Goal: Task Accomplishment & Management: Manage account settings

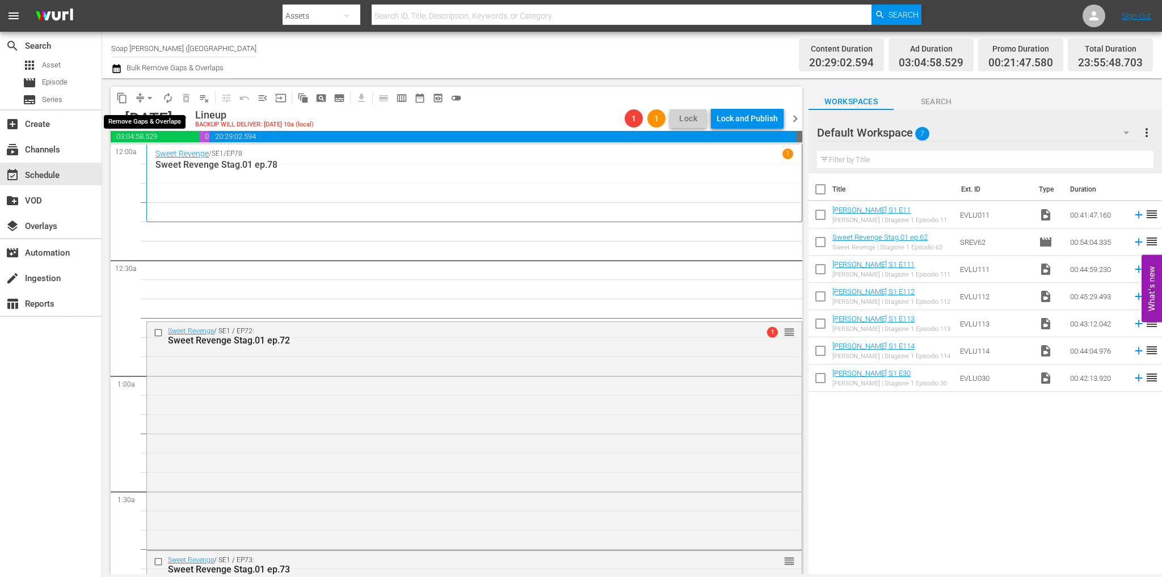
click at [147, 96] on span "arrow_drop_down" at bounding box center [149, 97] width 11 height 11
click at [164, 160] on li "Align to End of Previous Day" at bounding box center [150, 158] width 119 height 19
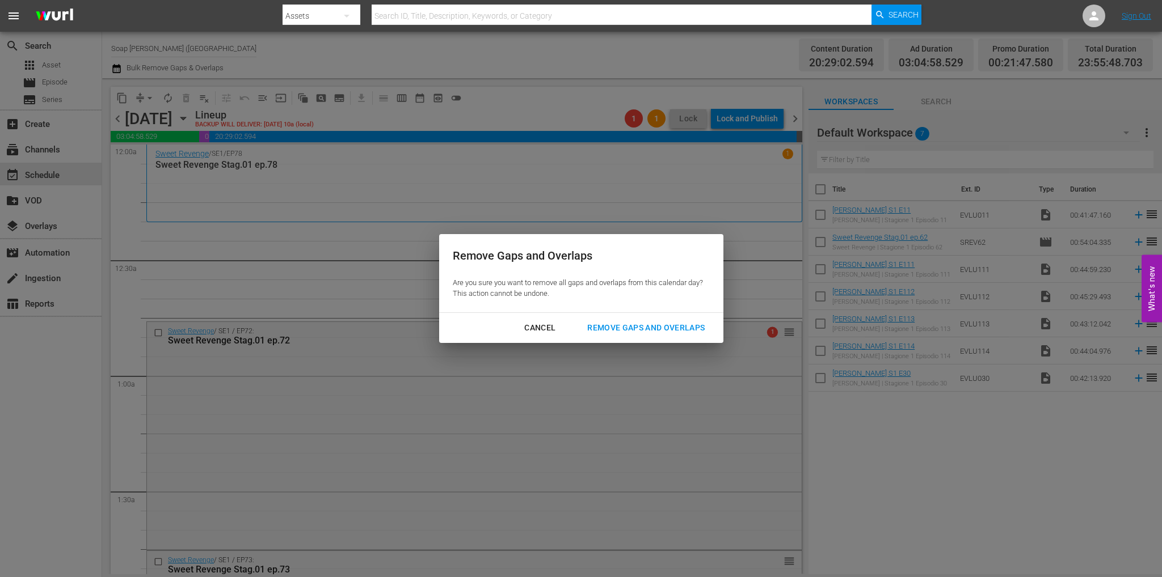
click at [627, 328] on div "Remove Gaps and Overlaps" at bounding box center [646, 328] width 136 height 14
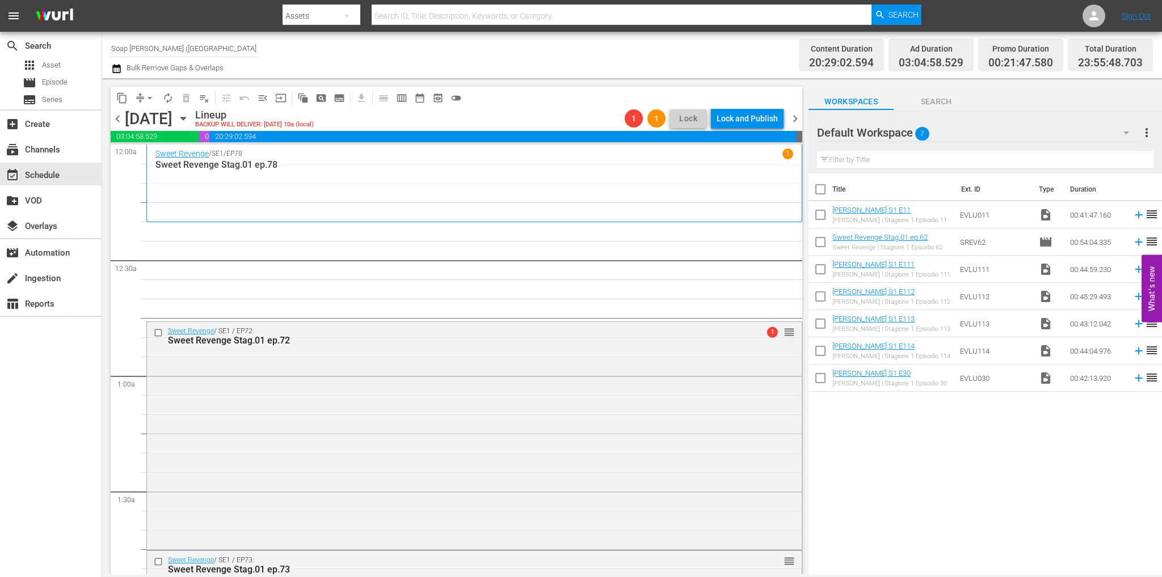
click at [965, 448] on div "Title Ext. ID Type Duration Eva Luna S1 E11 Eva Luna | Stagione 1 Episodio 11 E…" at bounding box center [984, 375] width 353 height 403
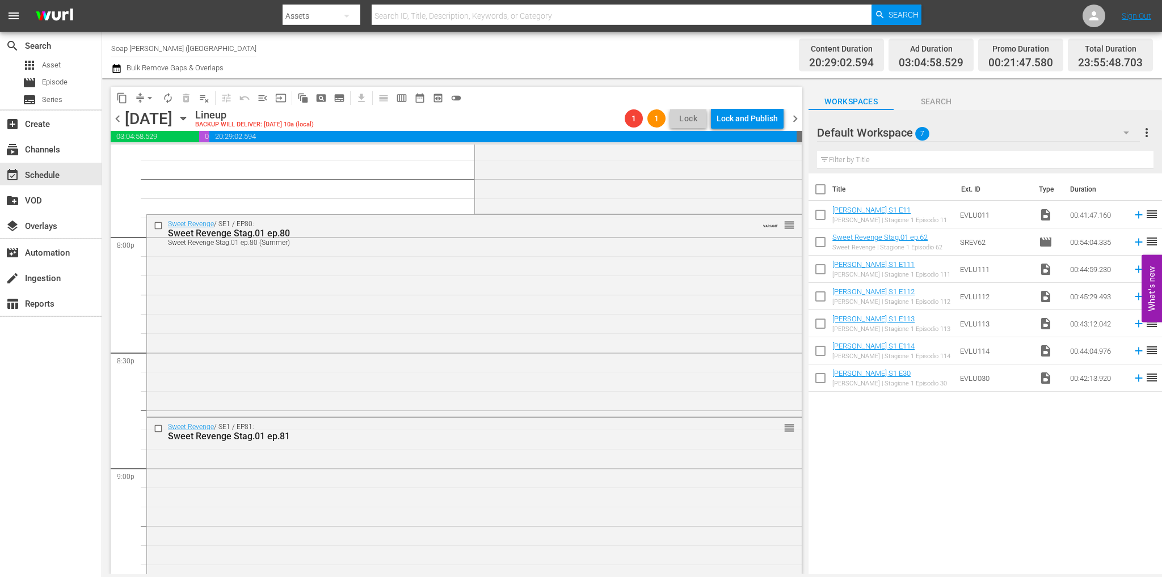
scroll to position [5271, 0]
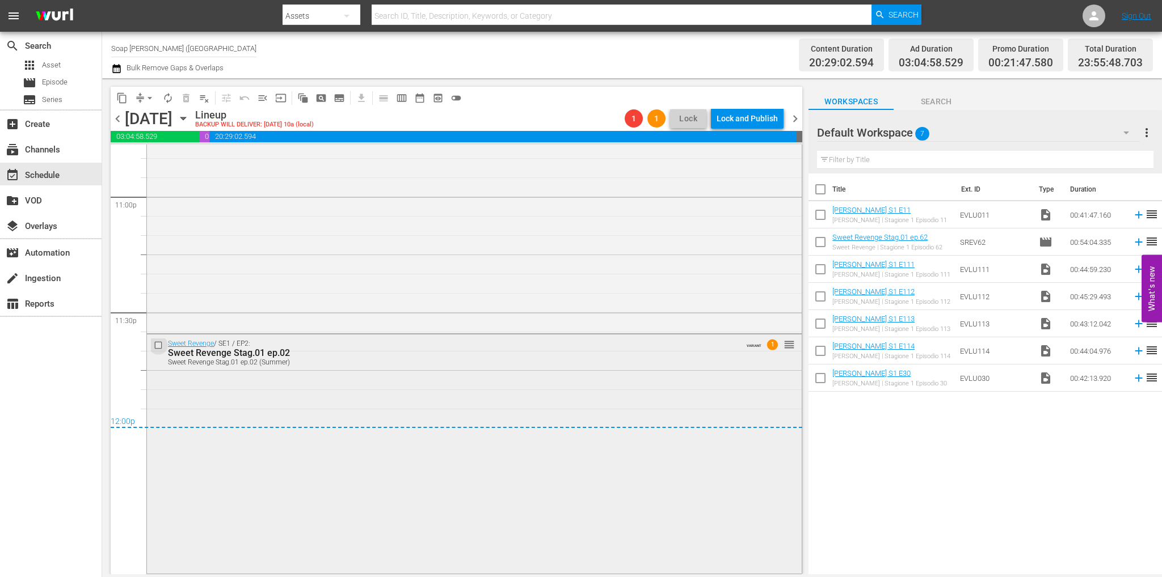
click at [160, 343] on input "checkbox" at bounding box center [160, 346] width 12 height 10
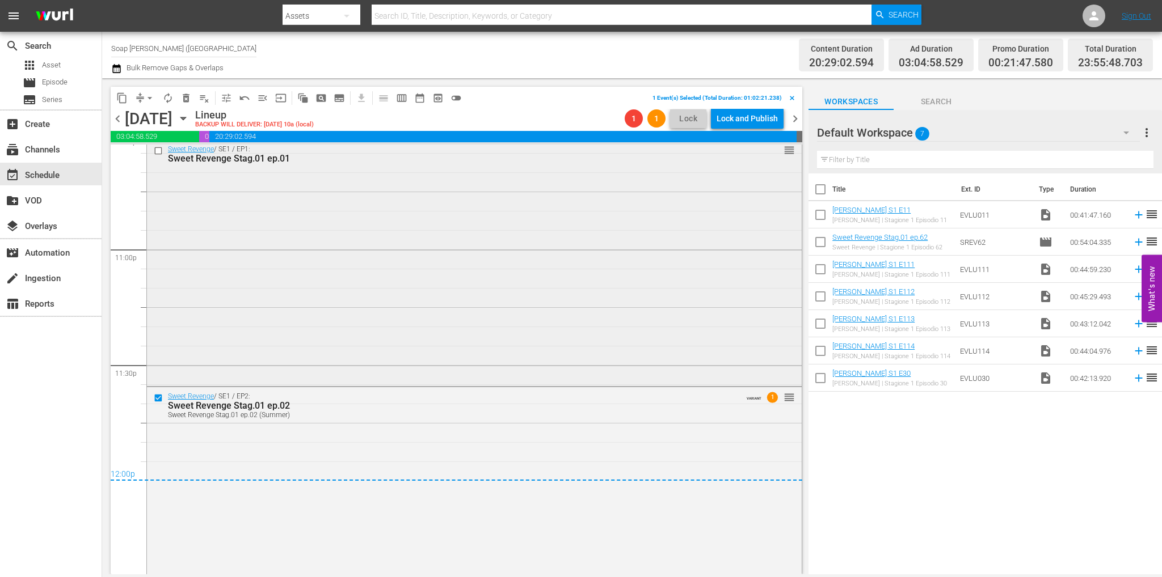
scroll to position [5158, 0]
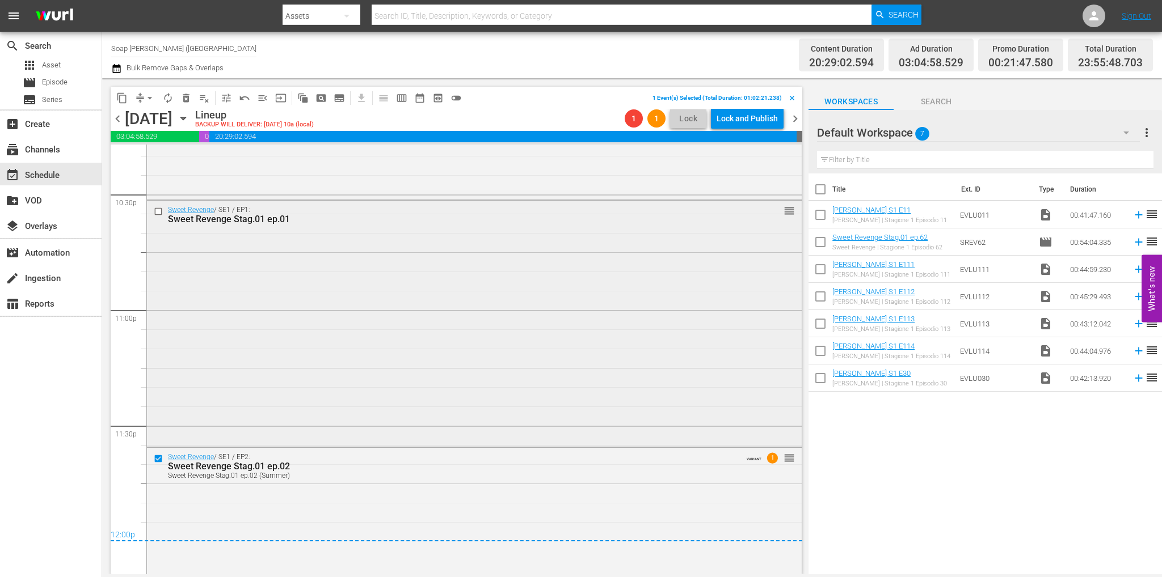
click at [157, 214] on input "checkbox" at bounding box center [160, 212] width 12 height 10
click at [186, 103] on button "delete_forever_outlined" at bounding box center [186, 98] width 18 height 18
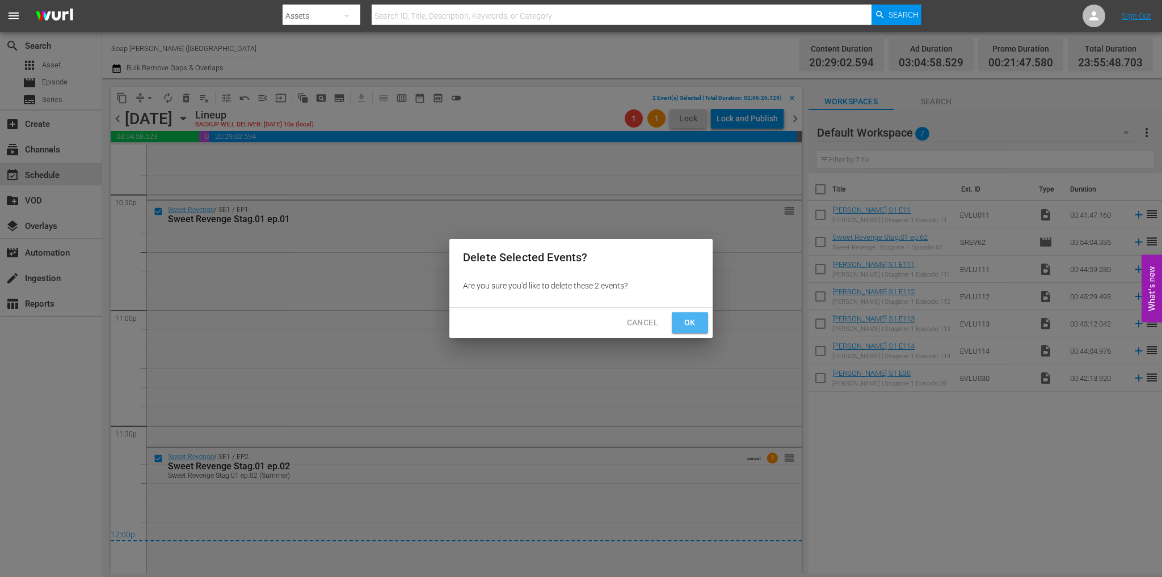
click at [688, 324] on span "Ok" at bounding box center [690, 323] width 18 height 14
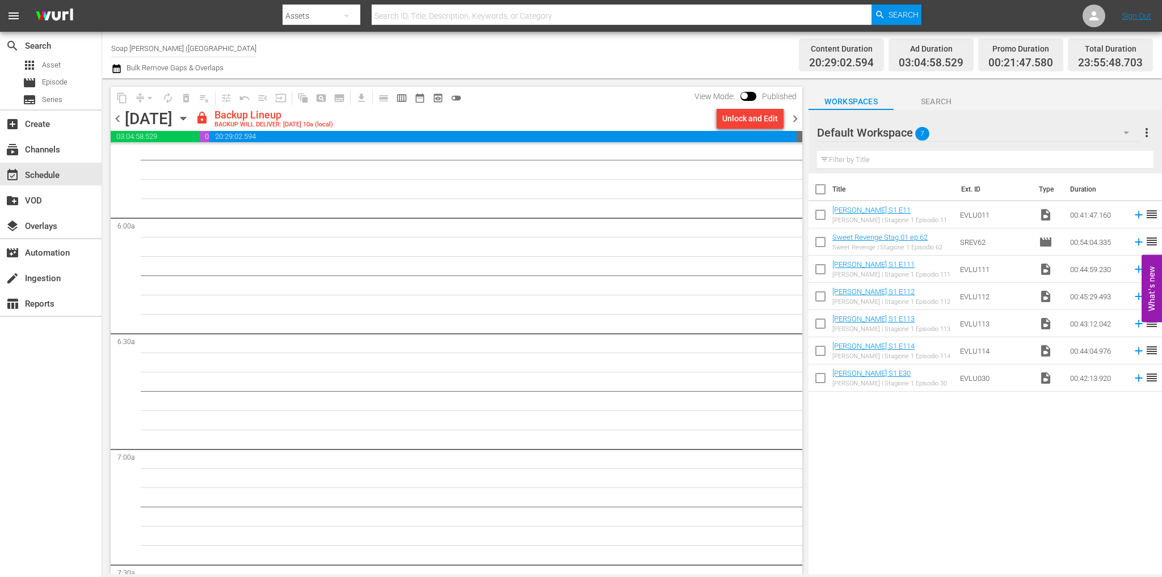
scroll to position [0, 0]
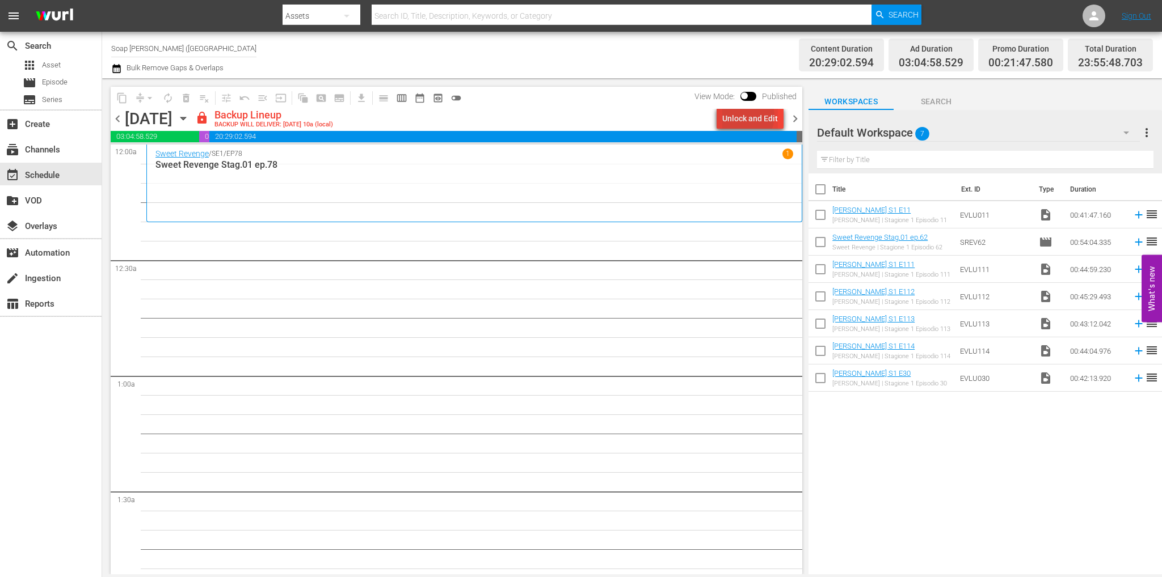
click at [749, 116] on div "Unlock and Edit" at bounding box center [750, 118] width 56 height 20
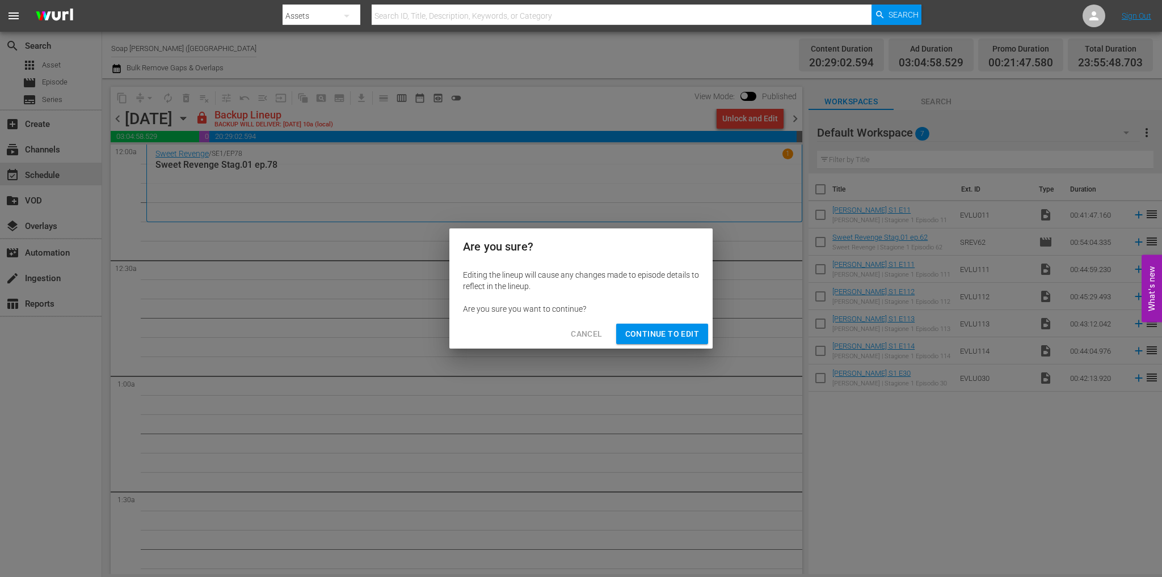
click at [683, 332] on span "Continue to Edit" at bounding box center [662, 334] width 74 height 14
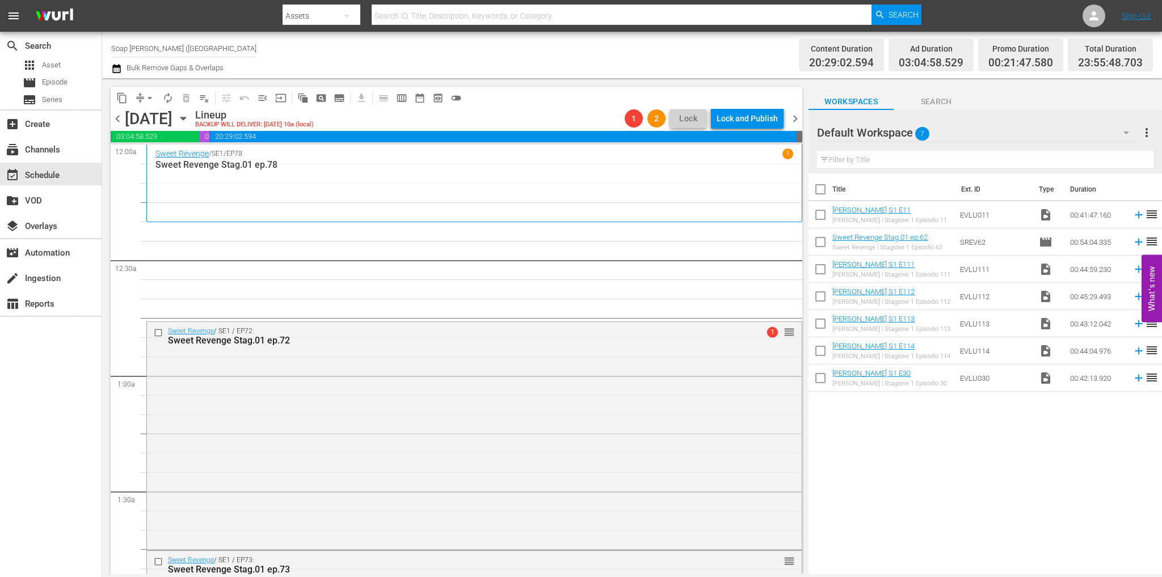
click at [113, 112] on span "chevron_left" at bounding box center [118, 119] width 14 height 14
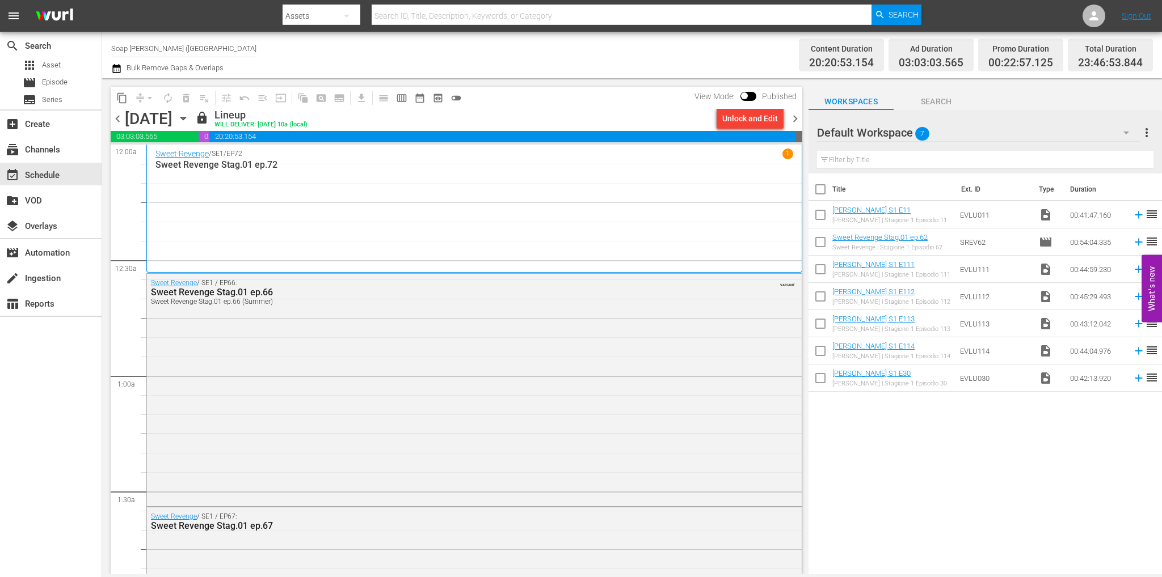
click at [787, 120] on div "Unlock and Edit" at bounding box center [750, 118] width 76 height 19
click at [794, 121] on span "chevron_right" at bounding box center [795, 119] width 14 height 14
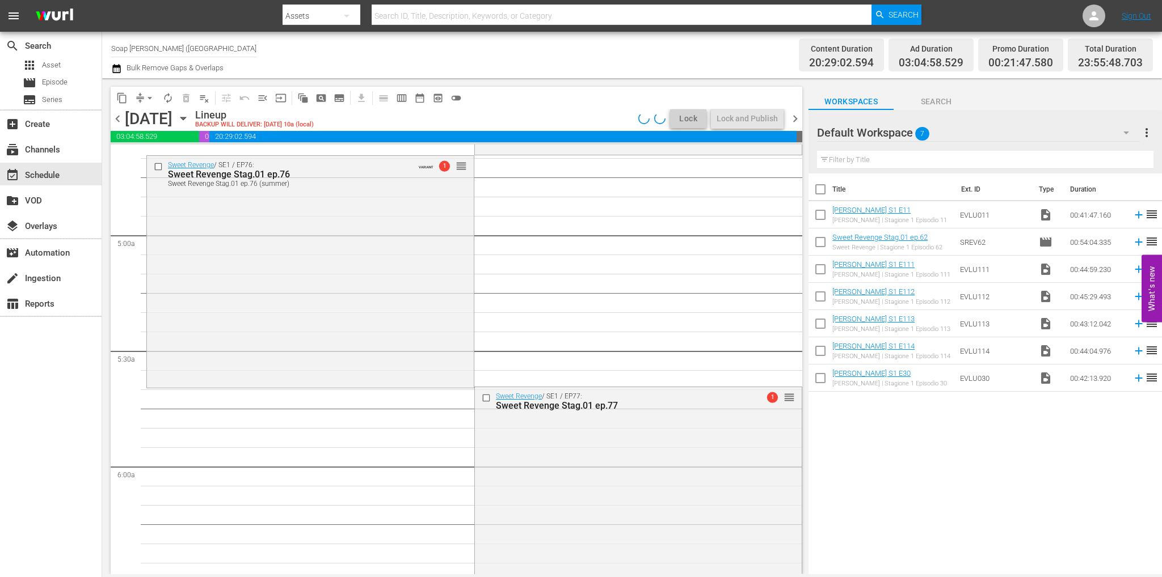
scroll to position [5271, 0]
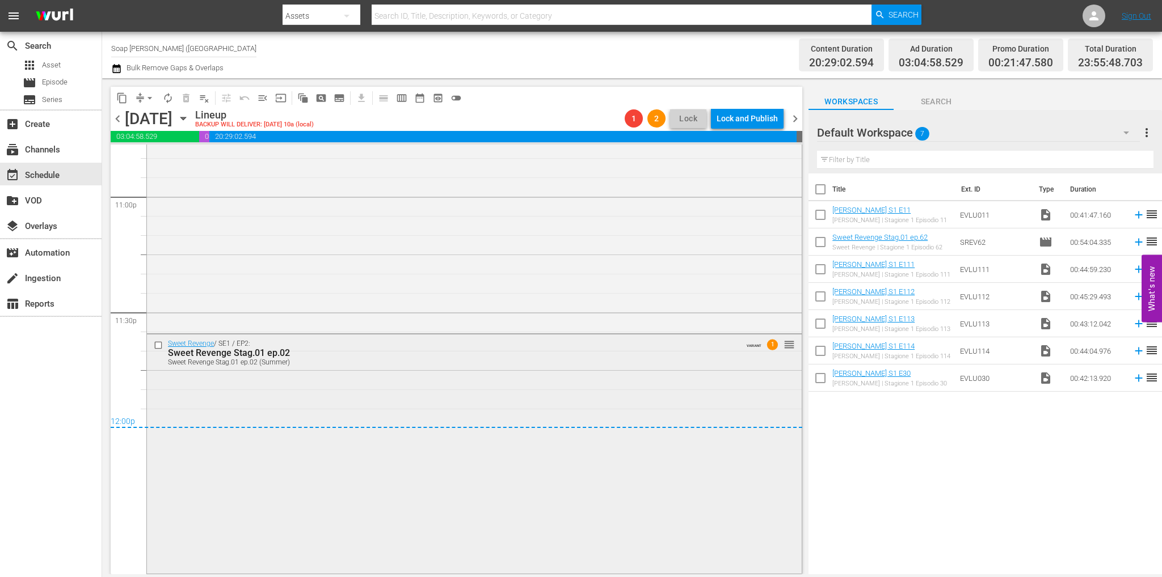
click at [154, 348] on input "checkbox" at bounding box center [160, 346] width 12 height 10
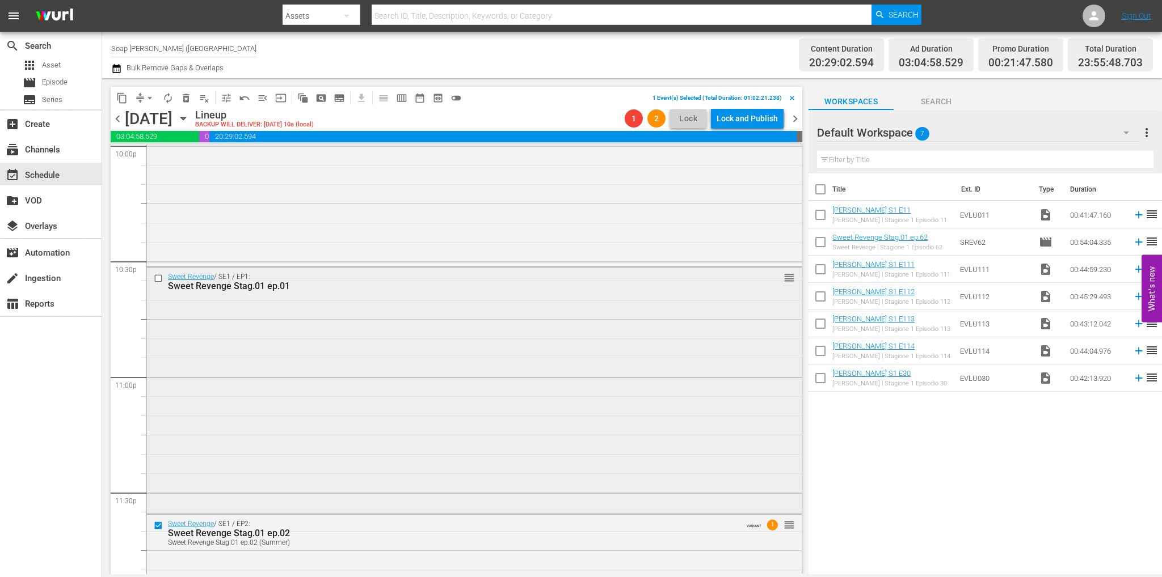
scroll to position [5044, 0]
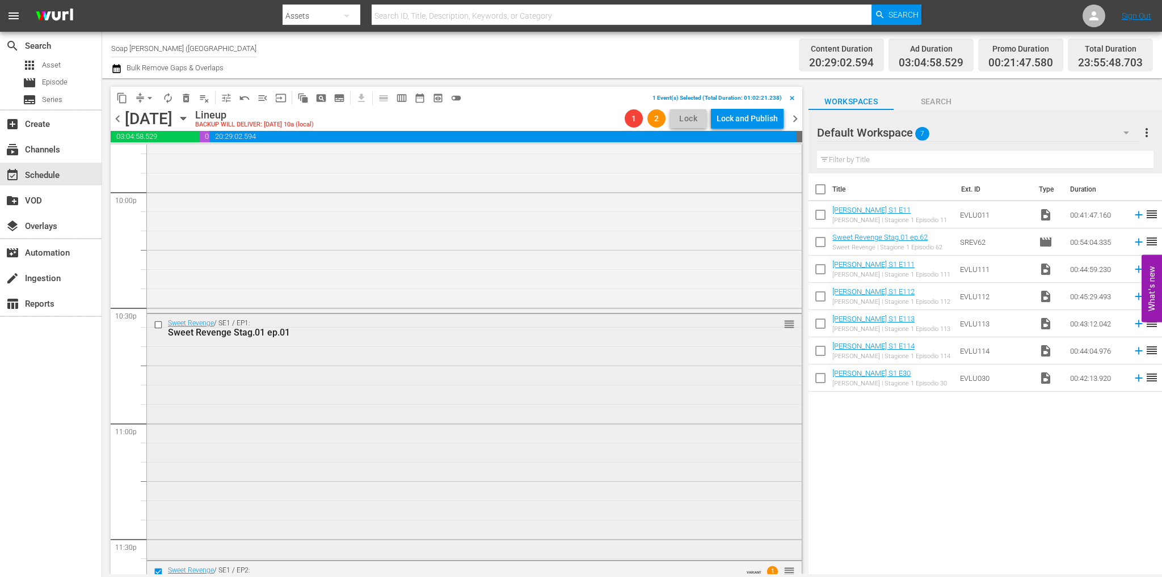
click at [158, 326] on input "checkbox" at bounding box center [160, 326] width 12 height 10
click at [180, 98] on span "delete_forever_outlined" at bounding box center [185, 97] width 11 height 11
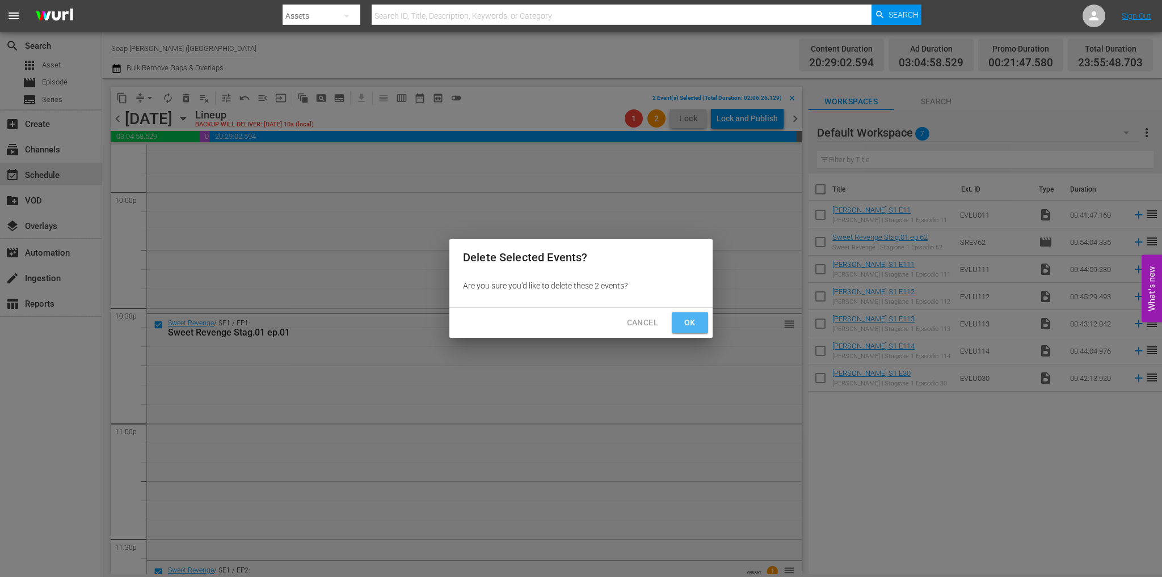
click at [689, 327] on span "Ok" at bounding box center [690, 323] width 18 height 14
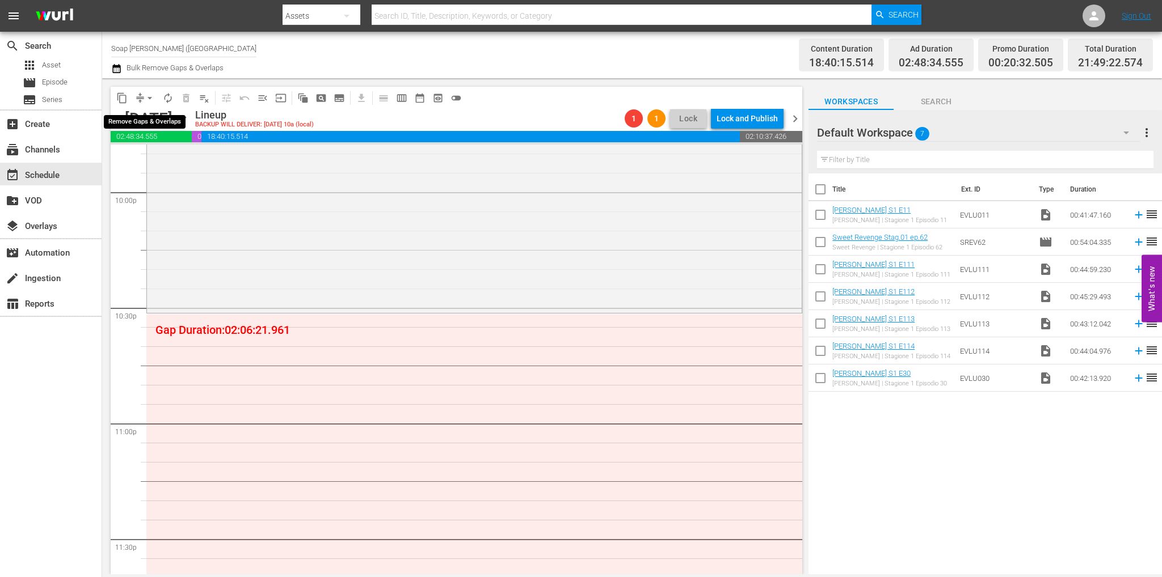
click at [150, 94] on span "arrow_drop_down" at bounding box center [149, 97] width 11 height 11
click at [187, 164] on li "Align to End of Previous Day" at bounding box center [150, 158] width 119 height 19
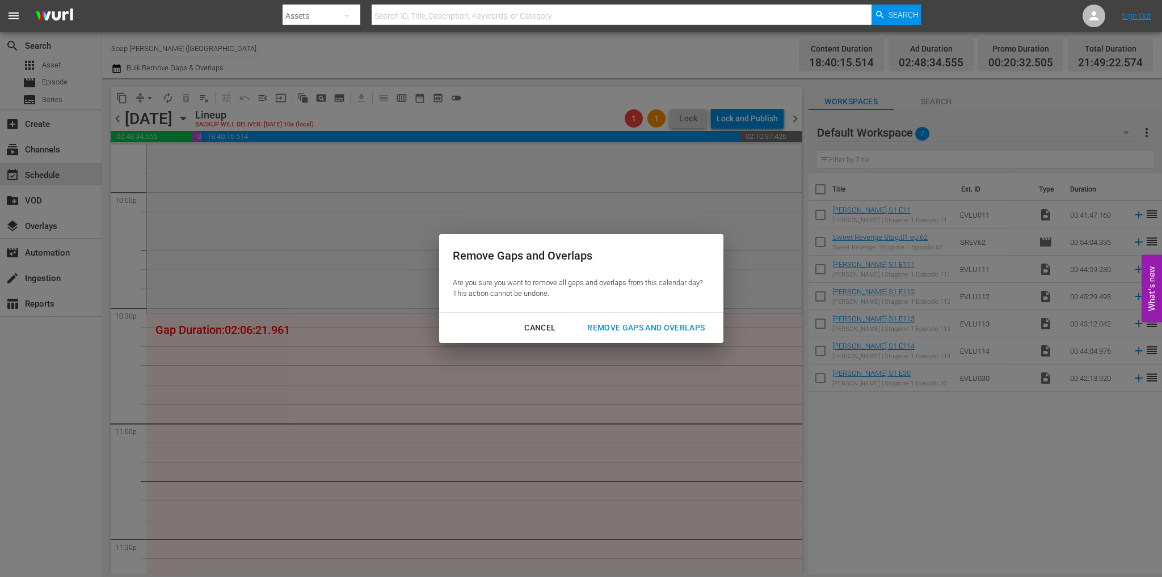
click at [653, 321] on div "Remove Gaps and Overlaps" at bounding box center [646, 328] width 136 height 14
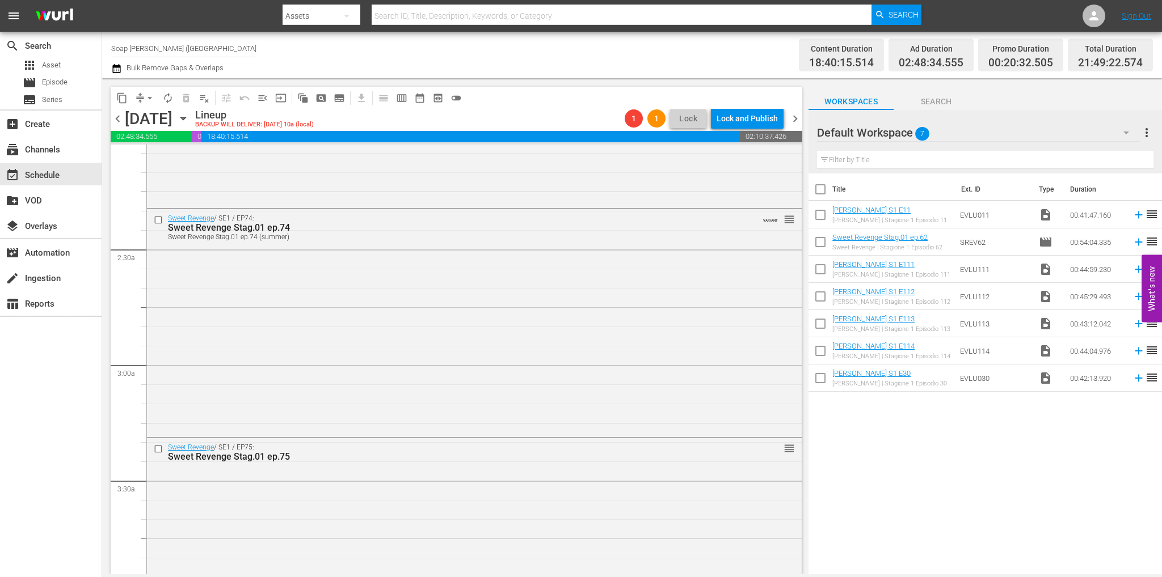
scroll to position [0, 0]
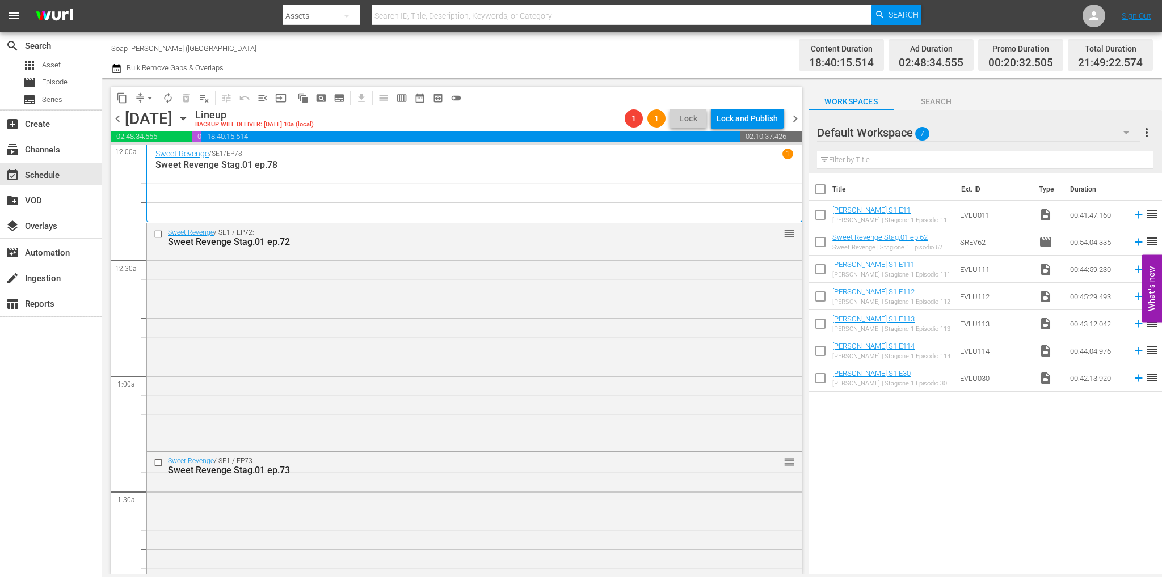
click at [928, 165] on input "text" at bounding box center [985, 160] width 336 height 18
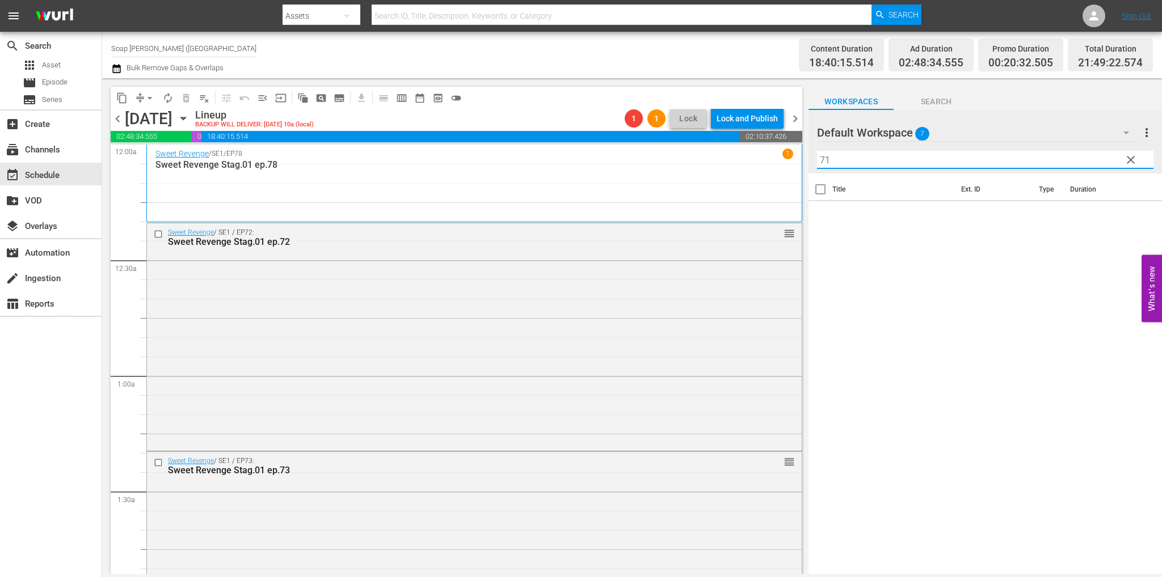
type input "7"
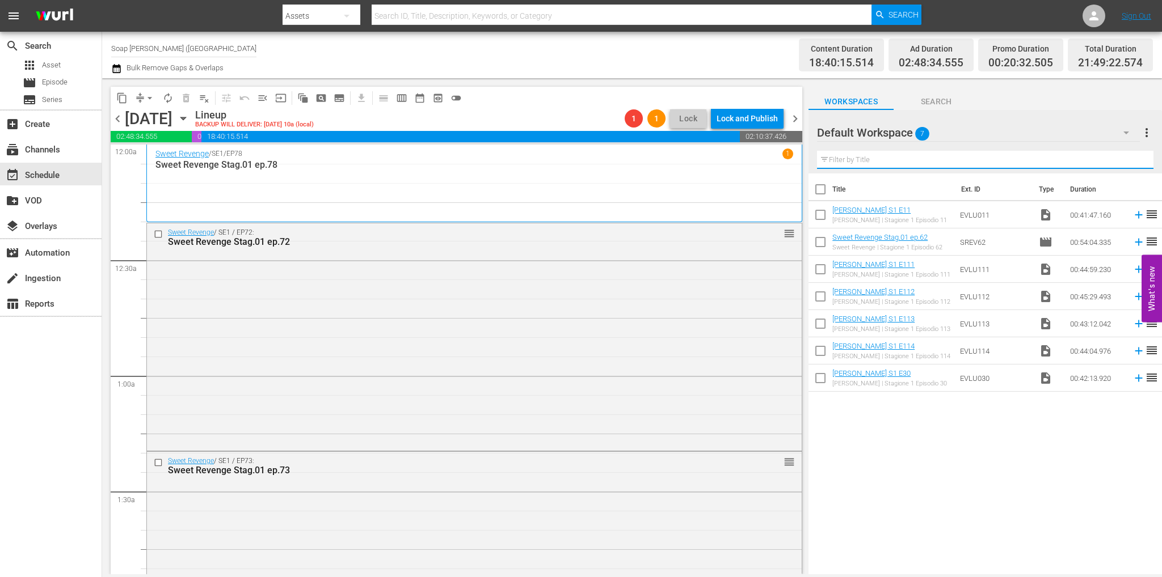
click at [964, 137] on div "Default Workspace 7" at bounding box center [978, 133] width 323 height 32
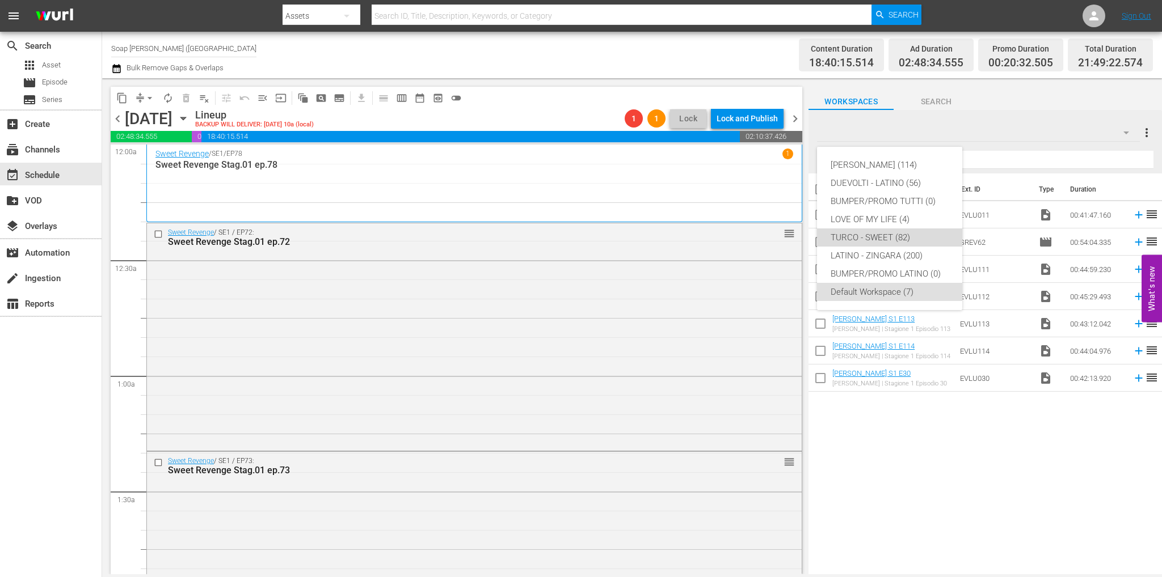
click at [907, 239] on div "TURCO - SWEET (82)" at bounding box center [889, 238] width 118 height 18
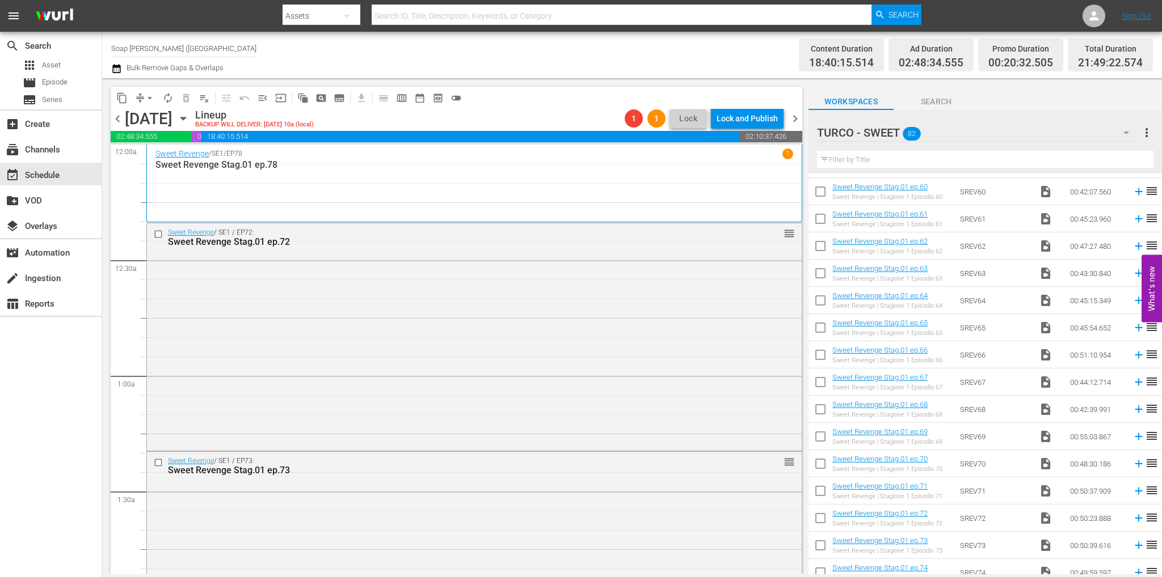
scroll to position [1513, 0]
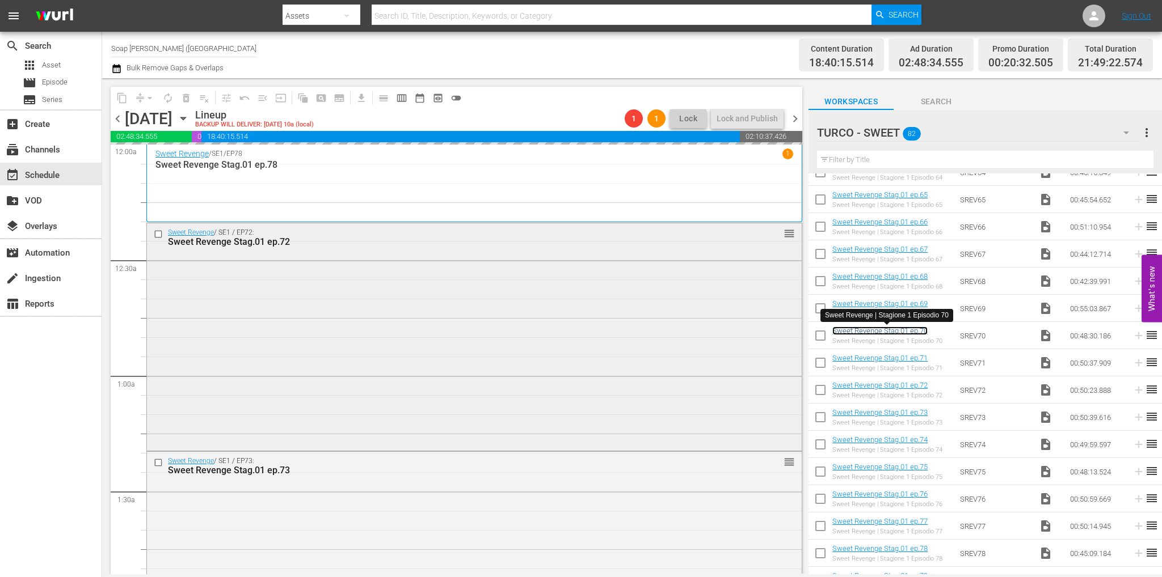
drag, startPoint x: 914, startPoint y: 332, endPoint x: 410, endPoint y: 277, distance: 506.7
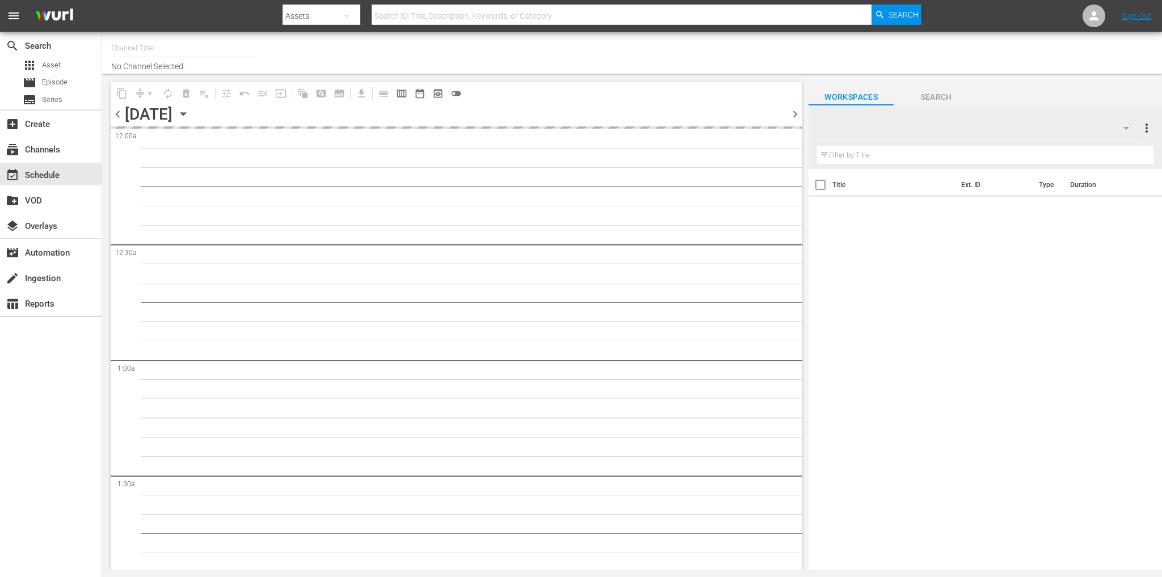
type input "Soap Turco ([GEOGRAPHIC_DATA]) (1883)"
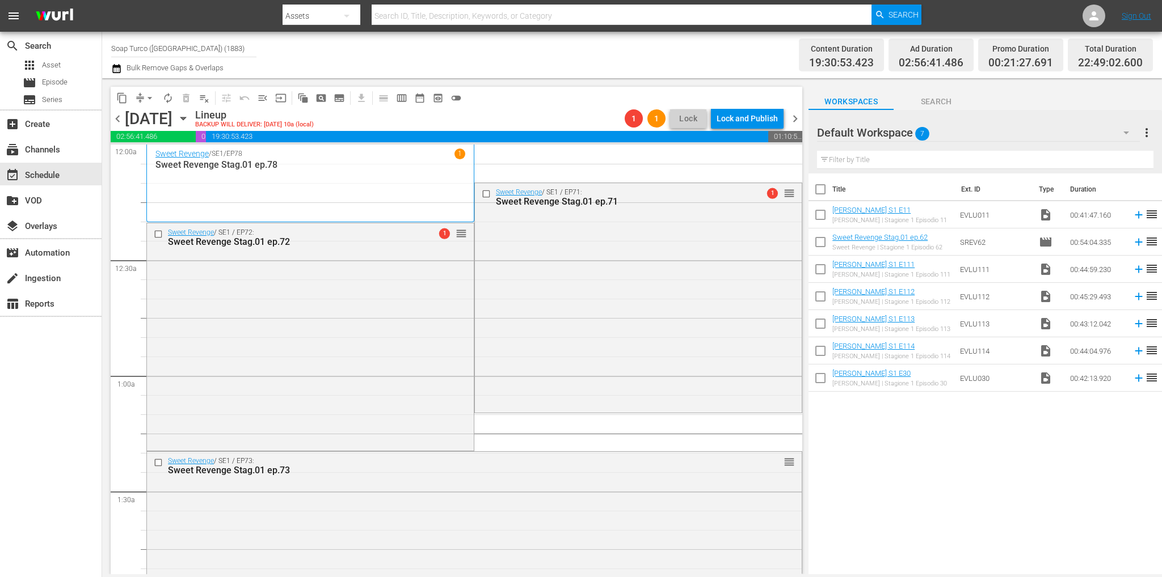
click at [973, 133] on div "Default Workspace 7" at bounding box center [978, 133] width 323 height 32
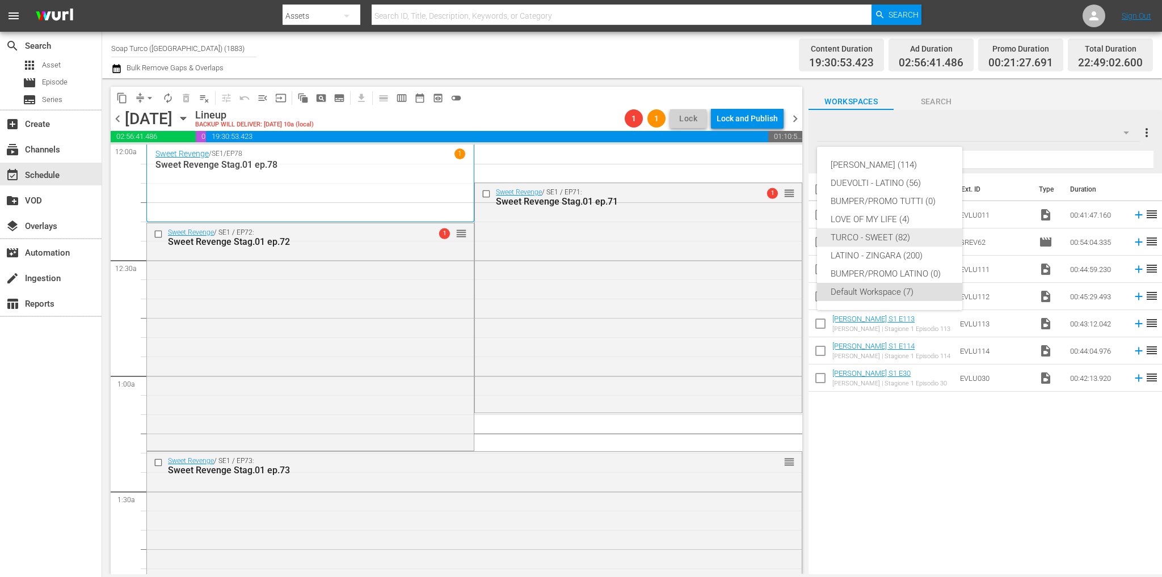
click at [897, 237] on div "TURCO - SWEET (82)" at bounding box center [889, 238] width 118 height 18
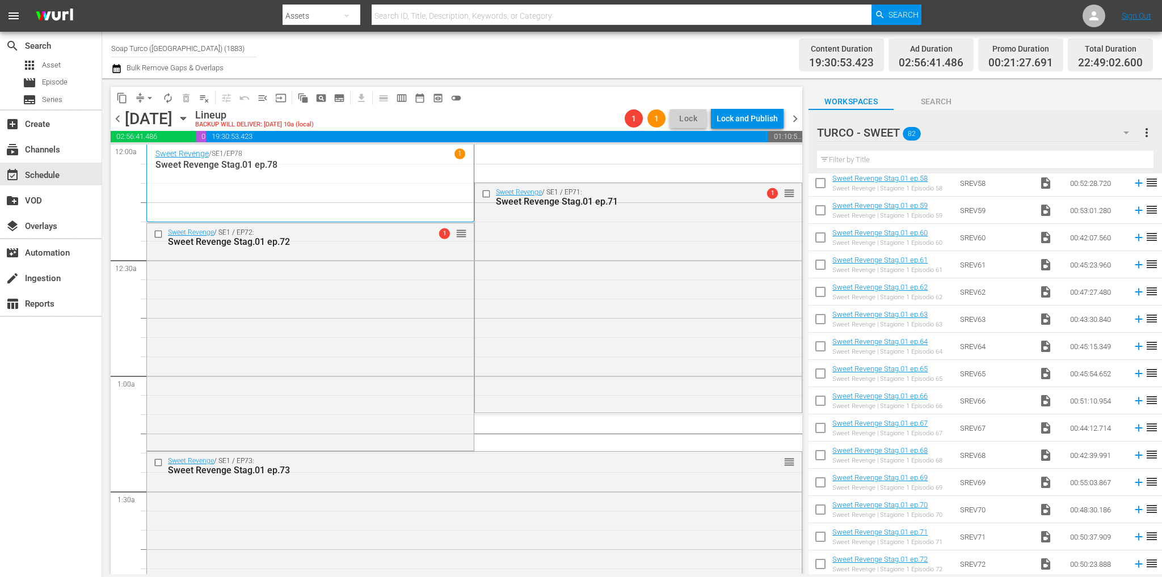
scroll to position [1399, 0]
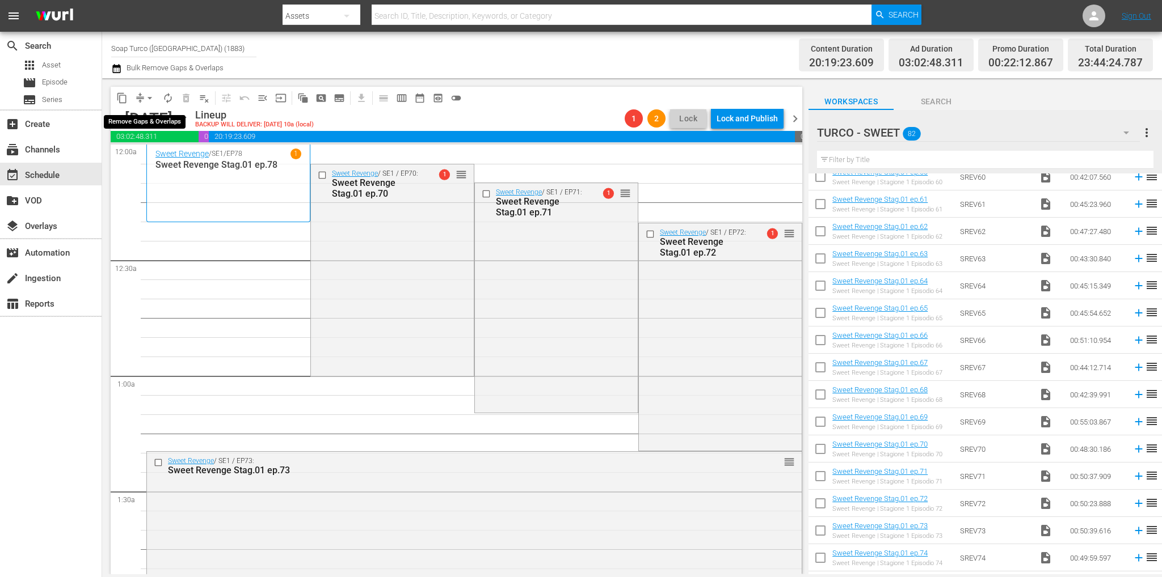
click at [150, 99] on span "arrow_drop_down" at bounding box center [149, 97] width 11 height 11
click at [152, 155] on li "Align to End of Previous Day" at bounding box center [150, 158] width 119 height 19
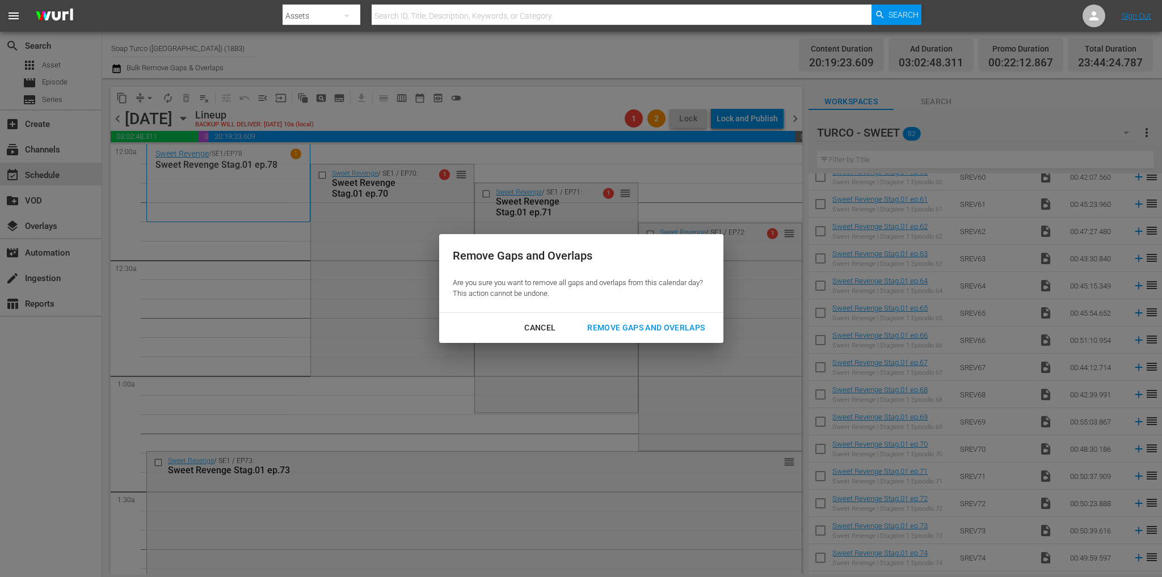
click at [646, 319] on button "Remove Gaps and Overlaps" at bounding box center [646, 328] width 145 height 21
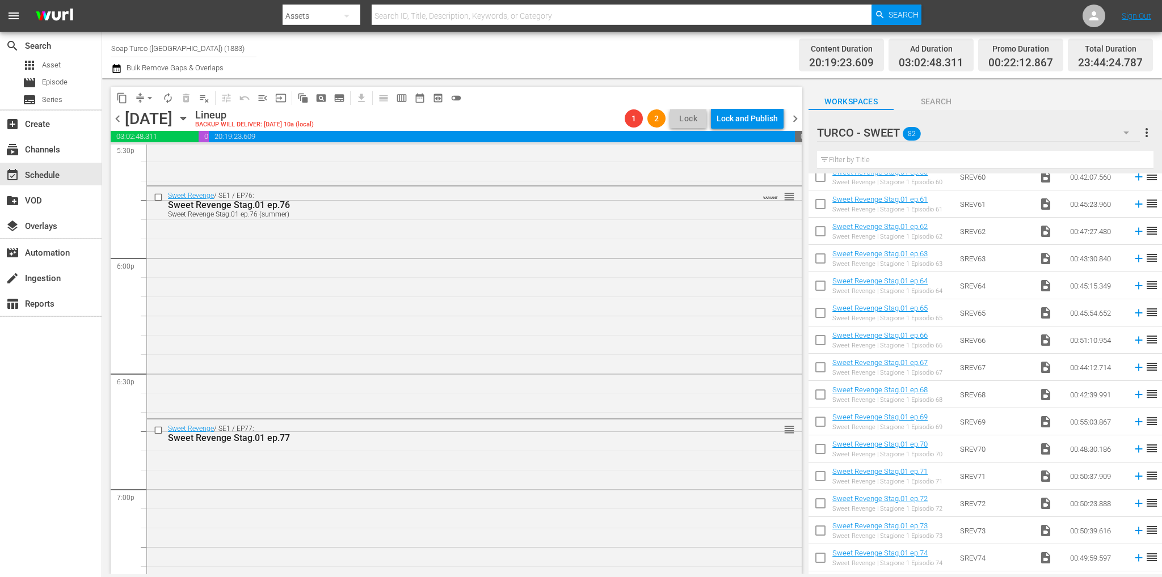
scroll to position [5142, 0]
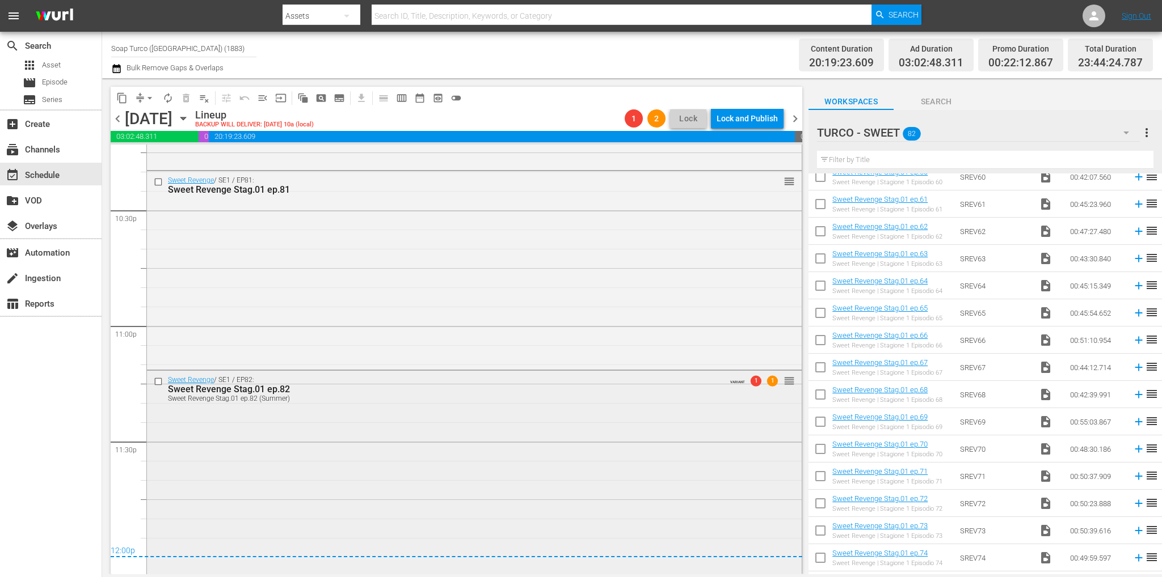
click at [632, 500] on div "Sweet Revenge / SE1 / EP82: Sweet Revenge Stag.01 ep.82 Sweet Revenge Stag.01 e…" at bounding box center [474, 472] width 655 height 202
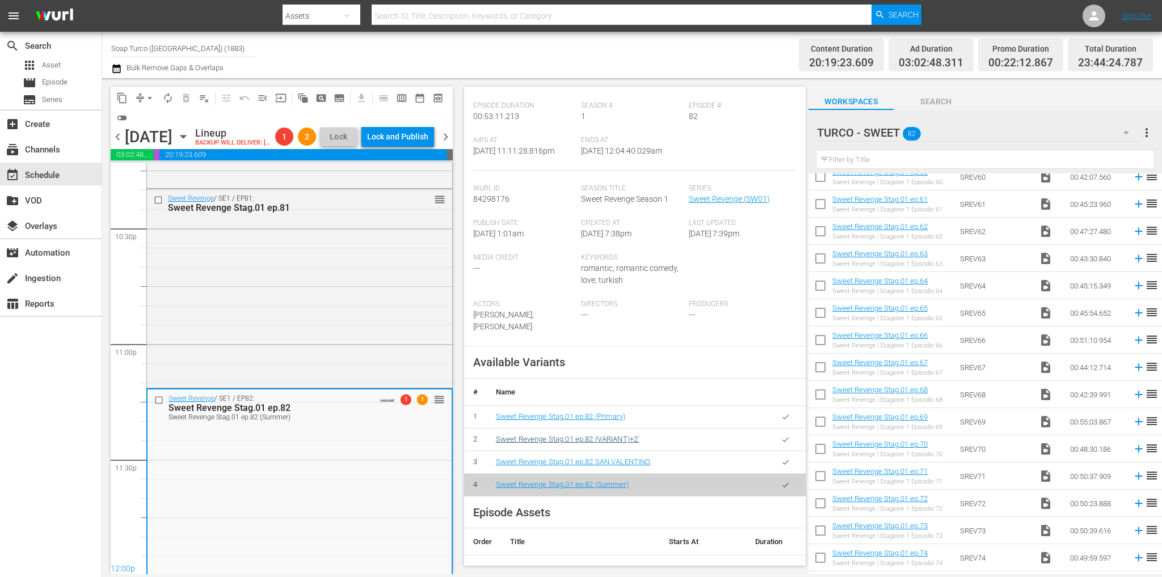
scroll to position [57, 0]
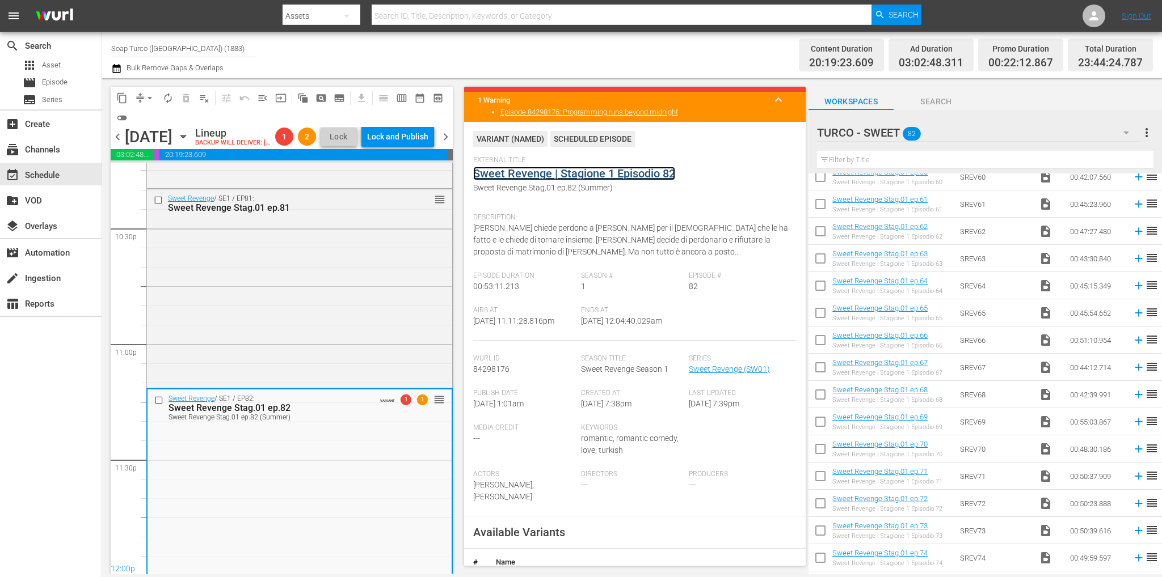
drag, startPoint x: 608, startPoint y: 173, endPoint x: 599, endPoint y: 181, distance: 11.6
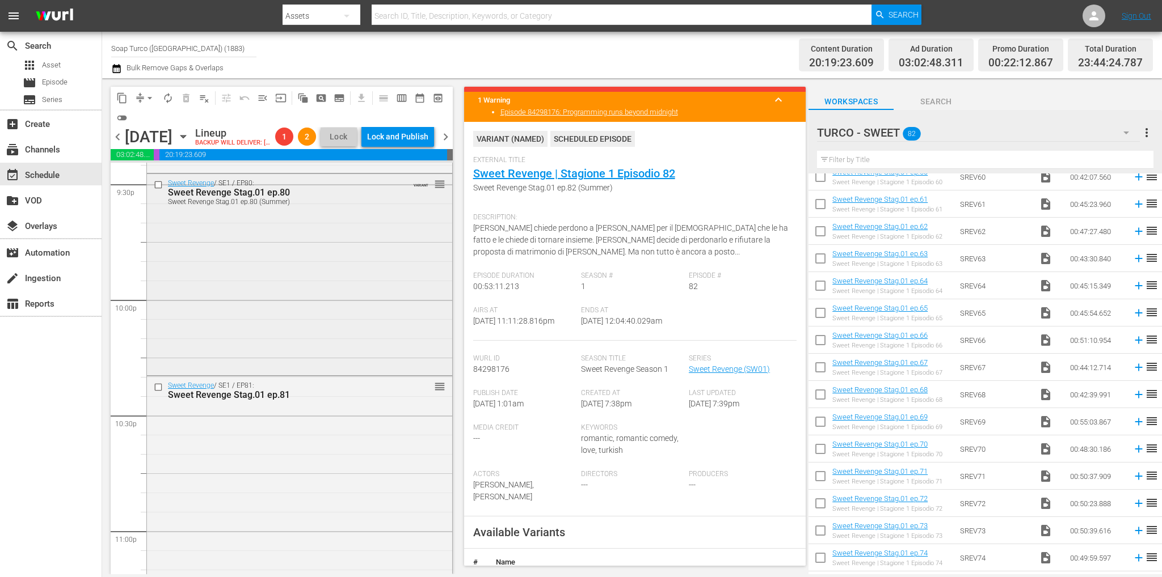
scroll to position [4915, 0]
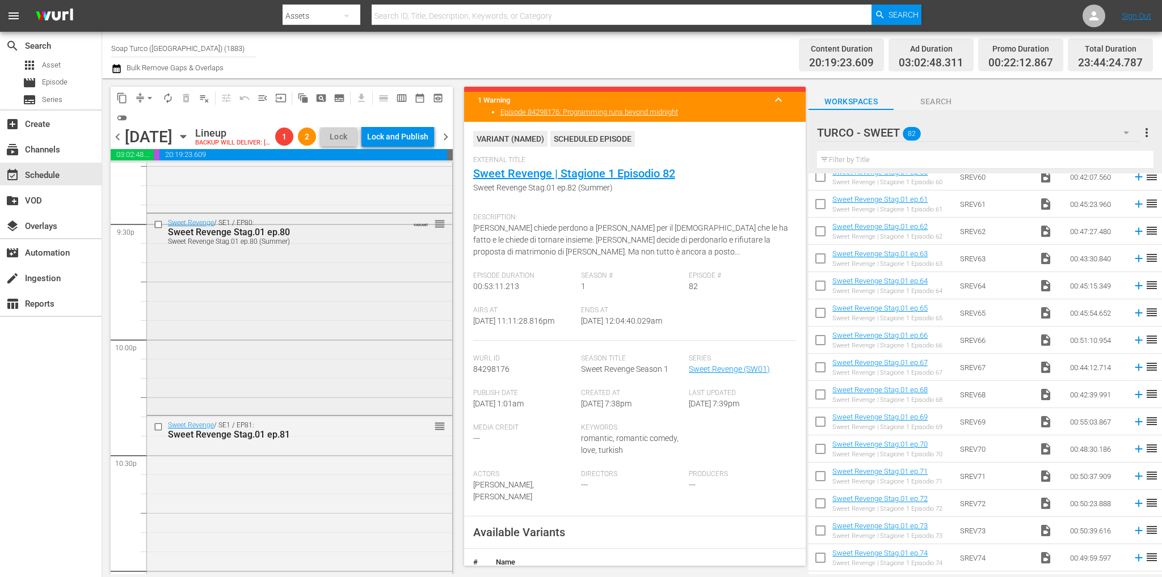
click at [334, 334] on div "Sweet Revenge / SE1 / EP80: Sweet Revenge Stag.01 ep.80 Sweet Revenge Stag.01 e…" at bounding box center [299, 313] width 305 height 199
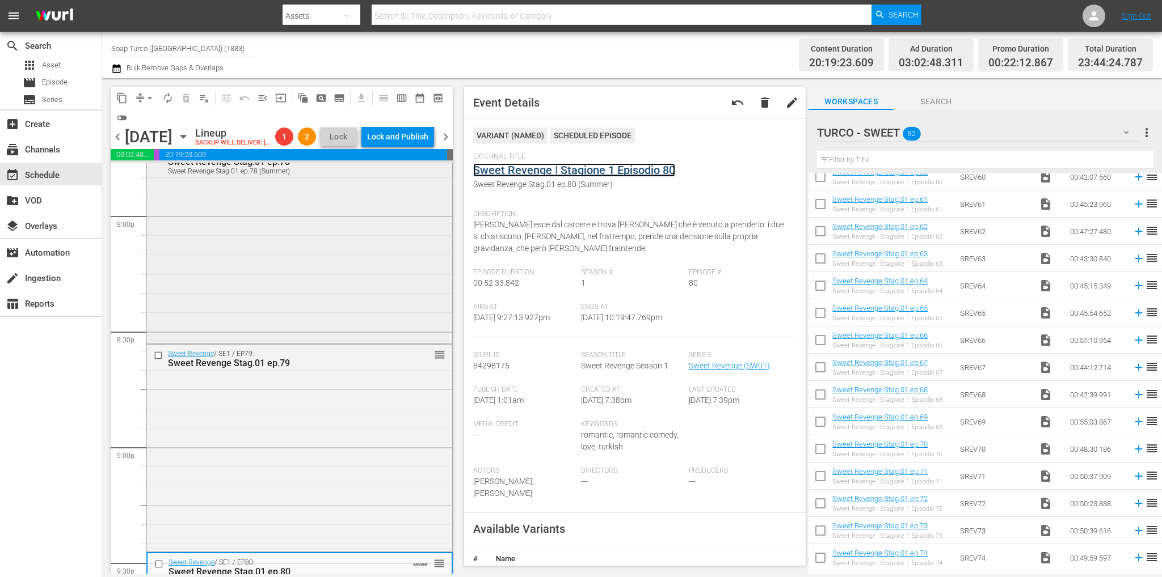
scroll to position [4574, 0]
click at [306, 298] on div "Sweet Revenge / SE1 / EP78: Sweet Revenge Stag.01 ep.78 Sweet Revenge Stag.01 e…" at bounding box center [299, 244] width 305 height 199
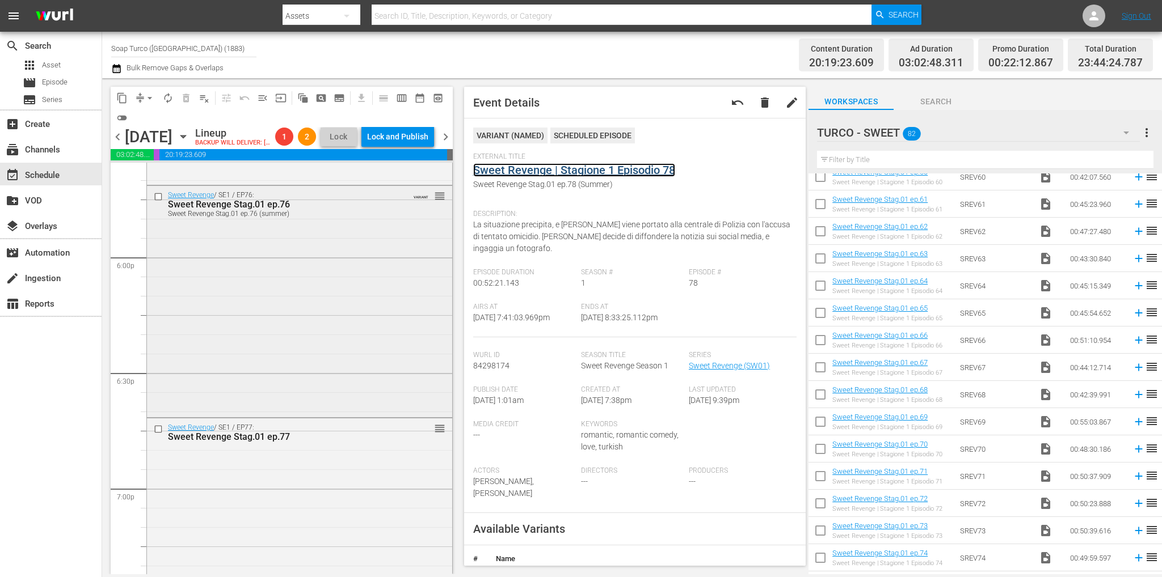
scroll to position [4064, 0]
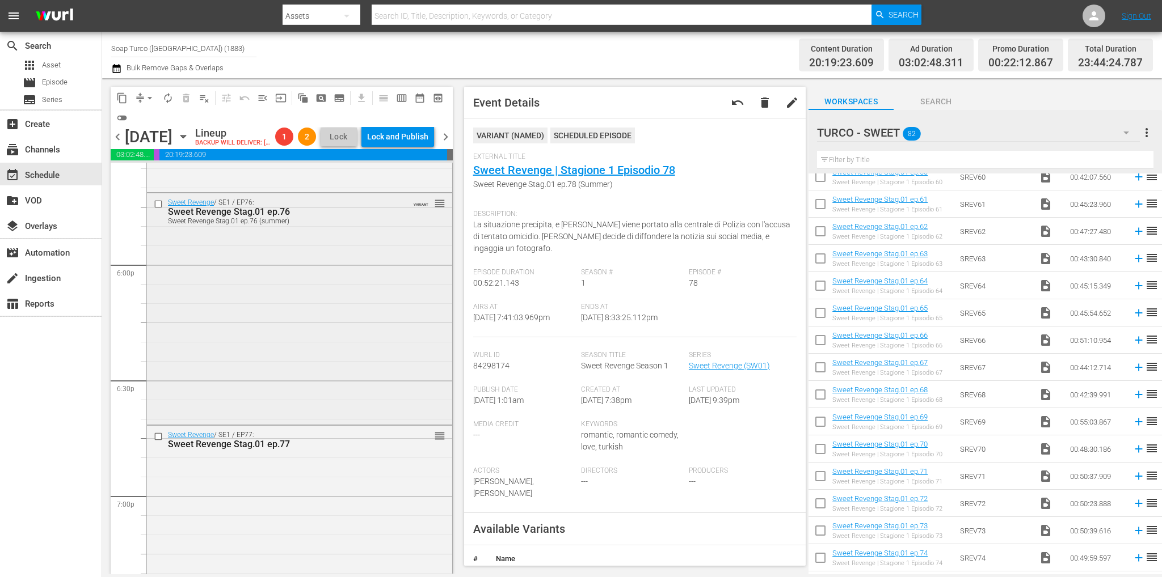
click at [288, 366] on div "Sweet Revenge / SE1 / EP76: Sweet Revenge Stag.01 ep.76 Sweet Revenge Stag.01 e…" at bounding box center [299, 307] width 305 height 229
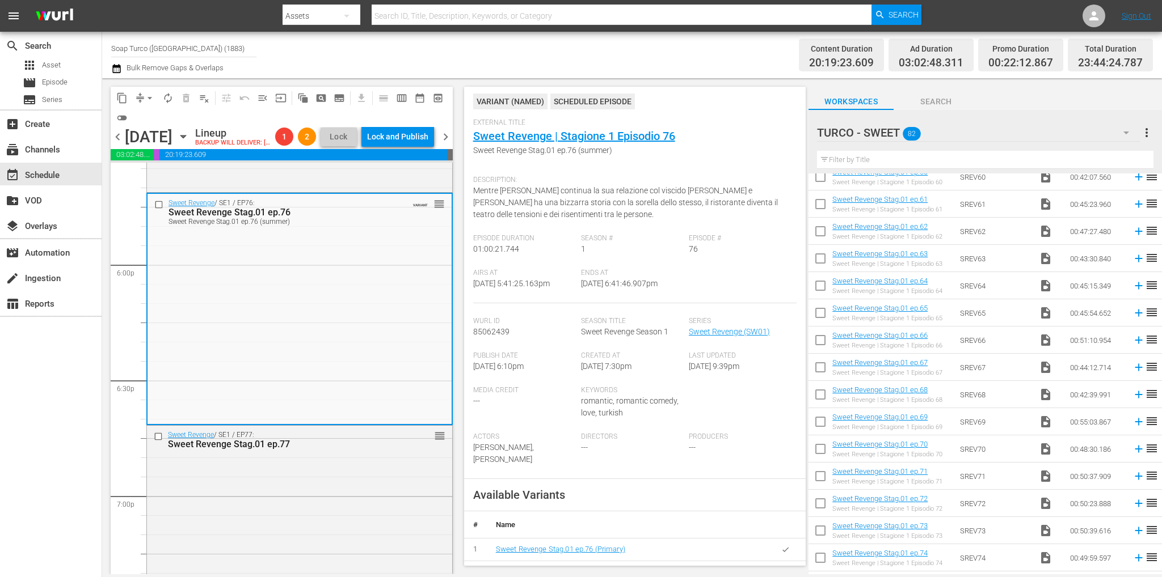
scroll to position [0, 0]
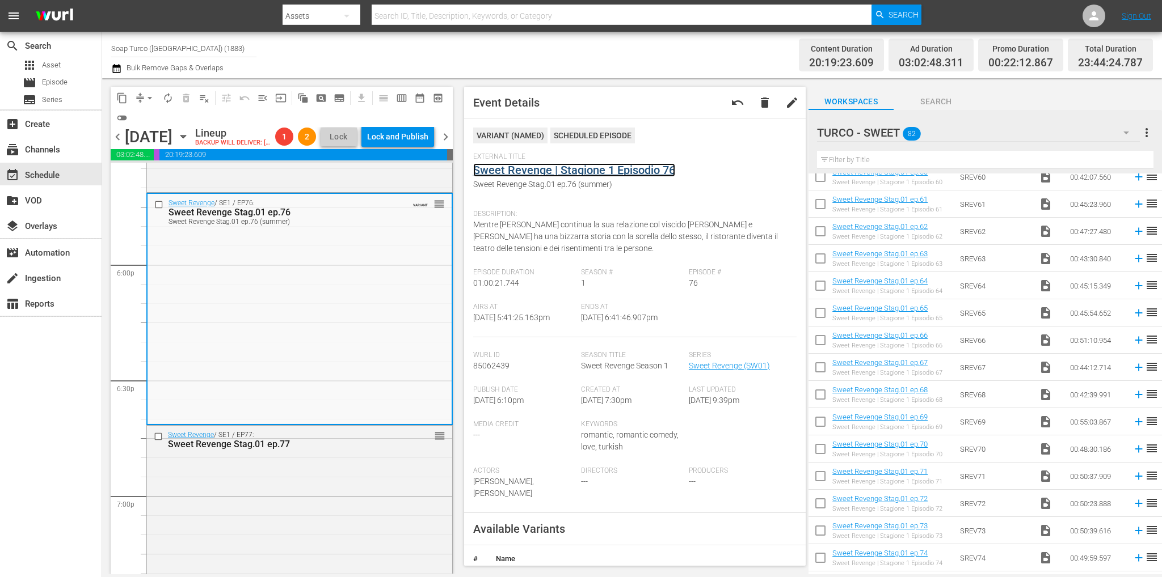
drag, startPoint x: 624, startPoint y: 166, endPoint x: 618, endPoint y: 178, distance: 12.7
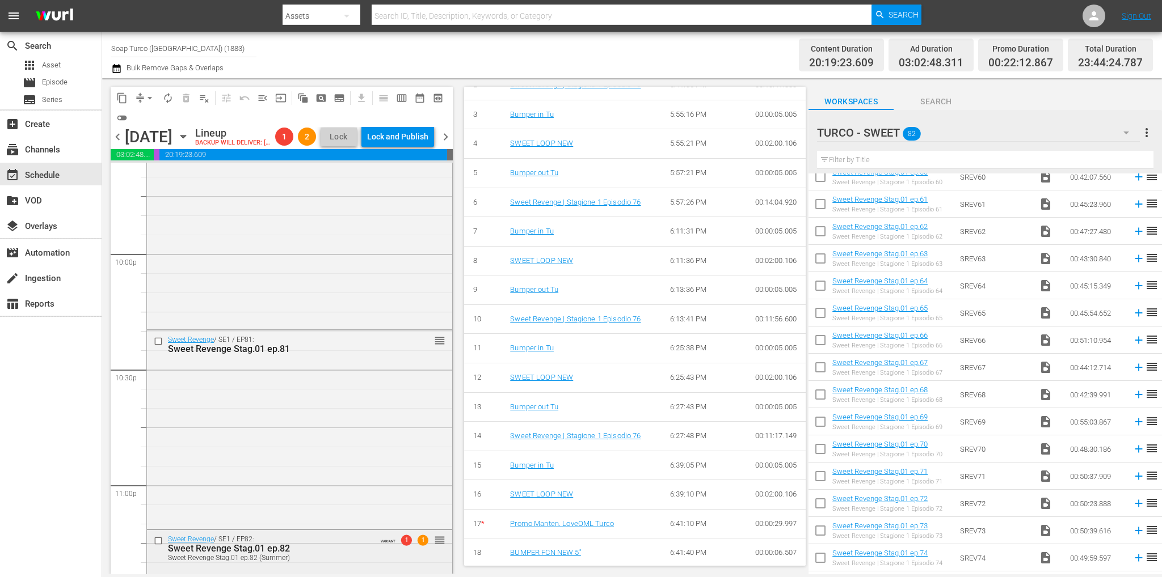
scroll to position [5142, 0]
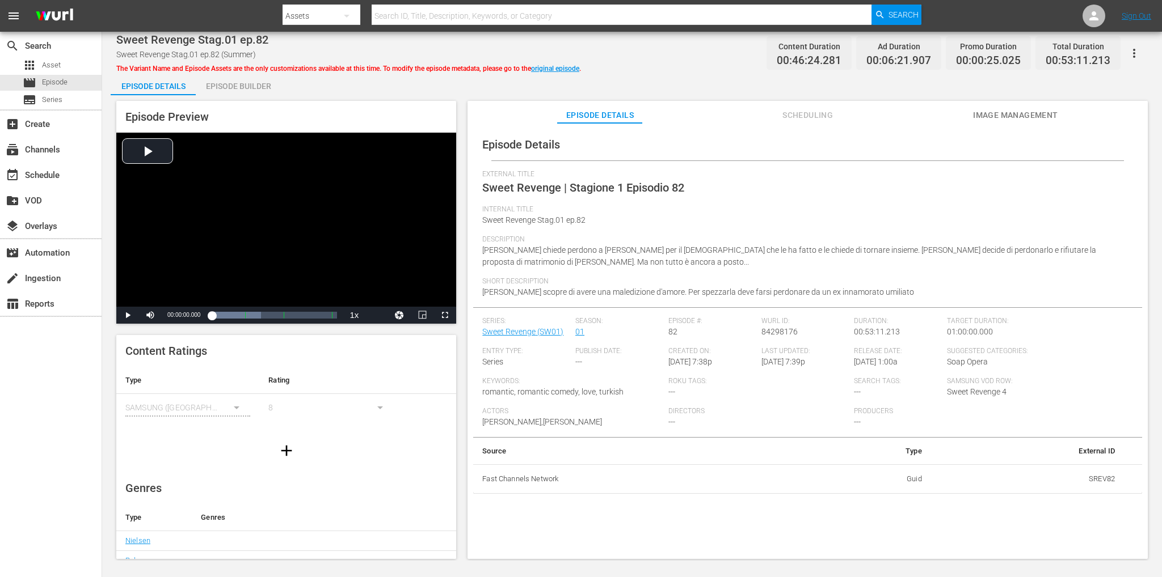
click at [243, 83] on div "Episode Builder" at bounding box center [238, 86] width 85 height 27
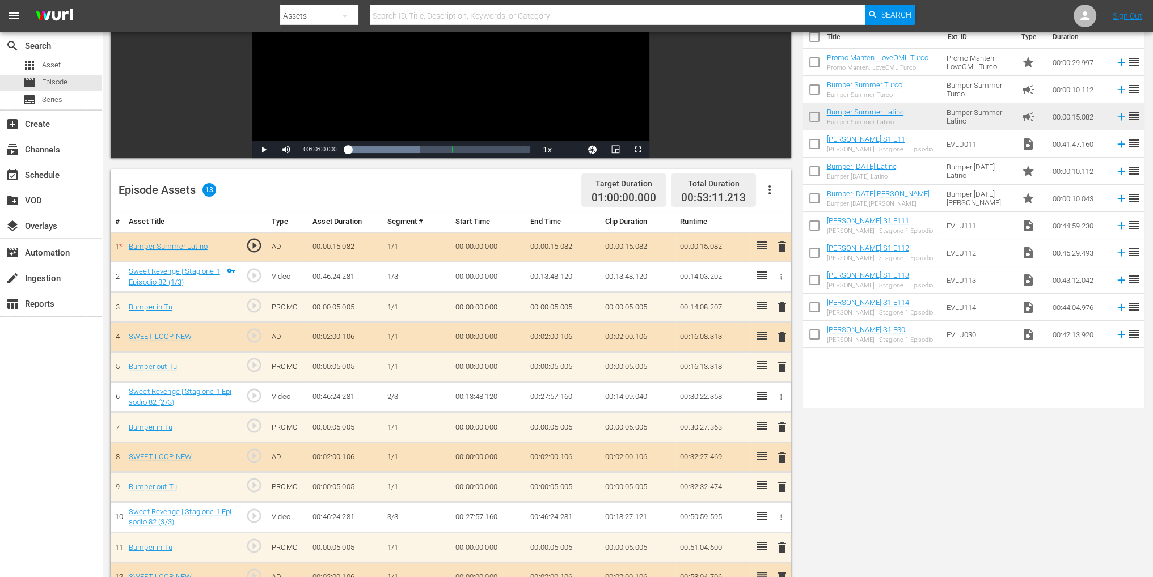
scroll to position [11, 0]
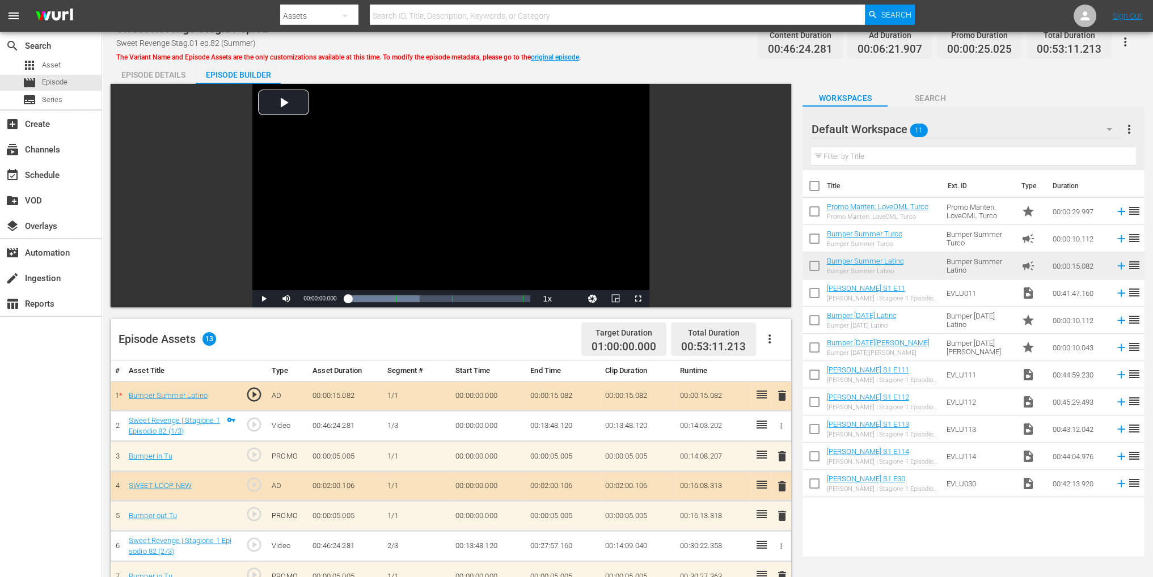
click at [777, 394] on span "delete" at bounding box center [782, 396] width 14 height 14
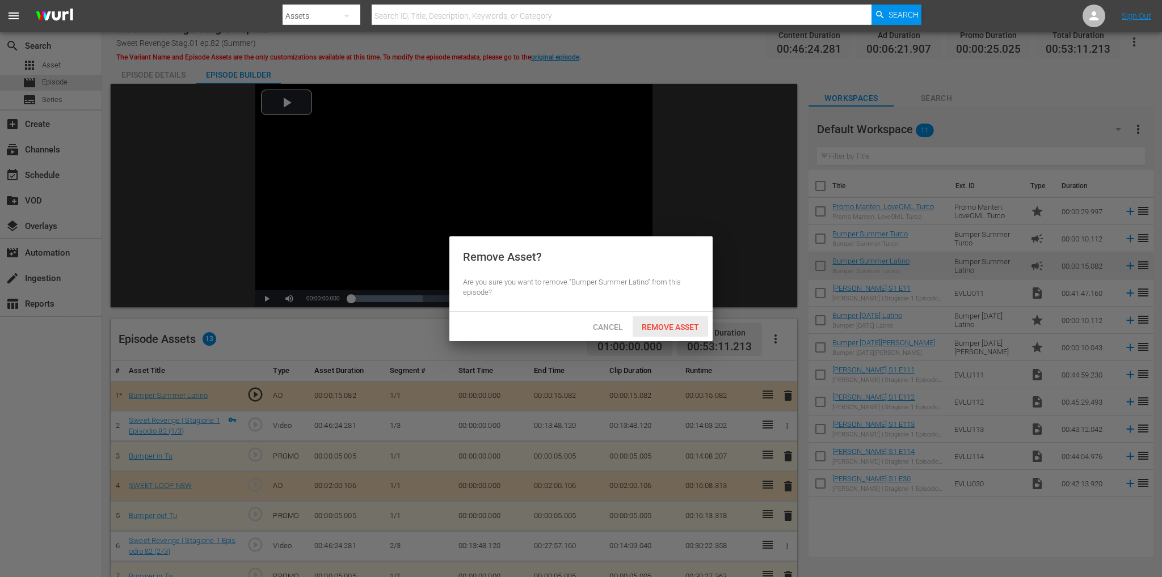
click at [672, 334] on div "Remove Asset" at bounding box center [669, 327] width 75 height 21
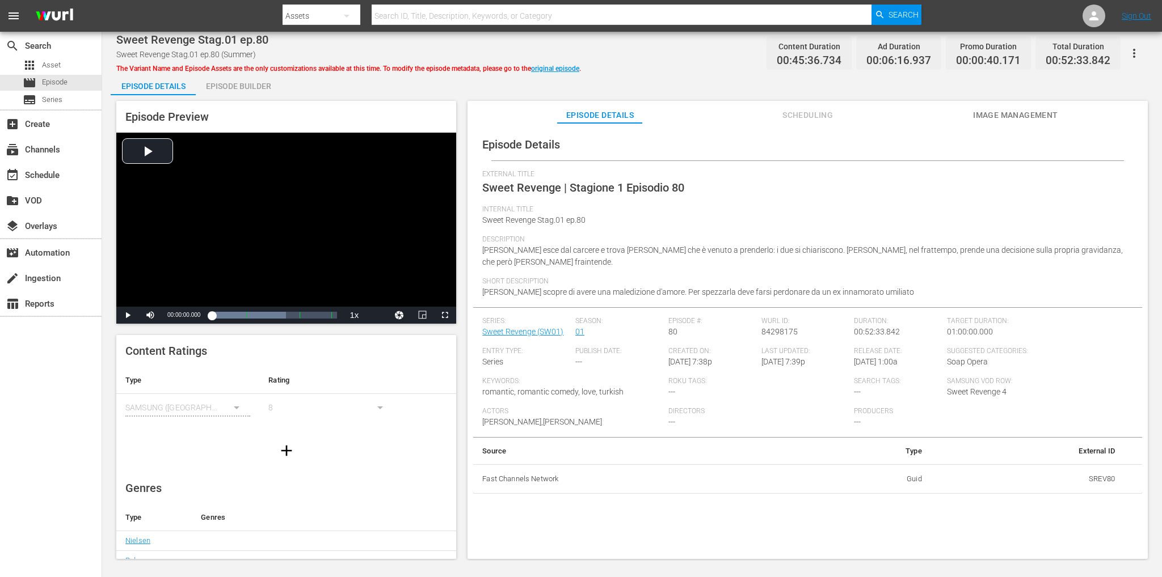
click at [261, 91] on div "Episode Builder" at bounding box center [238, 86] width 85 height 27
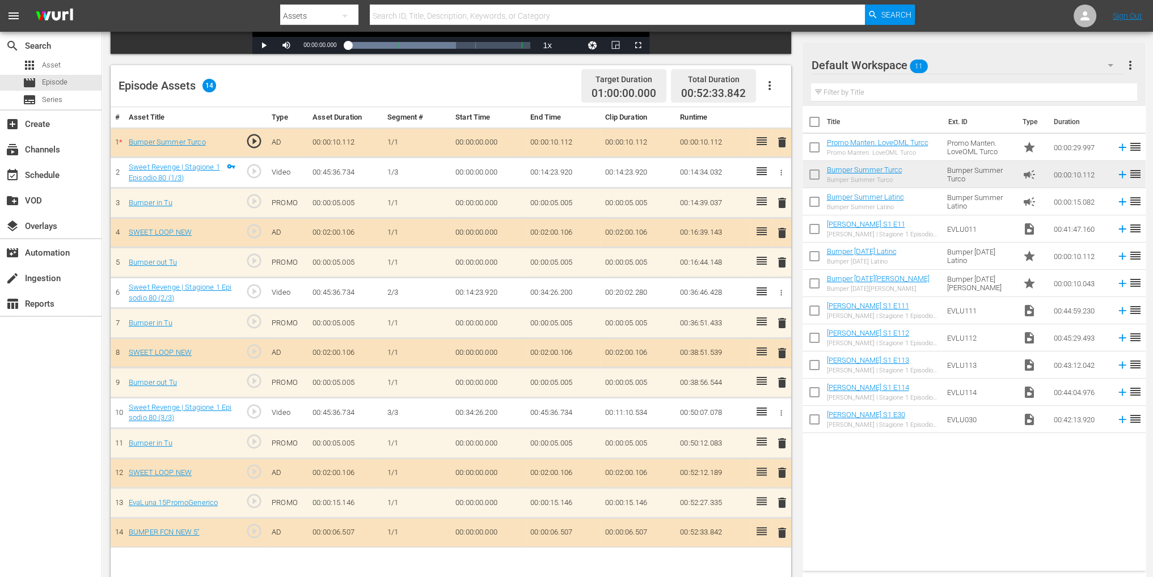
scroll to position [284, 0]
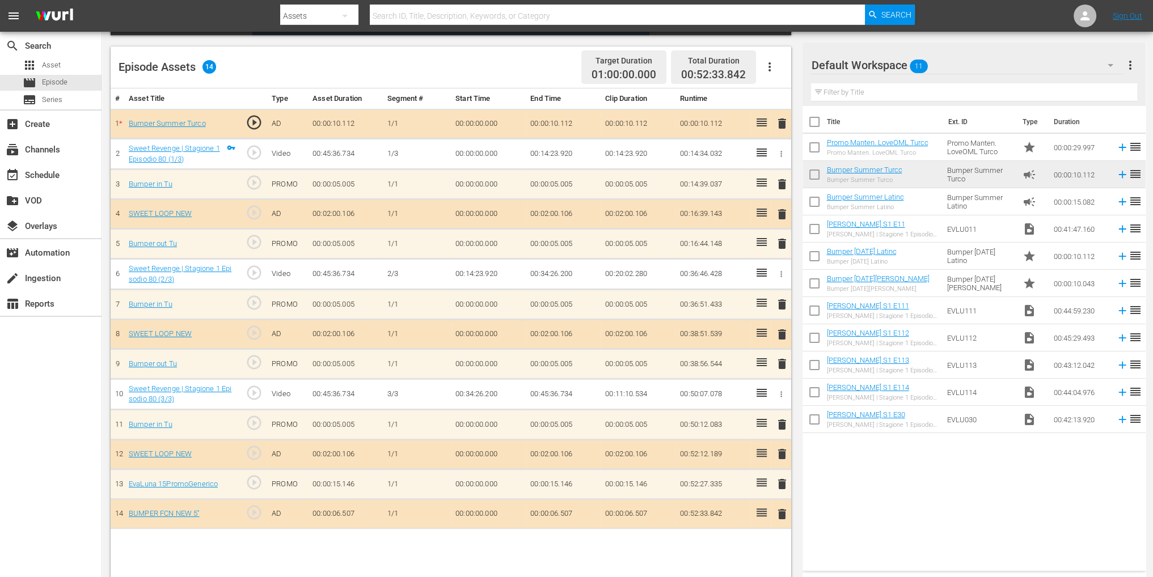
click at [783, 480] on span "delete" at bounding box center [782, 485] width 14 height 14
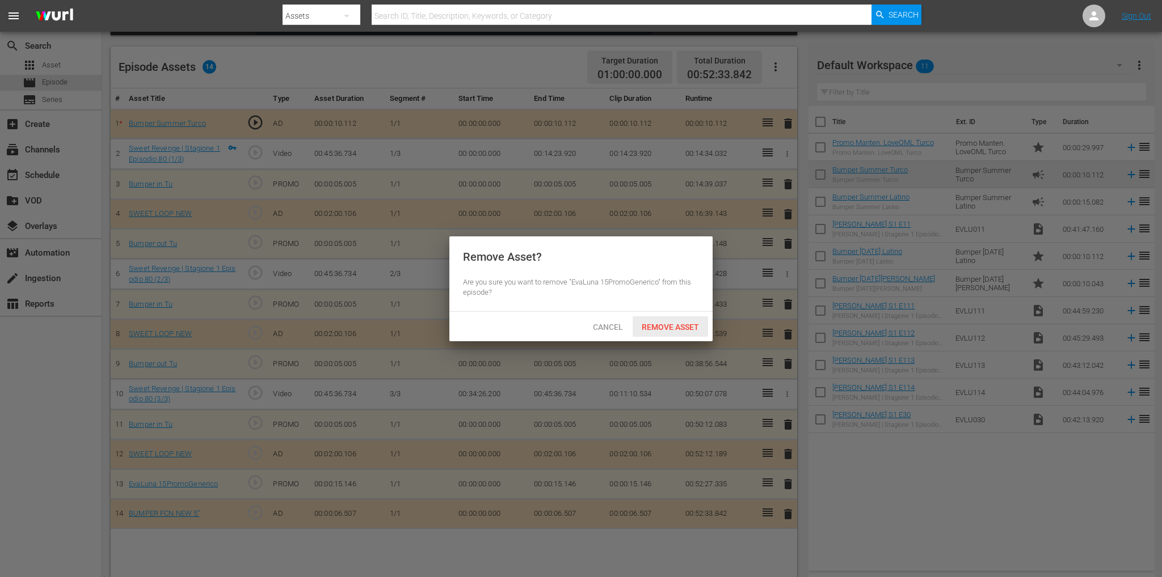
click at [660, 323] on span "Remove Asset" at bounding box center [669, 327] width 75 height 9
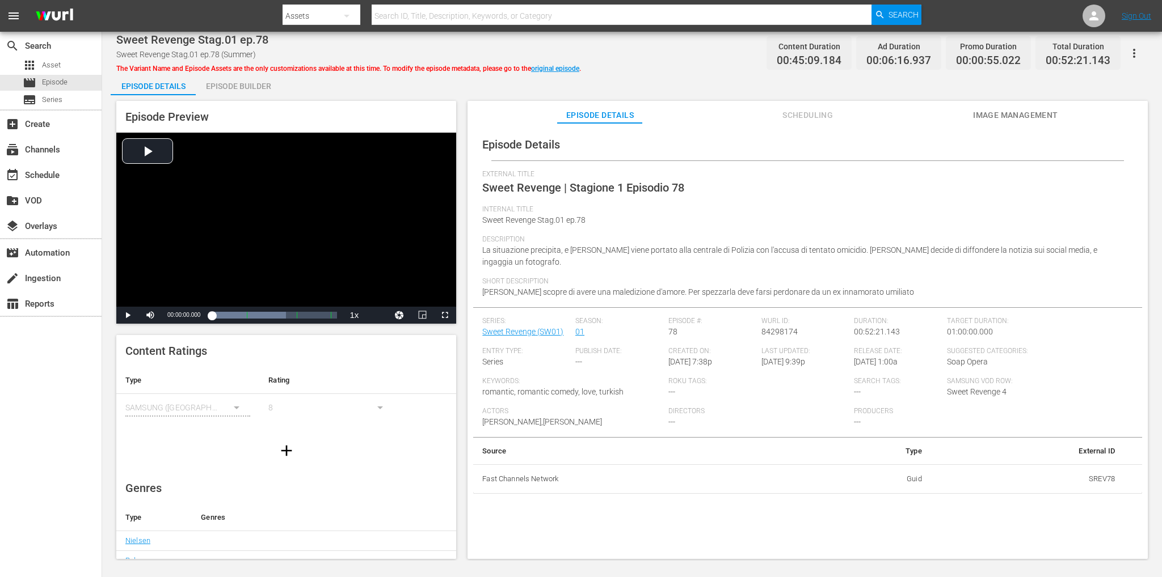
click at [259, 85] on div "Episode Builder" at bounding box center [238, 86] width 85 height 27
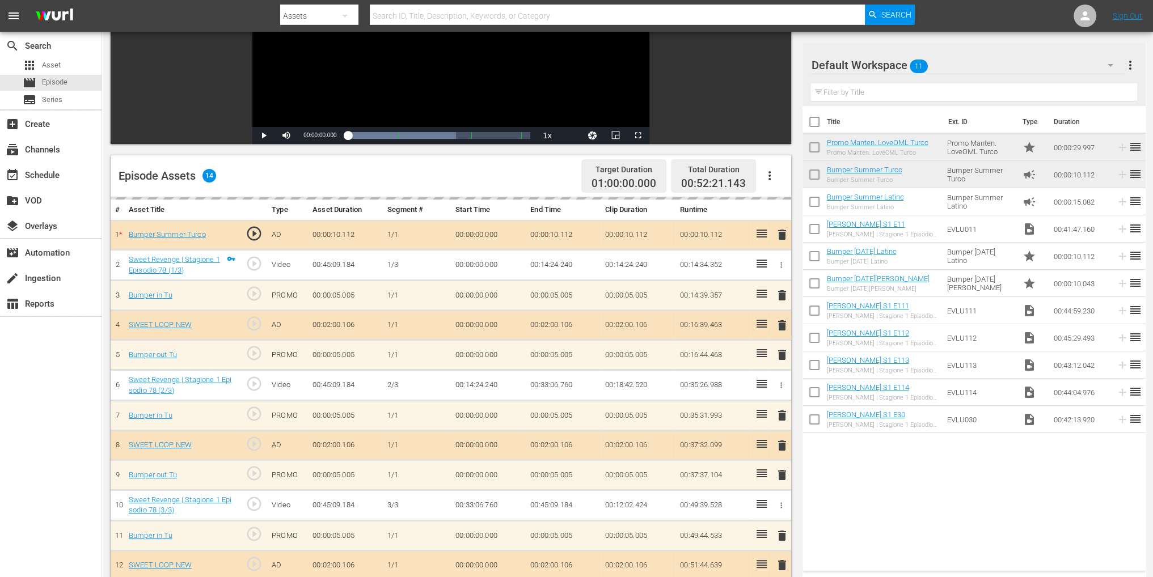
scroll to position [284, 0]
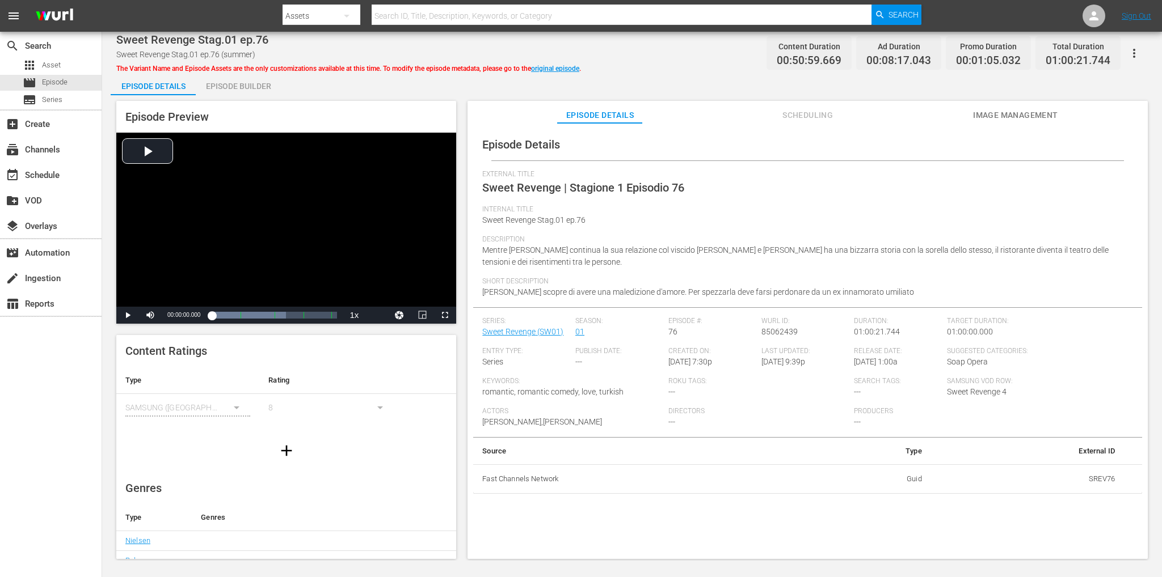
click at [241, 94] on div "Episode Builder" at bounding box center [238, 86] width 85 height 27
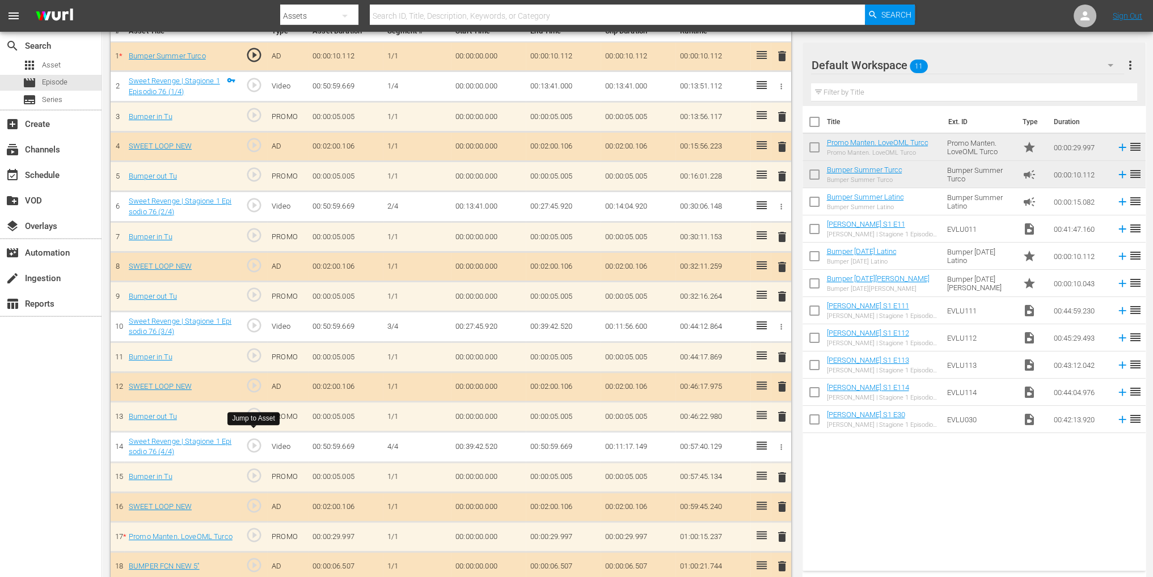
scroll to position [354, 0]
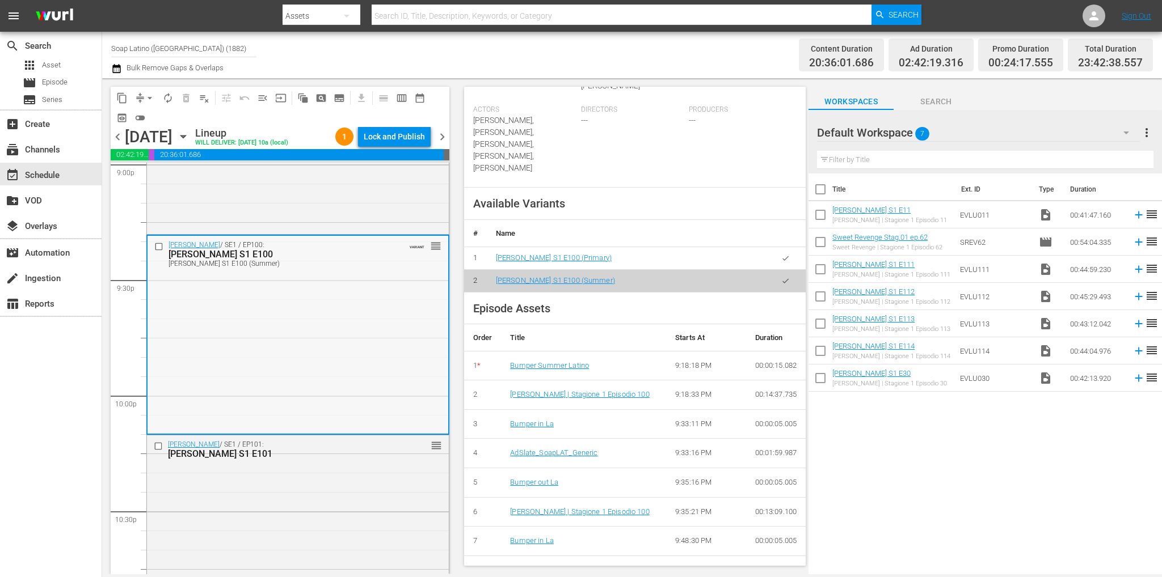
scroll to position [5029, 0]
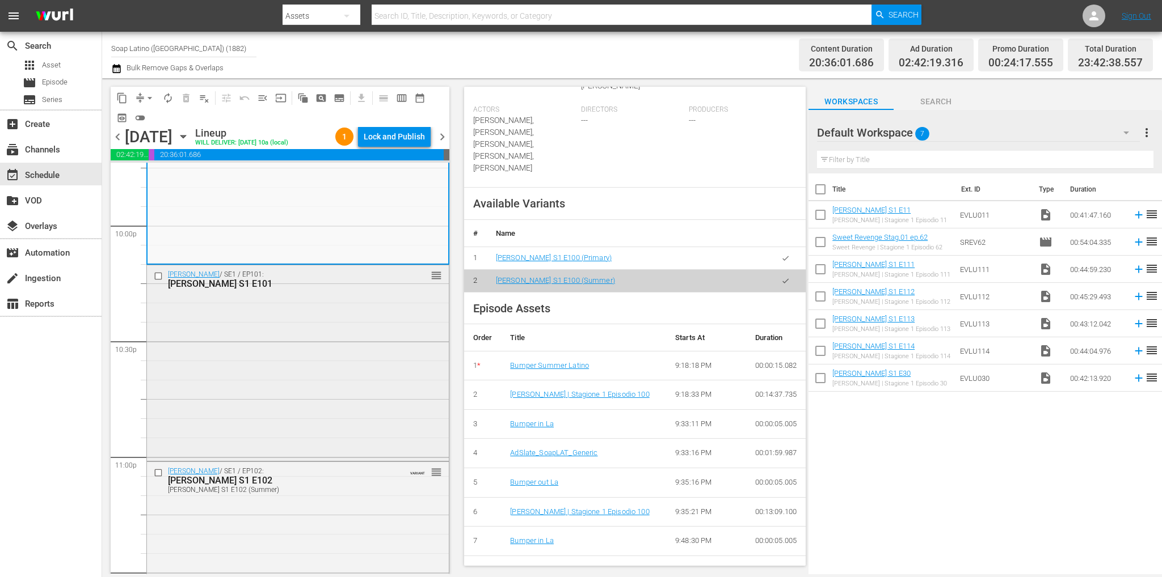
click at [345, 384] on div "[PERSON_NAME] / SE1 / EP101: [PERSON_NAME] S1 E101 reorder" at bounding box center [298, 361] width 302 height 193
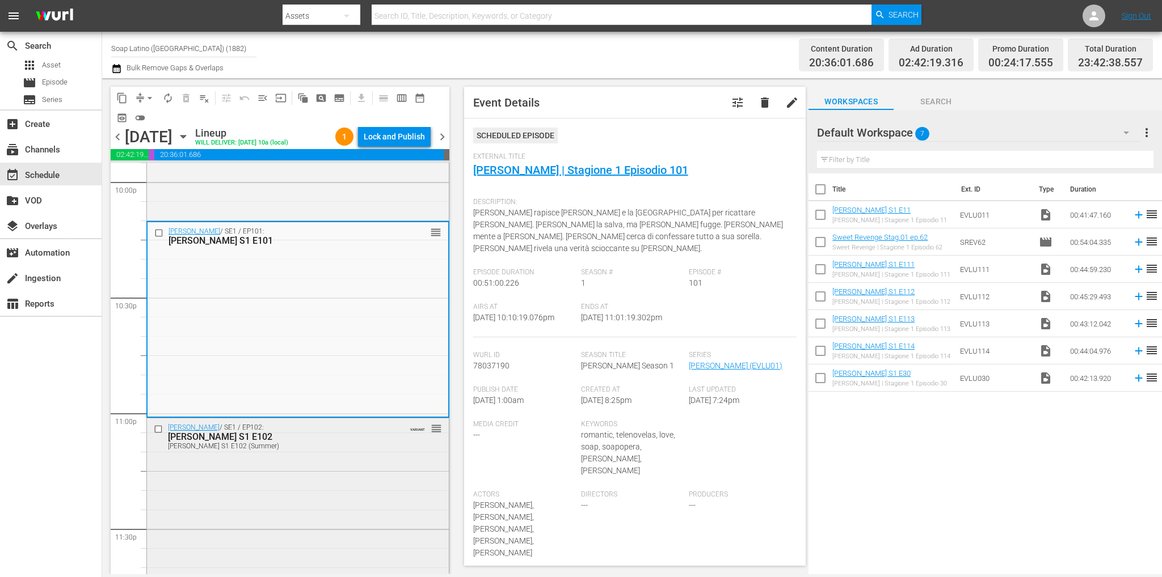
scroll to position [5142, 0]
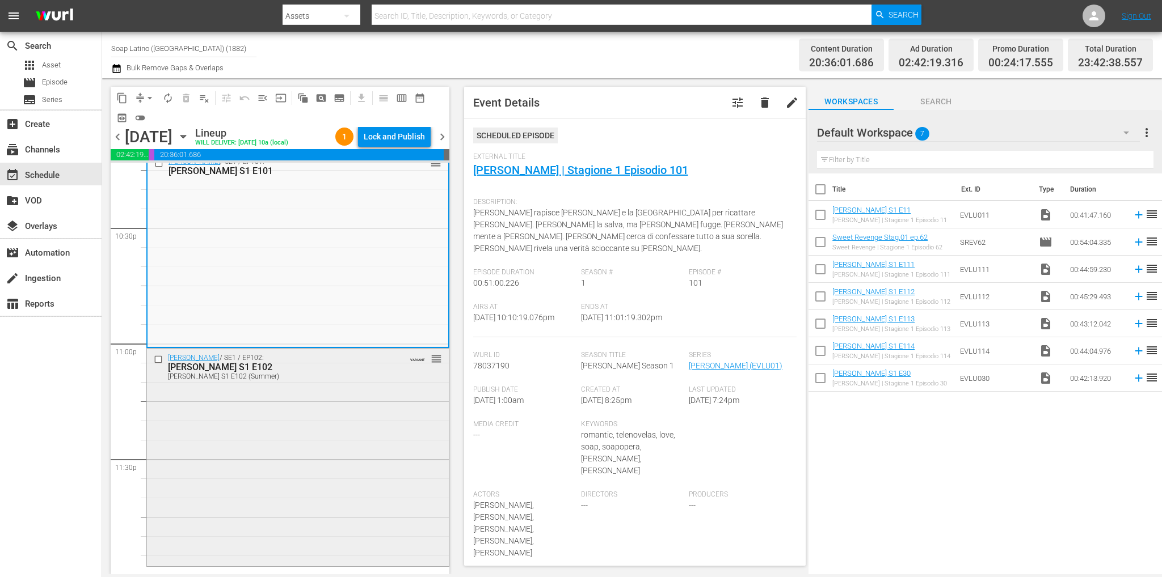
click at [314, 416] on div "[PERSON_NAME] / SE1 / EP102: [PERSON_NAME] S1 E102 [PERSON_NAME] S1 E102 (Summe…" at bounding box center [298, 457] width 302 height 216
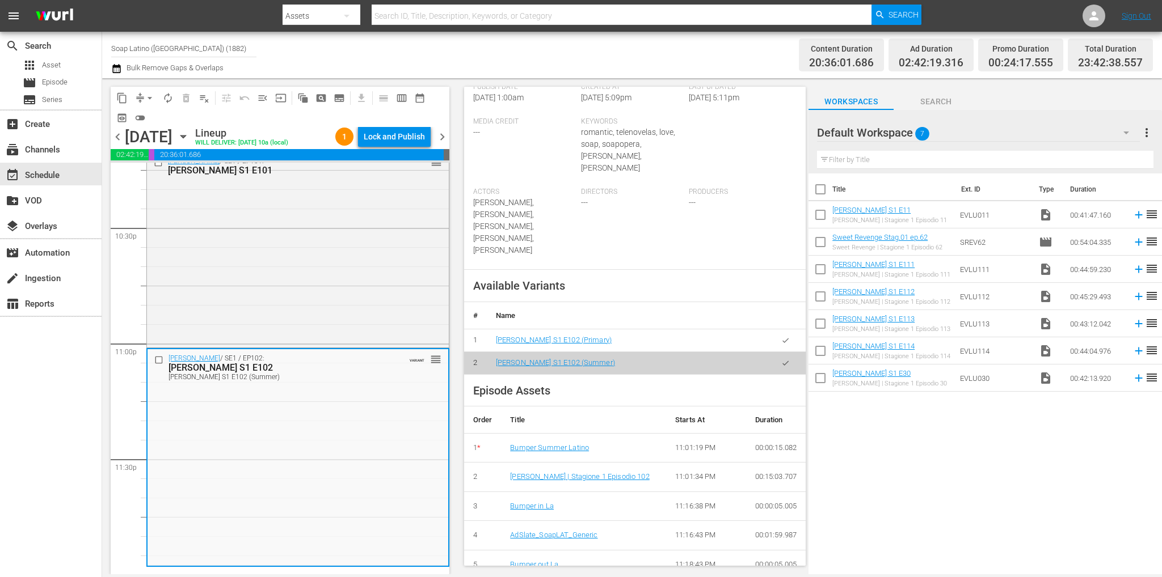
scroll to position [340, 0]
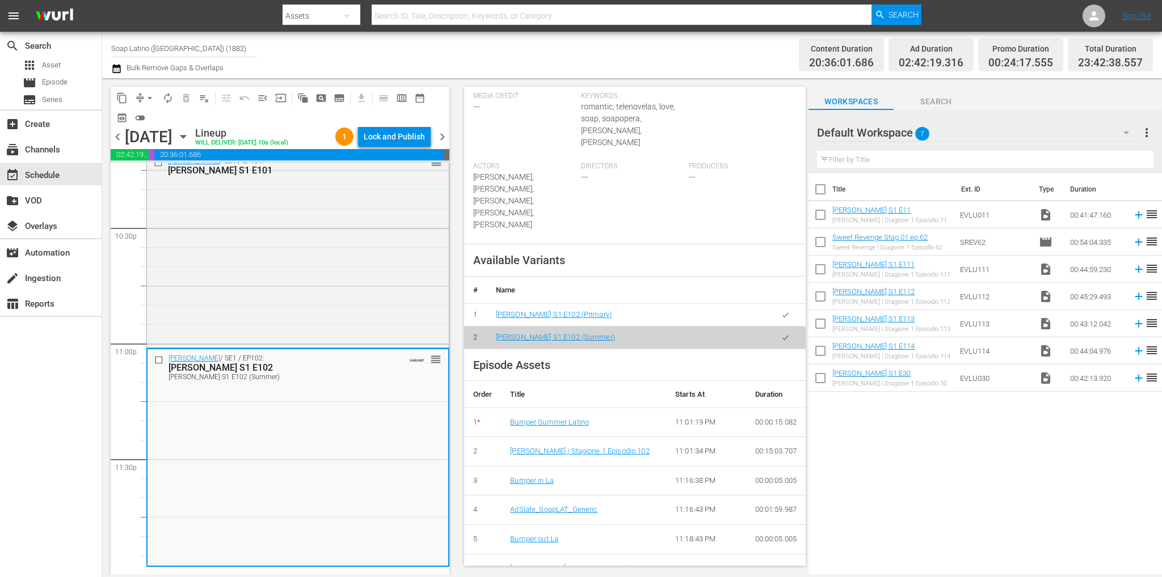
click at [166, 53] on input "Soap Latino ([GEOGRAPHIC_DATA]) (1882)" at bounding box center [183, 48] width 145 height 27
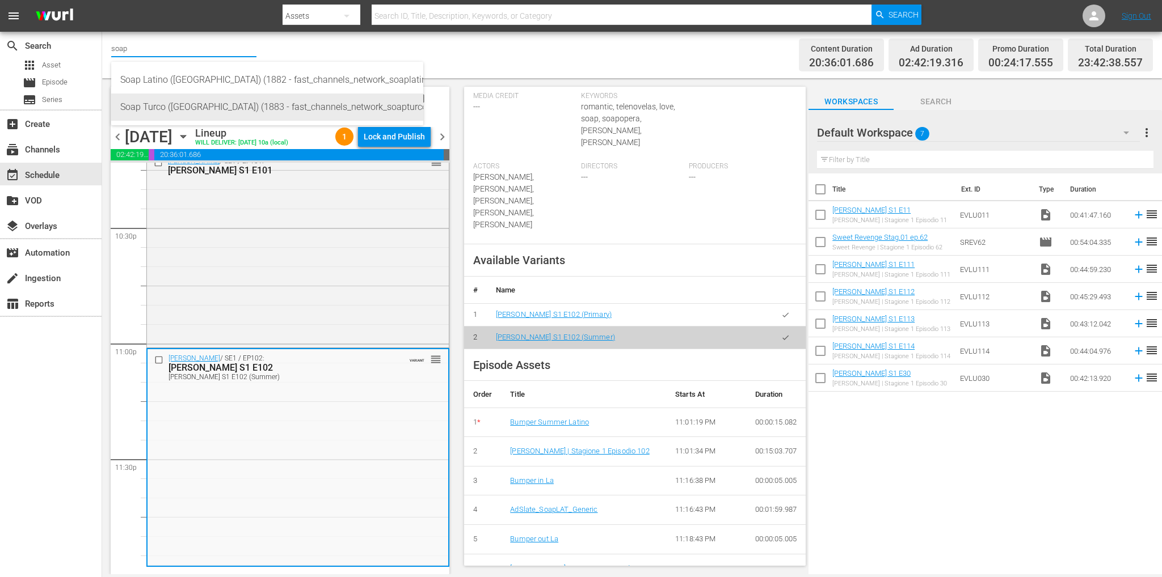
click at [199, 103] on div "Soap Turco (Italy) (1883 - fast_channels_network_soapturco_1)" at bounding box center [267, 107] width 294 height 27
type input "Soap Turco (Italy) (1883 - fast_channels_network_soapturco_1)"
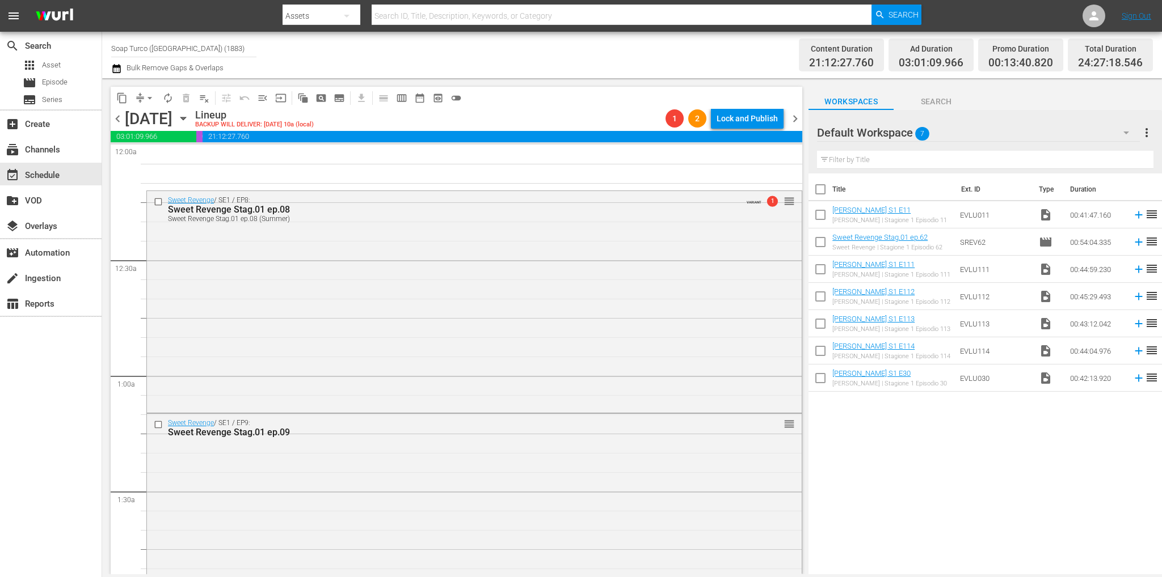
click at [189, 117] on icon "button" at bounding box center [183, 118] width 12 height 12
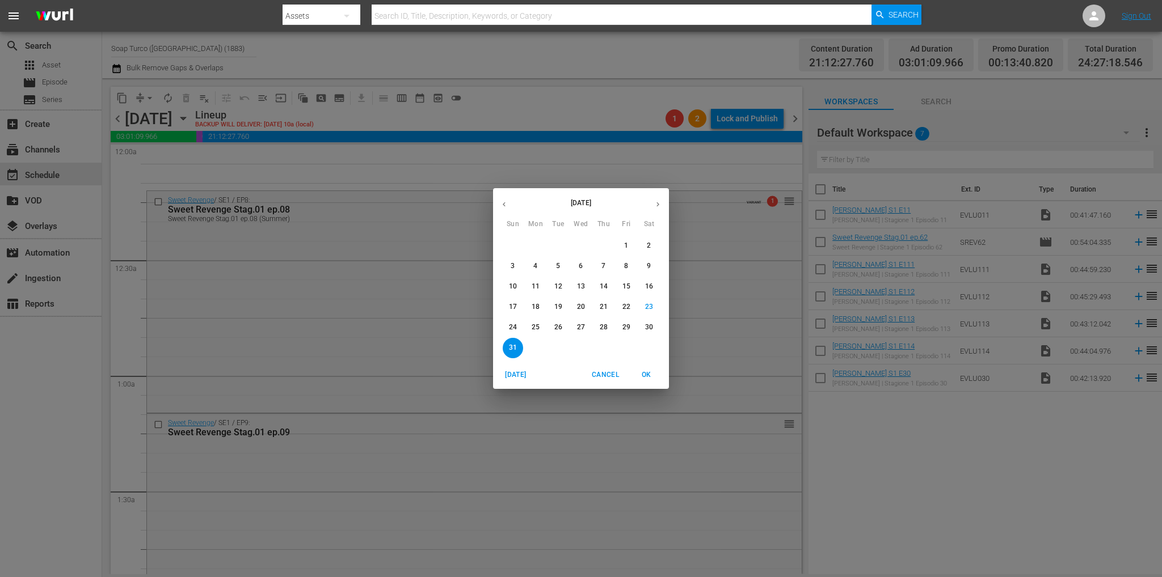
click at [609, 330] on span "28" at bounding box center [603, 328] width 20 height 10
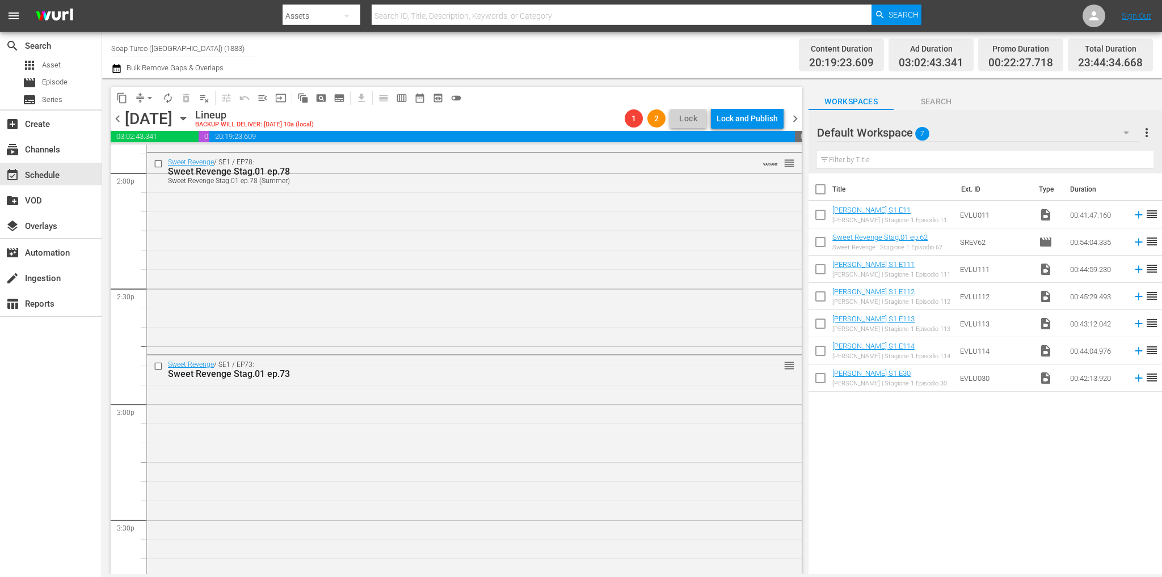
scroll to position [5142, 0]
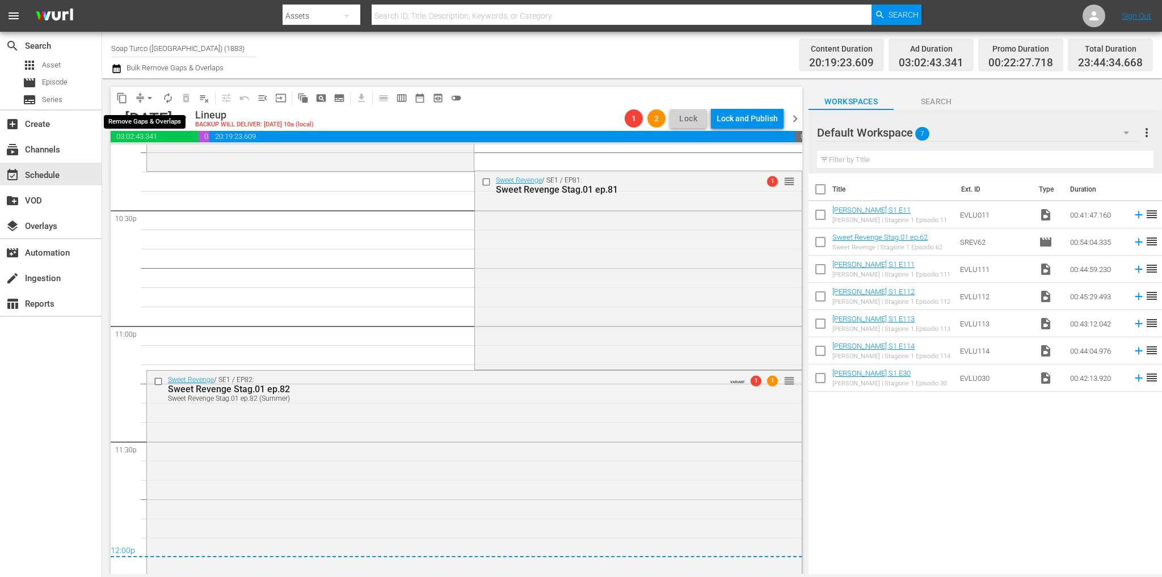
click at [150, 95] on span "arrow_drop_down" at bounding box center [149, 97] width 11 height 11
click at [165, 163] on li "Align to End of Previous Day" at bounding box center [150, 158] width 119 height 19
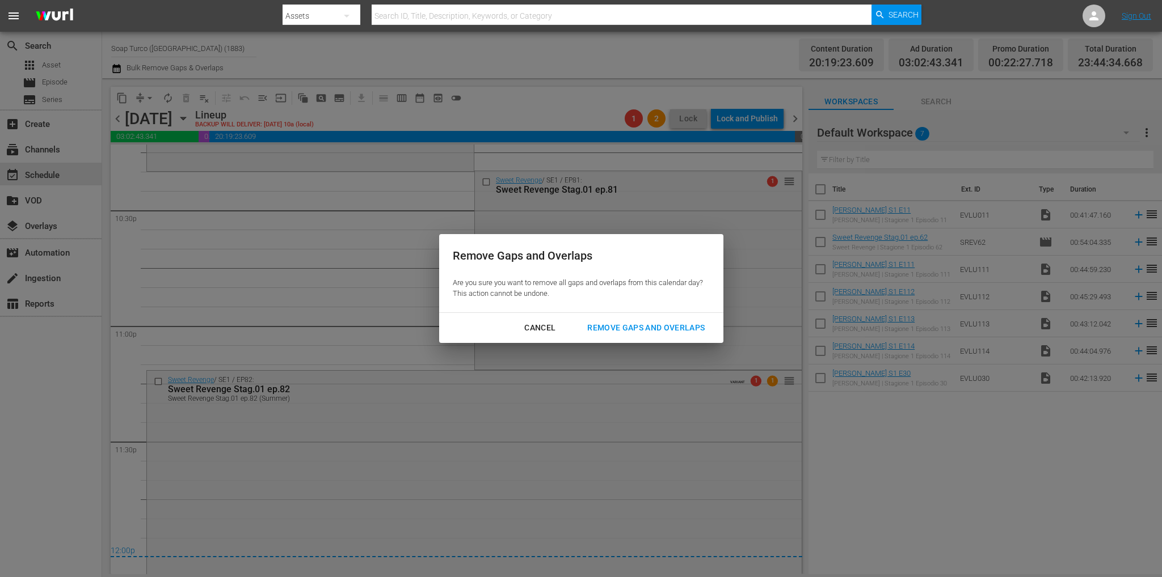
click at [629, 324] on div "Remove Gaps and Overlaps" at bounding box center [646, 328] width 136 height 14
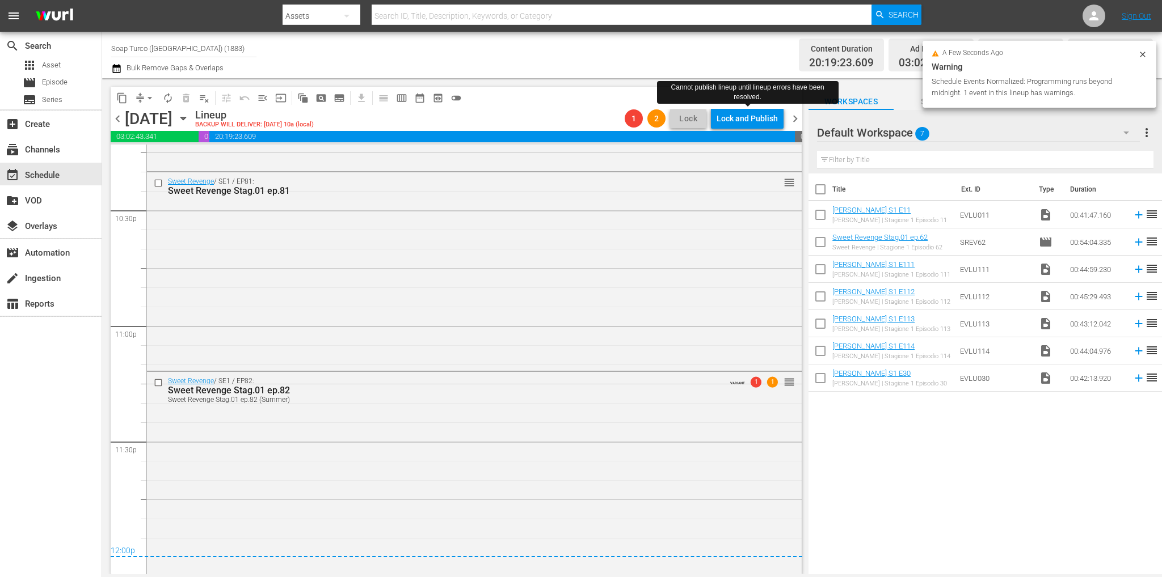
click at [739, 124] on div "Lock and Publish" at bounding box center [746, 118] width 61 height 20
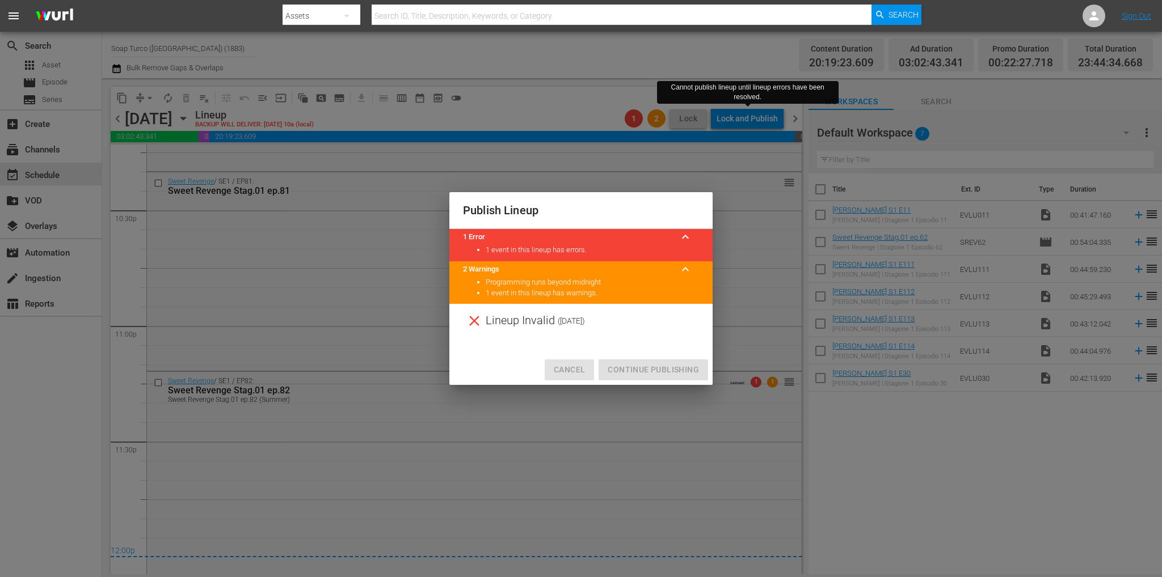
click at [559, 373] on span "Cancel" at bounding box center [569, 370] width 31 height 14
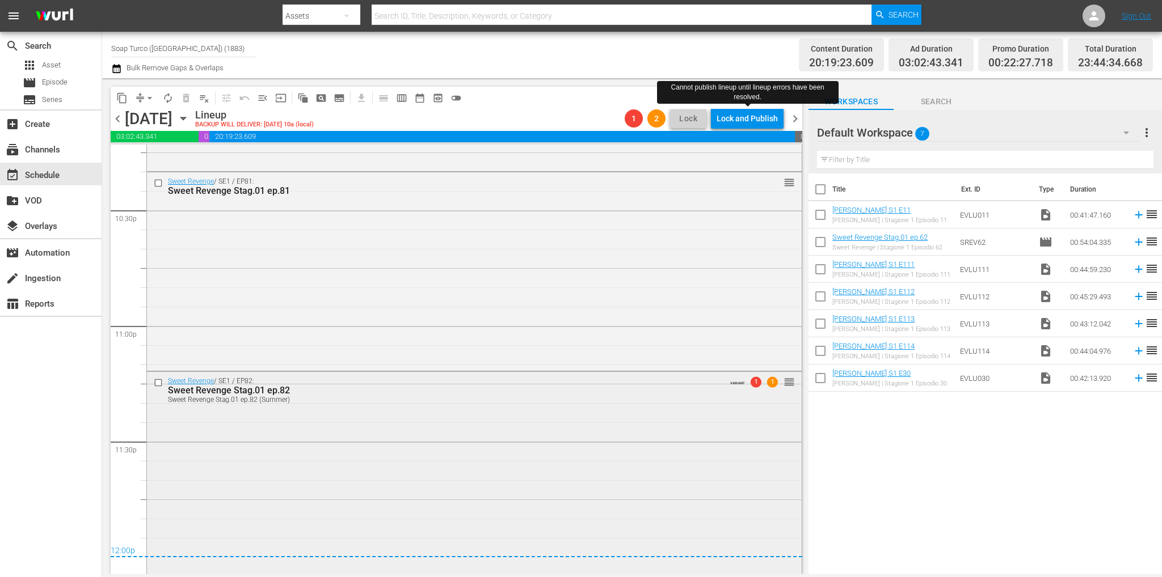
scroll to position [5143, 0]
click at [793, 130] on div "chevron_left Thursday, August 28th August 28th Lineup BACKUP WILL DELIVER: 8/27…" at bounding box center [456, 120] width 691 height 22
click at [794, 123] on span "chevron_right" at bounding box center [795, 119] width 14 height 14
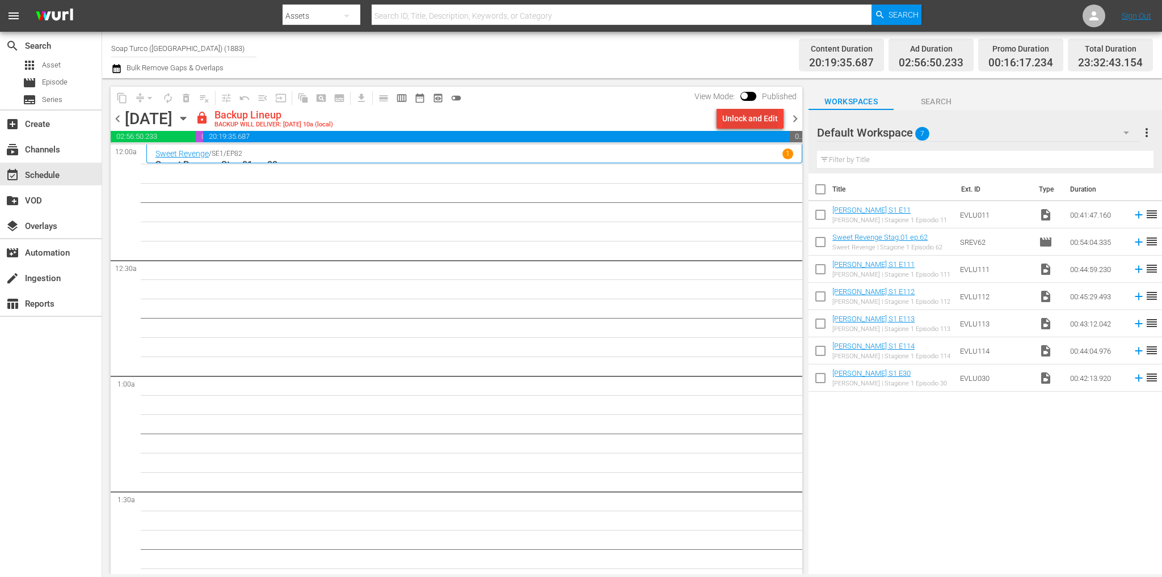
click at [742, 119] on div "Unlock and Edit" at bounding box center [750, 118] width 56 height 20
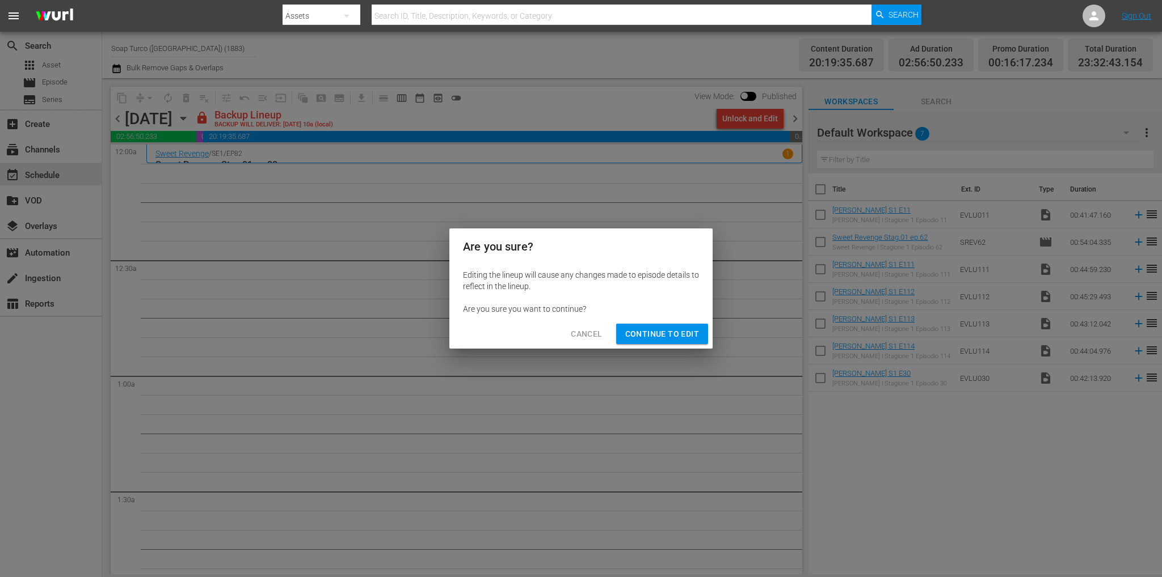
click at [681, 336] on span "Continue to Edit" at bounding box center [662, 334] width 74 height 14
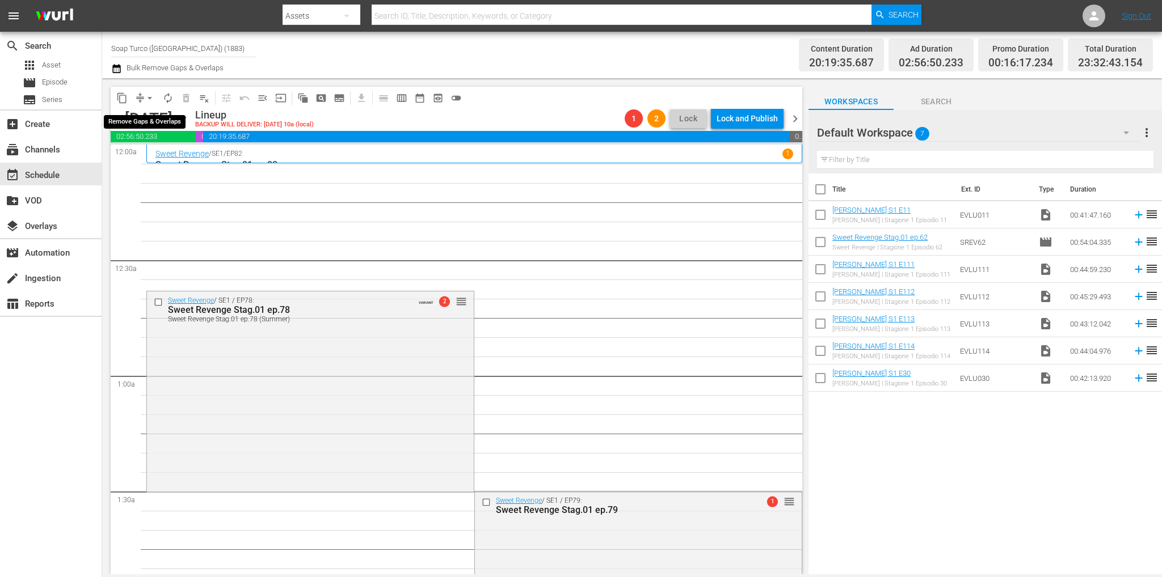
click at [146, 96] on span "arrow_drop_down" at bounding box center [149, 97] width 11 height 11
click at [158, 156] on li "Align to End of Previous Day" at bounding box center [150, 158] width 119 height 19
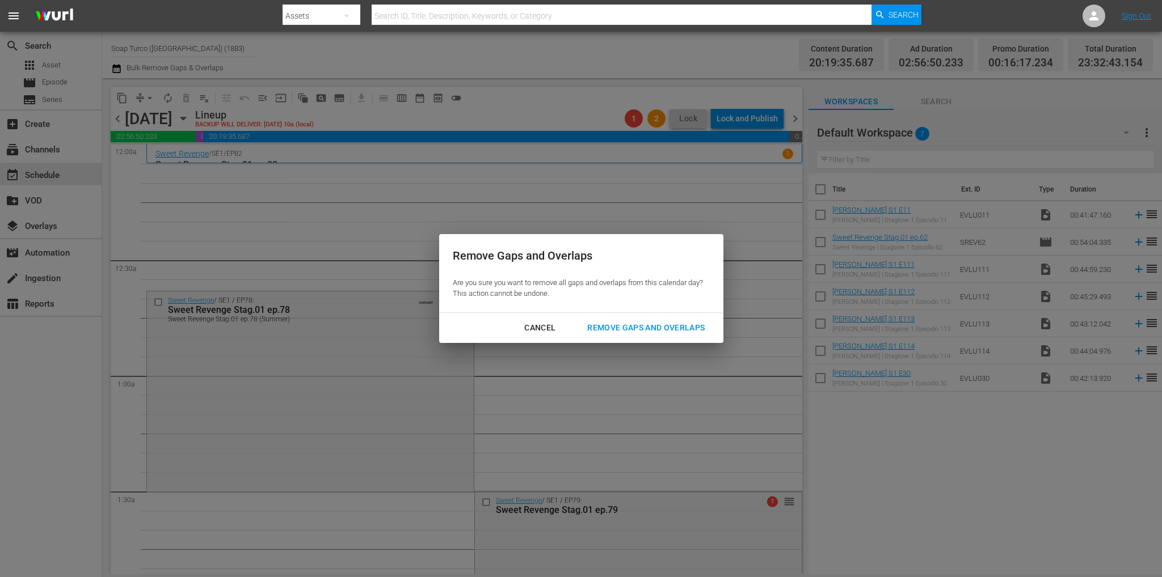
click at [635, 330] on div "Remove Gaps and Overlaps" at bounding box center [646, 328] width 136 height 14
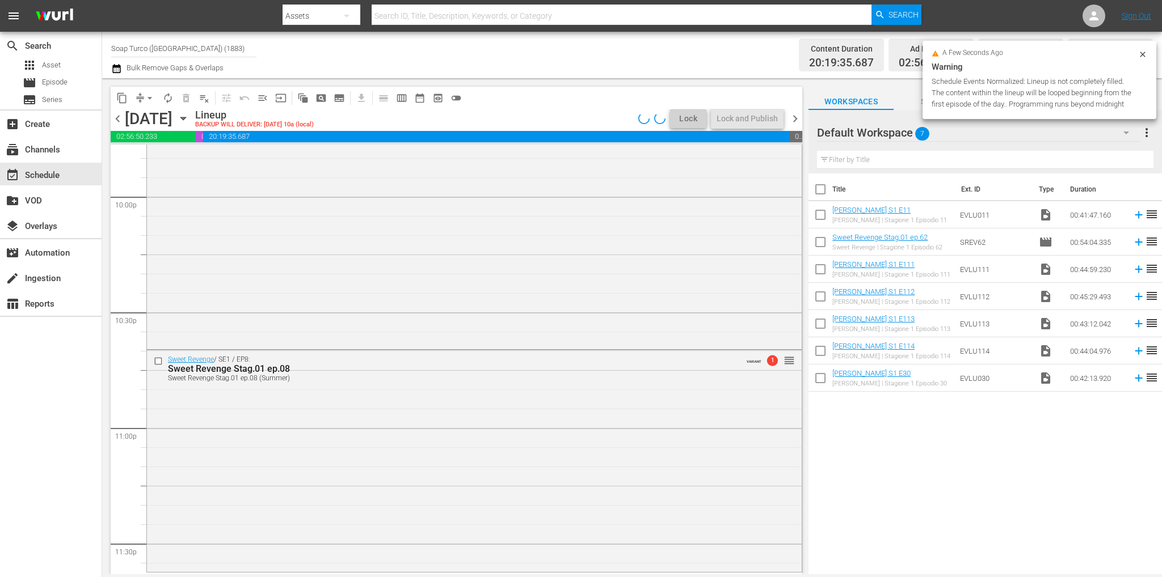
scroll to position [4990, 0]
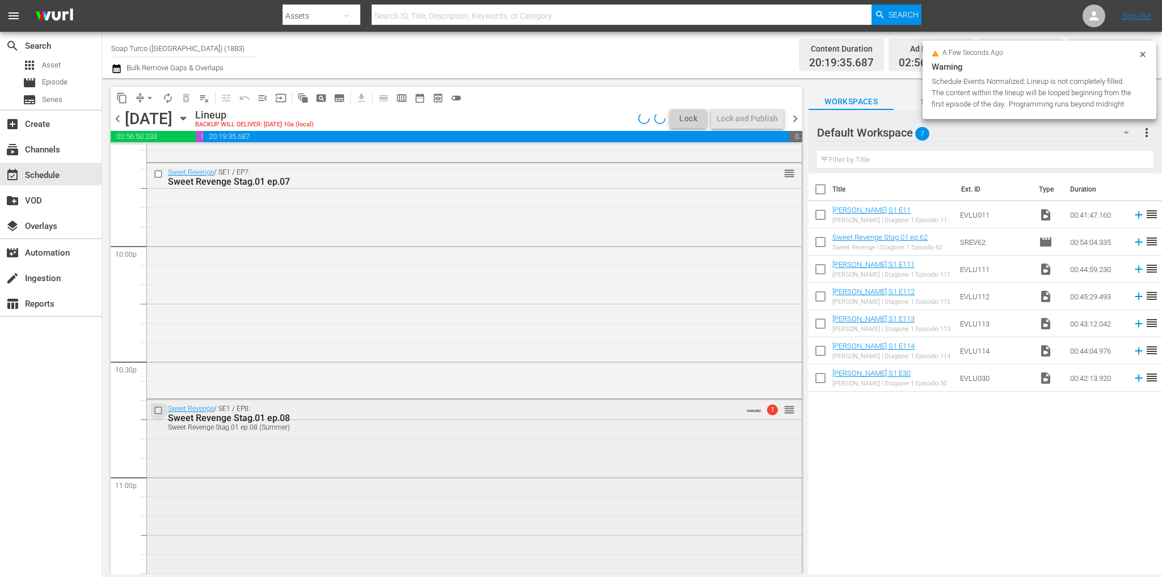
click at [162, 407] on input "checkbox" at bounding box center [160, 411] width 12 height 10
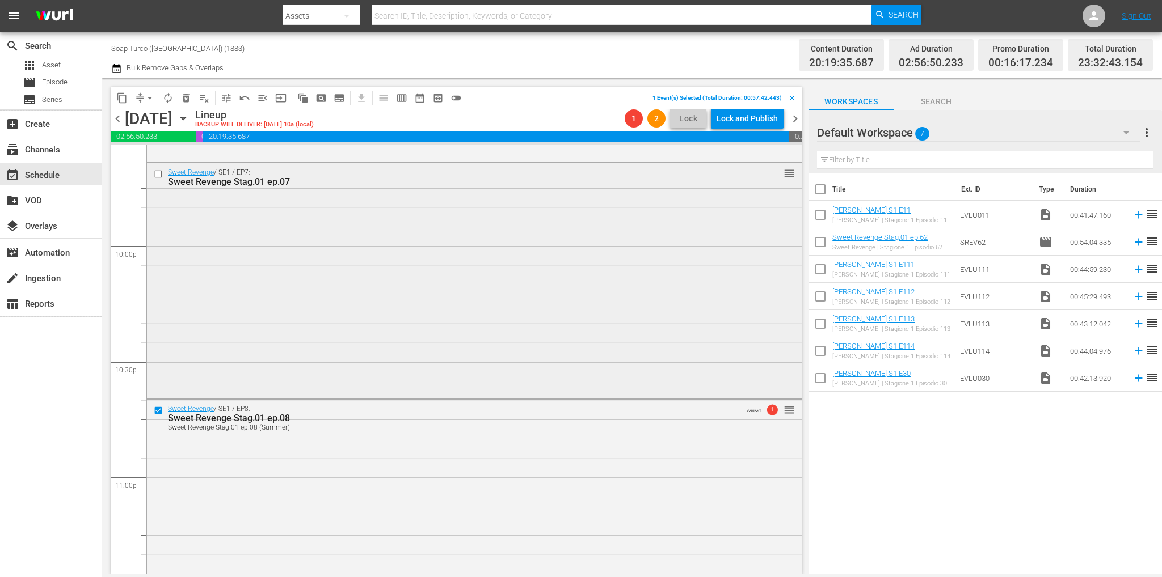
click at [161, 173] on input "checkbox" at bounding box center [160, 175] width 12 height 10
click at [188, 92] on span "delete_forever_outlined" at bounding box center [185, 97] width 11 height 11
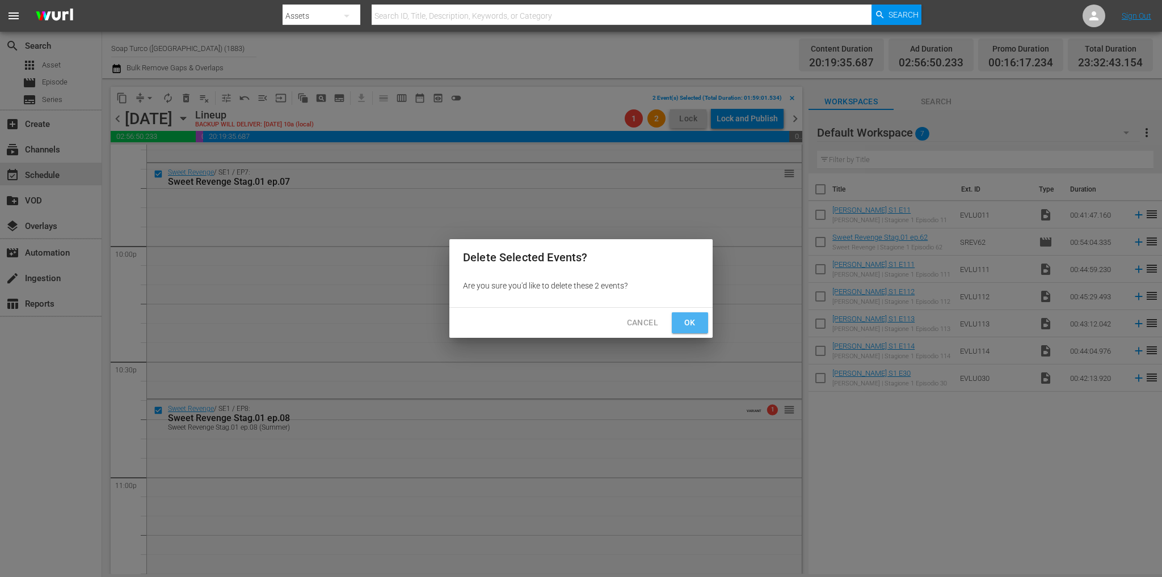
click at [682, 320] on span "Ok" at bounding box center [690, 323] width 18 height 14
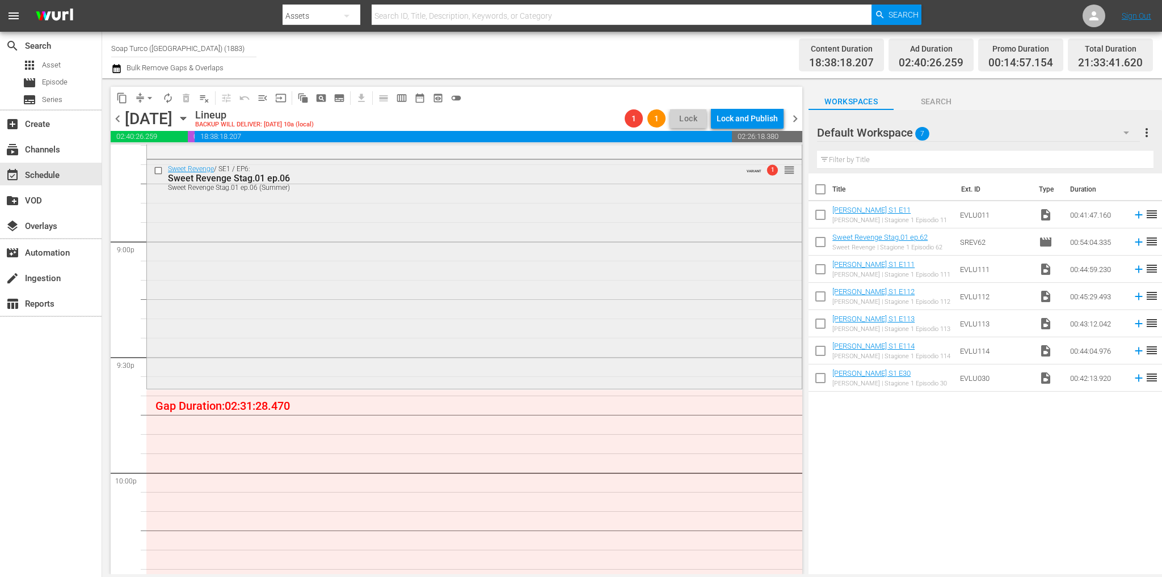
scroll to position [4650, 0]
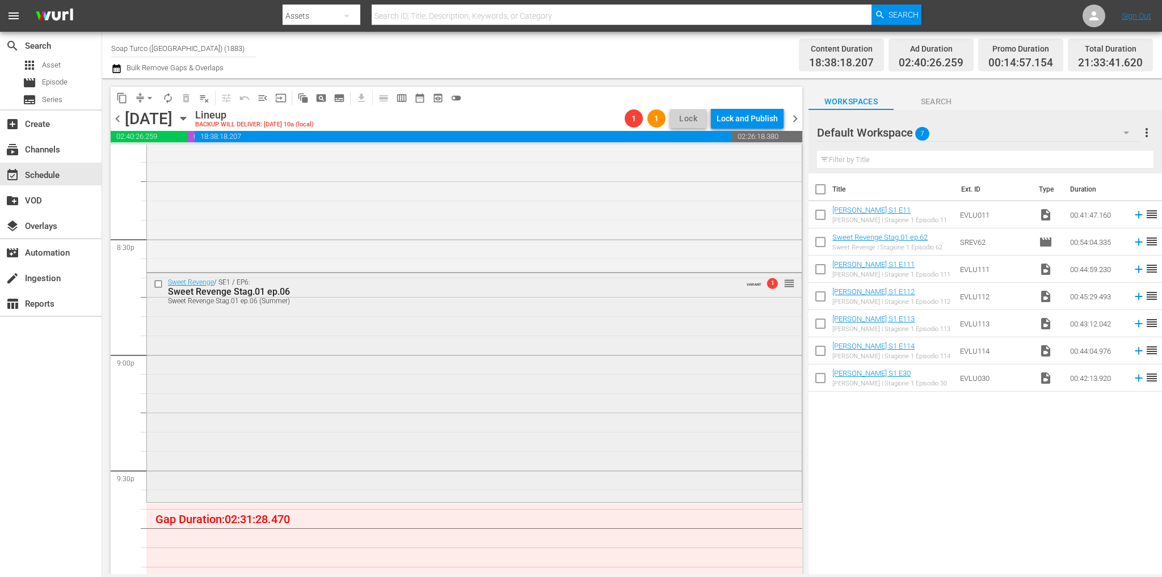
click at [495, 374] on div "Sweet Revenge / SE1 / EP6: Sweet Revenge Stag.01 ep.06 Sweet Revenge Stag.01 ep…" at bounding box center [474, 386] width 655 height 227
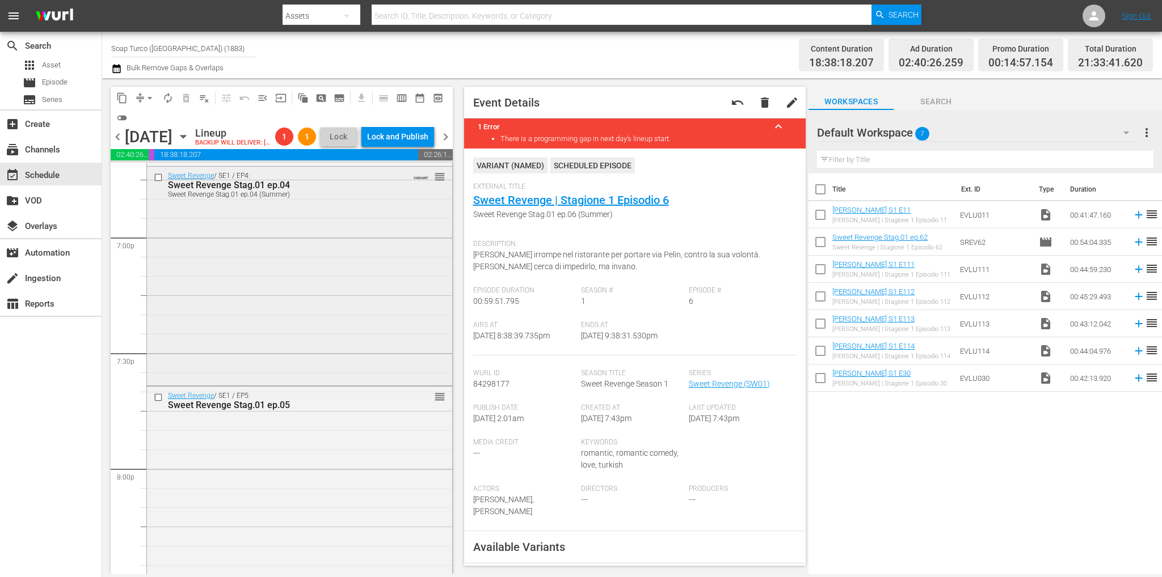
scroll to position [4309, 0]
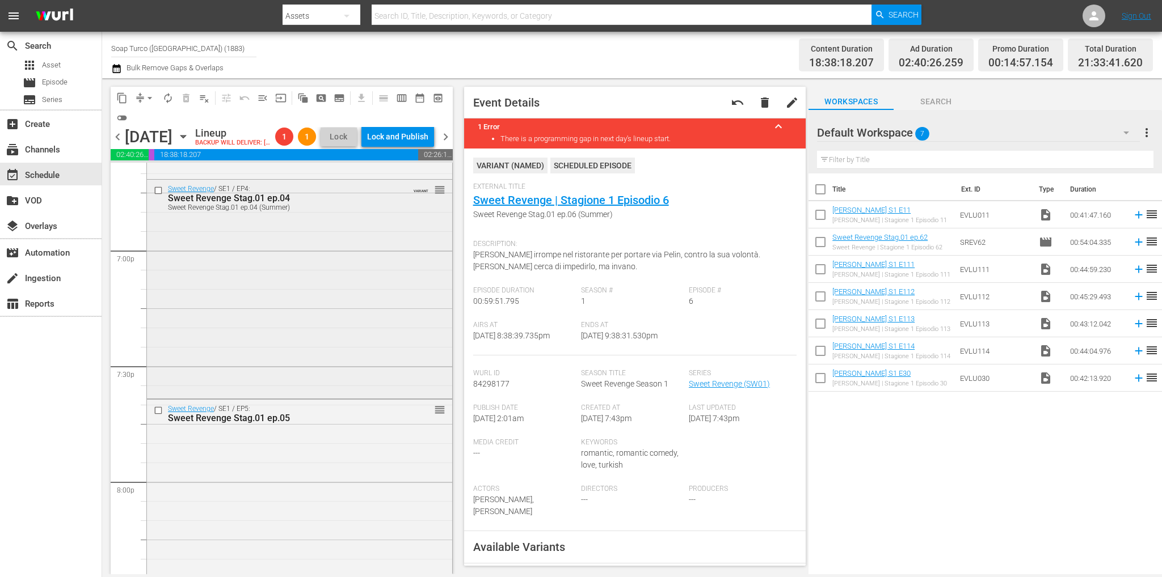
click at [311, 282] on div "Sweet Revenge / SE1 / EP4: Sweet Revenge Stag.01 ep.04 Sweet Revenge Stag.01 ep…" at bounding box center [299, 288] width 305 height 217
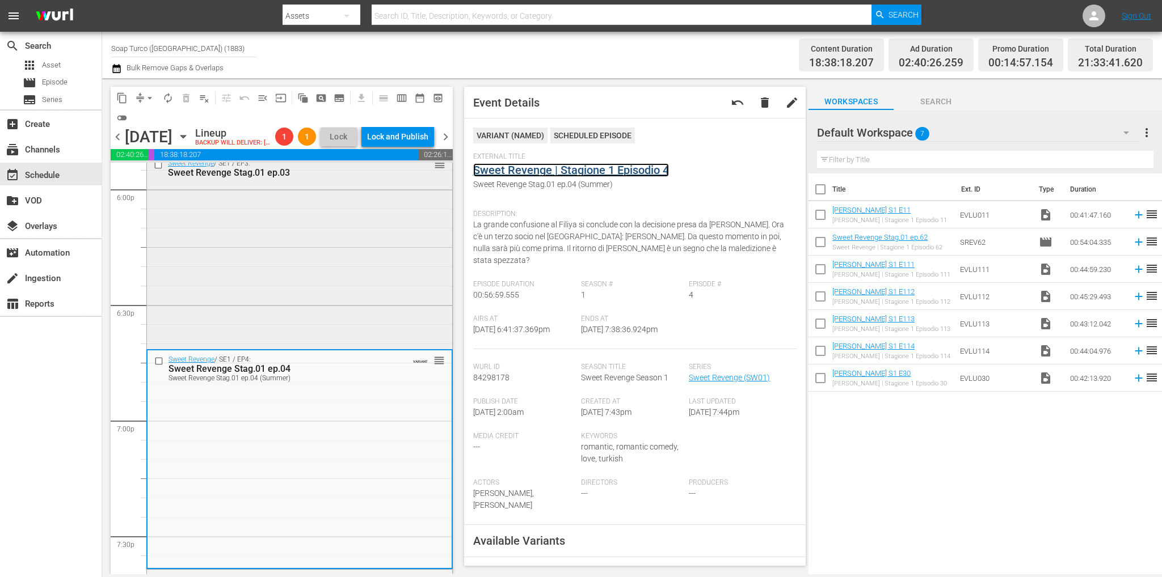
scroll to position [3912, 0]
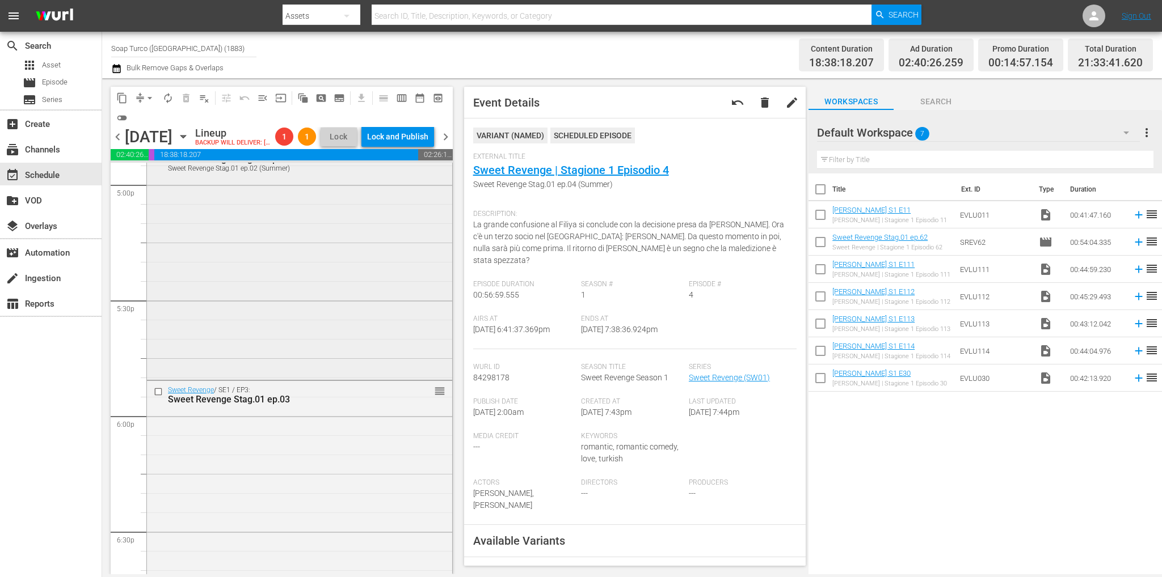
click at [327, 276] on div "Sweet Revenge / SE1 / EP2: Sweet Revenge Stag.01 ep.02 Sweet Revenge Stag.01 ep…" at bounding box center [299, 259] width 305 height 237
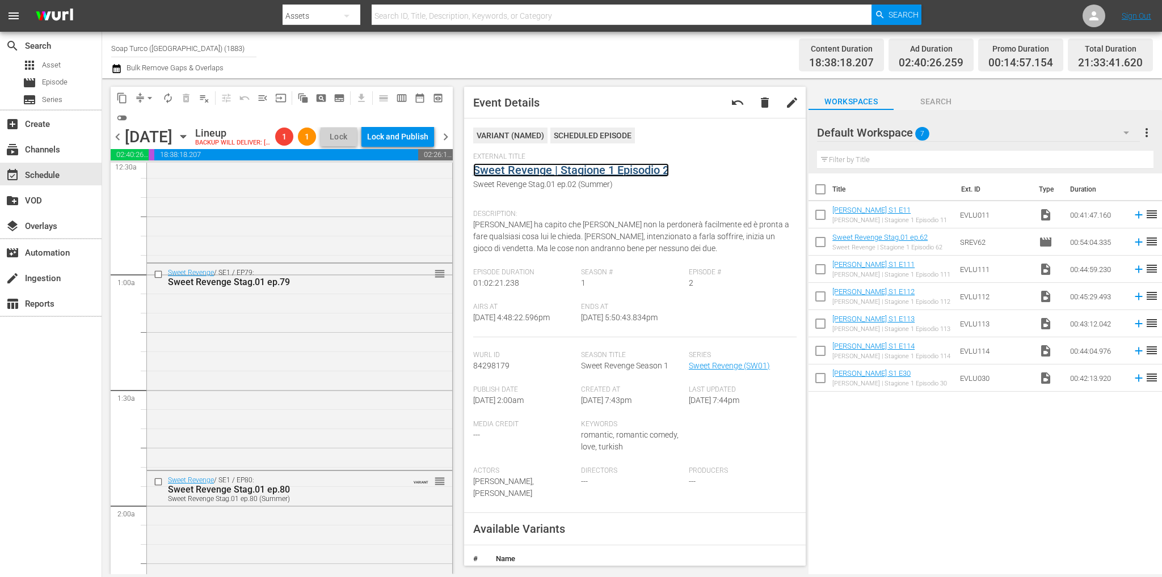
scroll to position [0, 0]
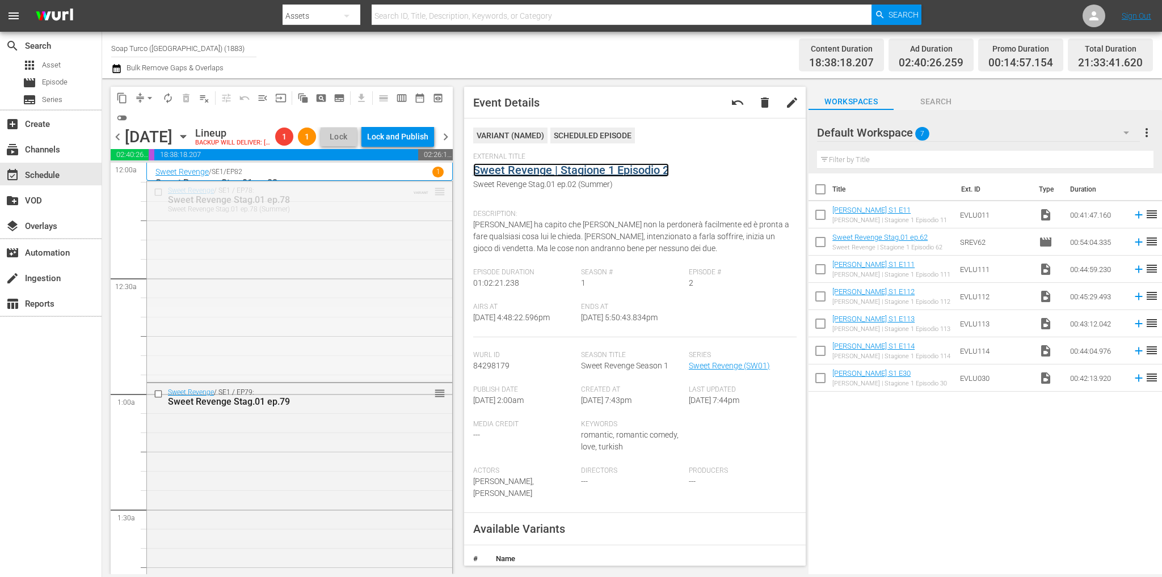
drag, startPoint x: 431, startPoint y: 209, endPoint x: 422, endPoint y: 317, distance: 108.7
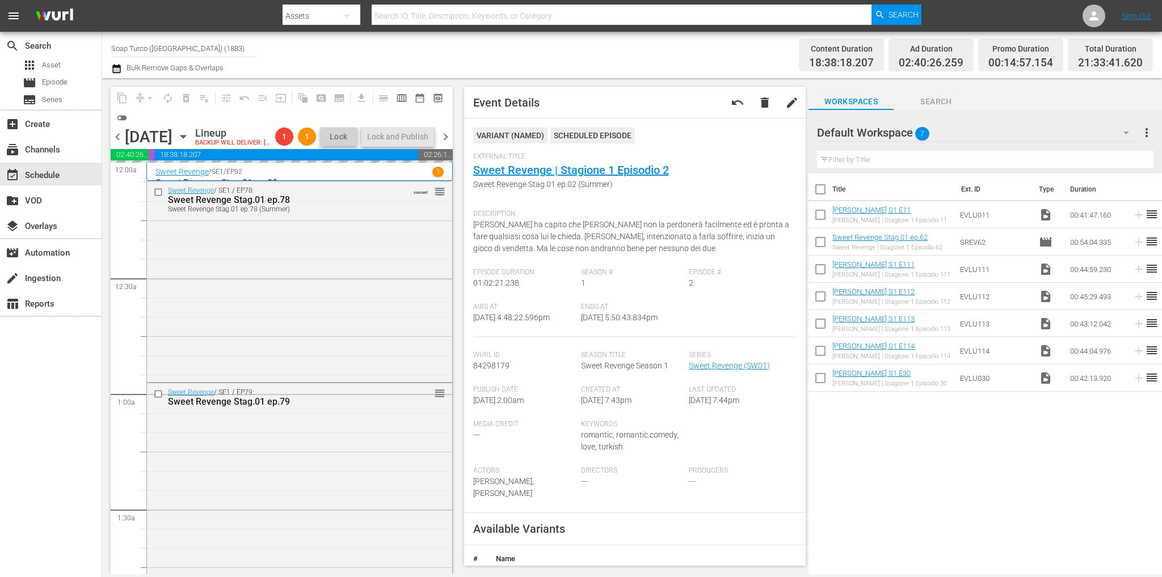
click at [934, 133] on div "Default Workspace 7" at bounding box center [978, 133] width 323 height 32
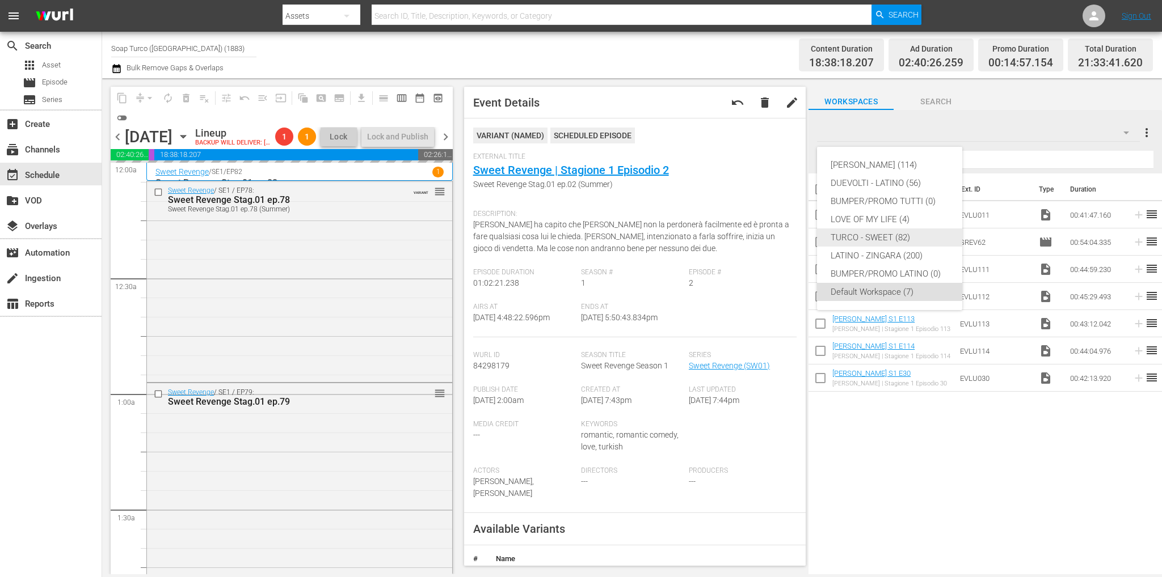
click at [908, 234] on div "TURCO - SWEET (82)" at bounding box center [889, 238] width 118 height 18
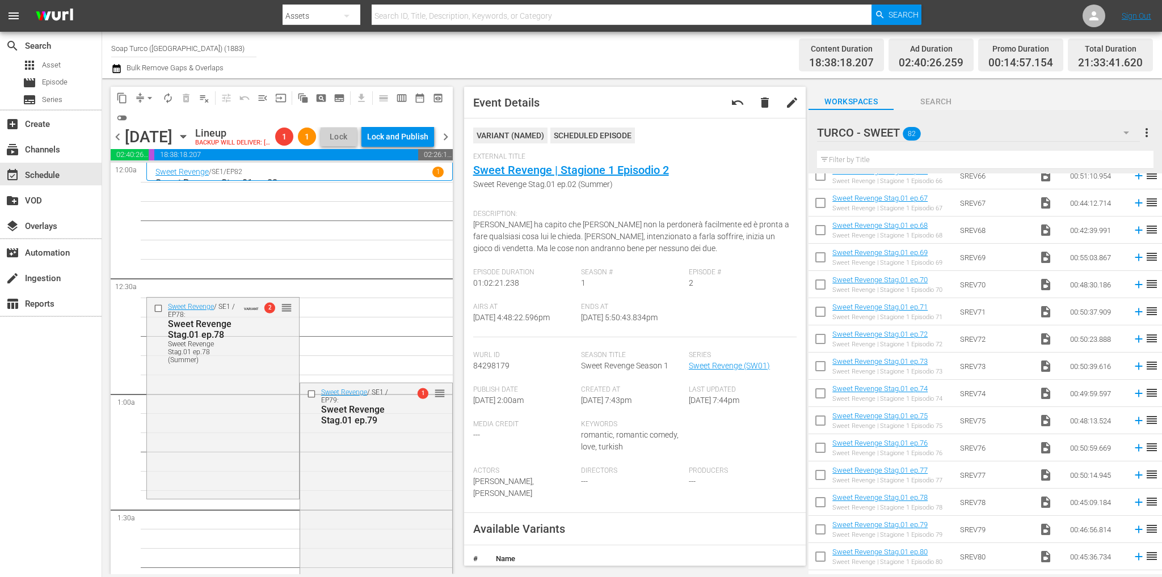
scroll to position [1626, 0]
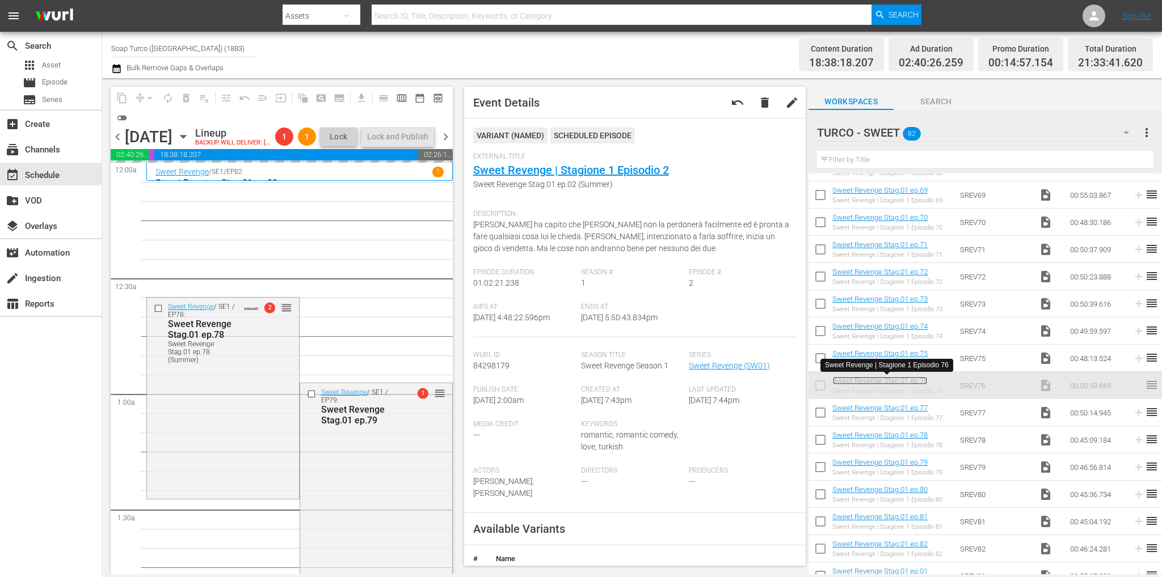
drag, startPoint x: 923, startPoint y: 379, endPoint x: 346, endPoint y: 206, distance: 603.0
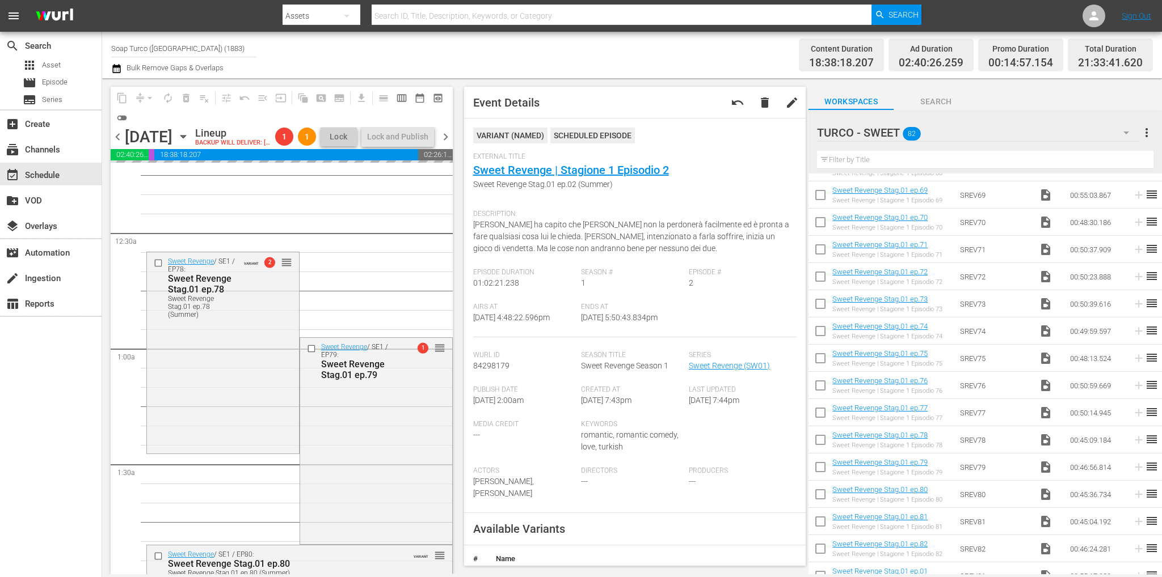
scroll to position [0, 0]
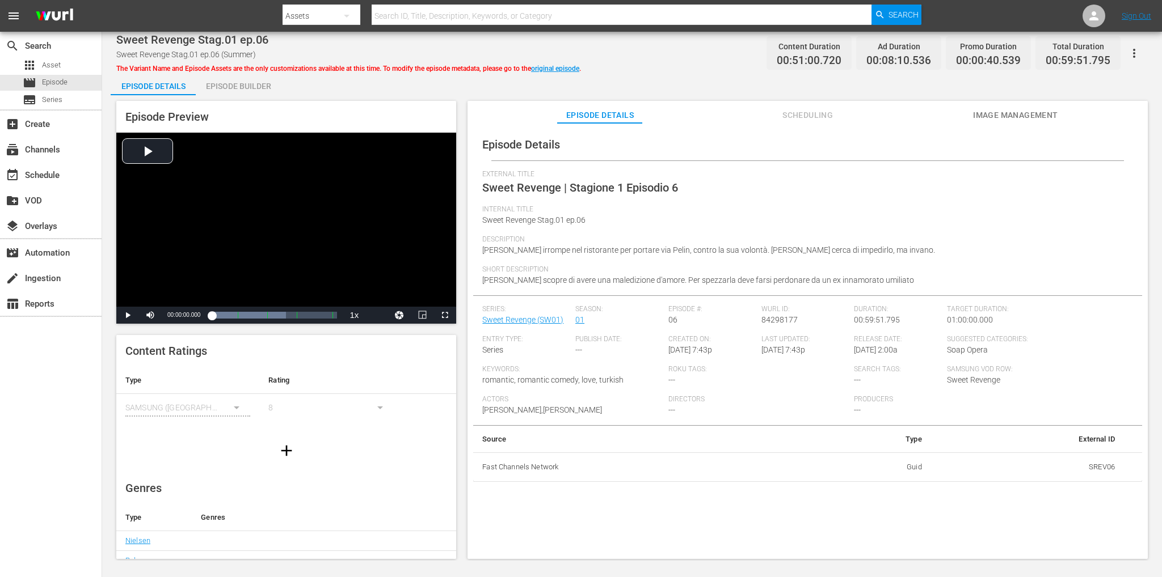
click at [263, 86] on div "Episode Builder" at bounding box center [238, 86] width 85 height 27
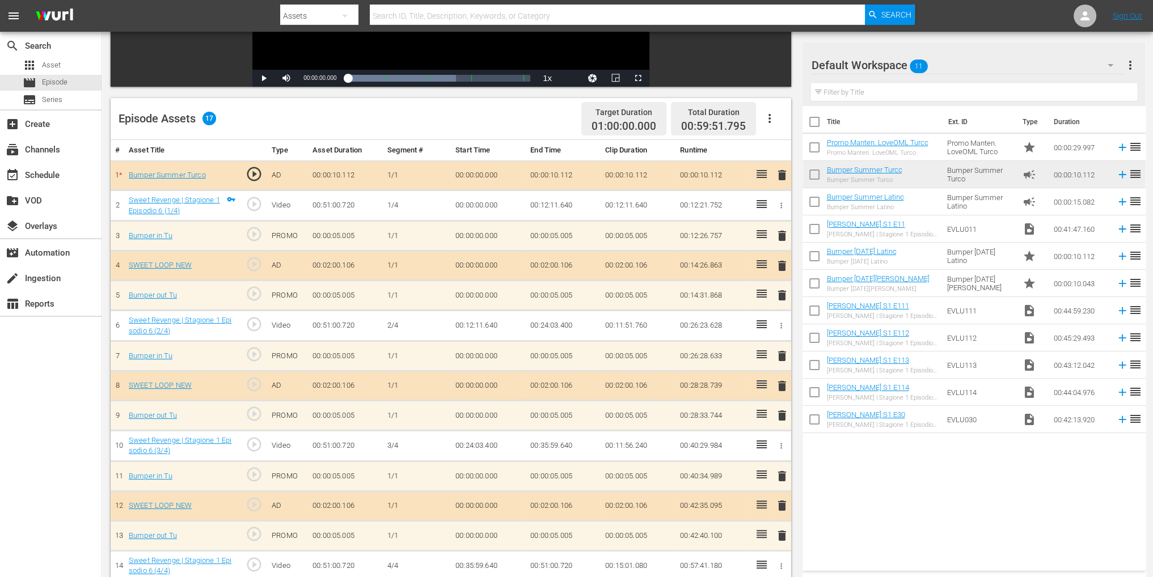
scroll to position [325, 0]
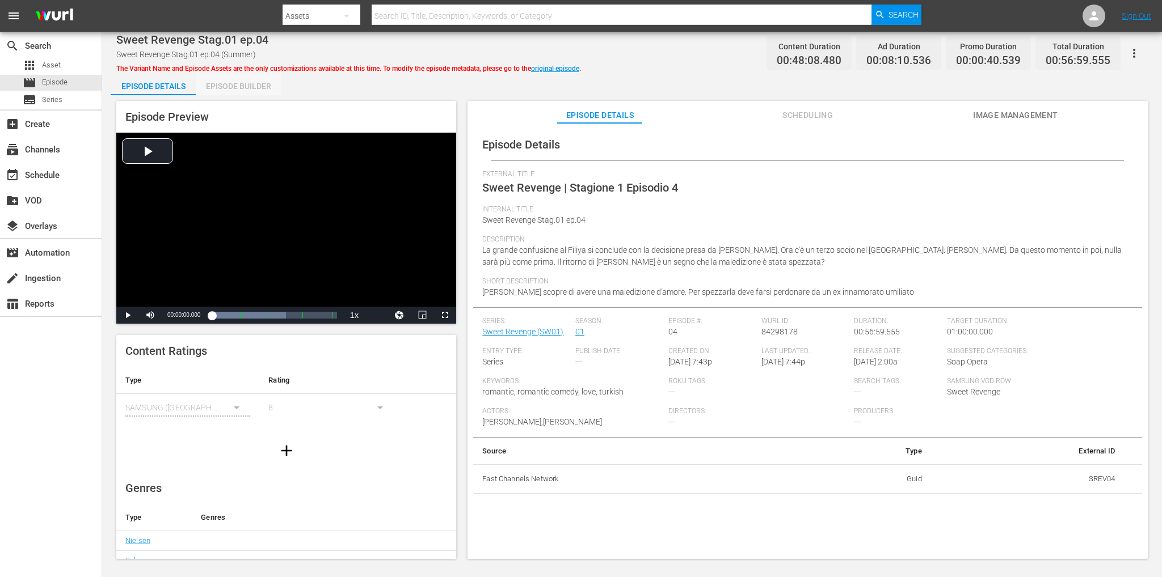
click at [239, 80] on div "Episode Builder" at bounding box center [238, 86] width 85 height 27
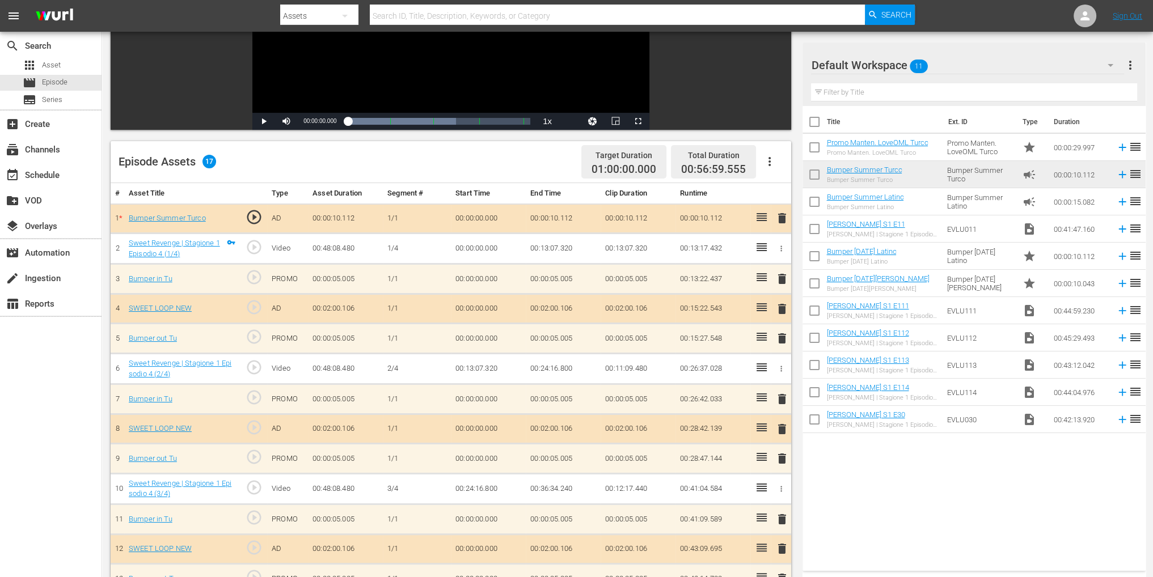
scroll to position [325, 0]
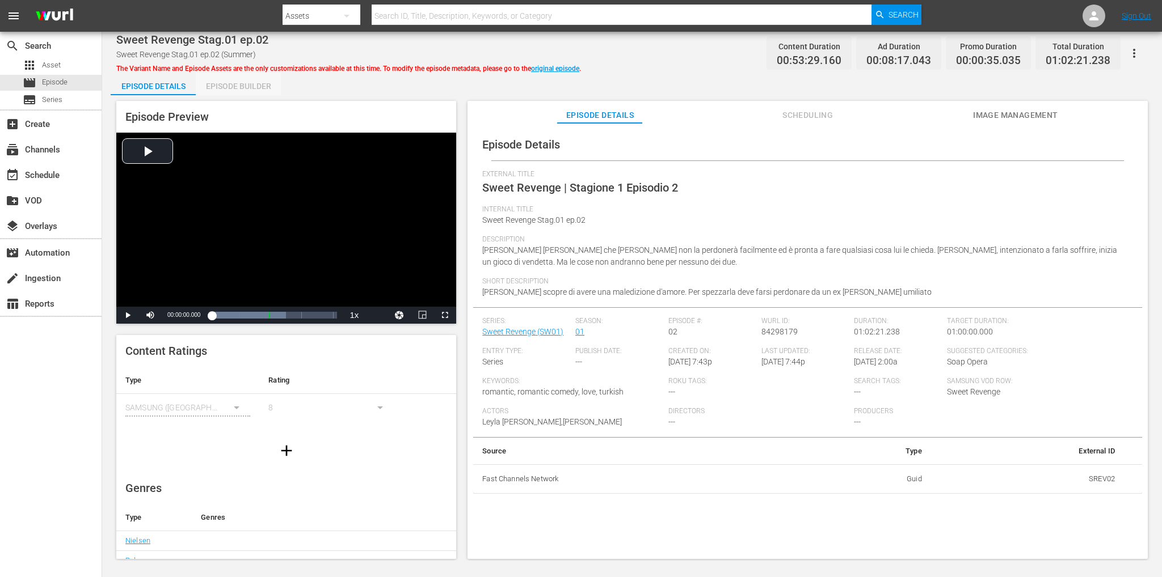
click at [234, 90] on div "Episode Builder" at bounding box center [238, 86] width 85 height 27
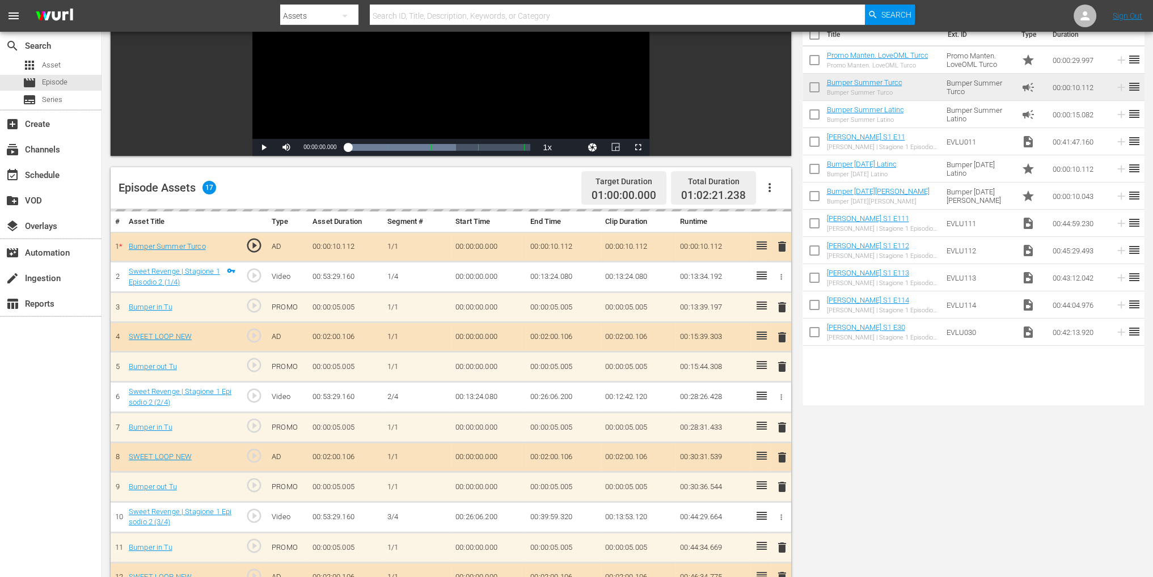
scroll to position [325, 0]
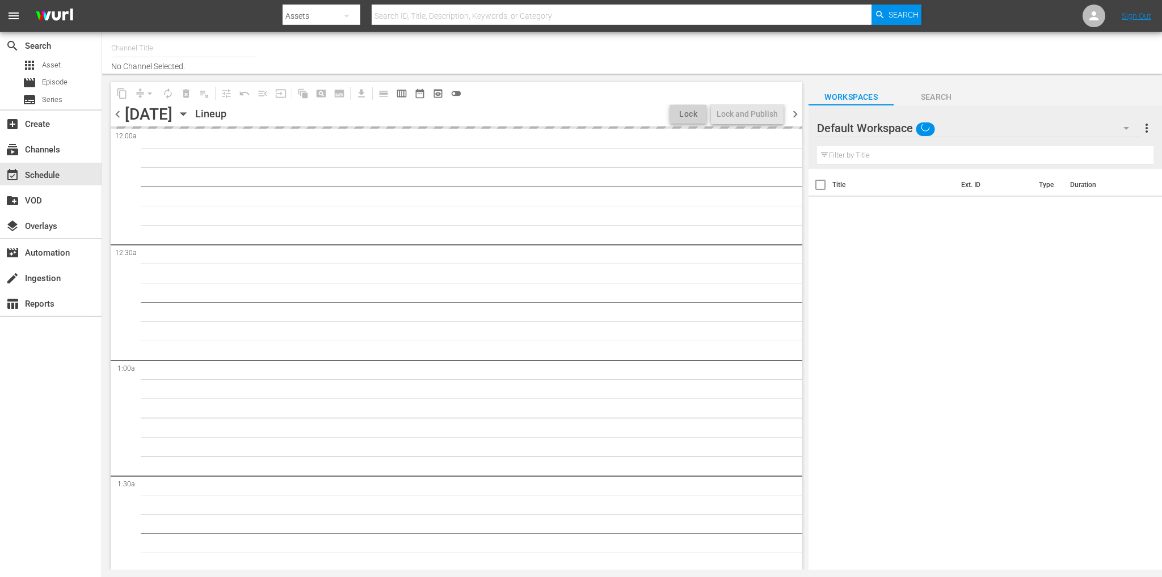
type input "Soap Turco ([GEOGRAPHIC_DATA]) (1883)"
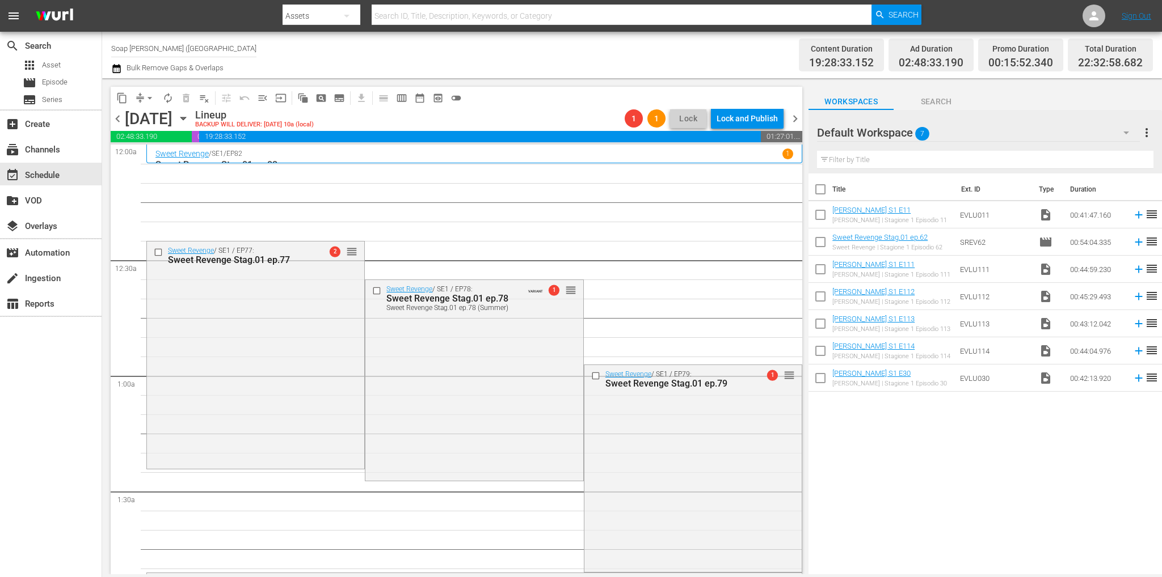
click at [901, 145] on div "Default Workspace 7" at bounding box center [978, 133] width 323 height 32
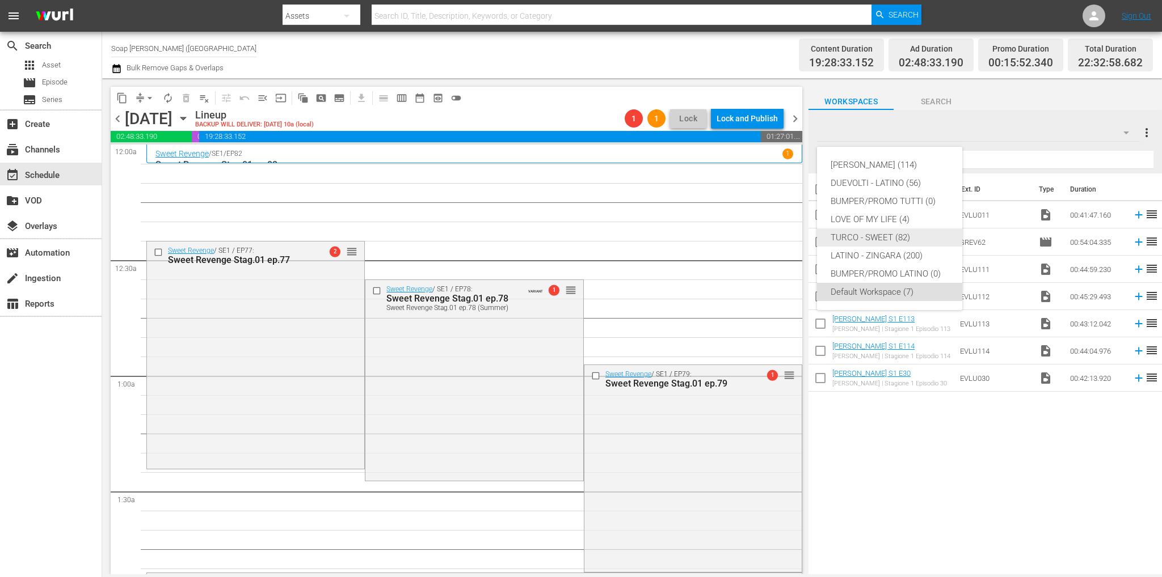
click at [899, 238] on div "TURCO - SWEET (82)" at bounding box center [889, 238] width 118 height 18
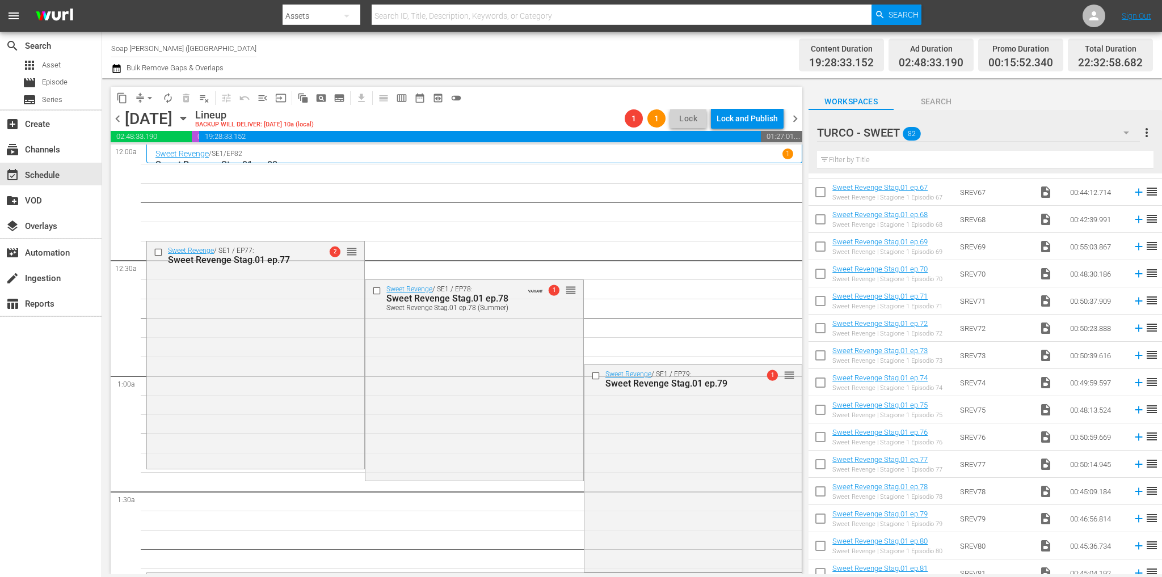
scroll to position [1574, 0]
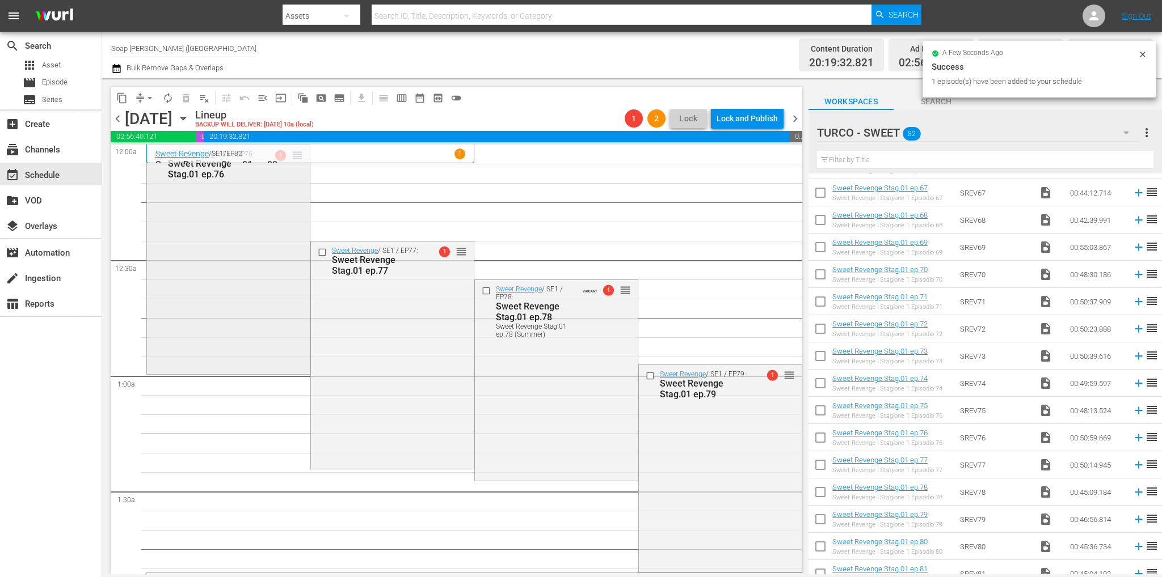
click at [270, 264] on div "Sweet Revenge / SE1 / EP76: Sweet Revenge Stag.01 ep.76 1 reorder" at bounding box center [228, 258] width 163 height 227
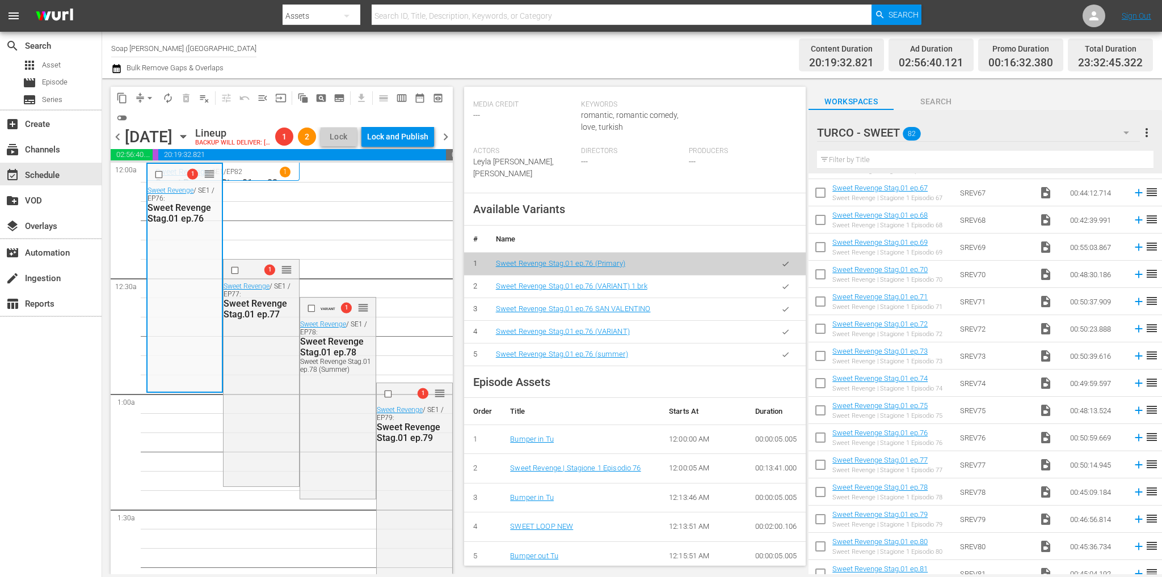
scroll to position [340, 0]
click icon "button"
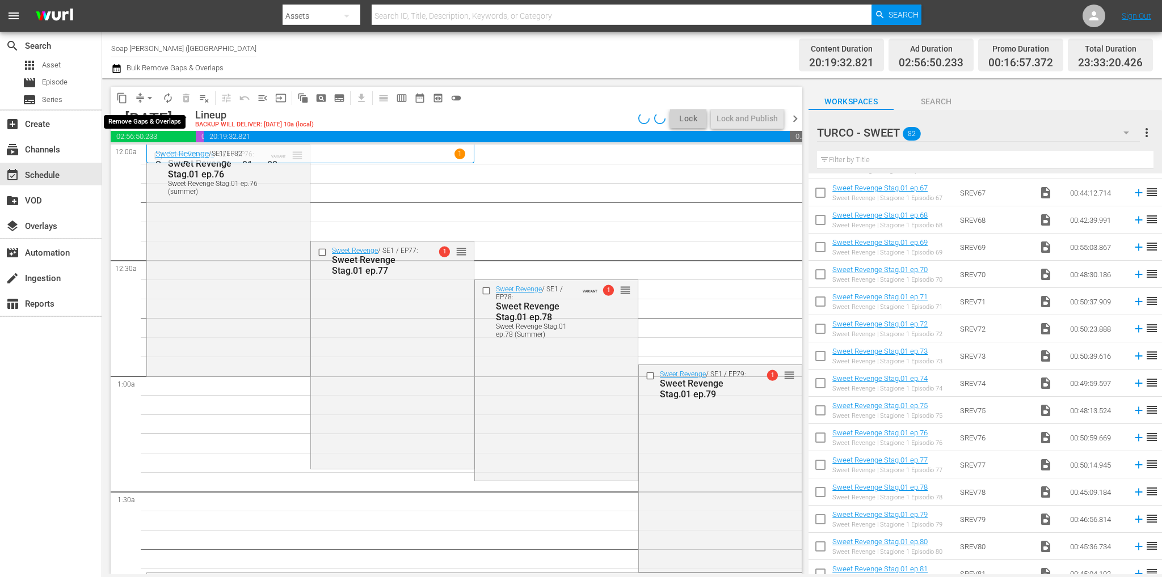
click span "arrow_drop_down"
click li "Align to End of Previous Day"
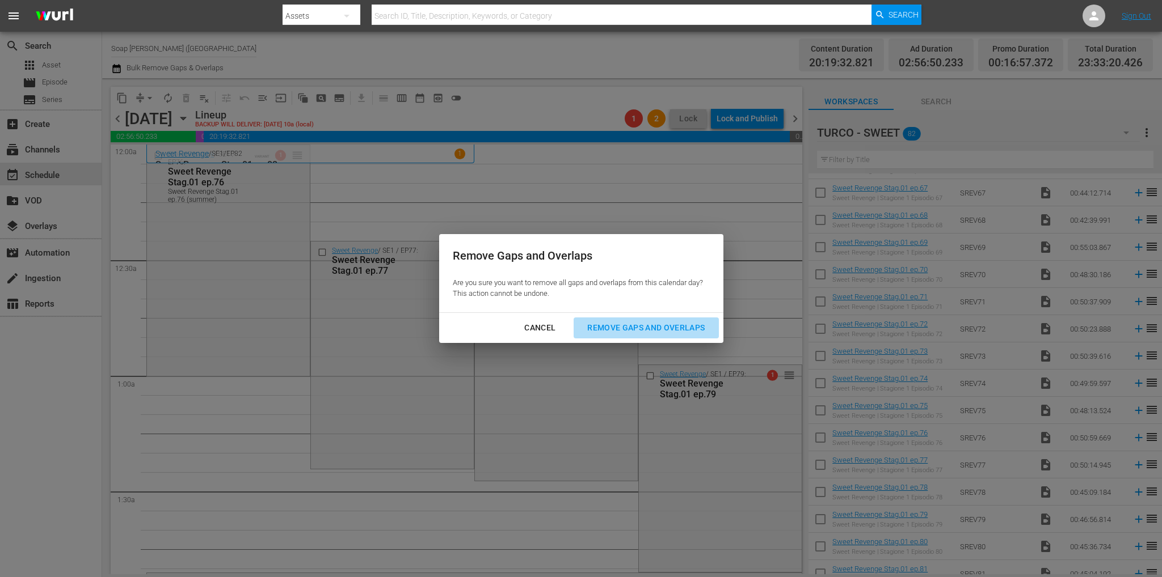
click div "Remove Gaps and Overlaps"
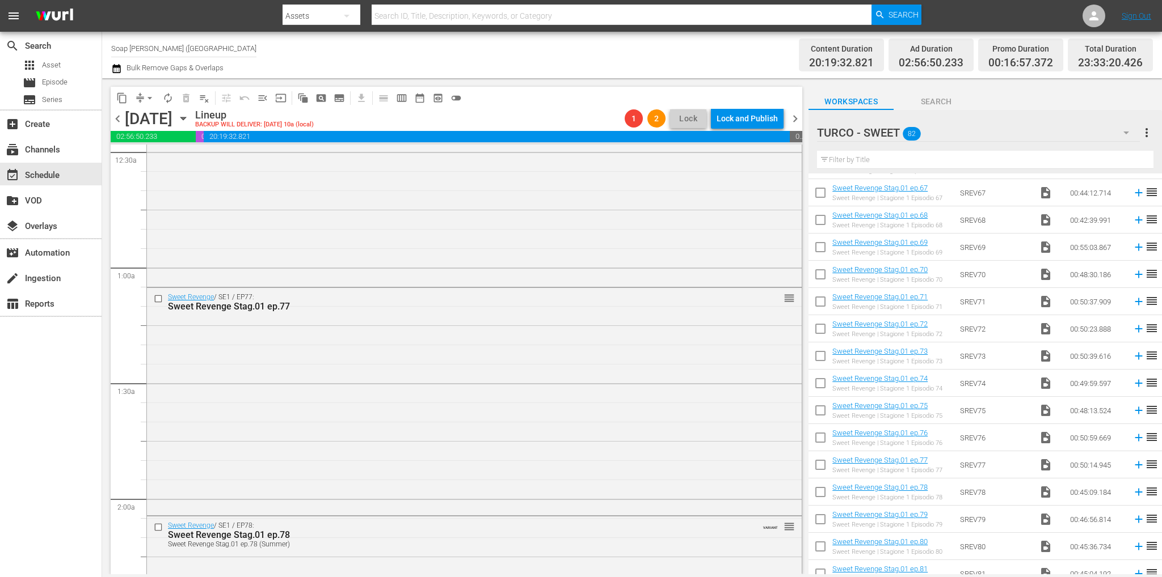
scroll to position [0, 0]
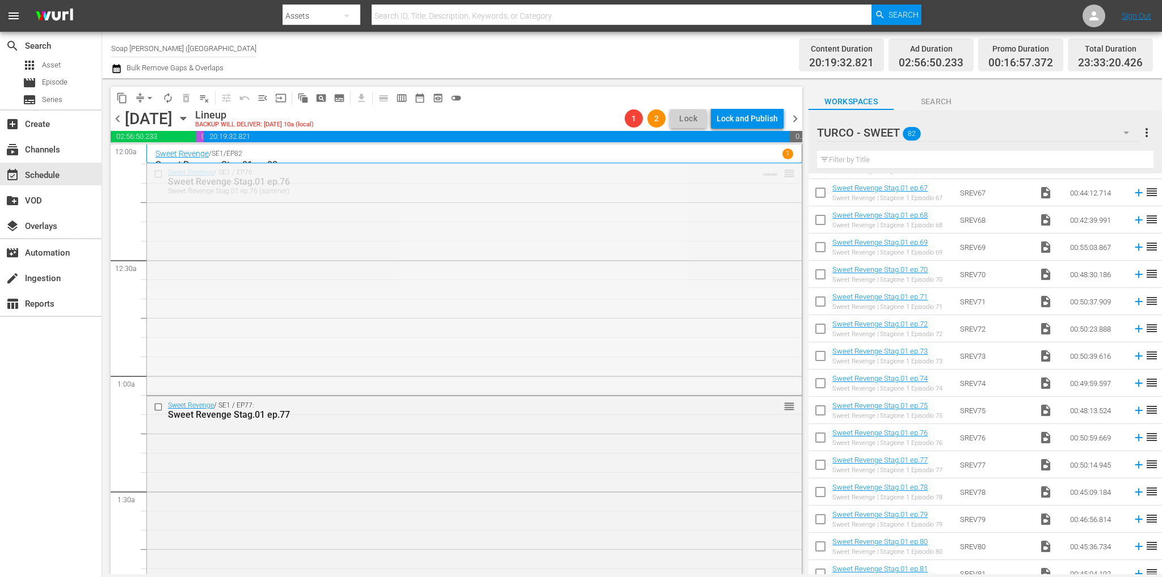
drag, startPoint x: 777, startPoint y: 170, endPoint x: 769, endPoint y: 239, distance: 69.1
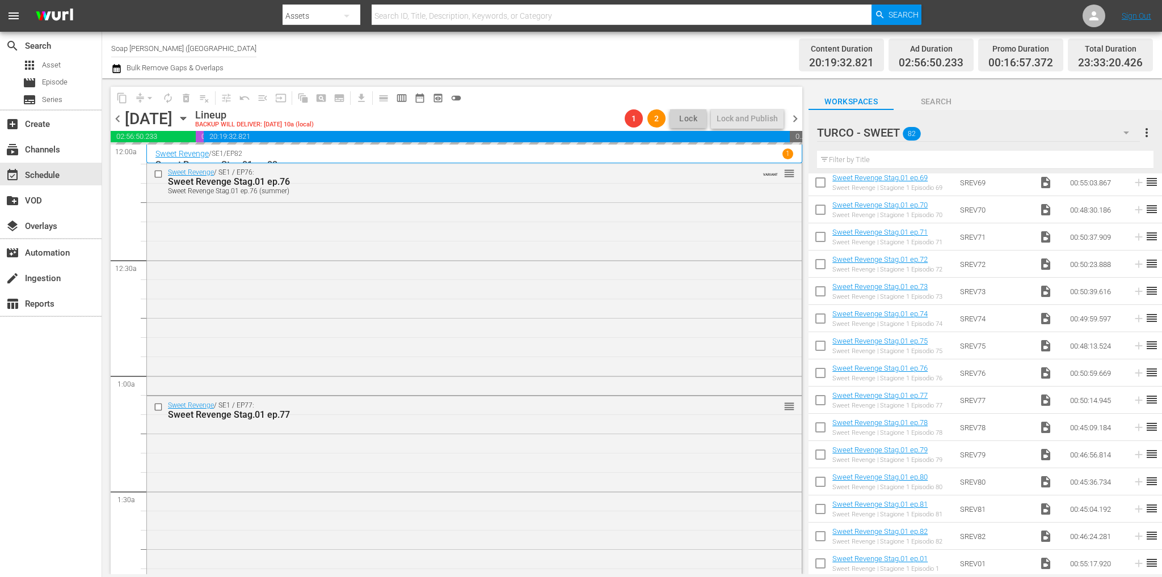
scroll to position [1688, 0]
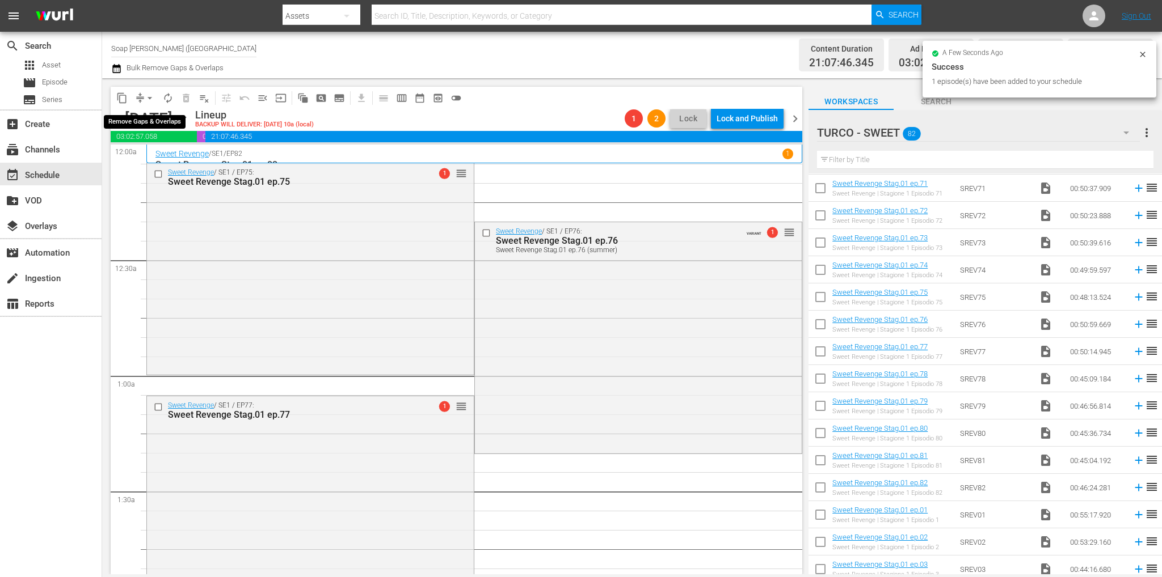
click span "arrow_drop_down"
click li "Align to End of Previous Day"
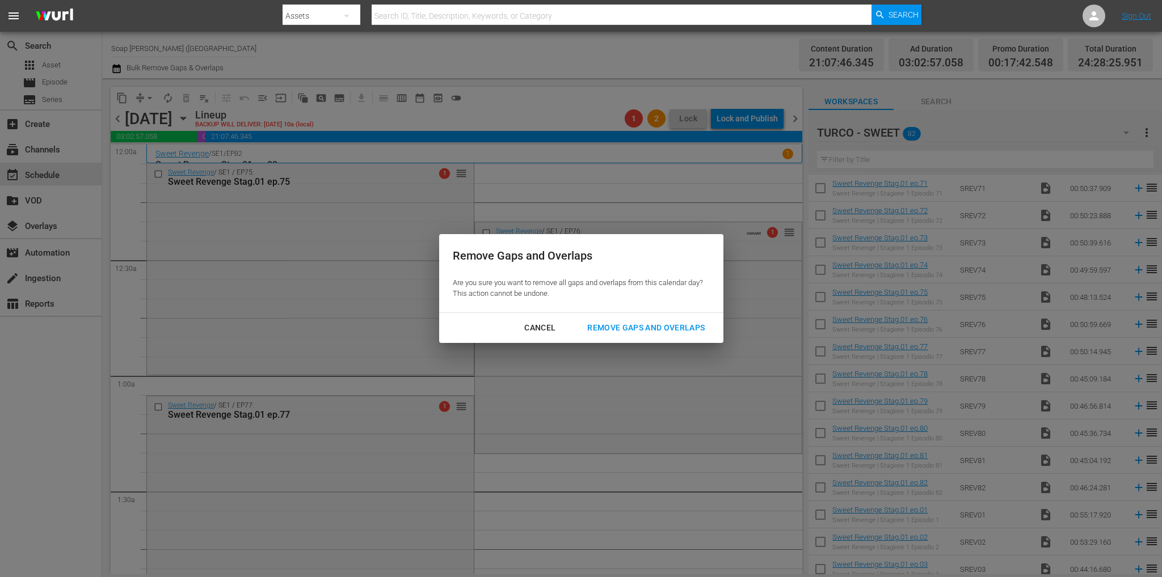
click div "Remove Gaps and Overlaps"
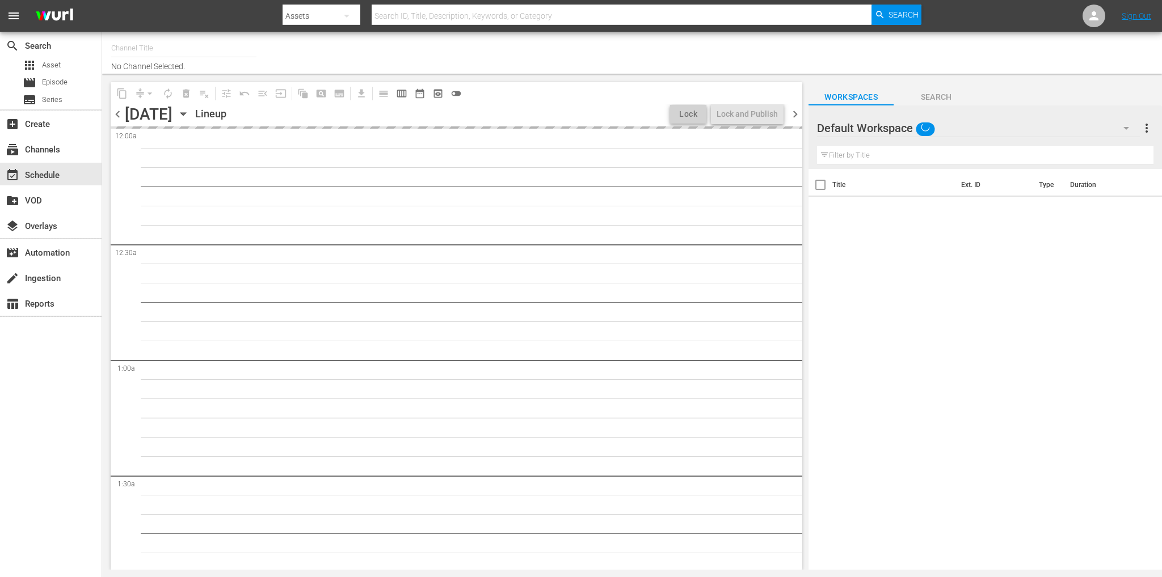
type input "Soap [PERSON_NAME] ([GEOGRAPHIC_DATA]) (1883)"
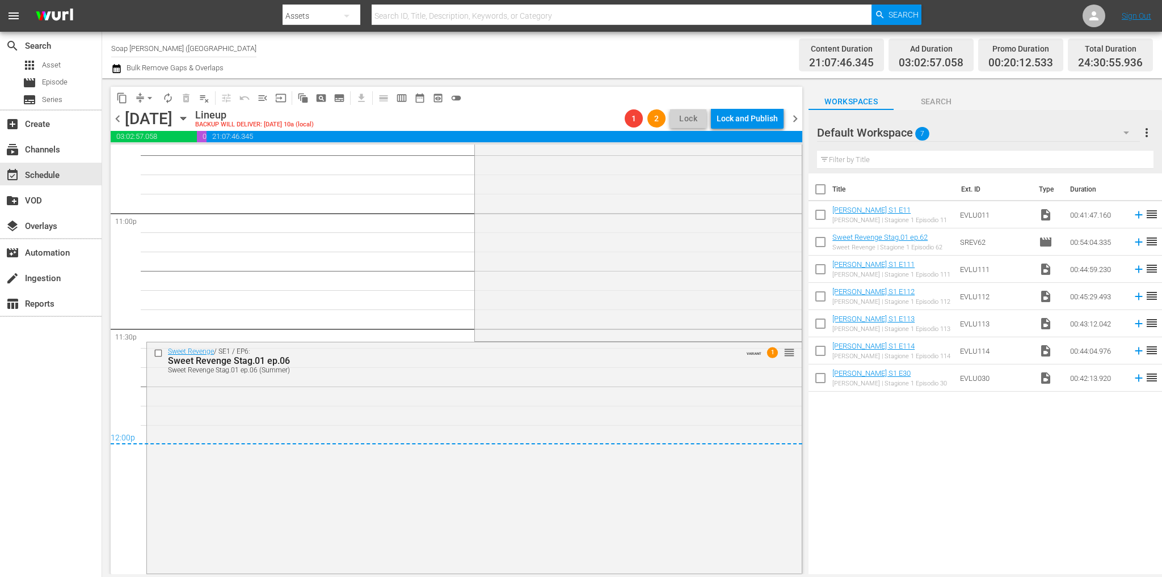
scroll to position [5101, 0]
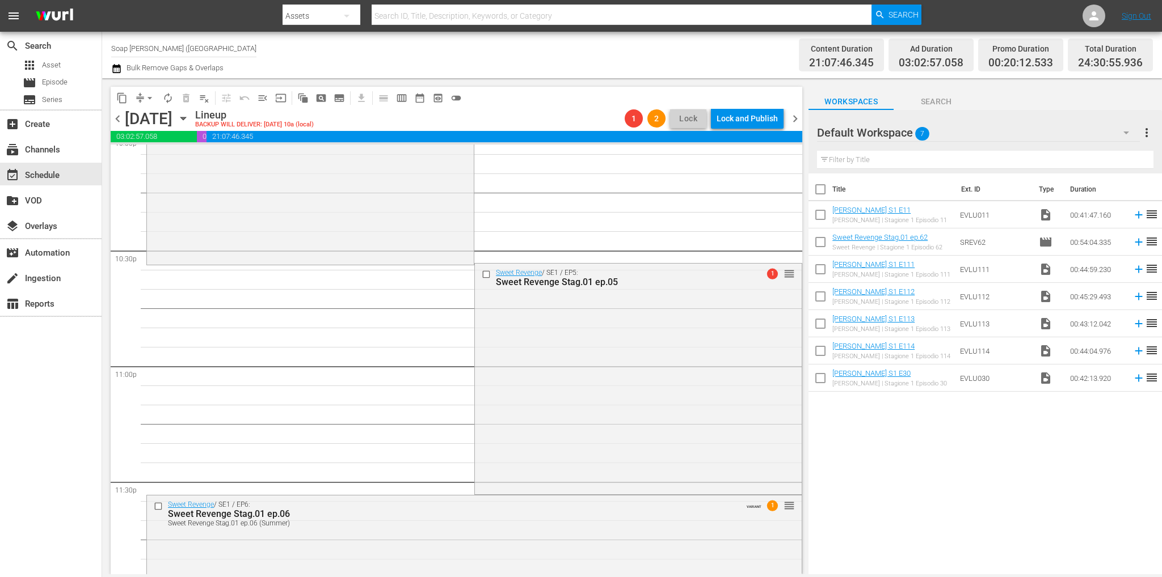
click at [121, 121] on span "chevron_left" at bounding box center [118, 119] width 14 height 14
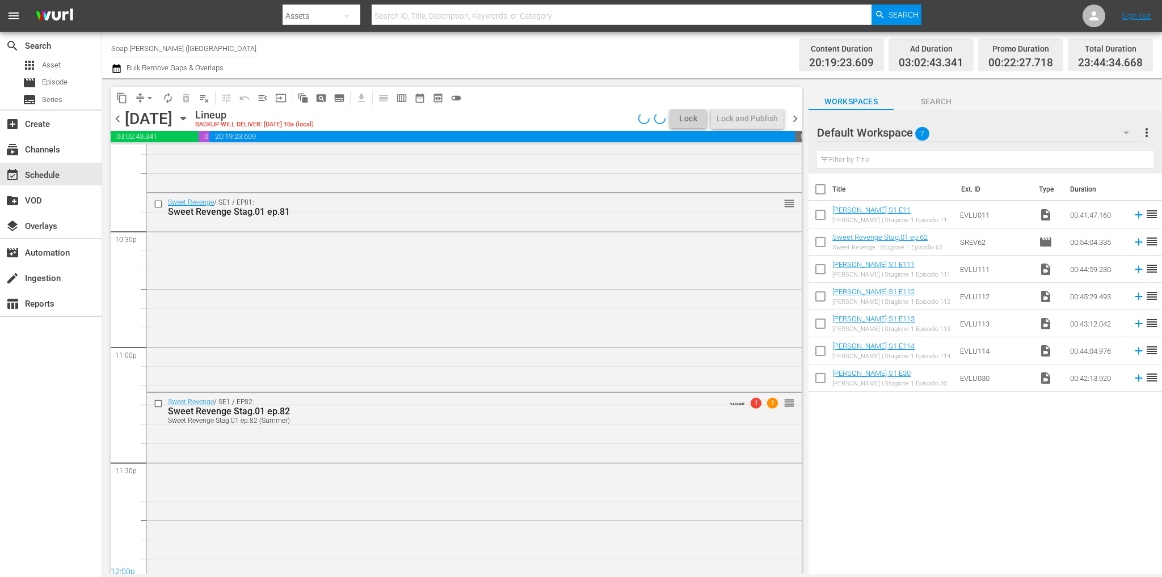
scroll to position [5143, 0]
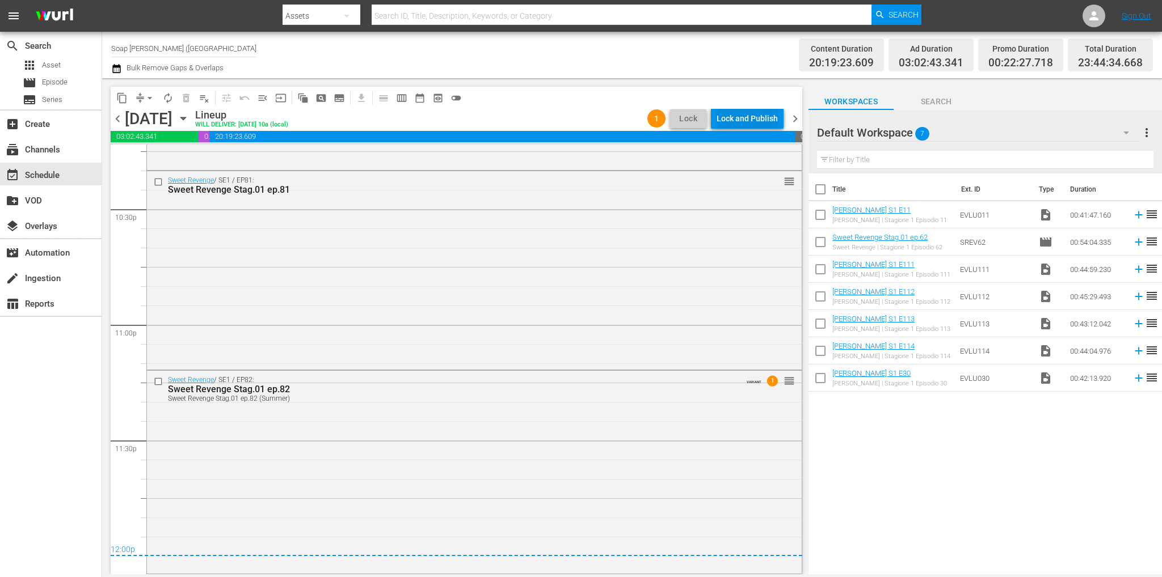
click at [744, 118] on div "Lock and Publish" at bounding box center [746, 118] width 61 height 20
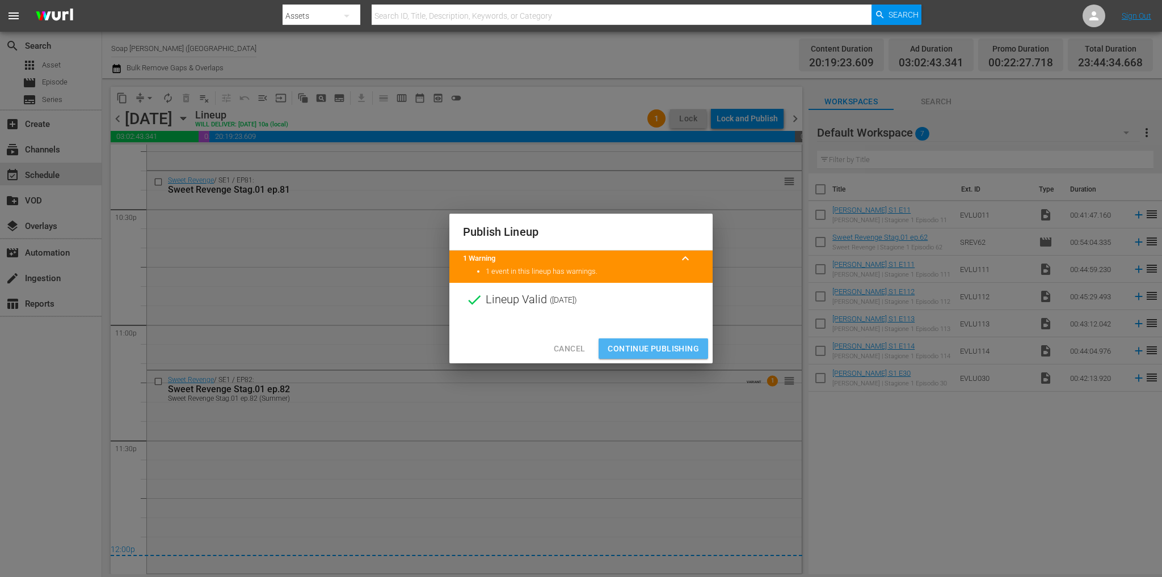
click at [664, 357] on button "Continue Publishing" at bounding box center [652, 349] width 109 height 21
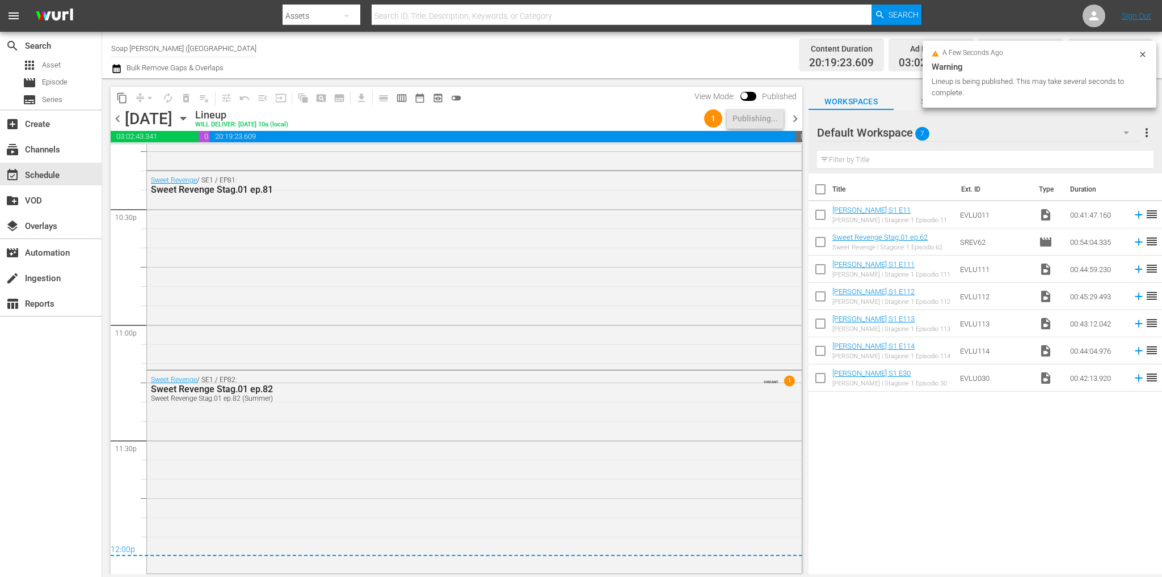
click at [794, 123] on span "chevron_right" at bounding box center [795, 119] width 14 height 14
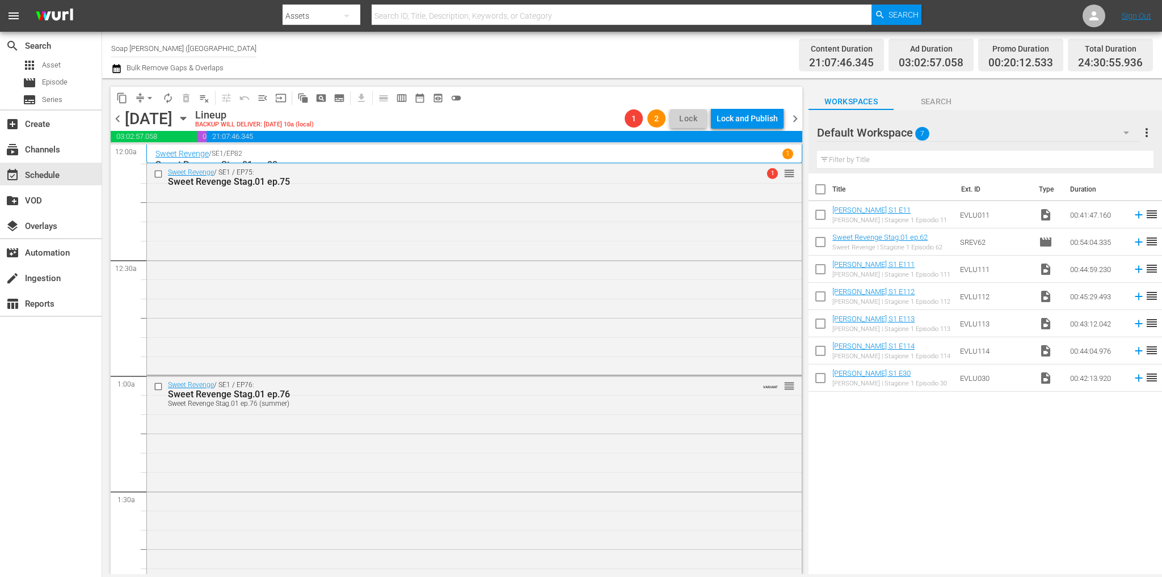
click at [152, 96] on span "arrow_drop_down" at bounding box center [149, 97] width 11 height 11
click at [182, 154] on li "Align to End of Previous Day" at bounding box center [150, 158] width 119 height 19
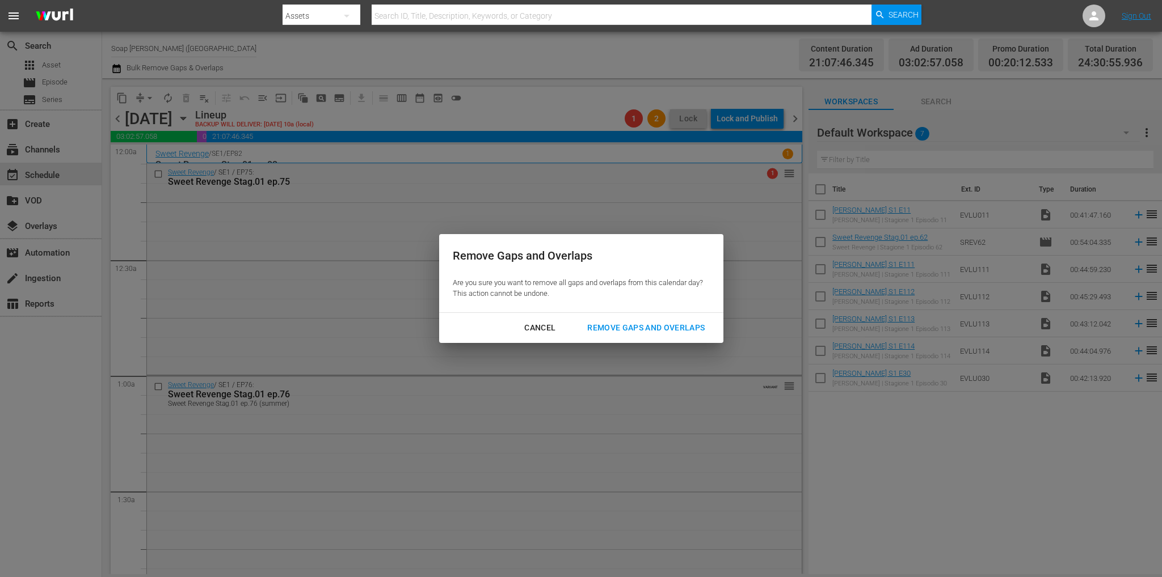
click at [640, 336] on button "Remove Gaps and Overlaps" at bounding box center [646, 328] width 145 height 21
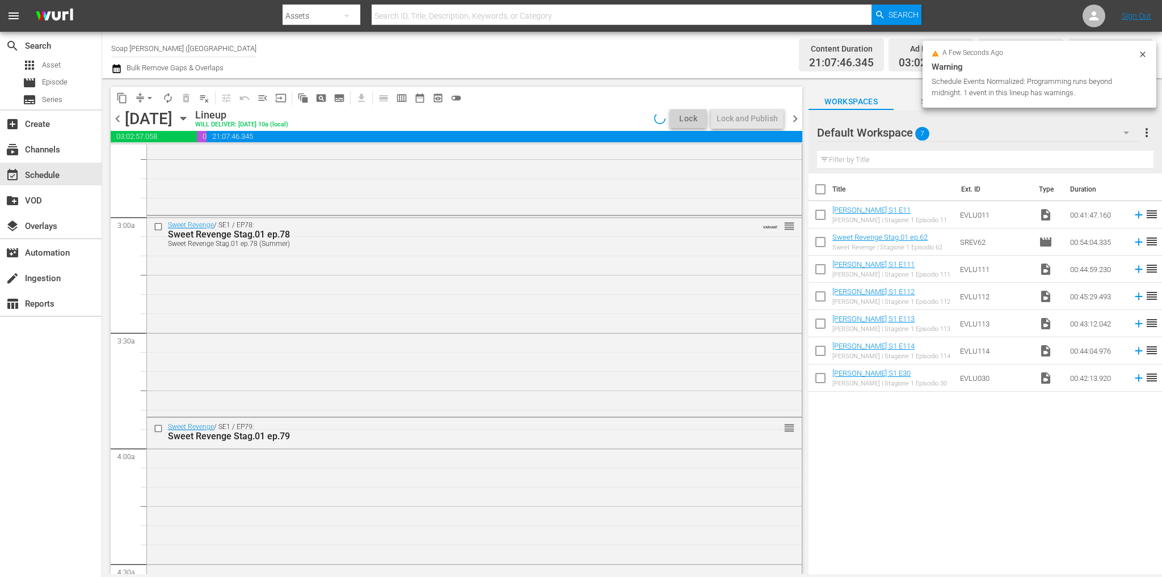
scroll to position [5262, 0]
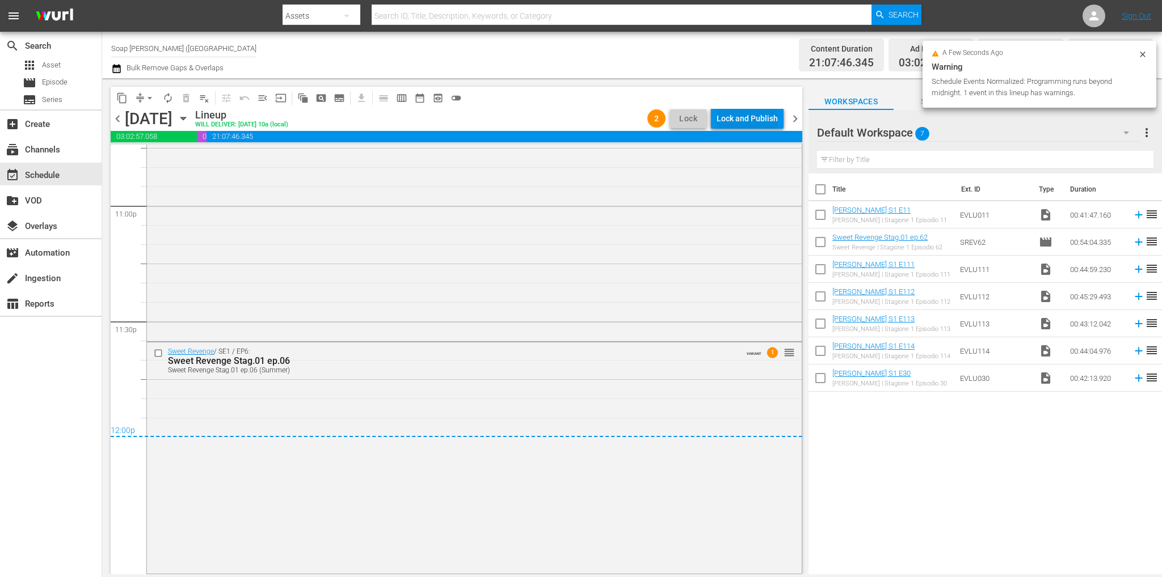
click at [752, 117] on div "Lock and Publish" at bounding box center [746, 118] width 61 height 20
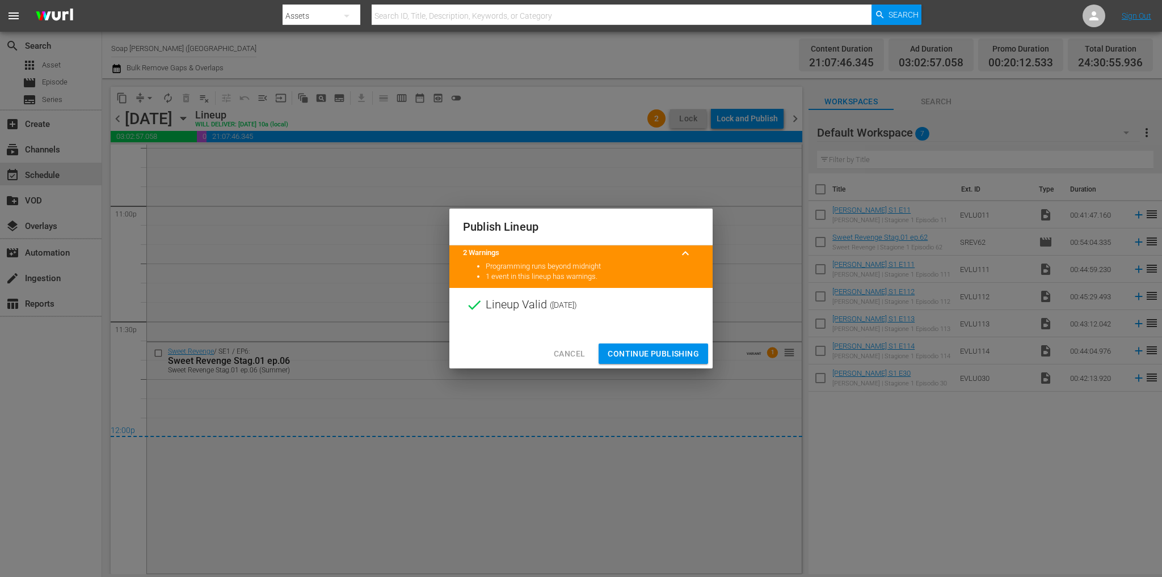
click at [674, 351] on span "Continue Publishing" at bounding box center [653, 354] width 91 height 14
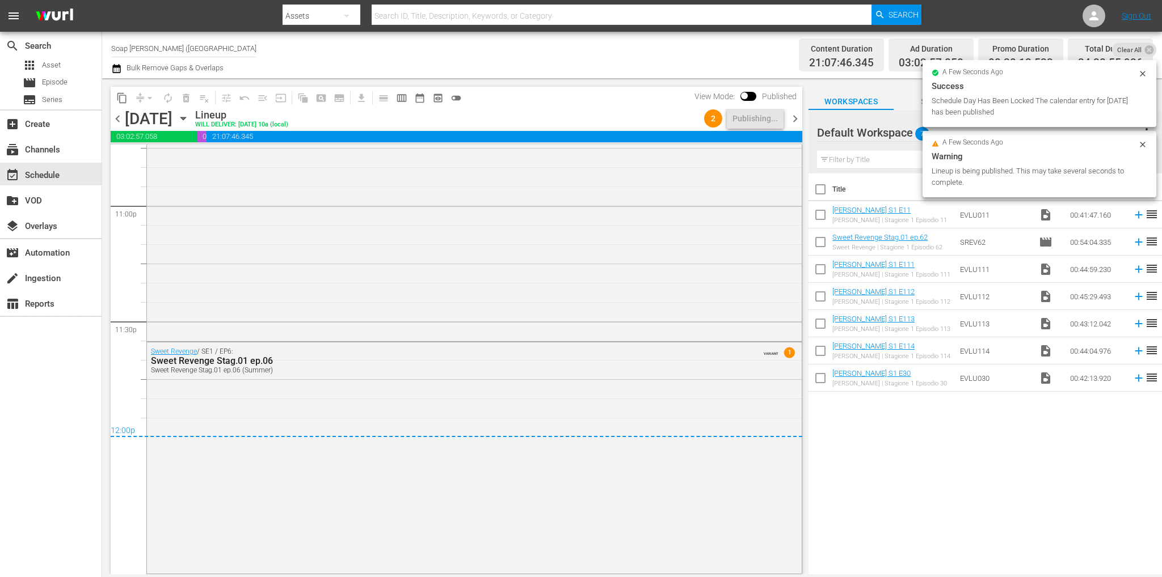
click at [794, 114] on span "chevron_right" at bounding box center [795, 119] width 14 height 14
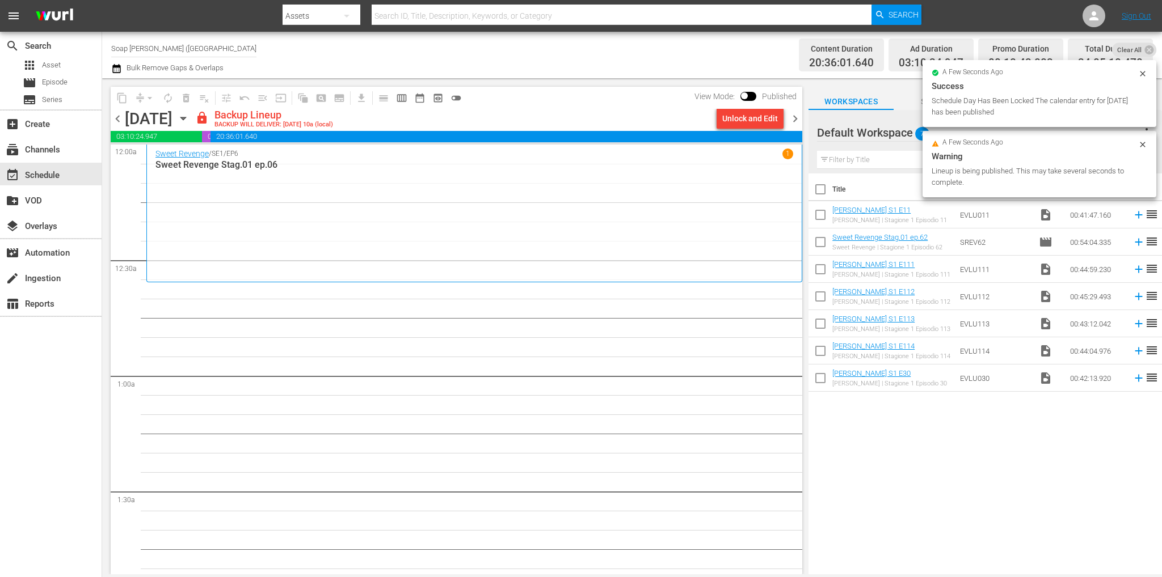
click at [745, 105] on div "View Mode: Published" at bounding box center [745, 96] width 113 height 19
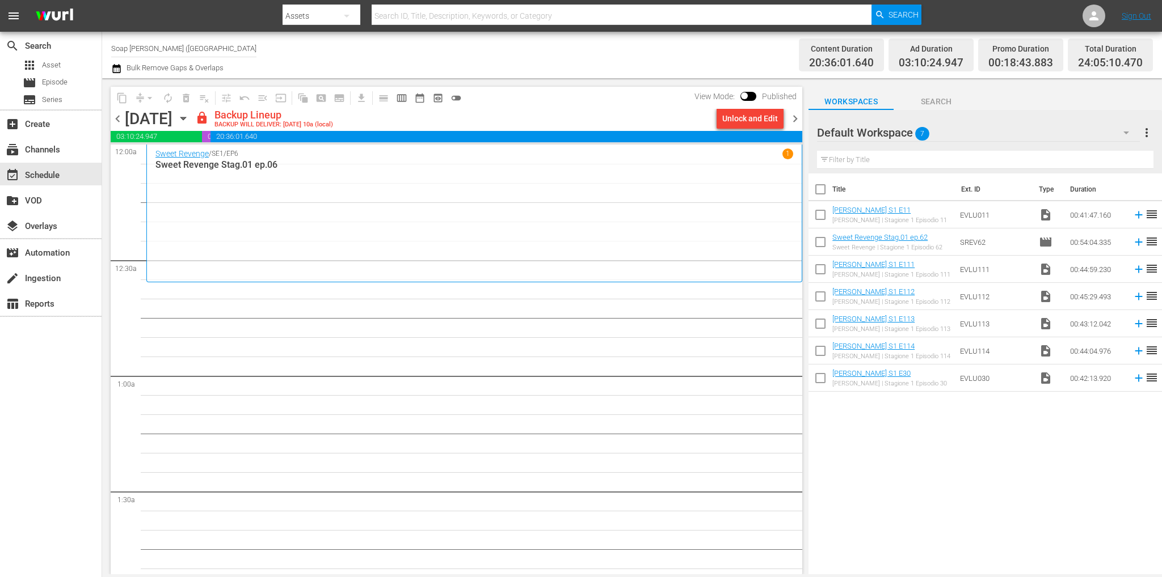
click at [749, 117] on div "Unlock and Edit" at bounding box center [750, 118] width 56 height 20
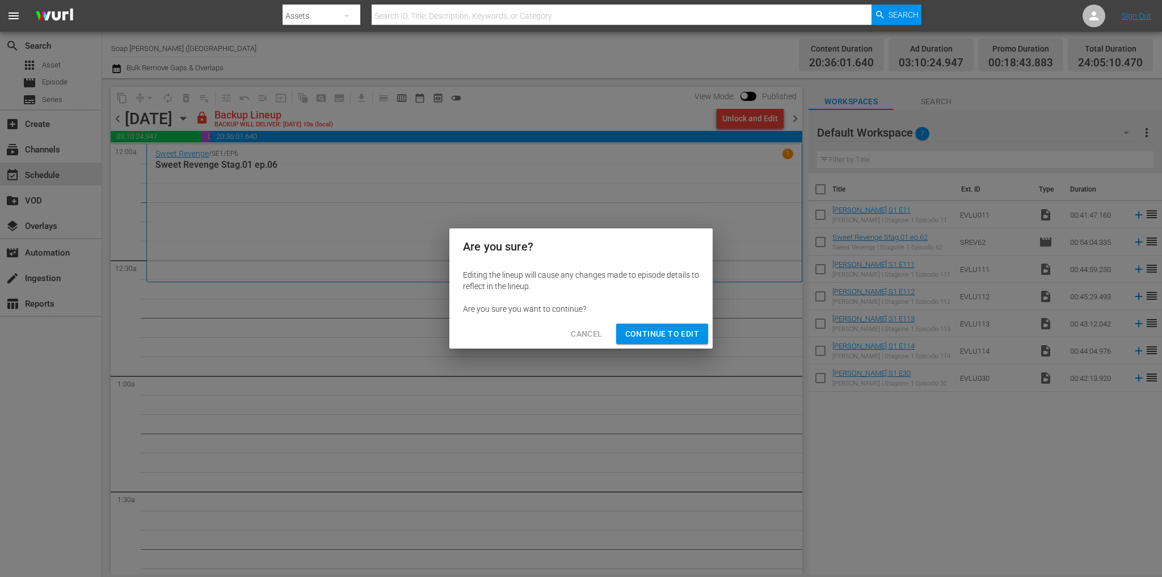
click at [660, 330] on span "Continue to Edit" at bounding box center [662, 334] width 74 height 14
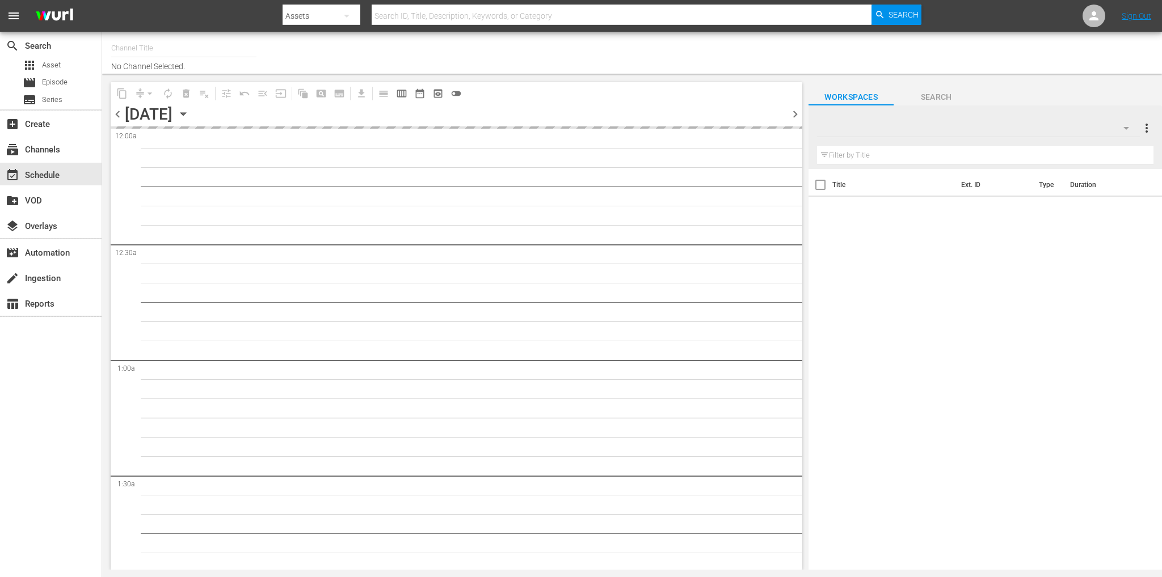
type input "Soap [PERSON_NAME] ([GEOGRAPHIC_DATA]) (1883)"
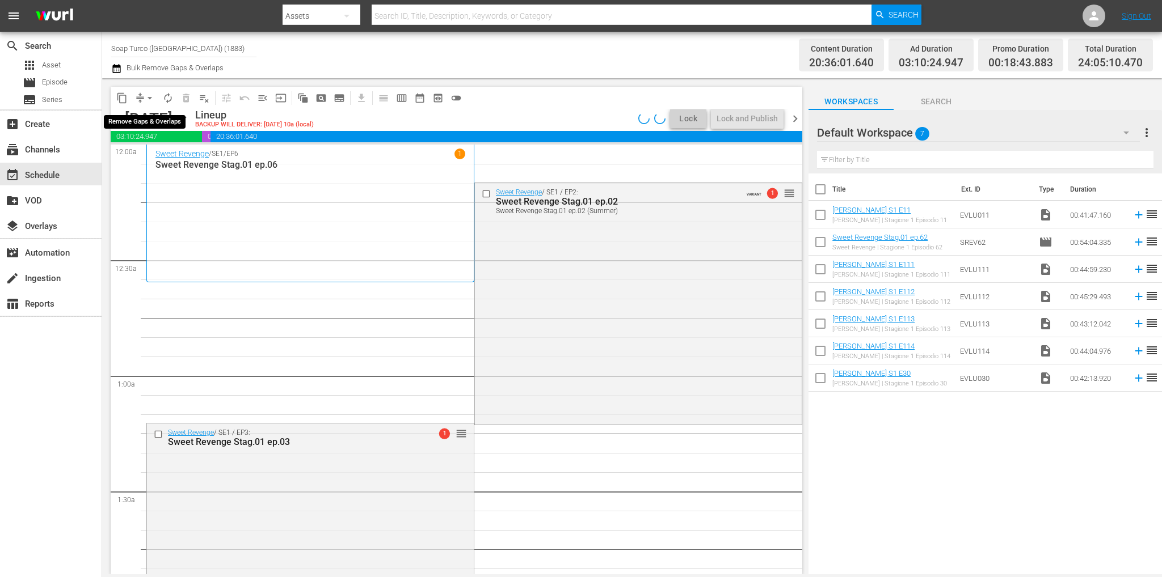
click at [149, 98] on span "arrow_drop_down" at bounding box center [149, 97] width 11 height 11
click at [195, 158] on li "Align to End of Previous Day" at bounding box center [150, 158] width 119 height 19
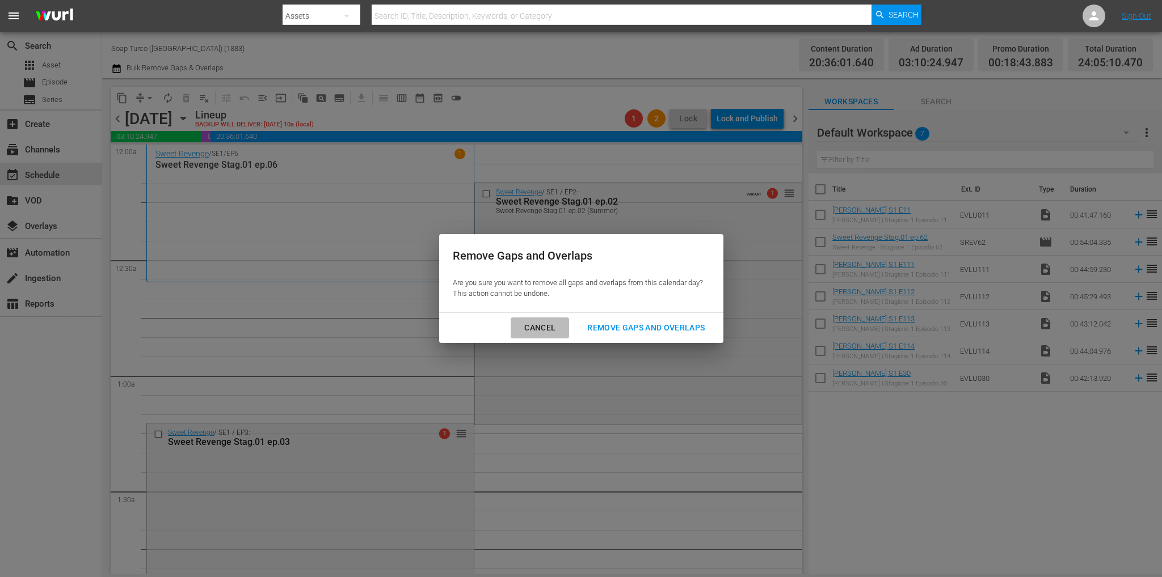
click at [538, 323] on div "Cancel" at bounding box center [539, 328] width 49 height 14
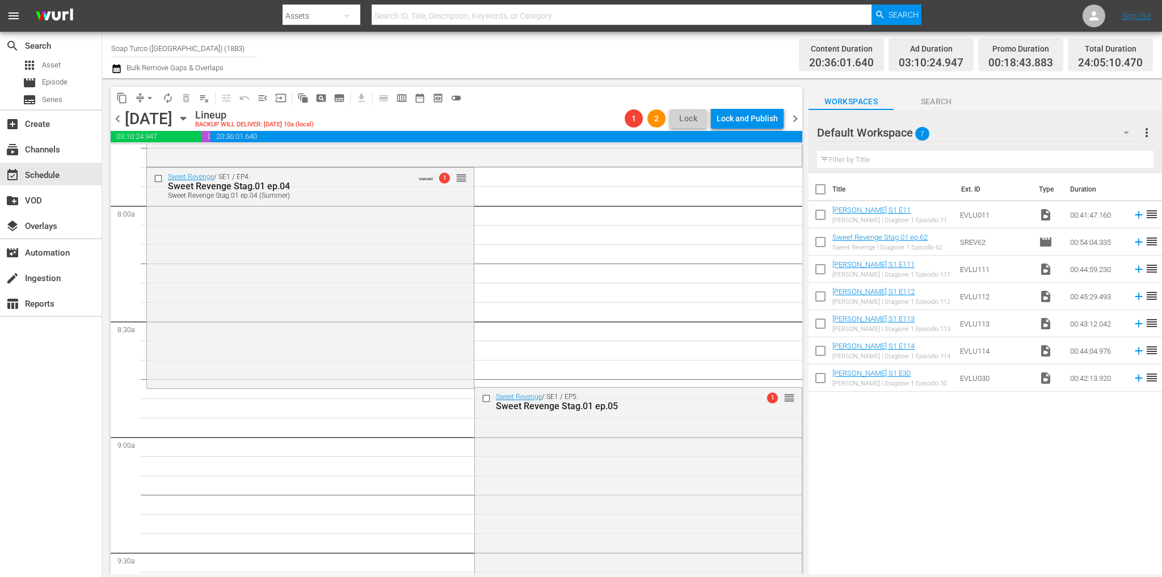
scroll to position [5169, 0]
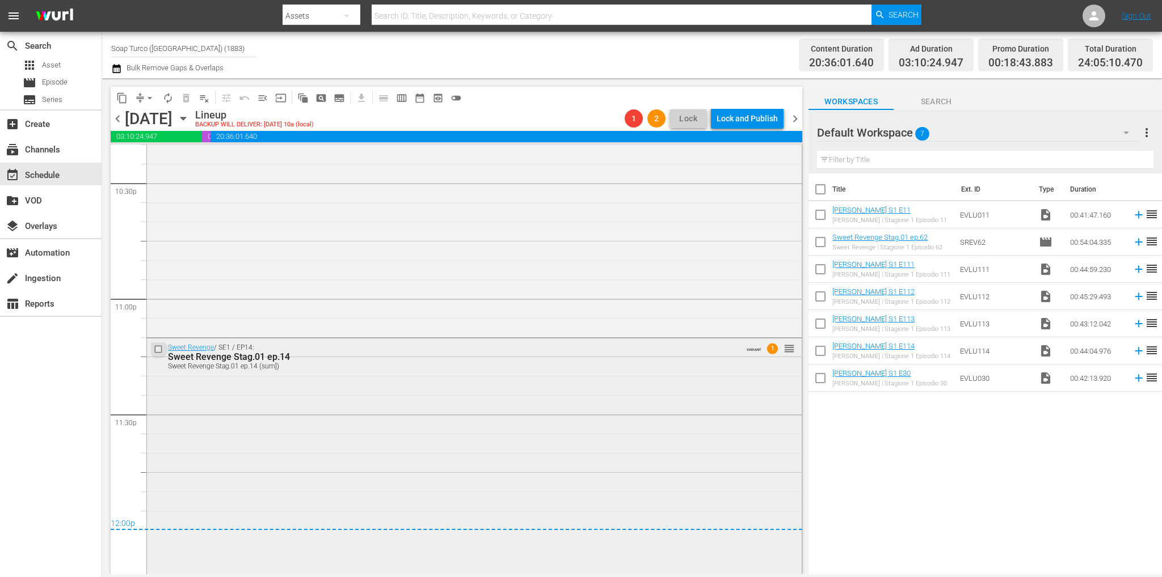
click at [157, 348] on input "checkbox" at bounding box center [160, 349] width 12 height 10
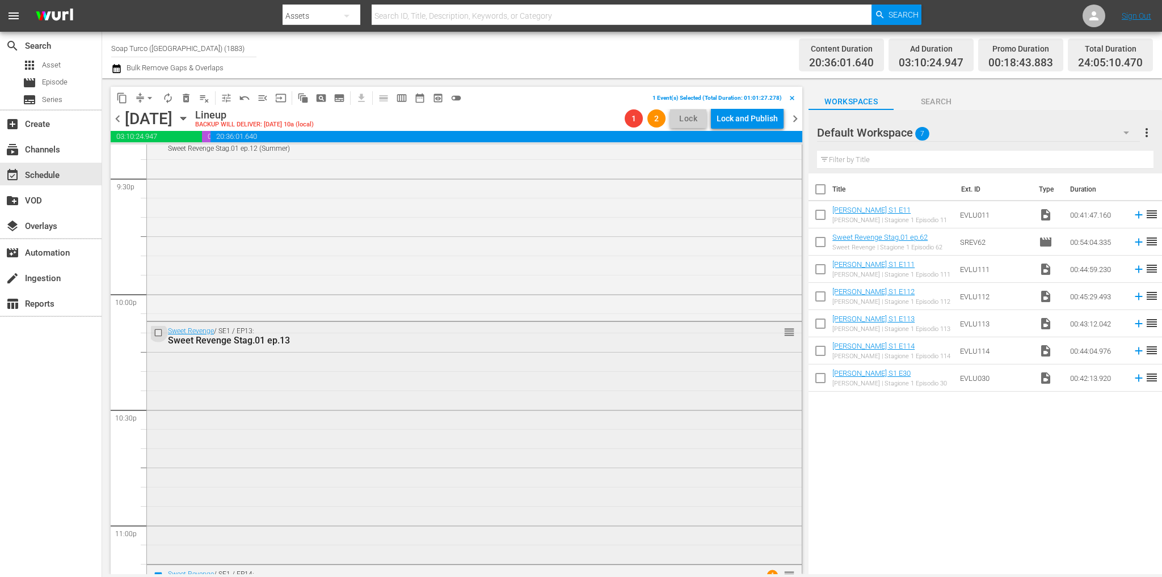
click at [158, 330] on input "checkbox" at bounding box center [160, 333] width 12 height 10
click at [180, 103] on span "delete_forever_outlined" at bounding box center [185, 97] width 11 height 11
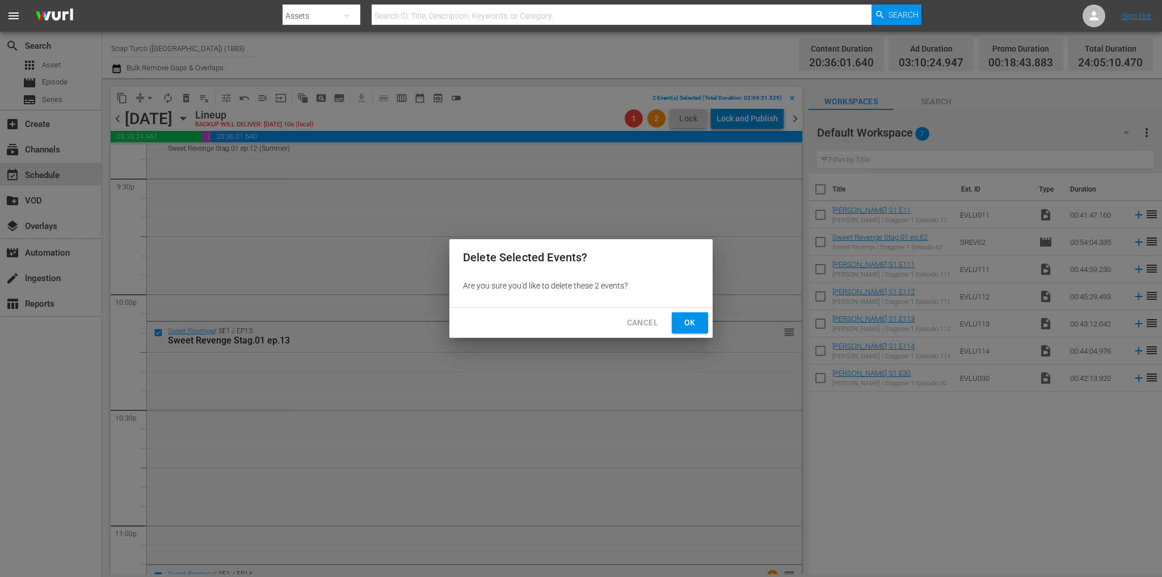
click at [706, 325] on button "Ok" at bounding box center [690, 323] width 36 height 21
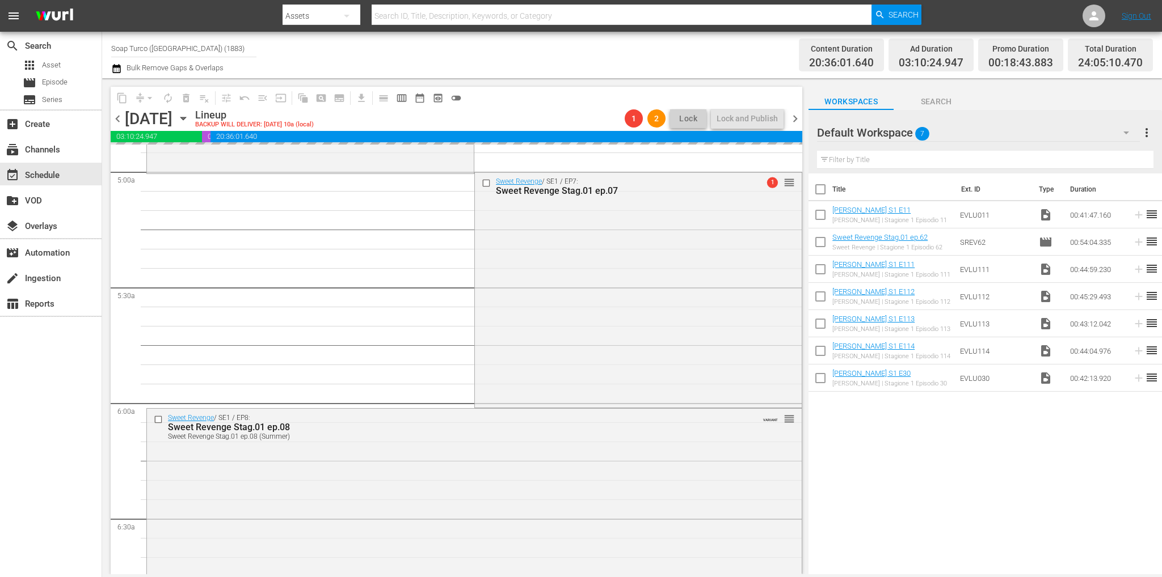
scroll to position [0, 0]
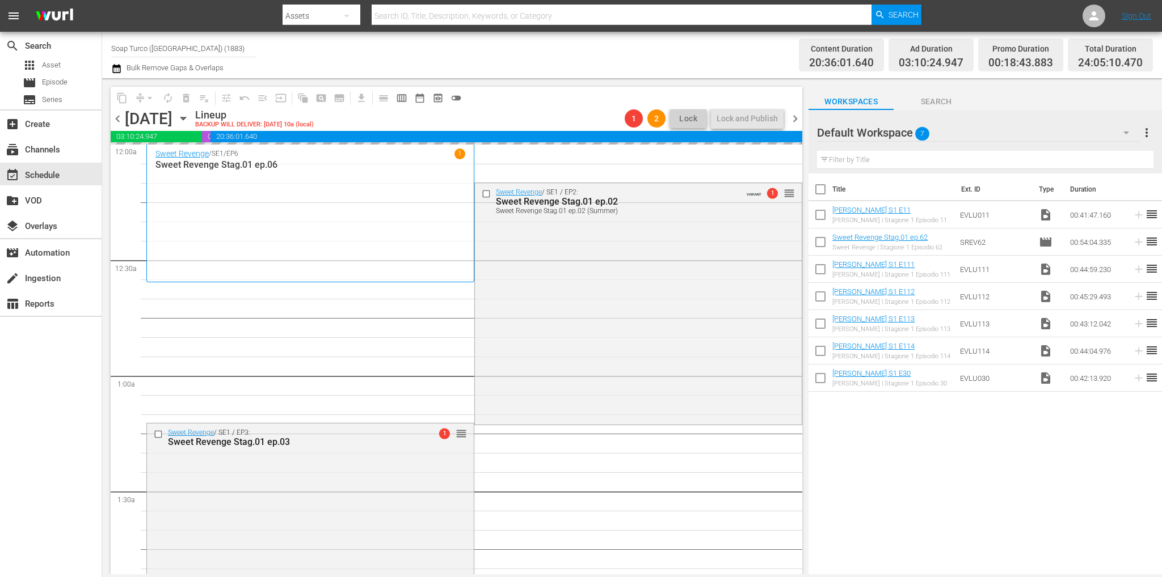
click at [964, 130] on div "Default Workspace 7" at bounding box center [978, 133] width 323 height 32
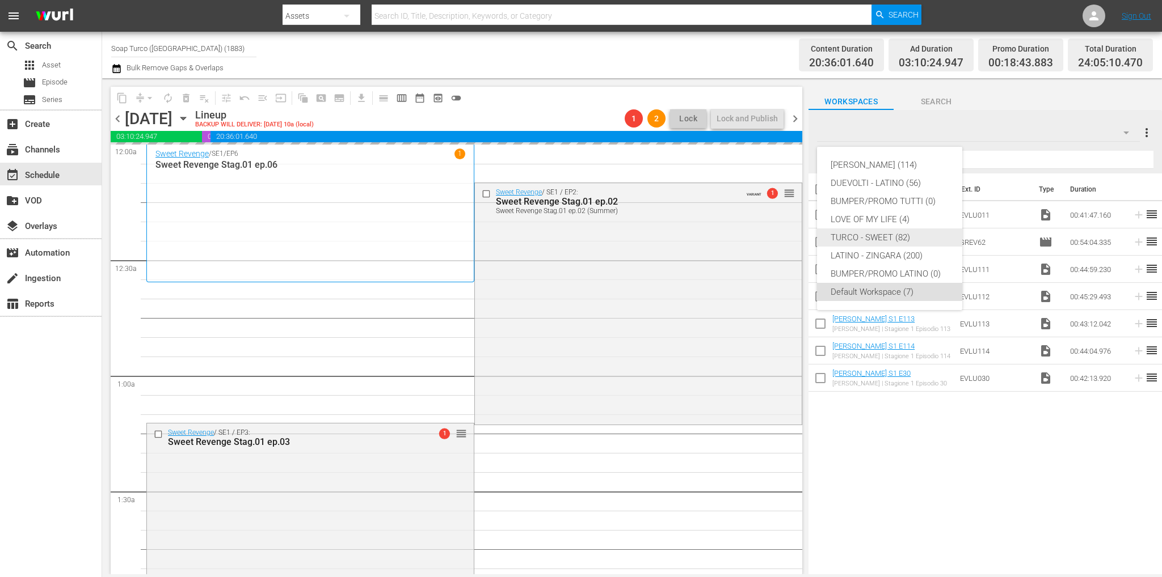
click at [893, 238] on div "TURCO - SWEET (82)" at bounding box center [889, 238] width 118 height 18
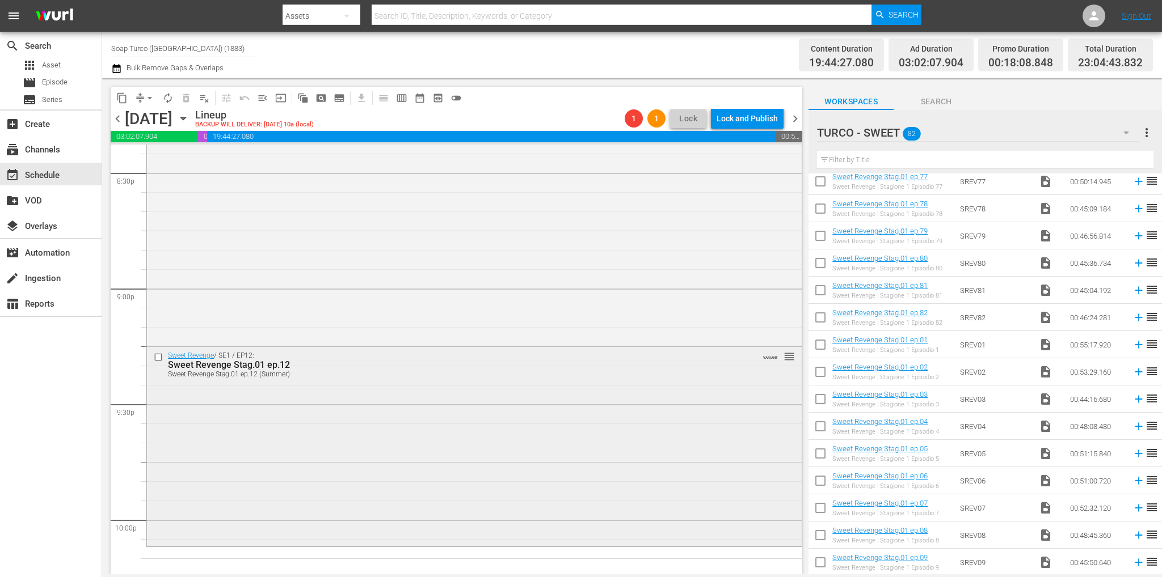
scroll to position [4784, 0]
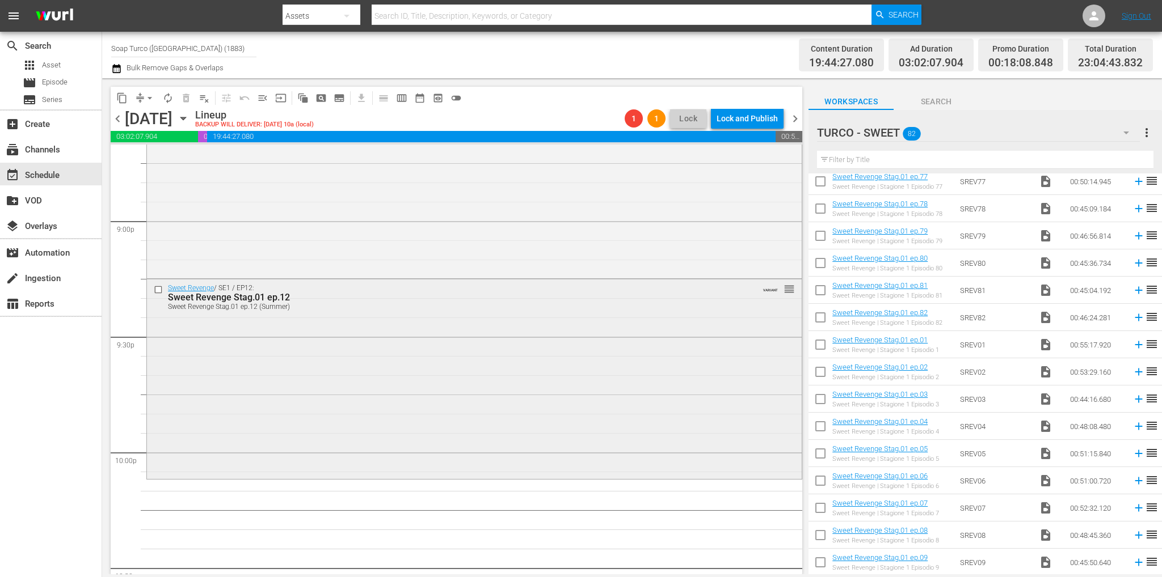
click at [413, 347] on div "Sweet Revenge / SE1 / EP12: Sweet Revenge Stag.01 ep.12 Sweet Revenge Stag.01 e…" at bounding box center [474, 378] width 655 height 198
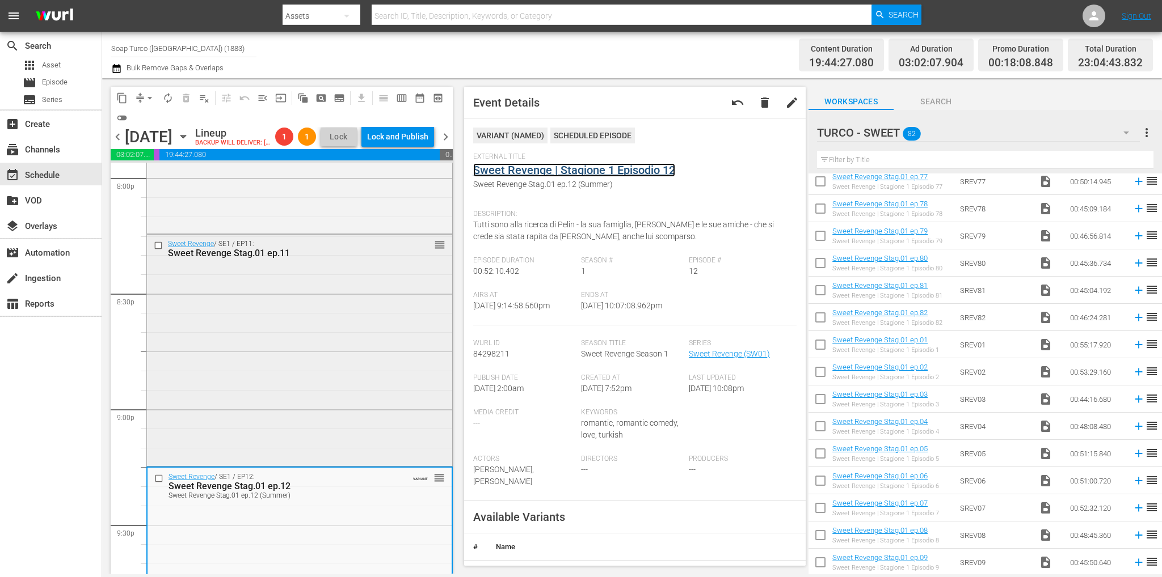
scroll to position [4500, 0]
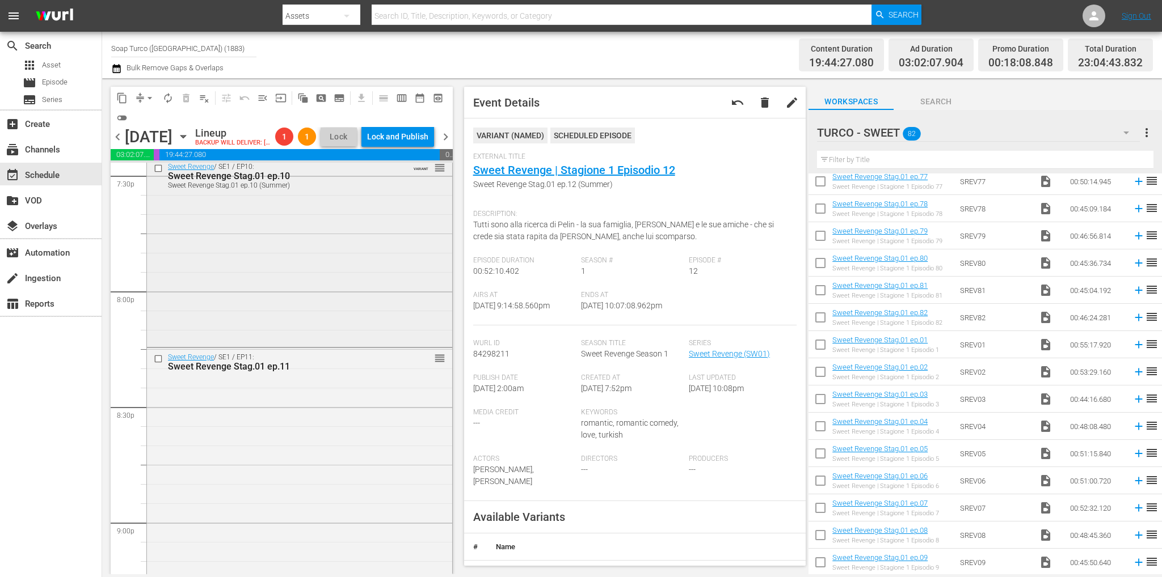
click at [292, 304] on div "Sweet Revenge / SE1 / EP10: Sweet Revenge Stag.01 ep.10 Sweet Revenge Stag.01 e…" at bounding box center [299, 251] width 305 height 187
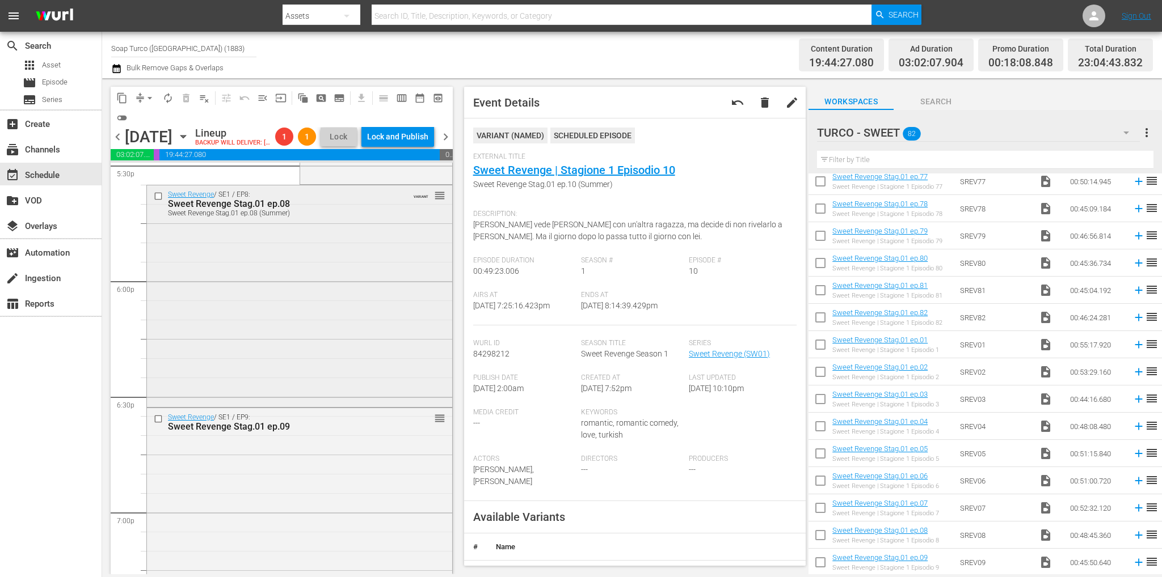
scroll to position [4046, 0]
click at [314, 309] on div "Sweet Revenge / SE1 / EP8: Sweet Revenge Stag.01 ep.08 Sweet Revenge Stag.01 ep…" at bounding box center [299, 296] width 305 height 219
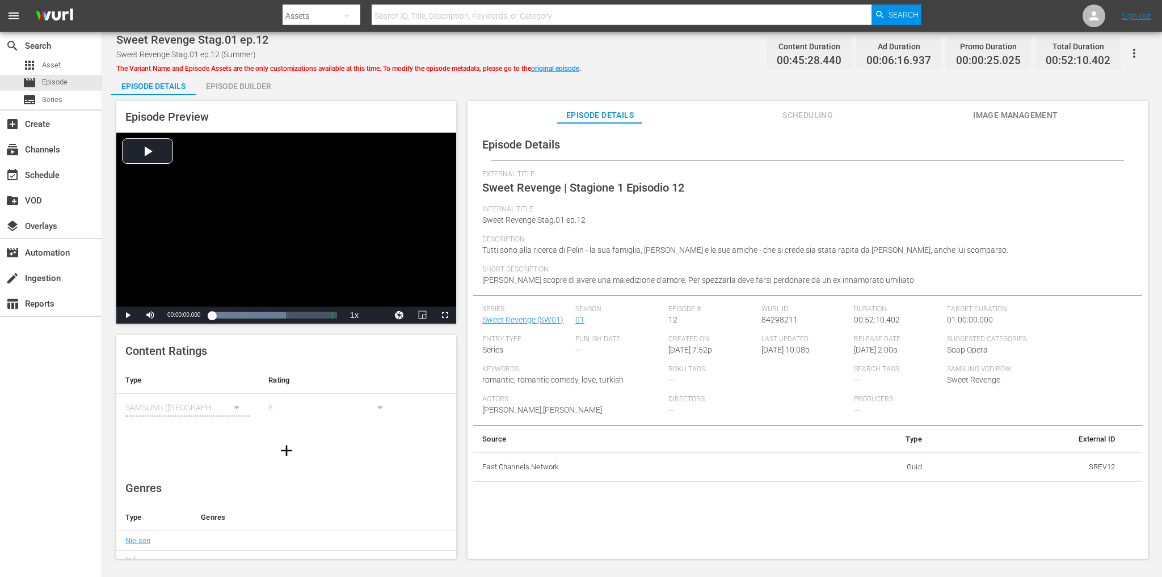
click at [235, 91] on div "Episode Builder" at bounding box center [238, 86] width 85 height 27
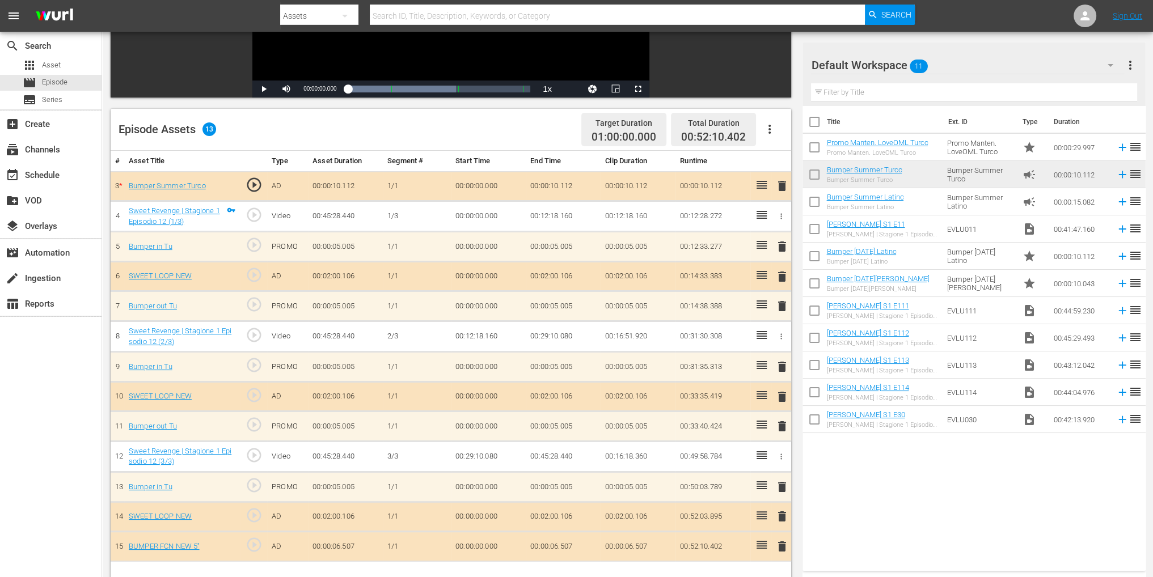
scroll to position [284, 0]
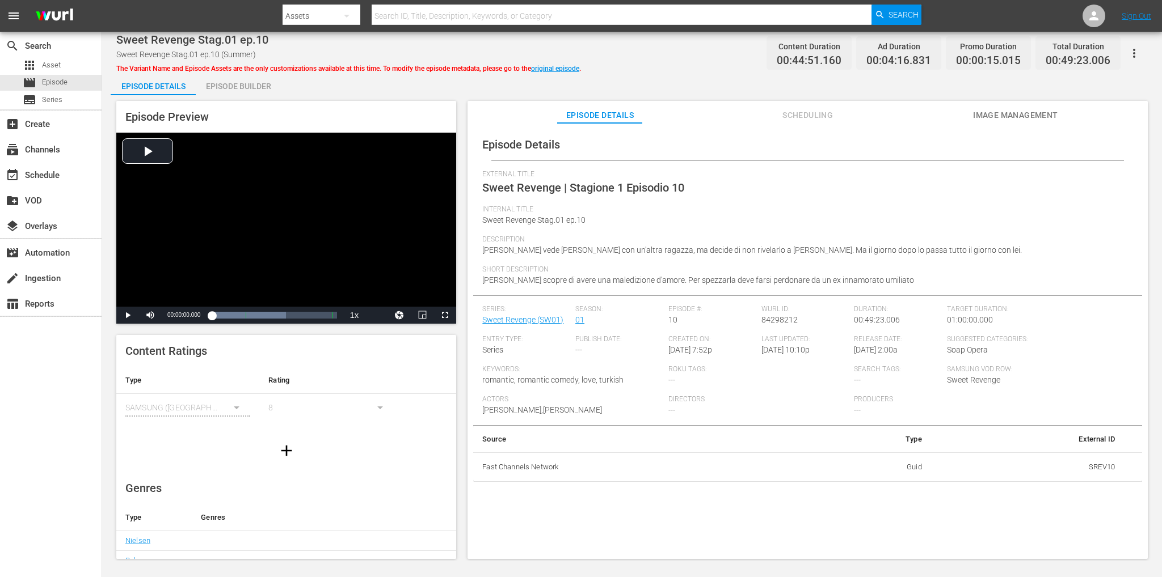
click at [254, 89] on div "Episode Builder" at bounding box center [238, 86] width 85 height 27
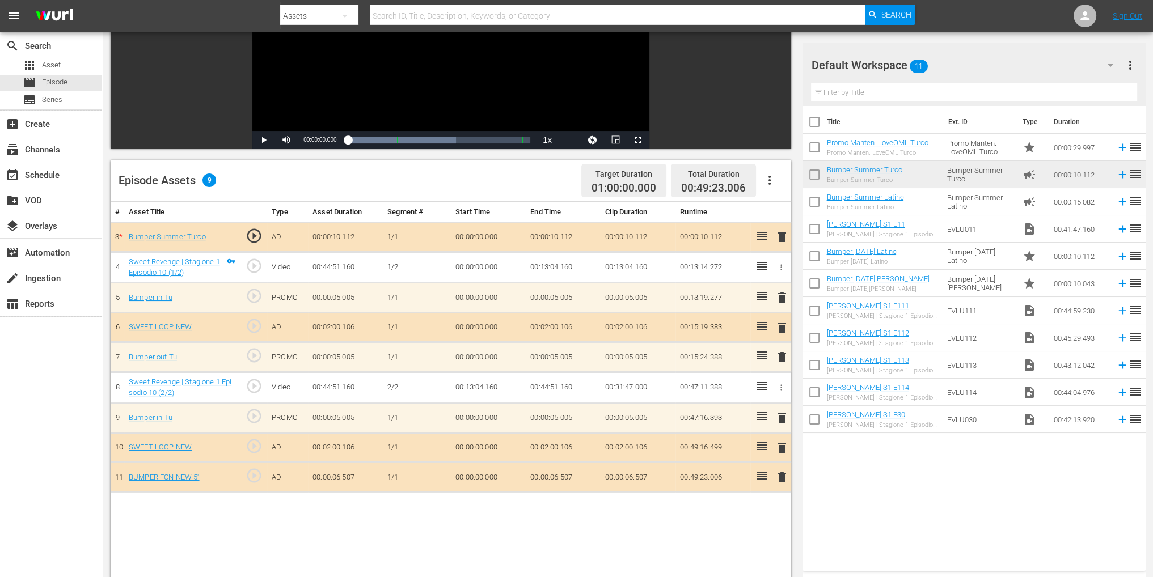
scroll to position [227, 0]
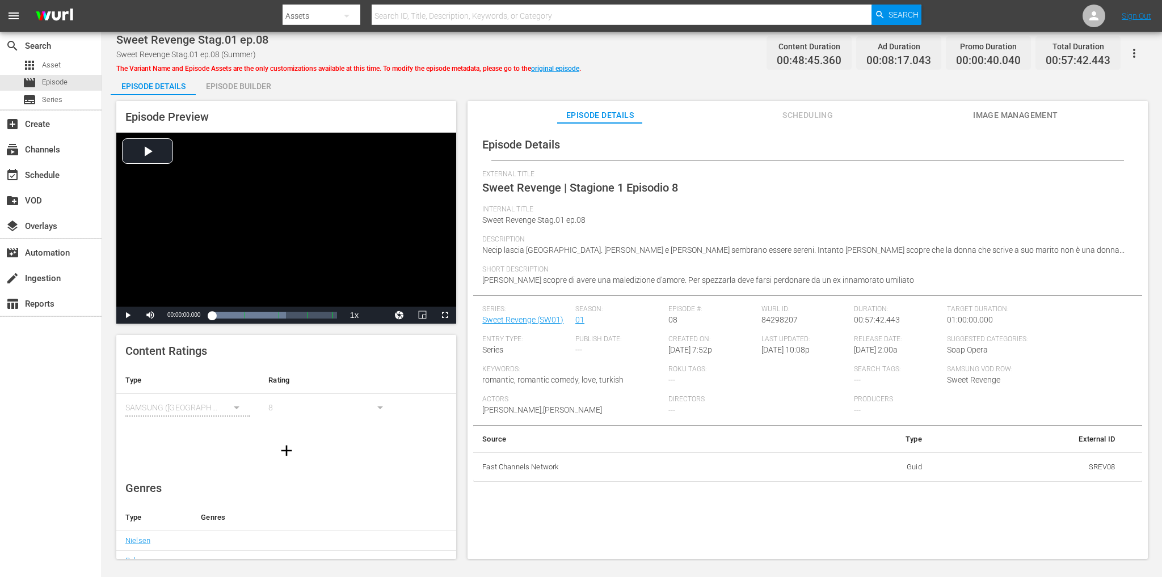
click at [242, 86] on div "Episode Builder" at bounding box center [238, 86] width 85 height 27
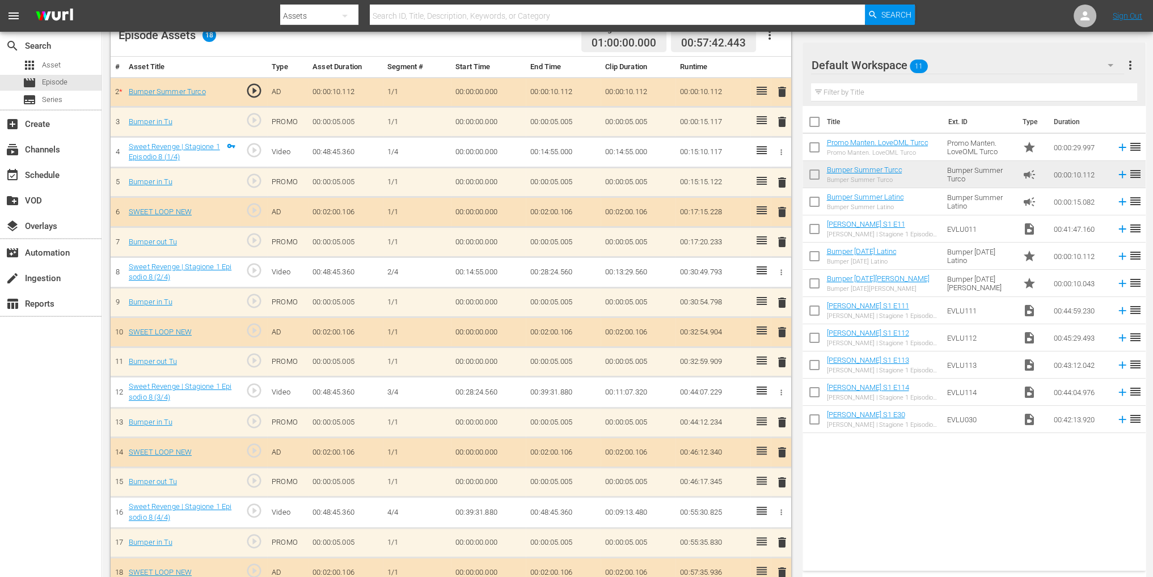
scroll to position [354, 0]
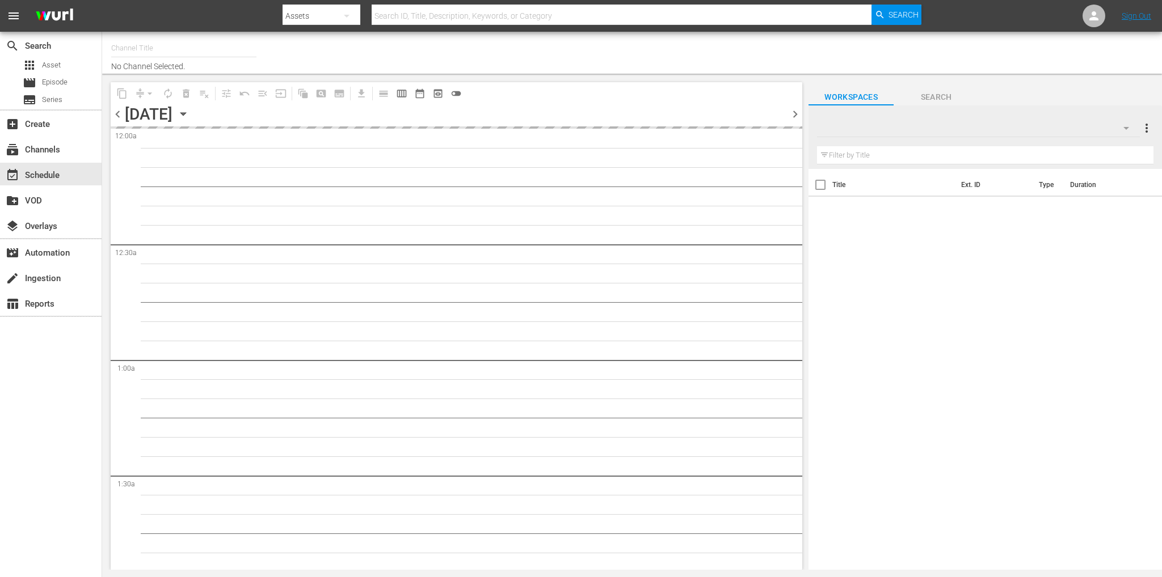
type input "Soap Turco ([GEOGRAPHIC_DATA]) (1883)"
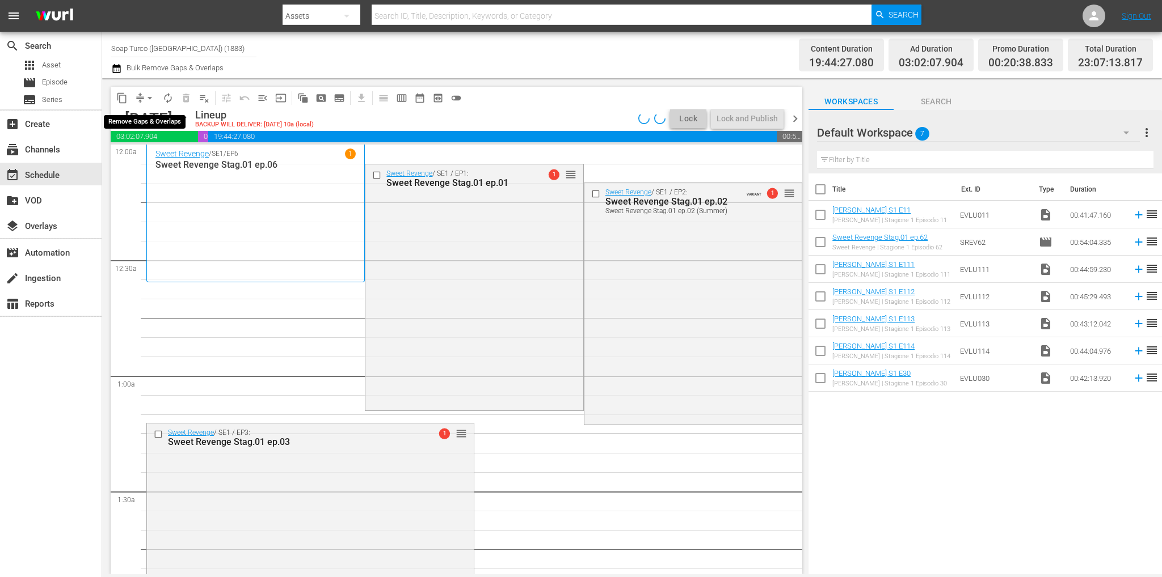
click at [150, 98] on span "arrow_drop_down" at bounding box center [149, 97] width 11 height 11
click at [172, 155] on li "Align to End of Previous Day" at bounding box center [150, 158] width 119 height 19
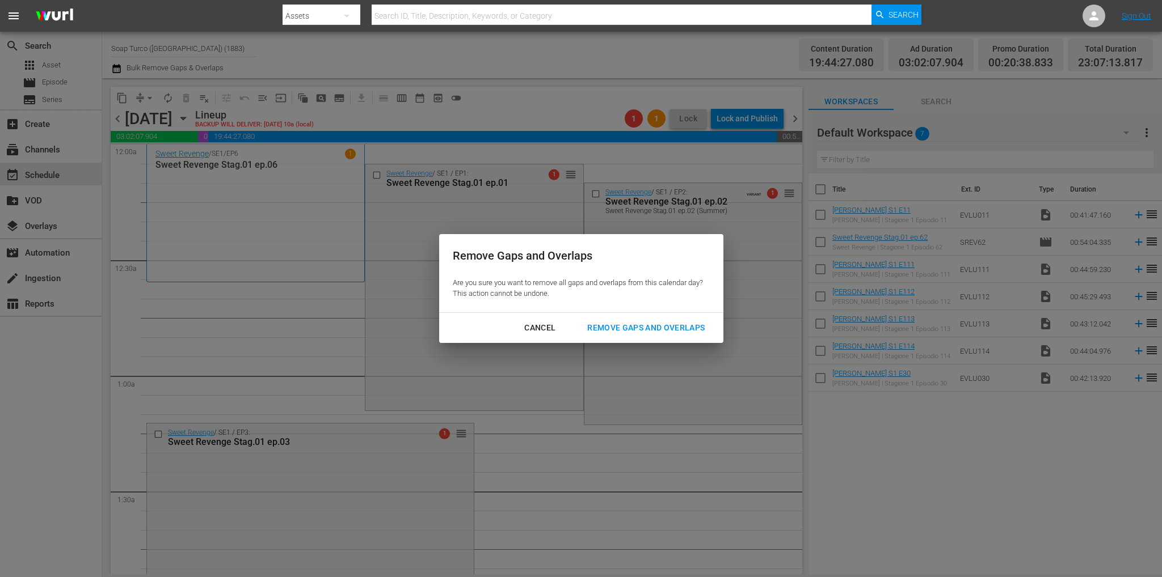
click at [632, 326] on div "Remove Gaps and Overlaps" at bounding box center [646, 328] width 136 height 14
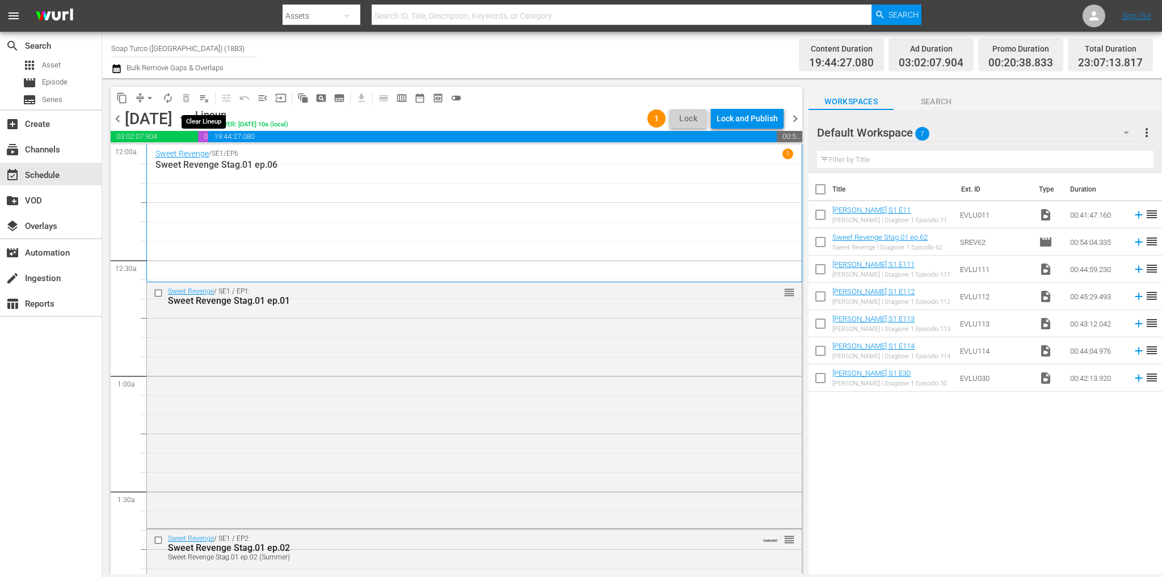
click at [201, 99] on span "playlist_remove_outlined" at bounding box center [204, 97] width 11 height 11
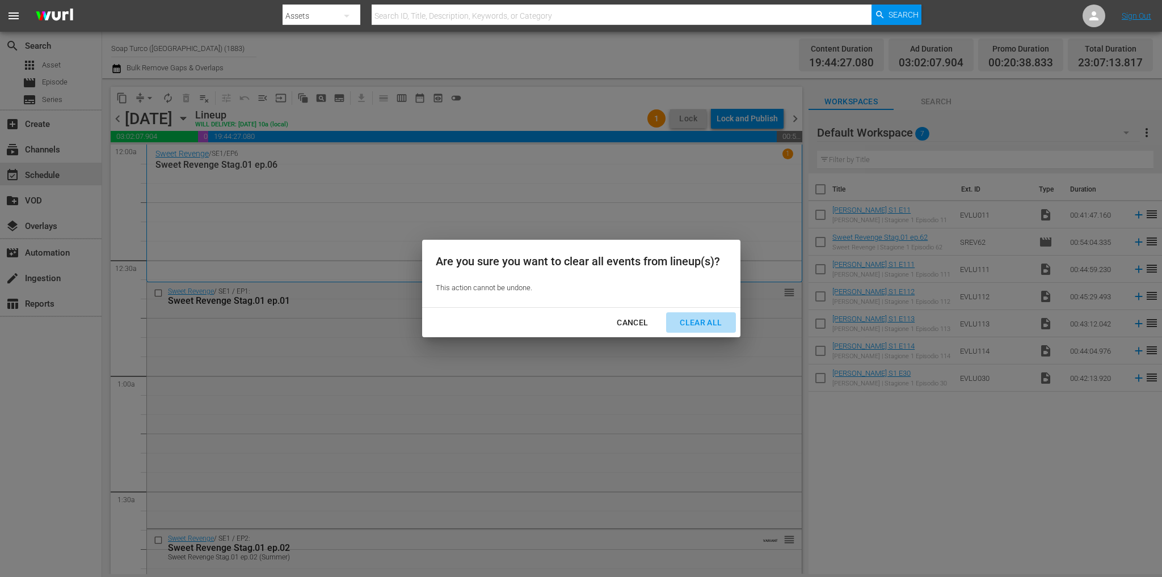
click at [688, 319] on div "Clear All" at bounding box center [701, 323] width 60 height 14
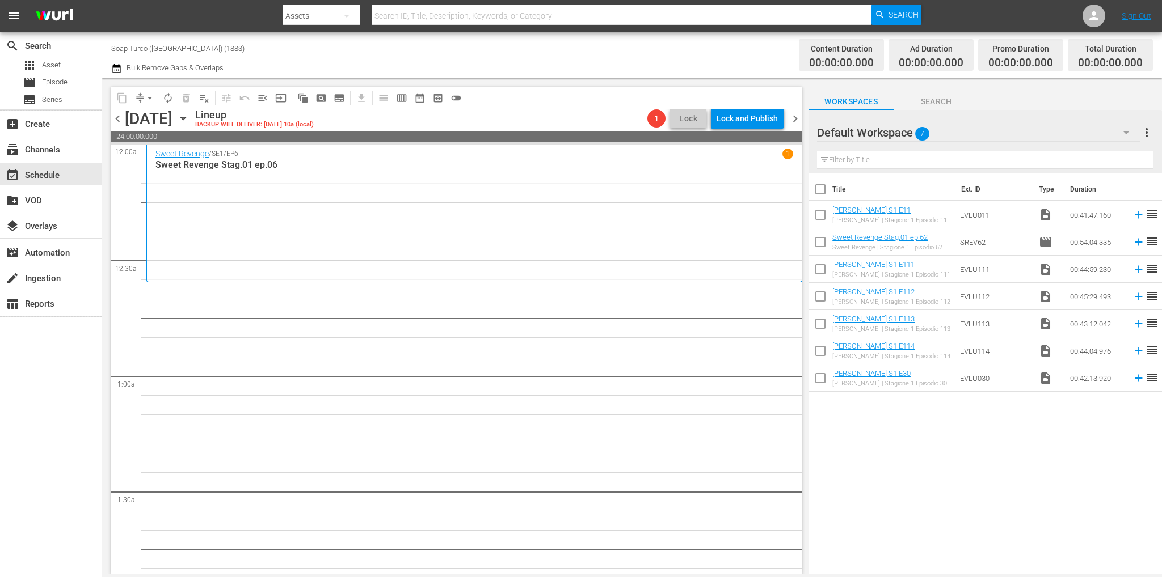
click at [969, 137] on div "Default Workspace 7" at bounding box center [978, 133] width 323 height 32
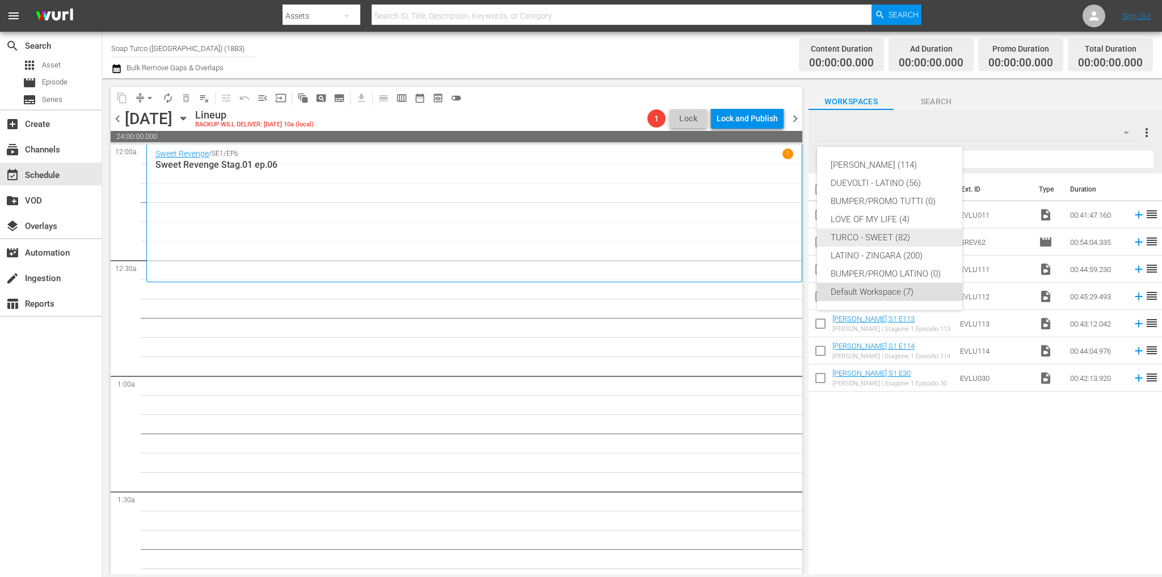
click at [879, 231] on div "TURCO - SWEET (82)" at bounding box center [889, 238] width 118 height 18
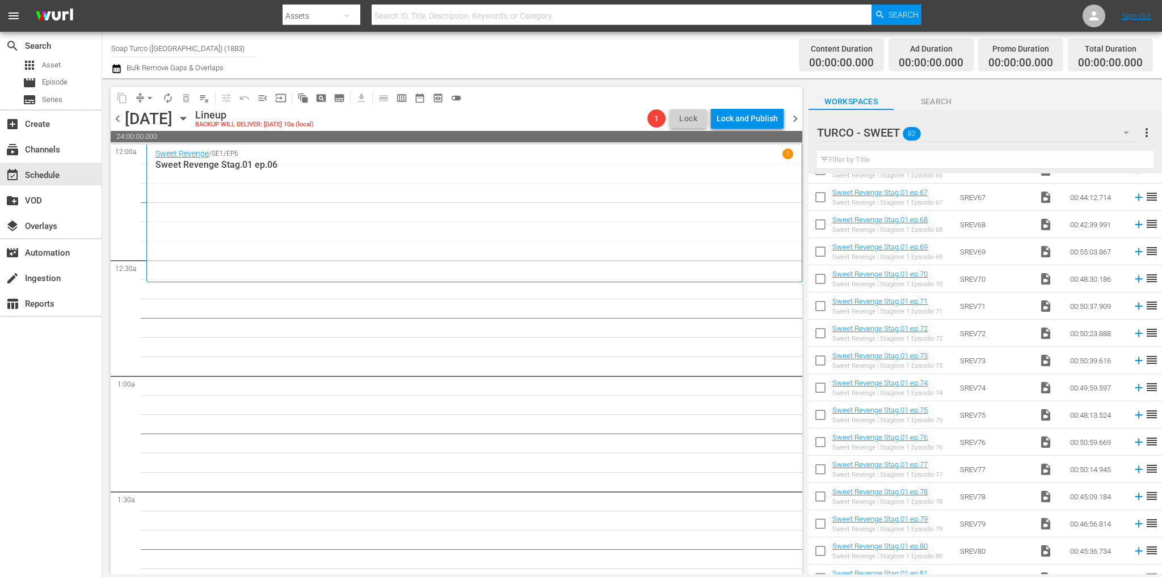
scroll to position [1858, 0]
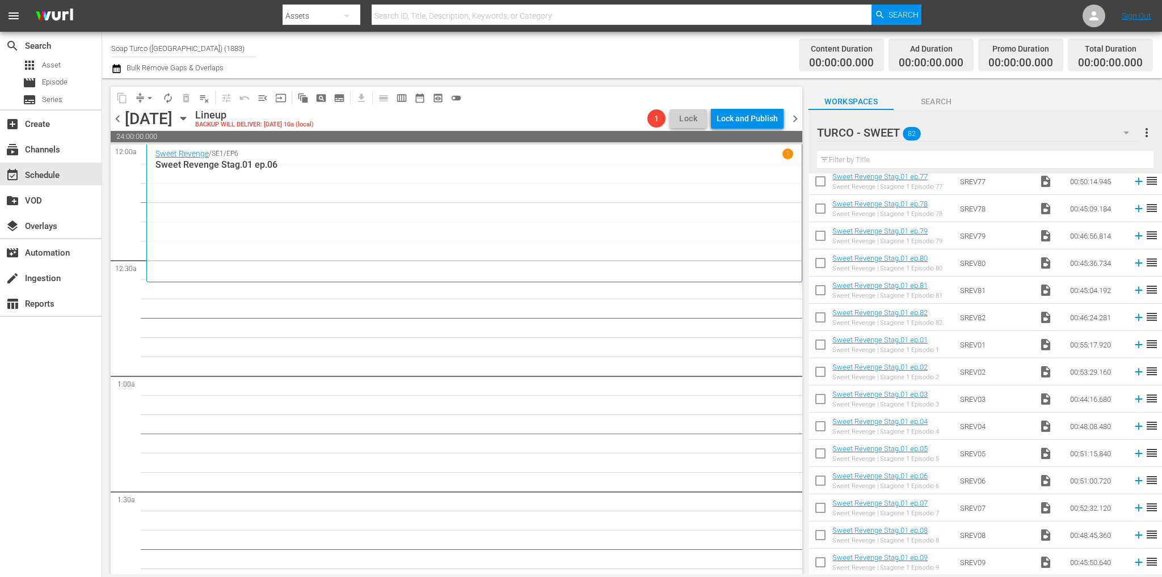
click at [828, 344] on input "checkbox" at bounding box center [820, 347] width 24 height 24
checkbox input "true"
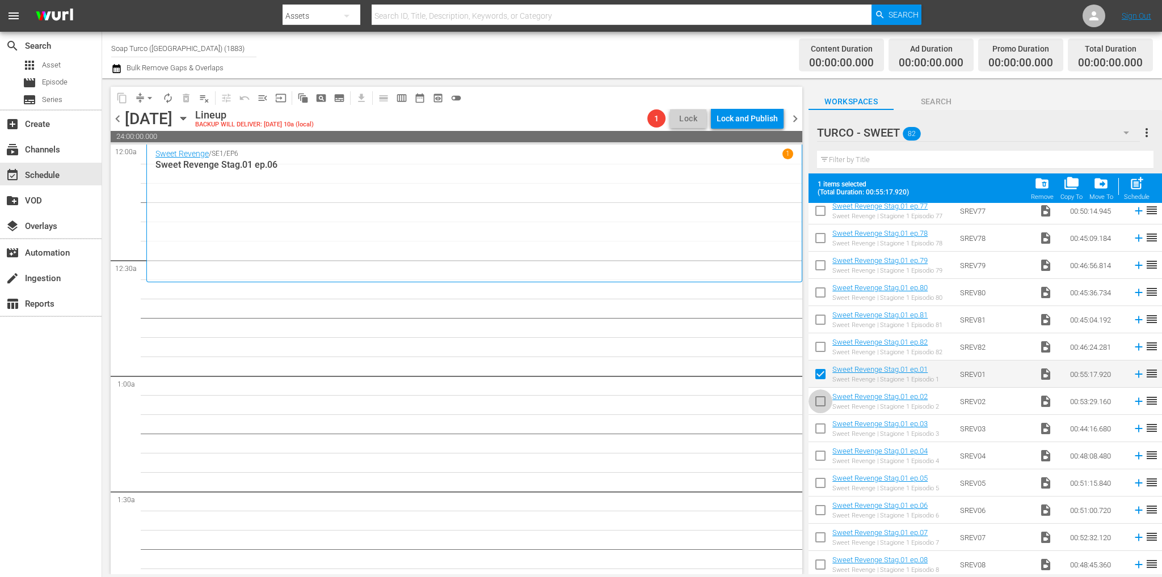
drag, startPoint x: 822, startPoint y: 399, endPoint x: 824, endPoint y: 421, distance: 22.2
click at [822, 399] on input "checkbox" at bounding box center [820, 404] width 24 height 24
checkbox input "true"
click at [825, 424] on input "checkbox" at bounding box center [820, 431] width 24 height 24
checkbox input "true"
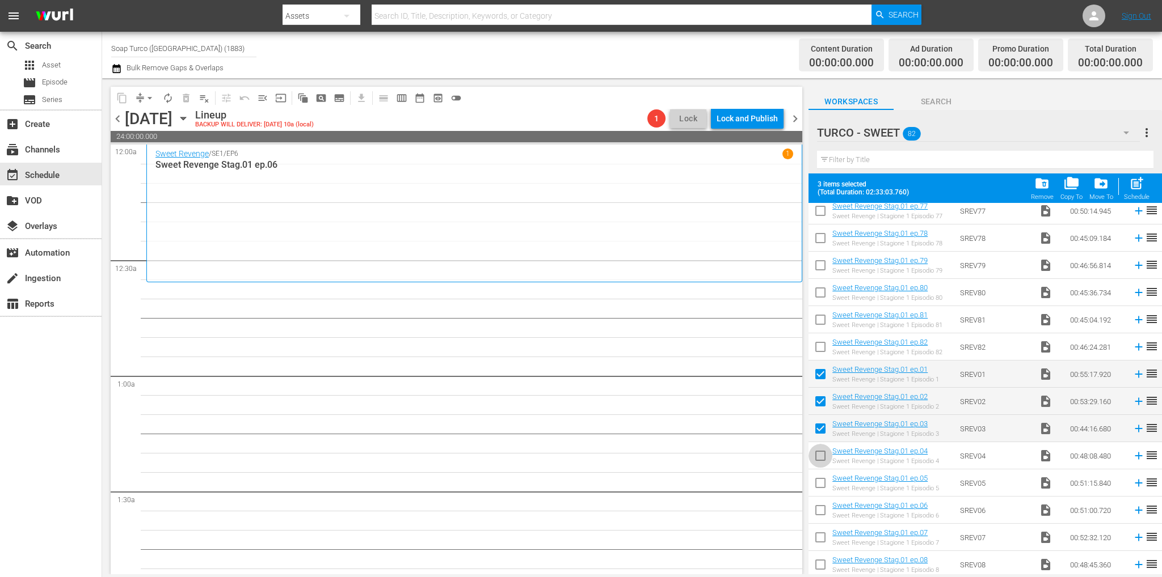
click at [819, 457] on input "checkbox" at bounding box center [820, 458] width 24 height 24
checkbox input "true"
drag, startPoint x: 818, startPoint y: 485, endPoint x: 818, endPoint y: 497, distance: 12.5
click at [818, 485] on input "checkbox" at bounding box center [820, 486] width 24 height 24
checkbox input "true"
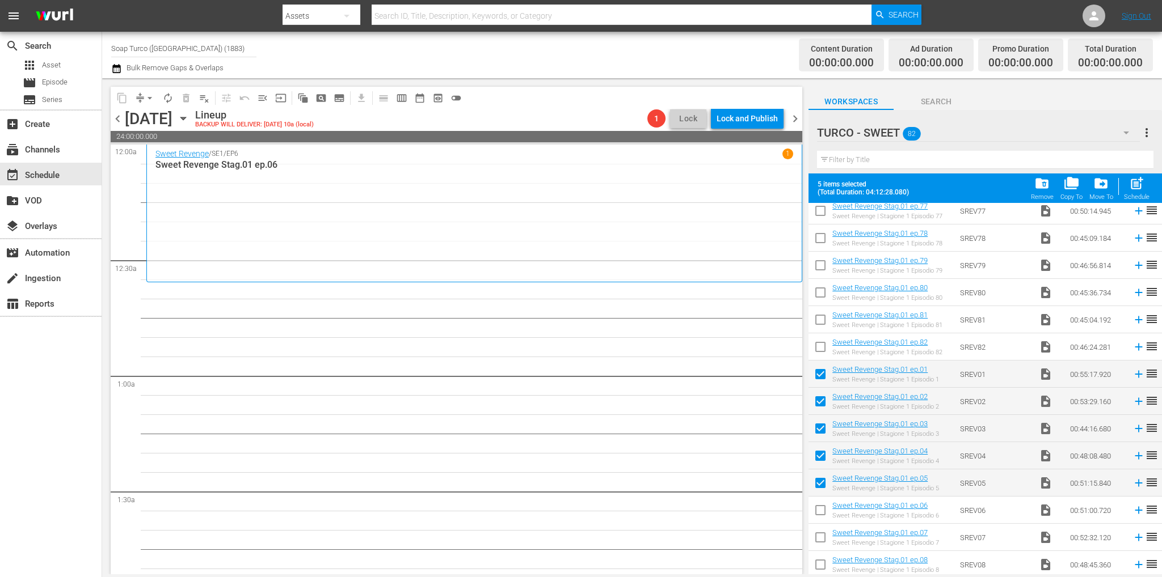
click at [821, 512] on input "checkbox" at bounding box center [820, 513] width 24 height 24
checkbox input "true"
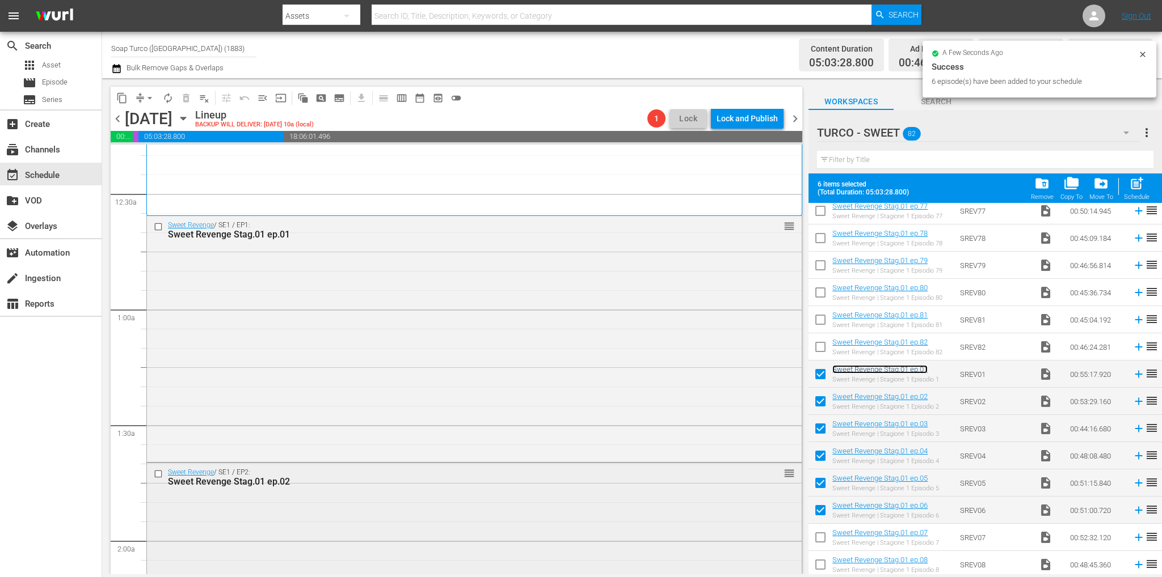
scroll to position [227, 0]
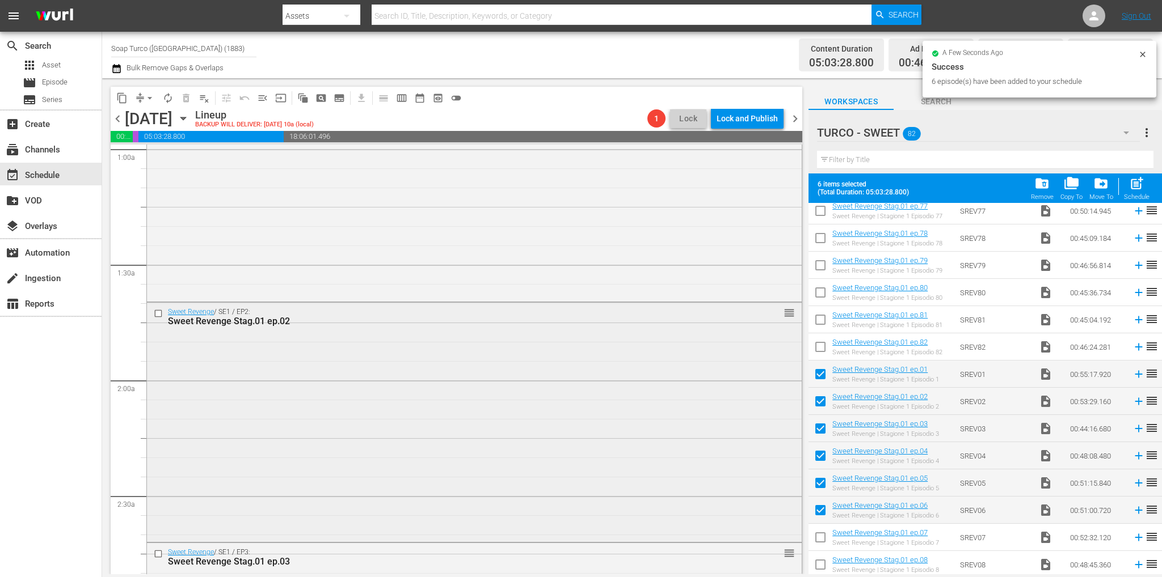
click at [420, 415] on div "Sweet Revenge / SE1 / EP2: Sweet Revenge Stag.01 ep.02 reorder" at bounding box center [474, 421] width 655 height 237
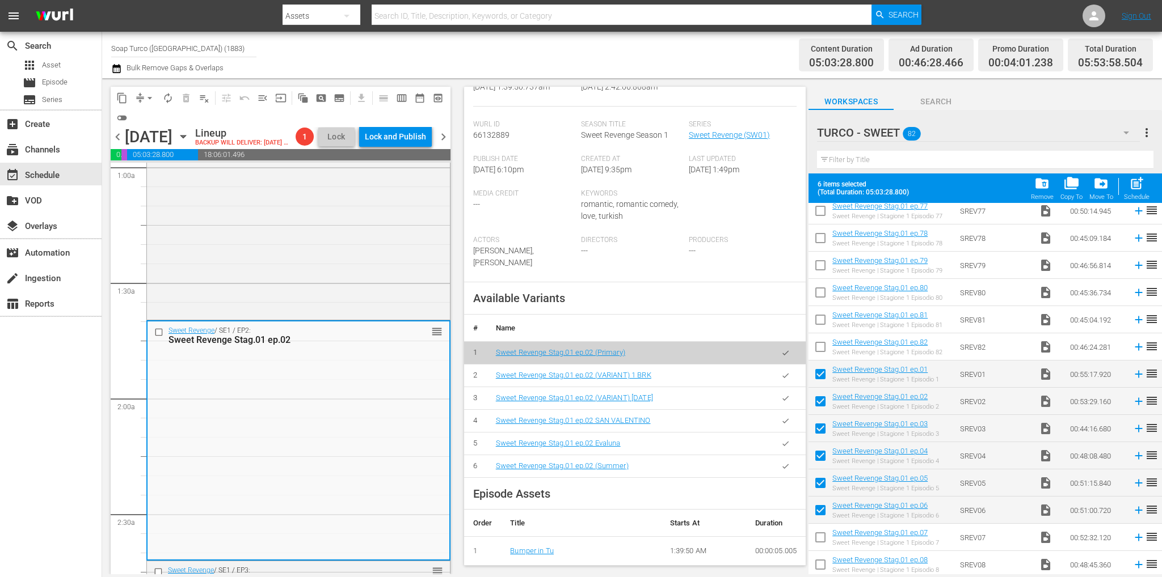
scroll to position [397, 0]
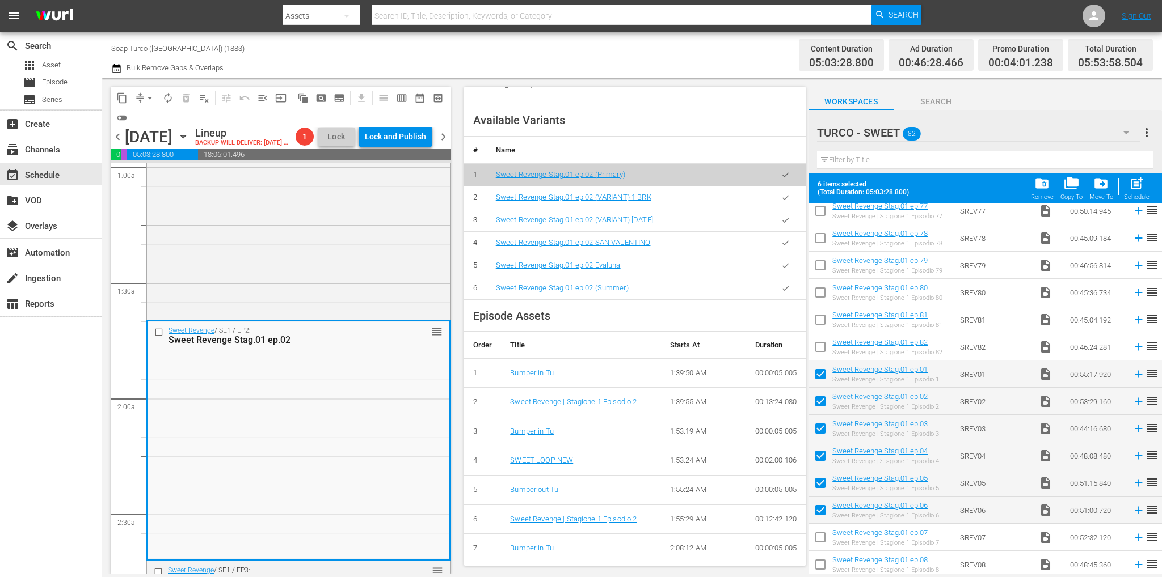
click at [781, 291] on icon "button" at bounding box center [785, 288] width 9 height 9
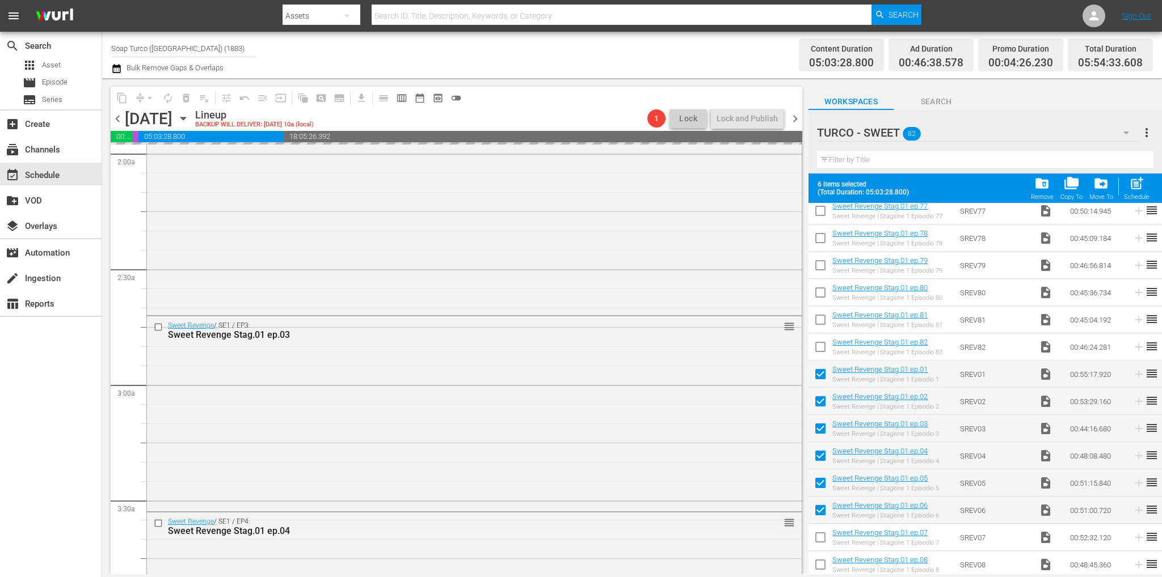
scroll to position [567, 0]
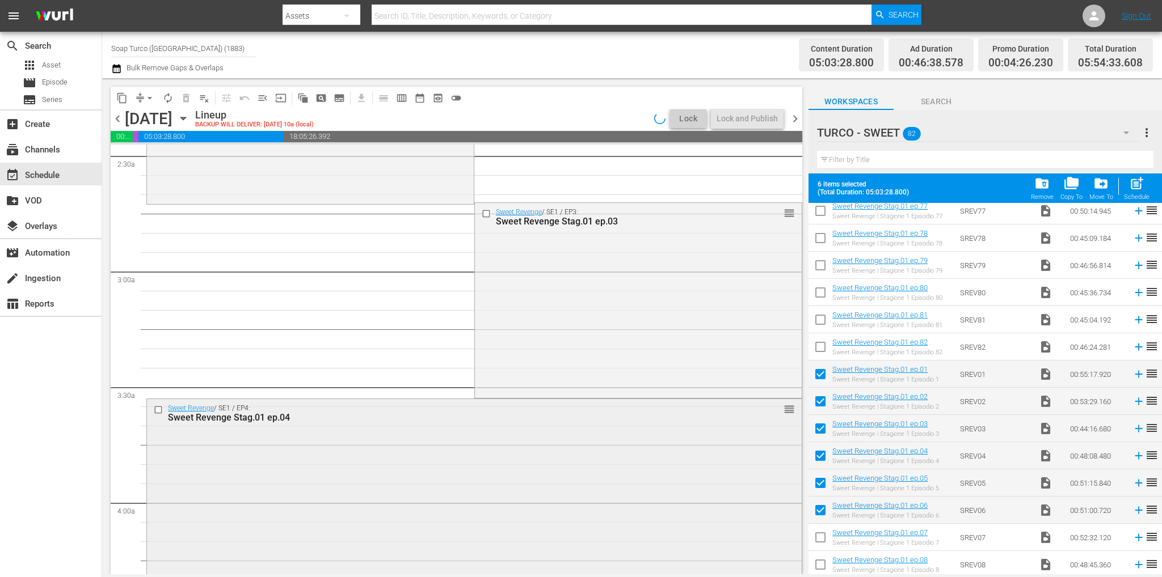
click at [382, 444] on div "Sweet Revenge / SE1 / EP4: Sweet Revenge Stag.01 ep.04 reorder" at bounding box center [474, 507] width 655 height 216
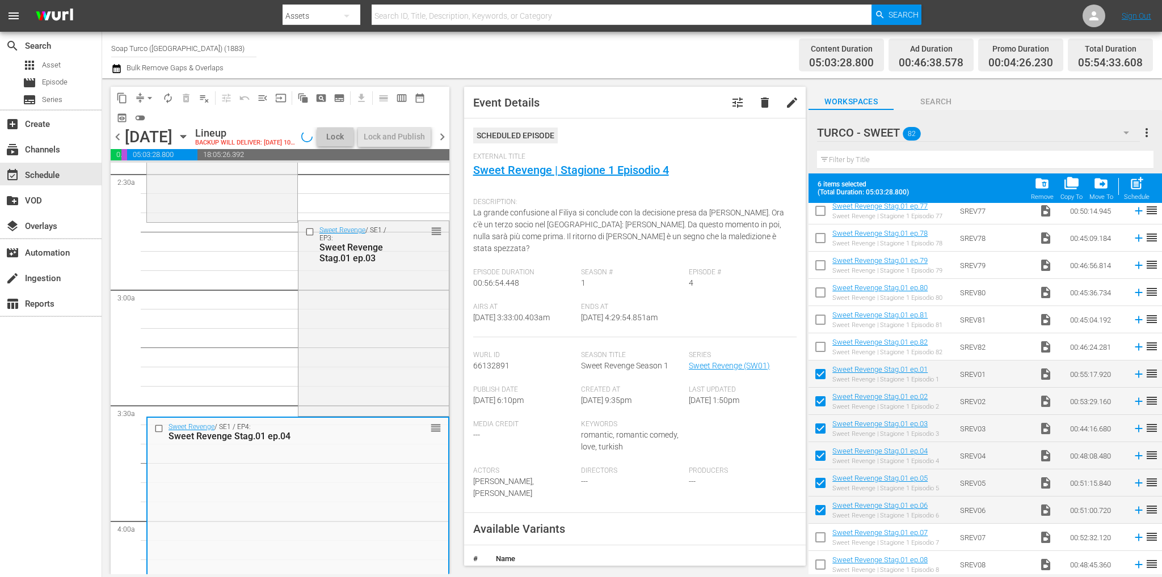
scroll to position [227, 0]
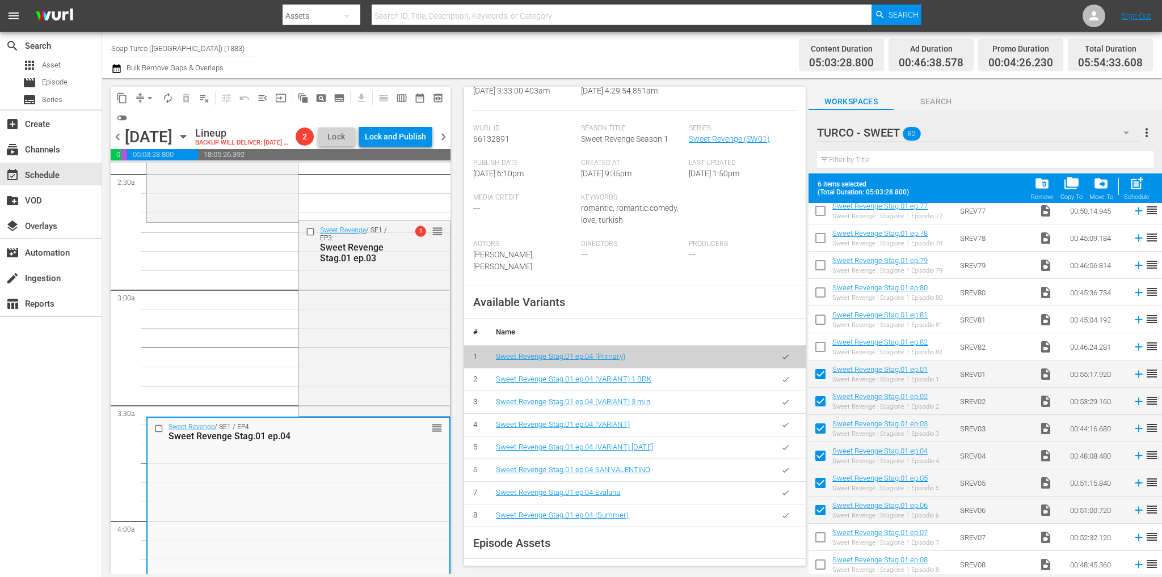
click at [781, 512] on icon "button" at bounding box center [785, 516] width 9 height 9
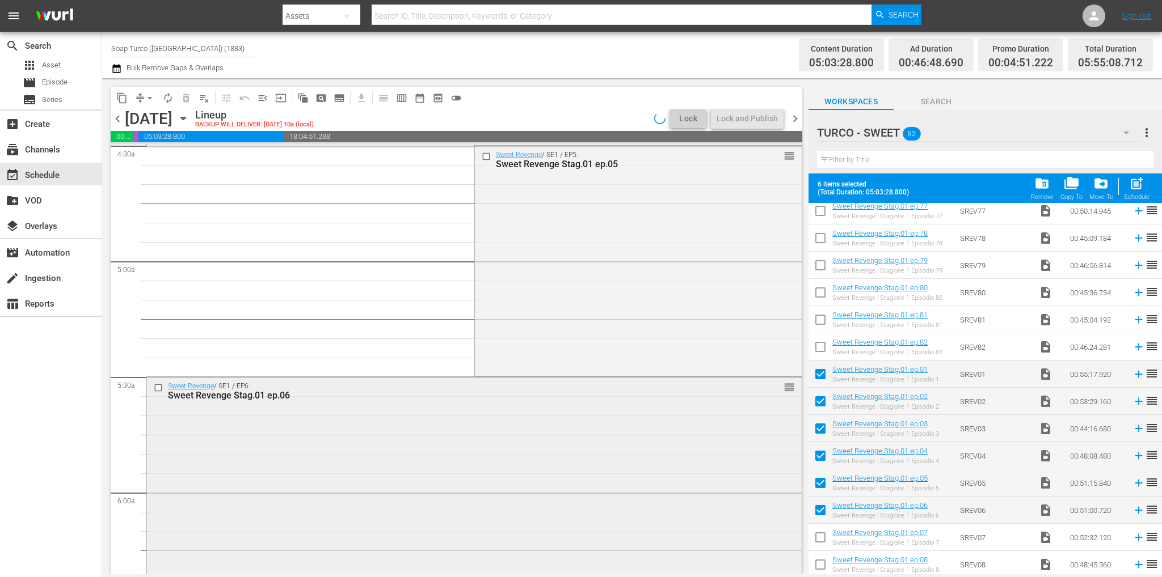
scroll to position [1021, 0]
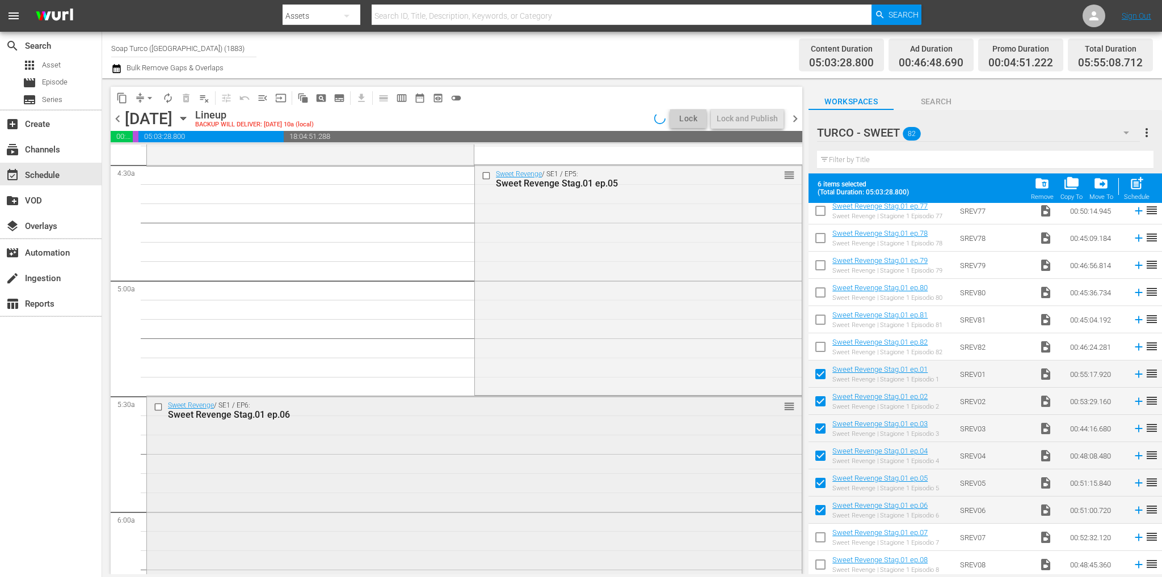
click at [395, 447] on div "Sweet Revenge / SE1 / EP6: Sweet Revenge Stag.01 ep.06 reorder" at bounding box center [474, 510] width 655 height 227
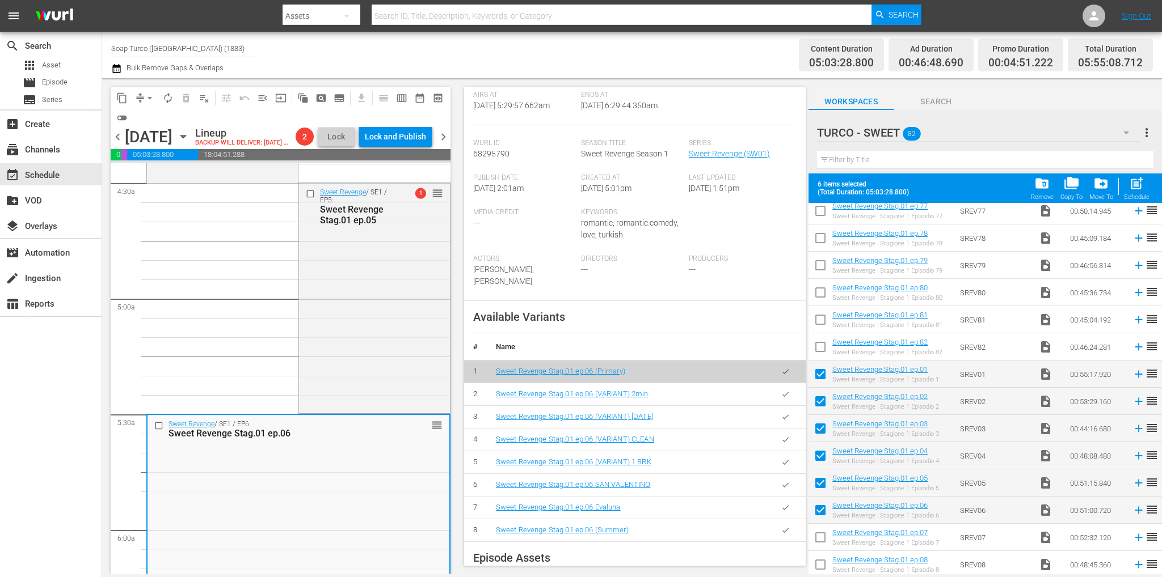
scroll to position [340, 0]
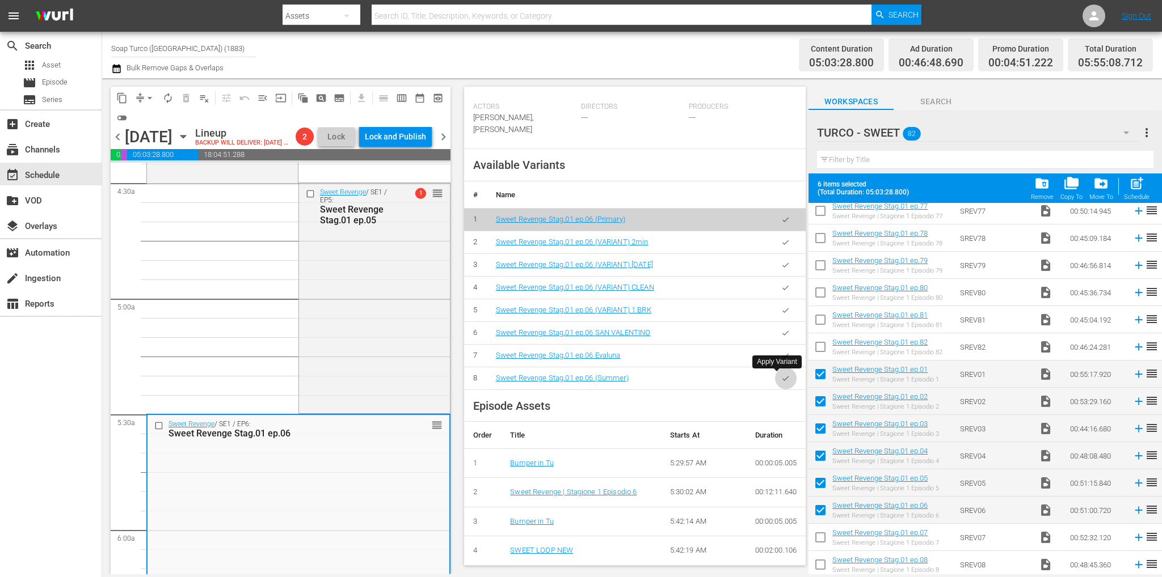
click at [776, 386] on button "button" at bounding box center [785, 379] width 22 height 22
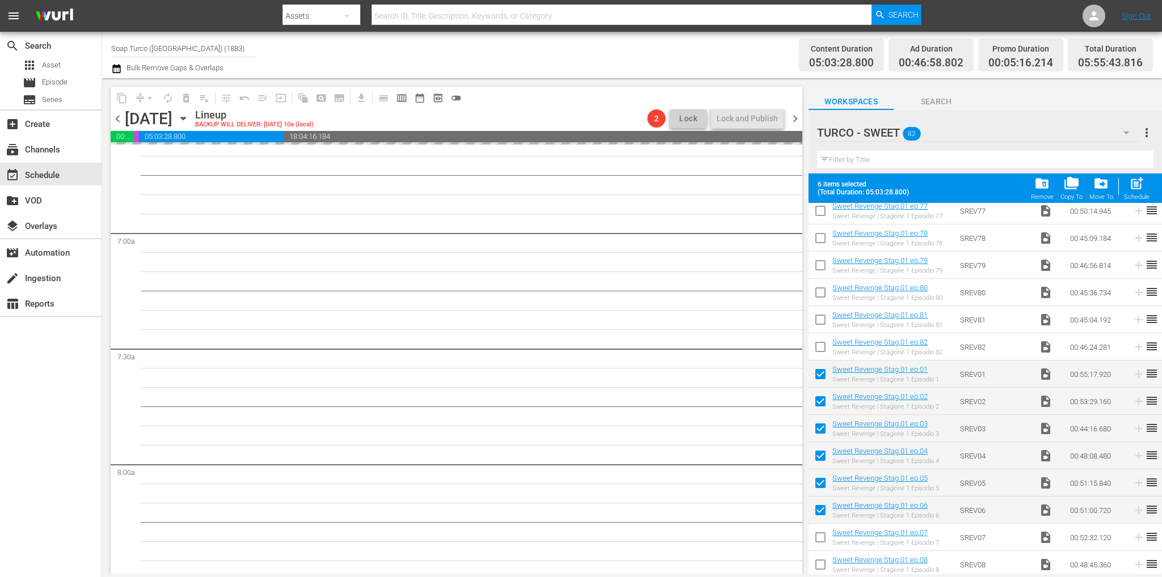
scroll to position [1305, 0]
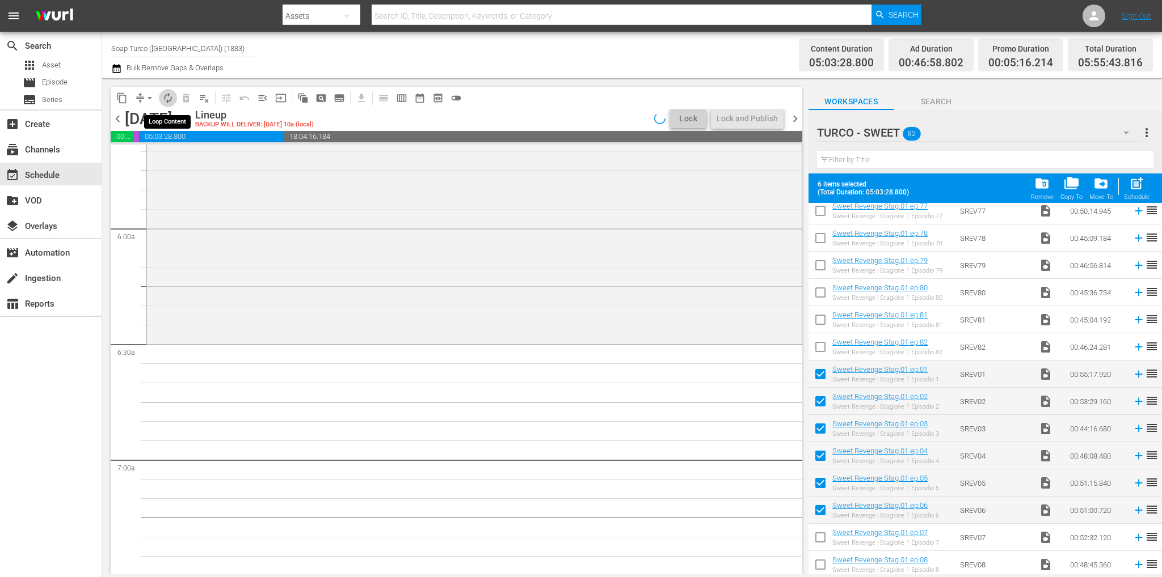
click at [168, 96] on span "autorenew_outlined" at bounding box center [167, 97] width 11 height 11
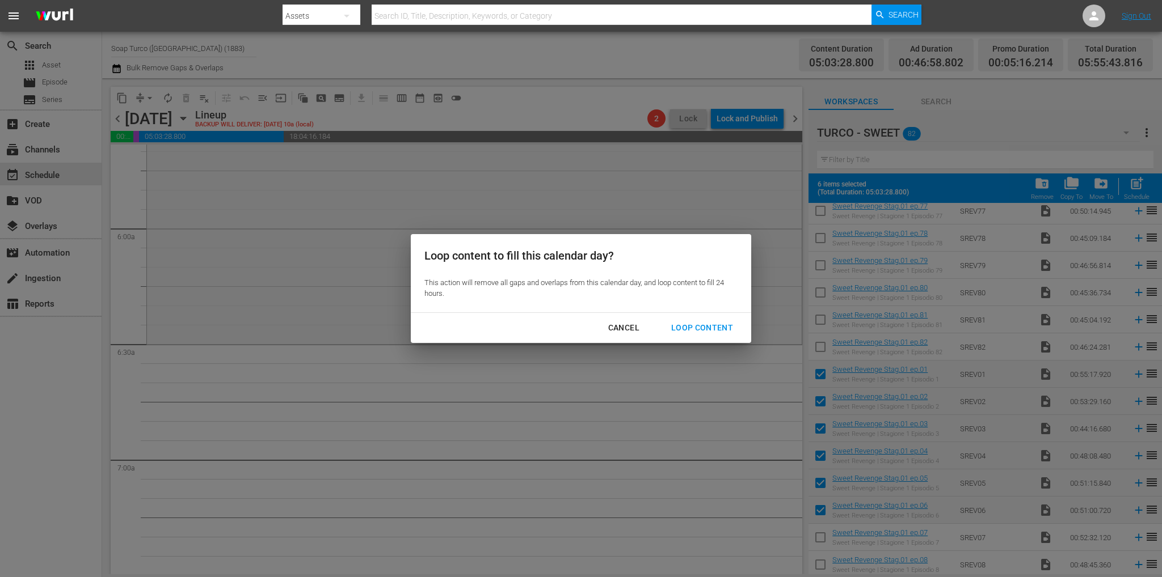
click at [692, 330] on div "Loop Content" at bounding box center [702, 328] width 80 height 14
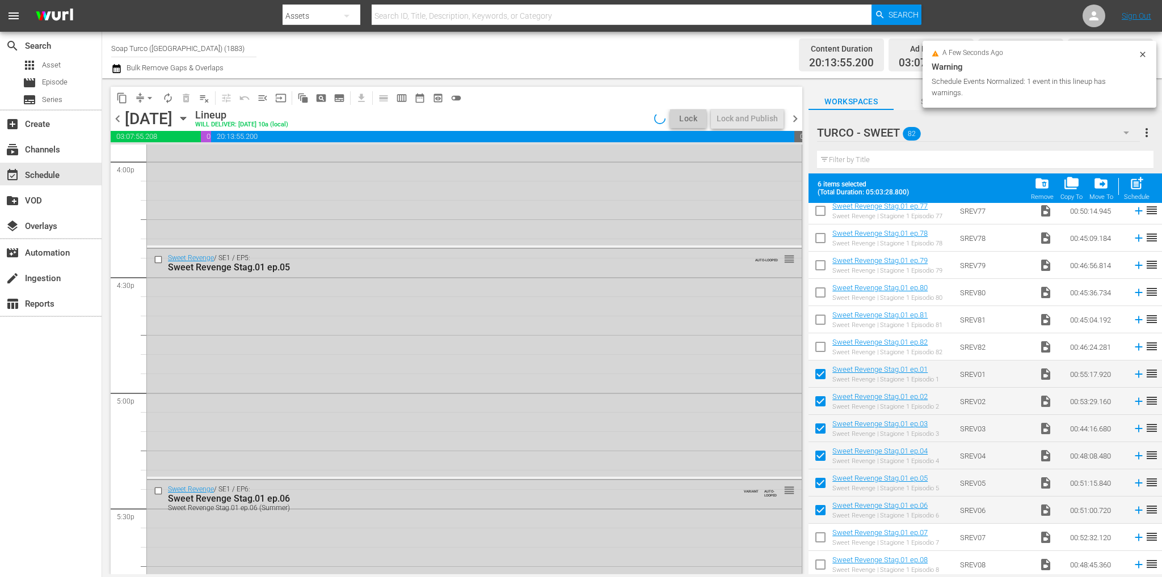
scroll to position [5196, 0]
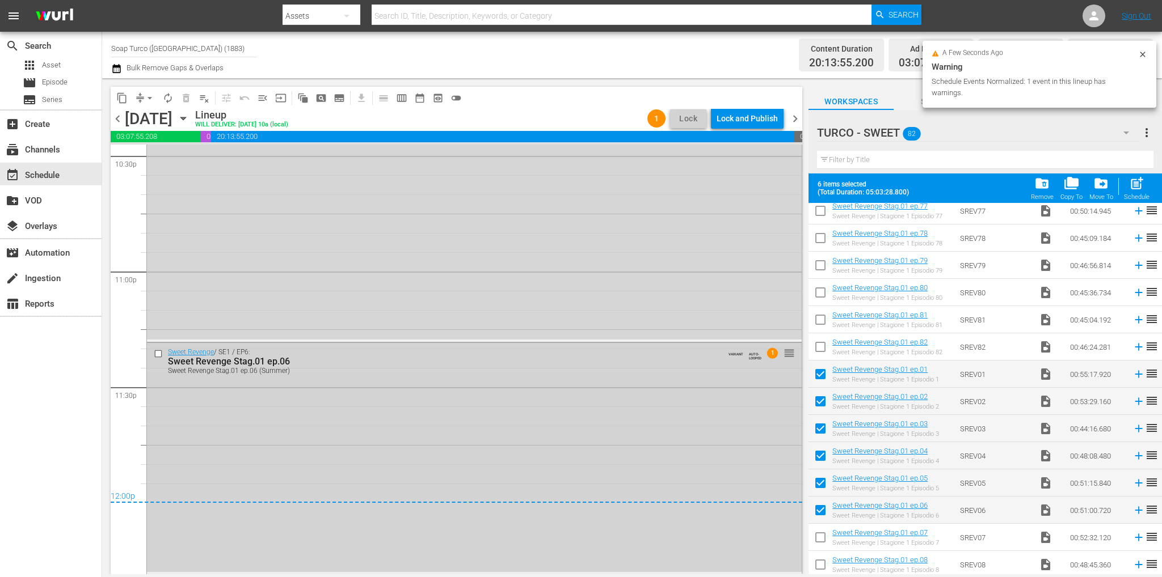
click at [161, 352] on input "checkbox" at bounding box center [160, 354] width 12 height 10
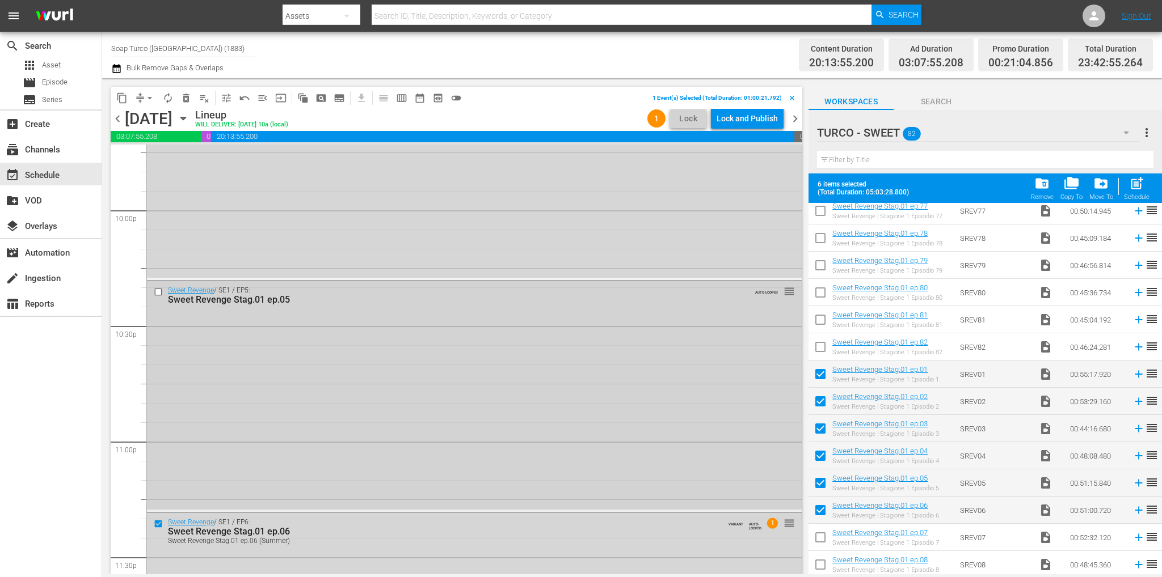
click at [158, 291] on input "checkbox" at bounding box center [160, 293] width 12 height 10
click at [157, 296] on input "checkbox" at bounding box center [160, 297] width 12 height 10
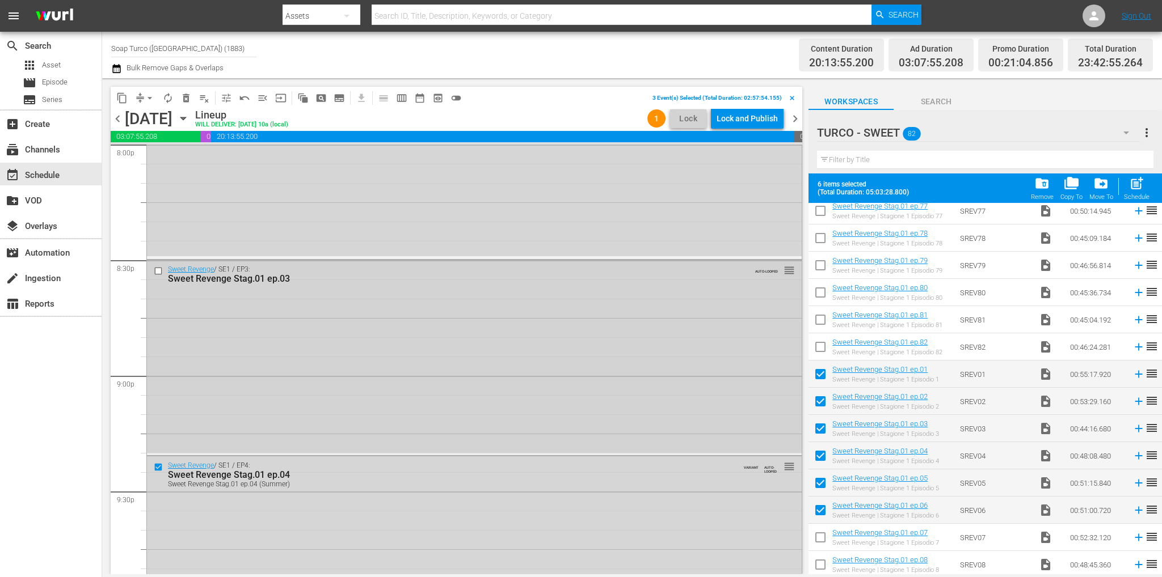
click at [155, 275] on div at bounding box center [159, 271] width 17 height 14
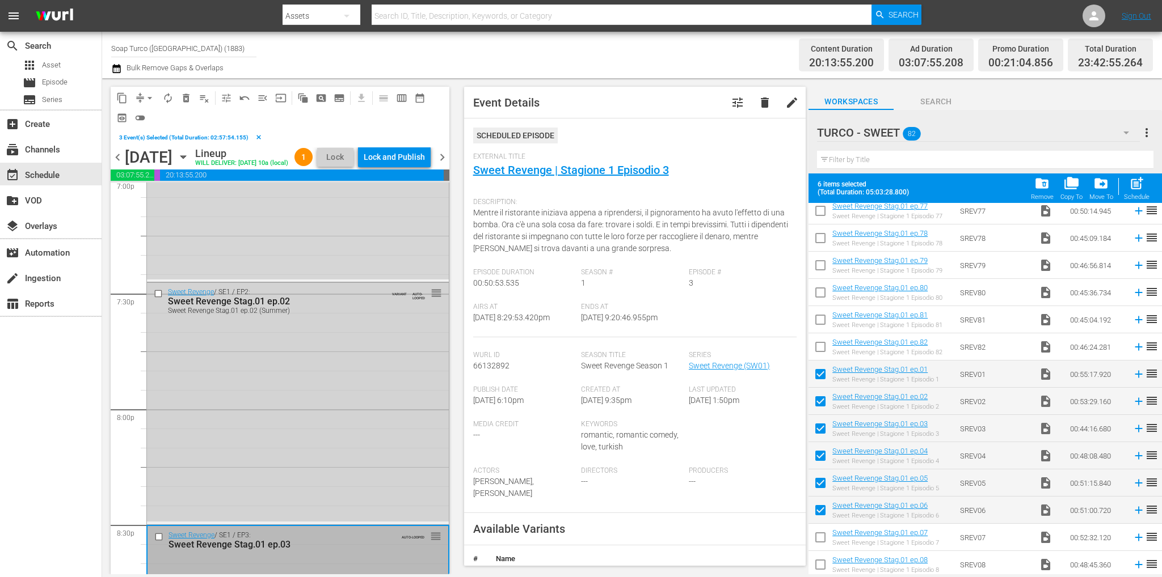
click at [159, 298] on input "checkbox" at bounding box center [160, 294] width 12 height 10
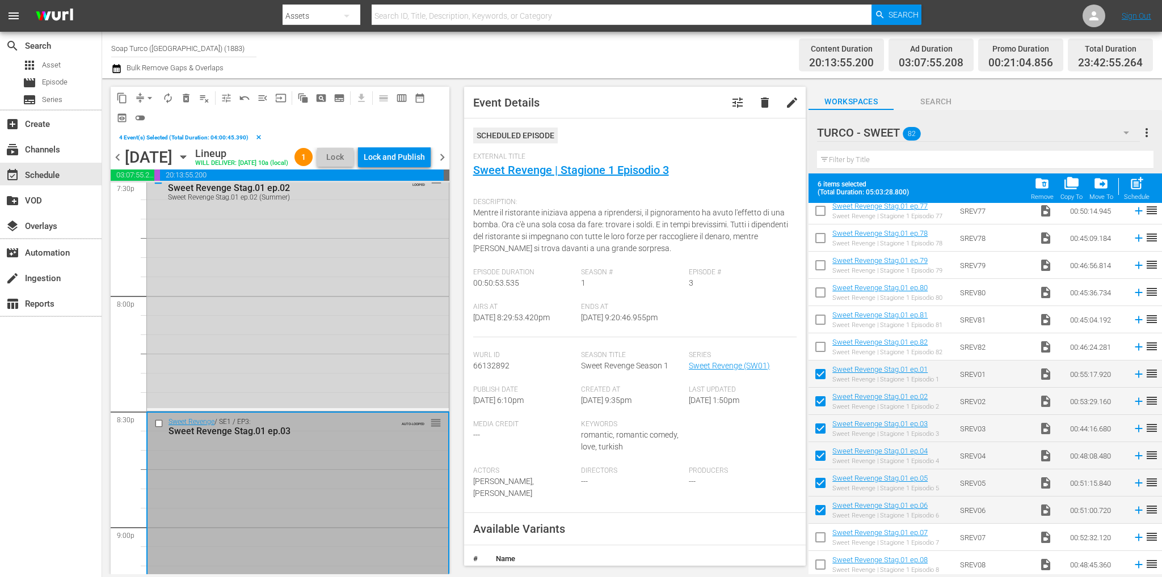
click at [158, 428] on input "checkbox" at bounding box center [160, 424] width 12 height 10
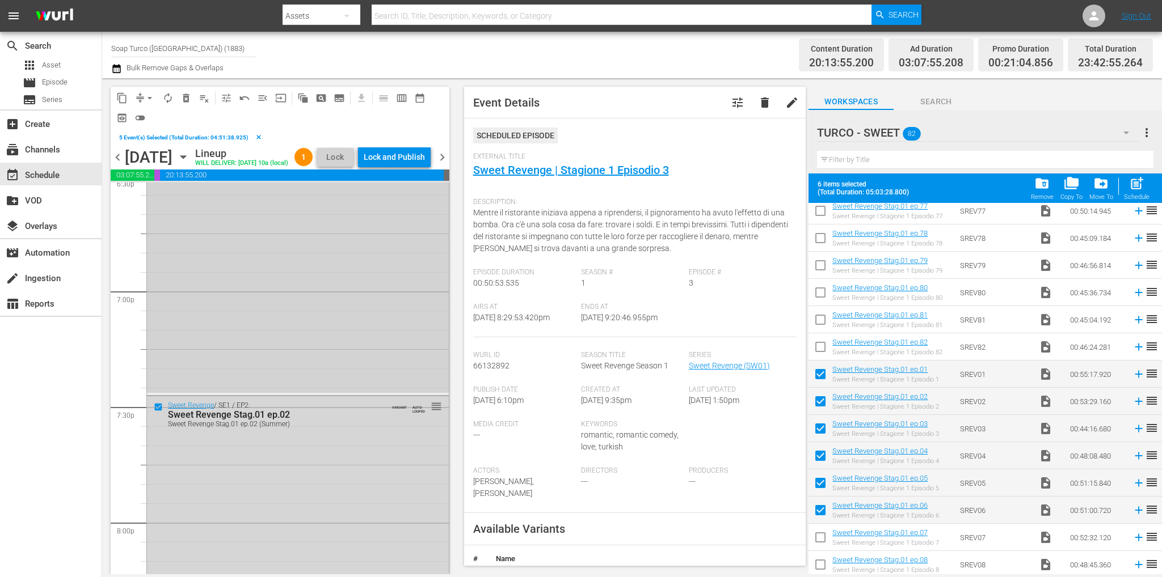
scroll to position [4118, 0]
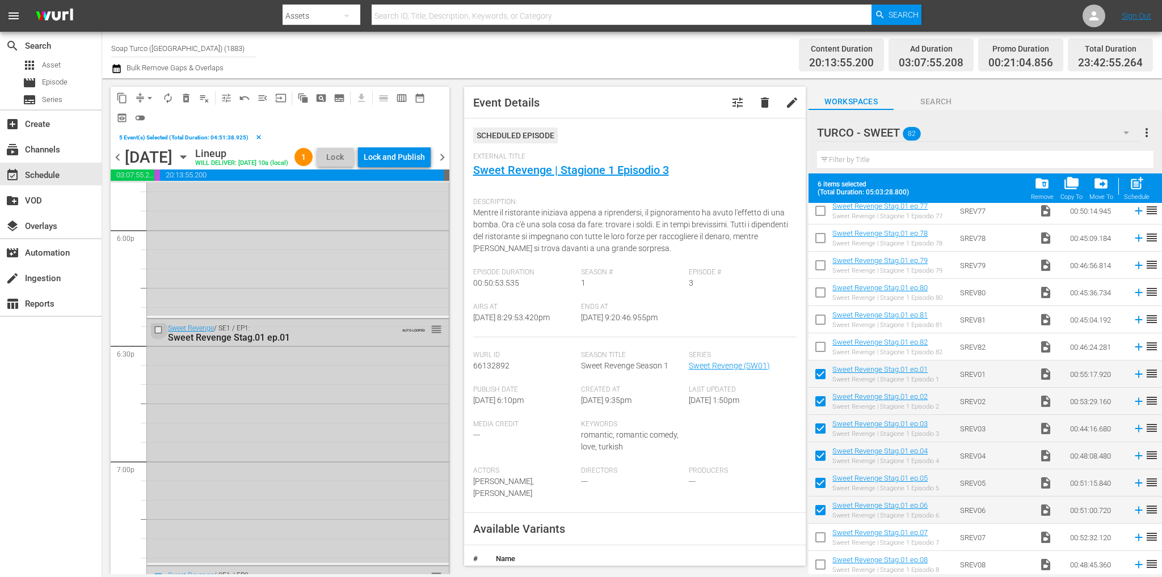
click at [158, 335] on input "checkbox" at bounding box center [160, 331] width 12 height 10
click at [186, 99] on span "delete_forever_outlined" at bounding box center [185, 97] width 11 height 11
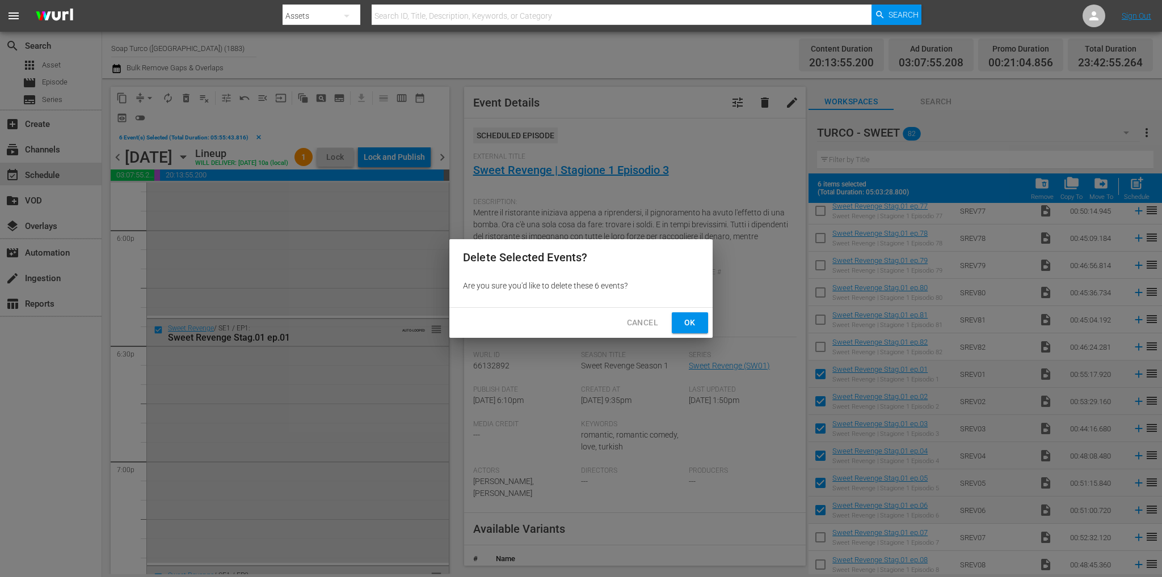
click at [673, 313] on button "Ok" at bounding box center [690, 323] width 36 height 21
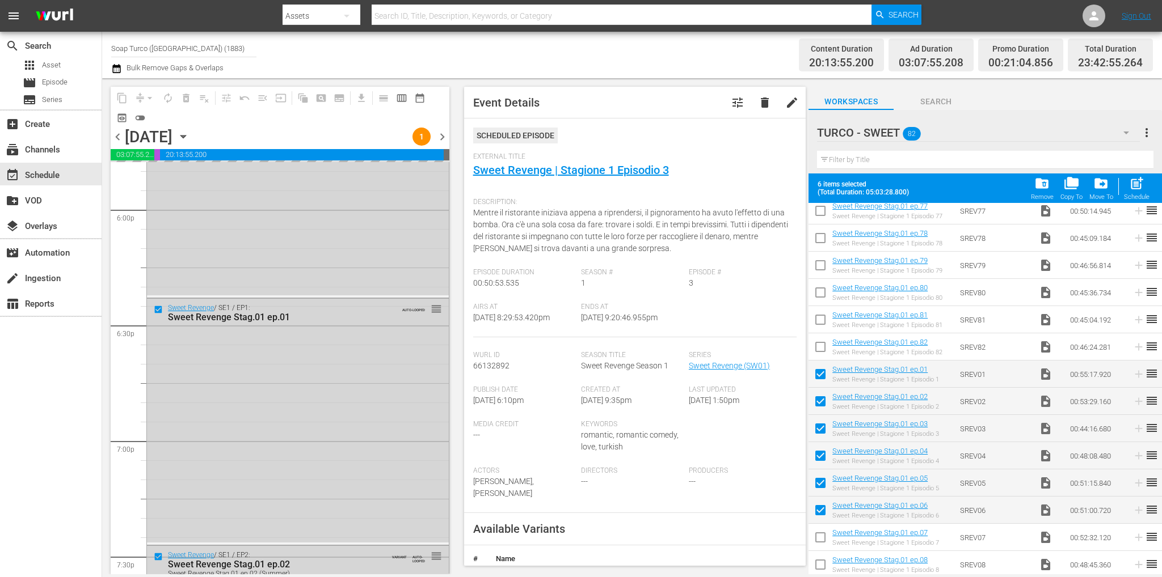
click at [821, 368] on input "checkbox" at bounding box center [820, 377] width 24 height 24
checkbox input "false"
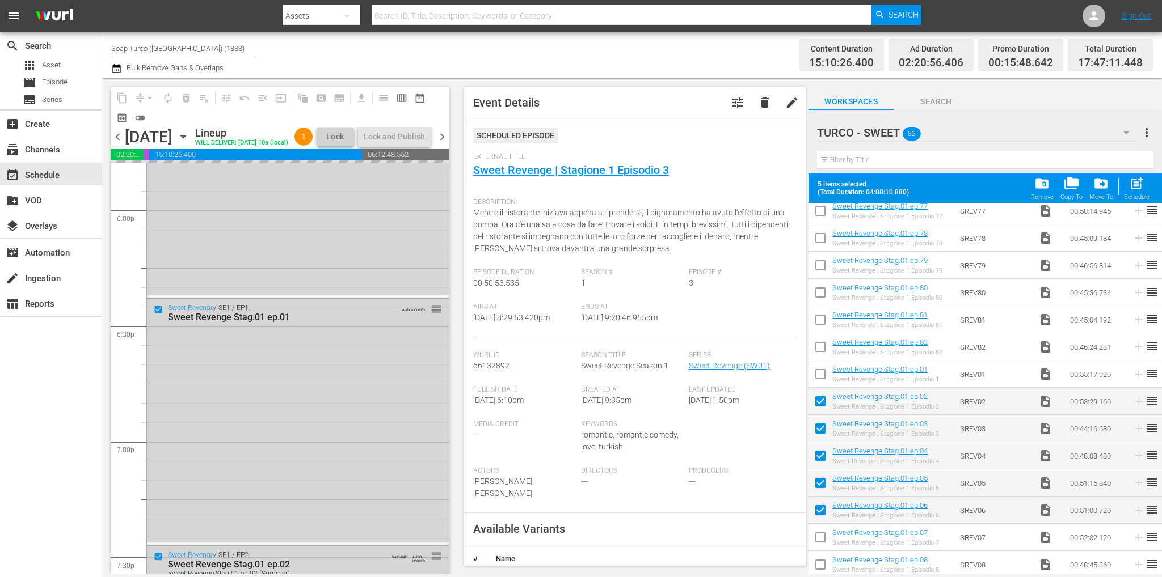
click at [819, 399] on input "checkbox" at bounding box center [820, 404] width 24 height 24
checkbox input "false"
click at [821, 428] on input "checkbox" at bounding box center [820, 431] width 24 height 24
checkbox input "false"
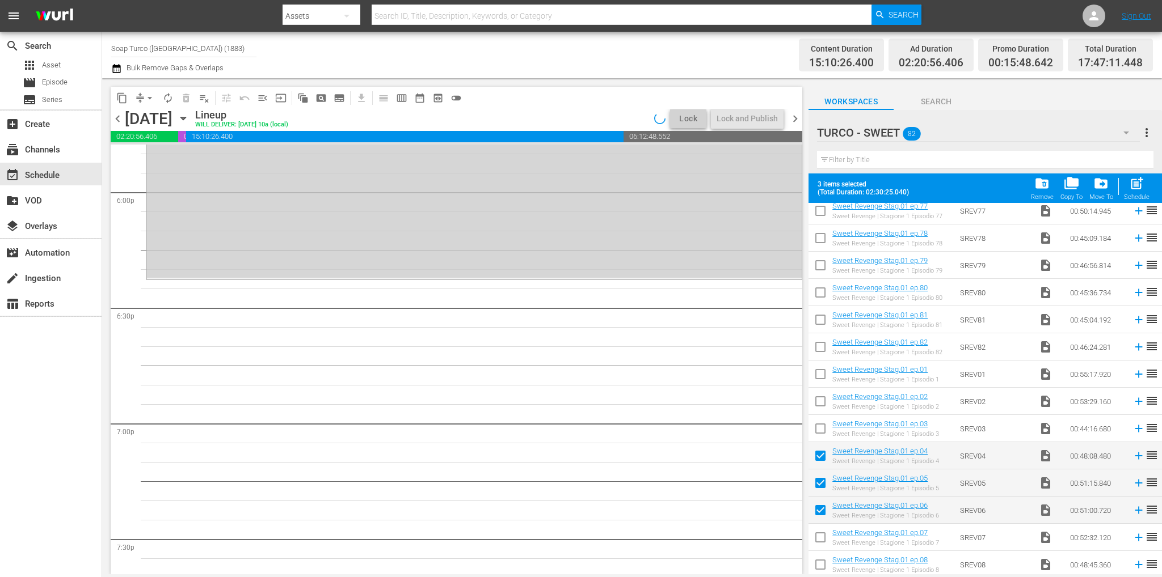
click at [818, 455] on input "checkbox" at bounding box center [820, 458] width 24 height 24
checkbox input "false"
click at [821, 482] on input "checkbox" at bounding box center [820, 486] width 24 height 24
checkbox input "false"
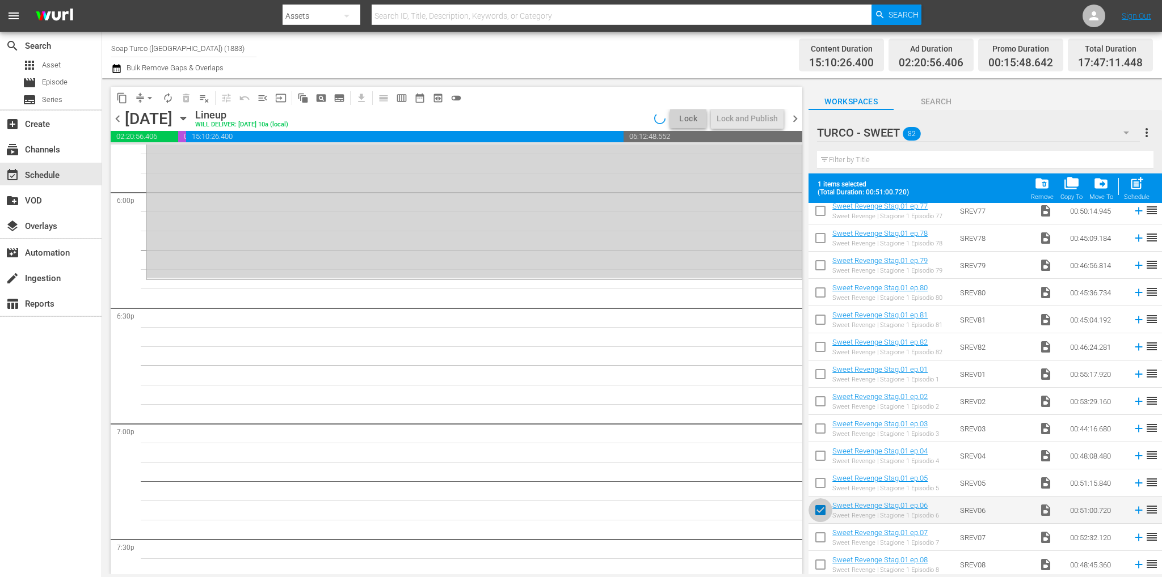
click at [824, 504] on input "checkbox" at bounding box center [820, 513] width 24 height 24
checkbox input "false"
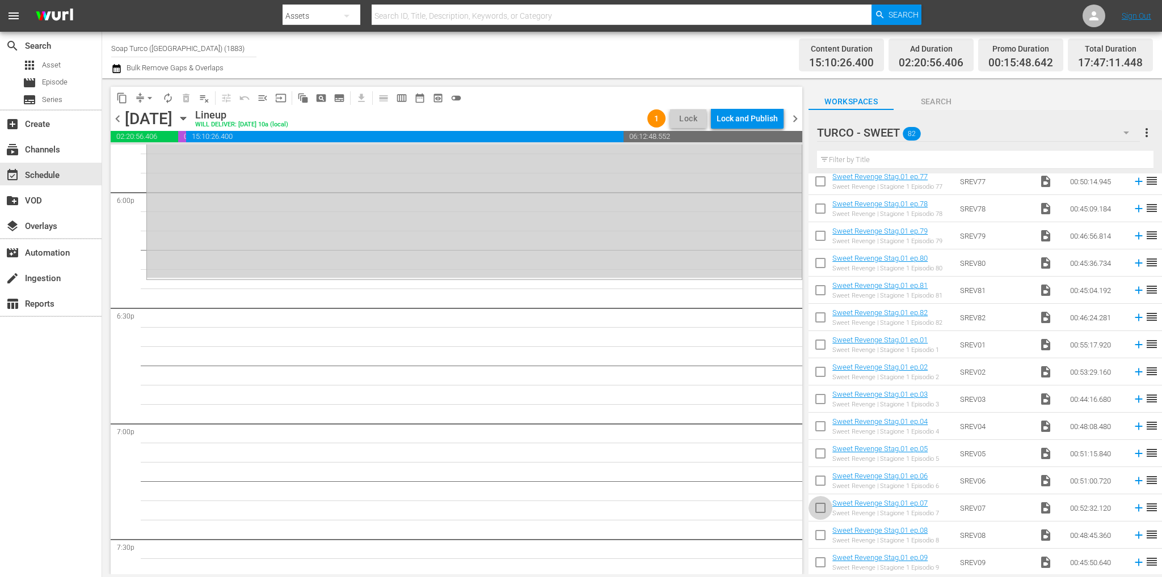
click at [824, 508] on input "checkbox" at bounding box center [820, 511] width 24 height 24
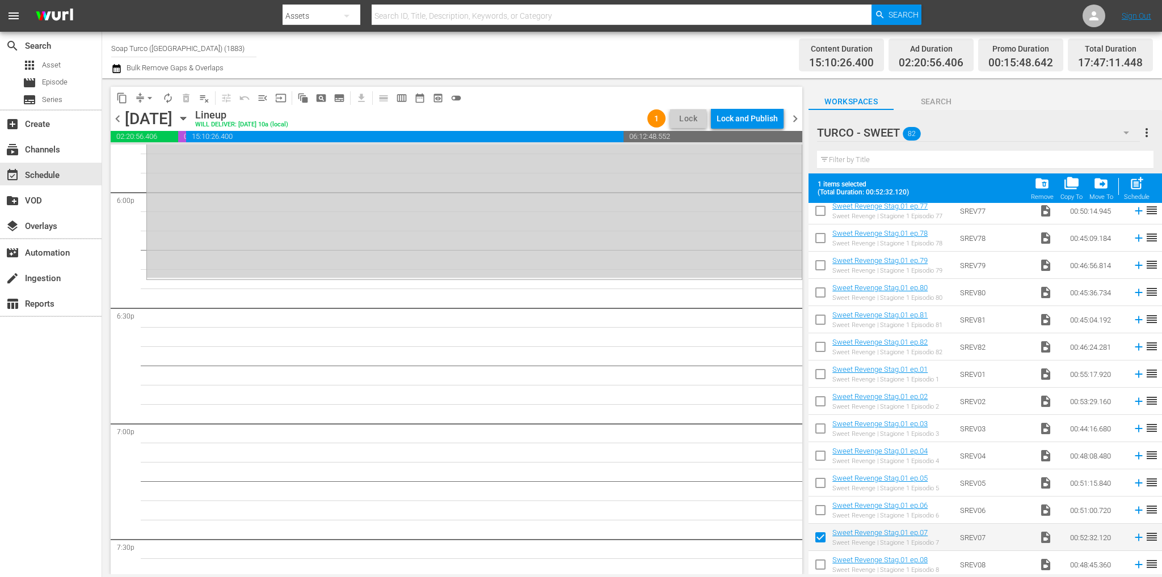
click at [823, 537] on input "checkbox" at bounding box center [820, 540] width 24 height 24
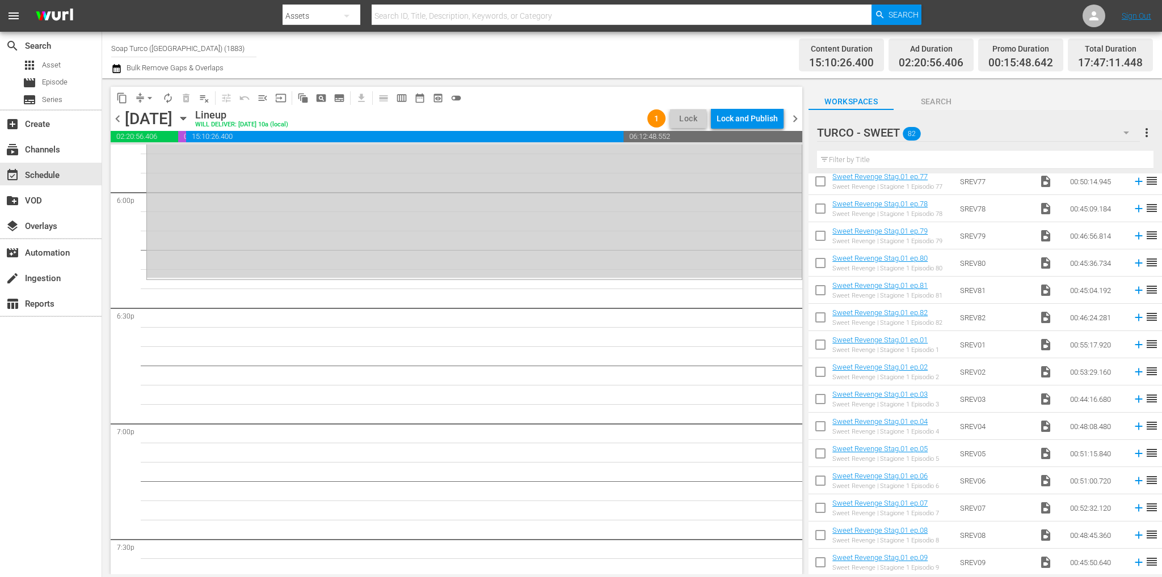
click at [819, 516] on input "checkbox" at bounding box center [820, 511] width 24 height 24
checkbox input "true"
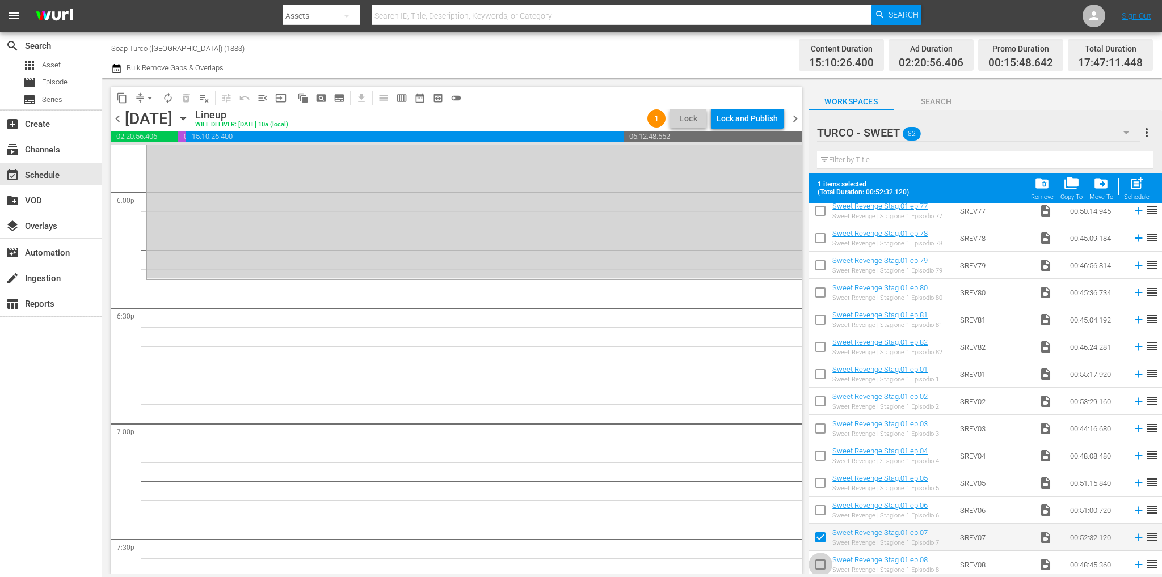
click at [824, 562] on input "checkbox" at bounding box center [820, 567] width 24 height 24
checkbox input "true"
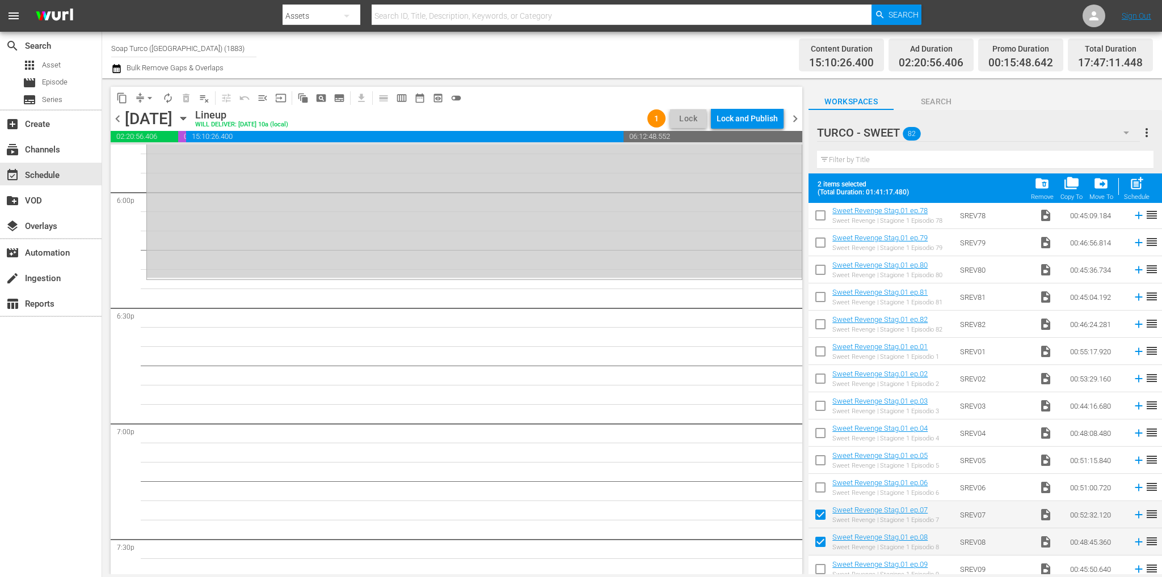
scroll to position [1887, 0]
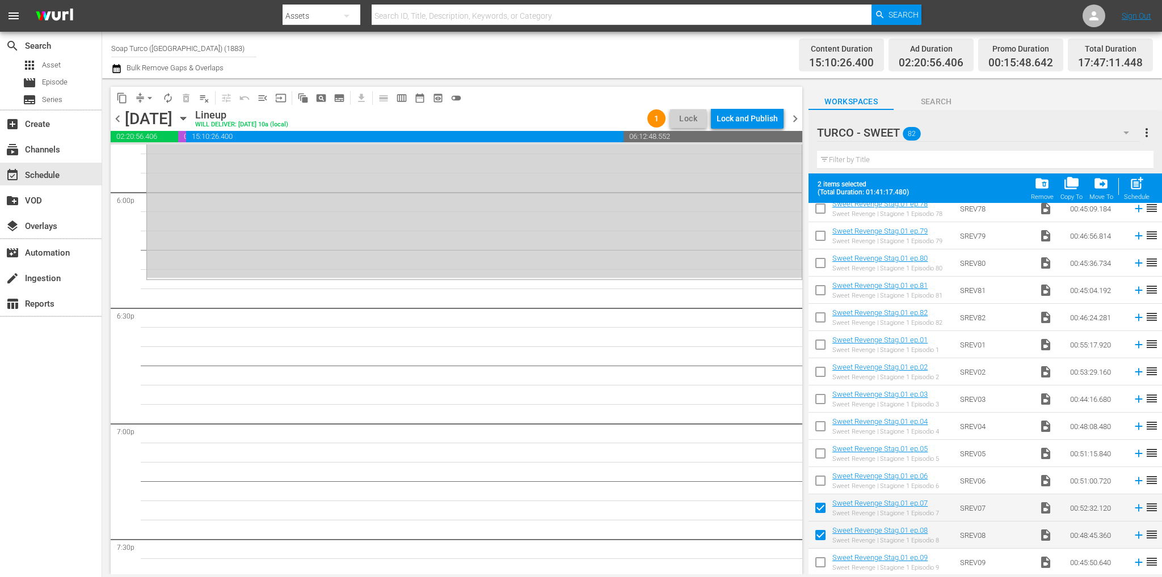
click at [819, 563] on input "checkbox" at bounding box center [820, 565] width 24 height 24
checkbox input "true"
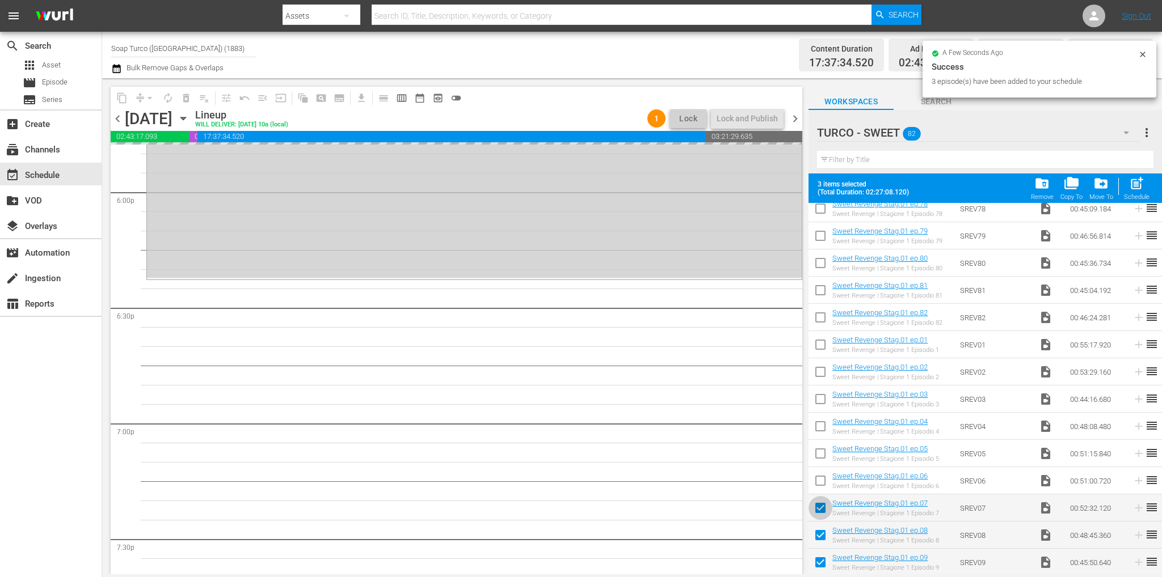
click at [828, 506] on input "checkbox" at bounding box center [820, 511] width 24 height 24
checkbox input "false"
click at [821, 532] on input "checkbox" at bounding box center [820, 538] width 24 height 24
checkbox input "false"
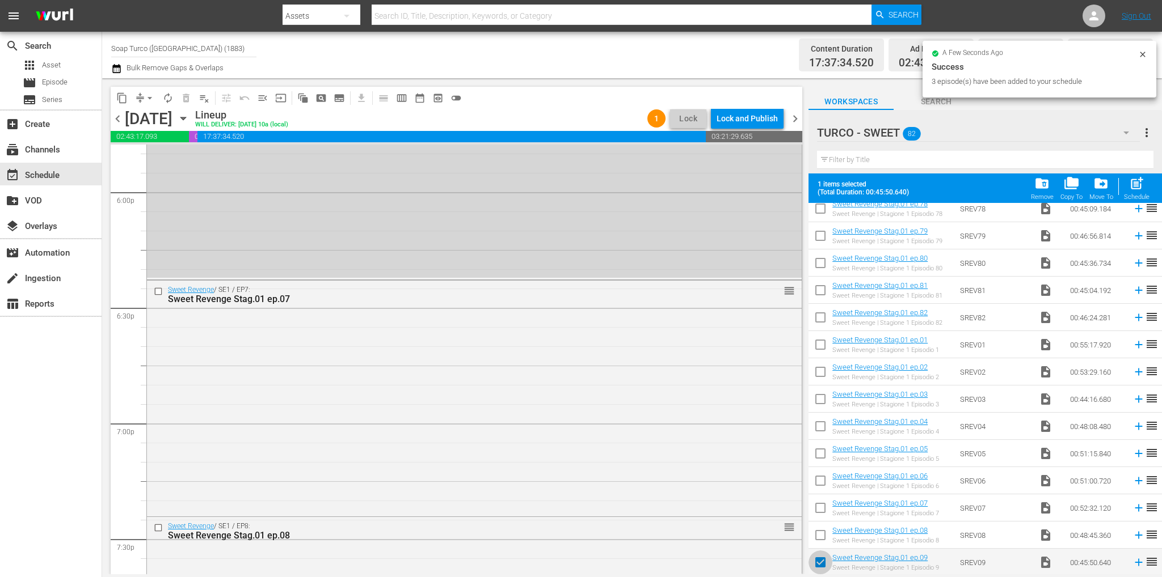
click at [822, 555] on input "checkbox" at bounding box center [820, 565] width 24 height 24
checkbox input "false"
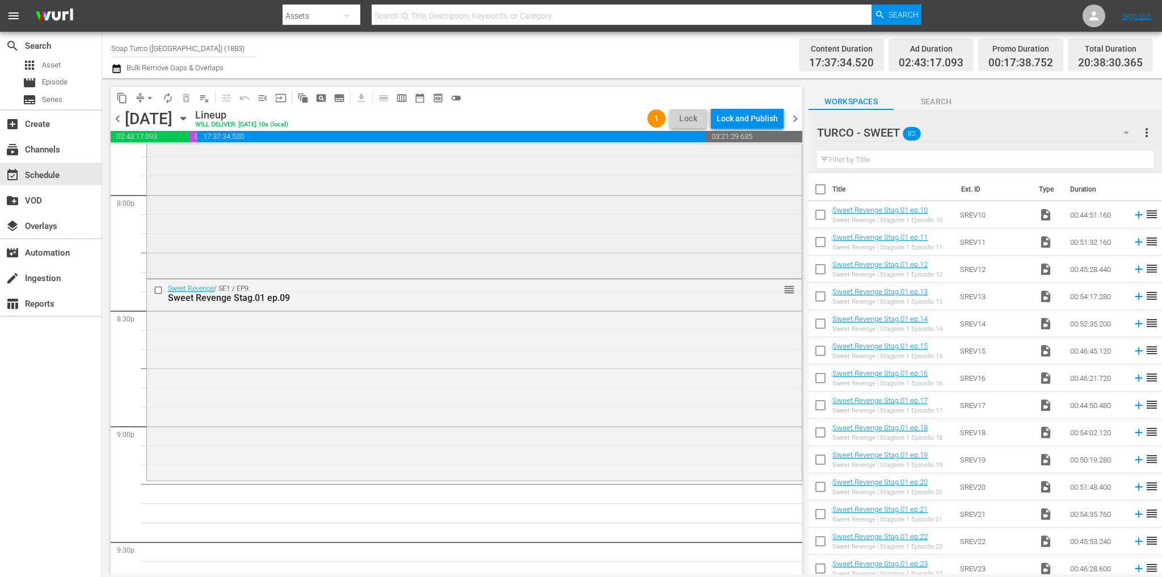
scroll to position [4629, 0]
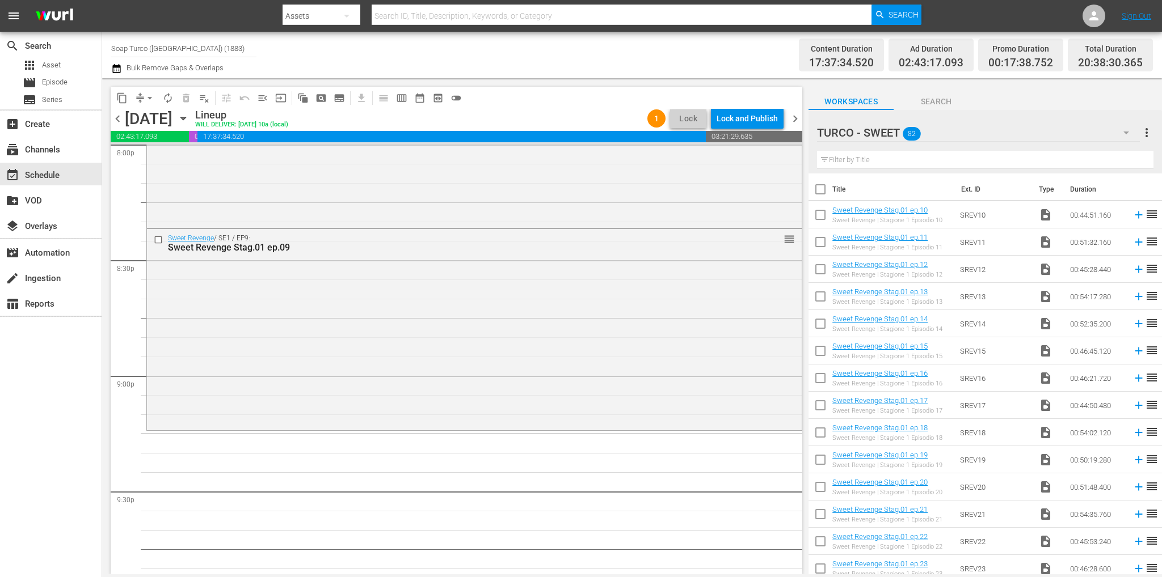
click at [820, 212] on input "checkbox" at bounding box center [820, 217] width 24 height 24
checkbox input "true"
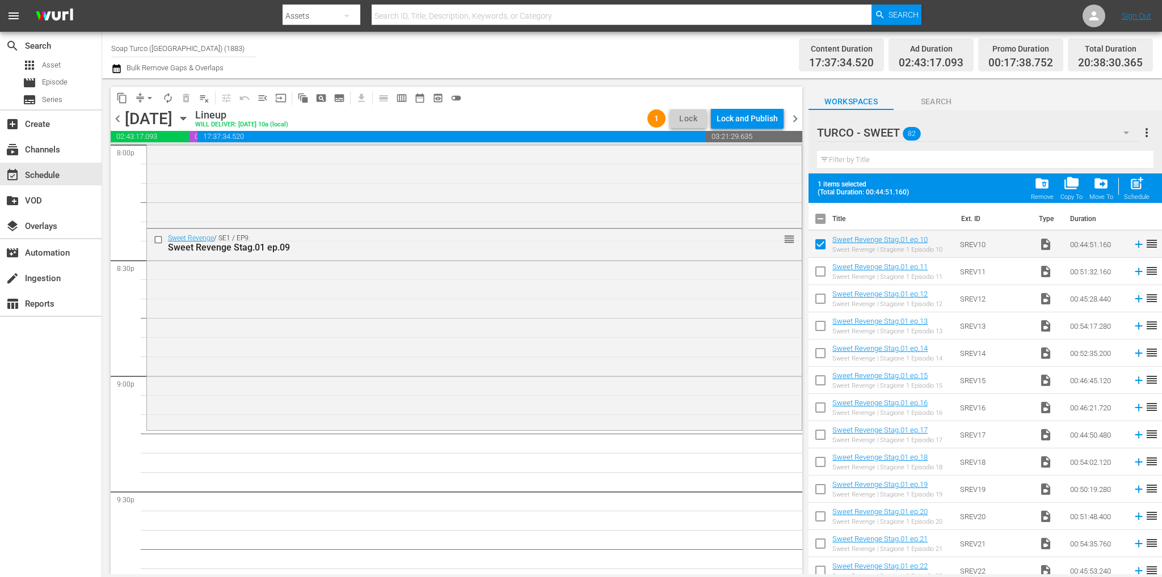
click at [817, 268] on input "checkbox" at bounding box center [820, 274] width 24 height 24
checkbox input "true"
click at [820, 300] on input "checkbox" at bounding box center [820, 301] width 24 height 24
checkbox input "true"
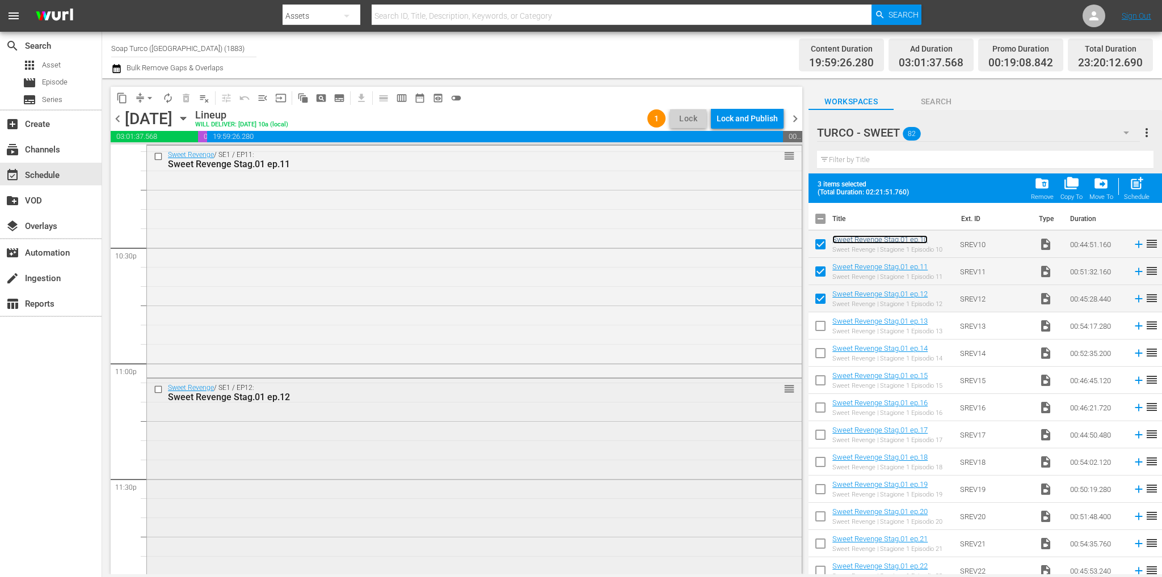
scroll to position [5124, 0]
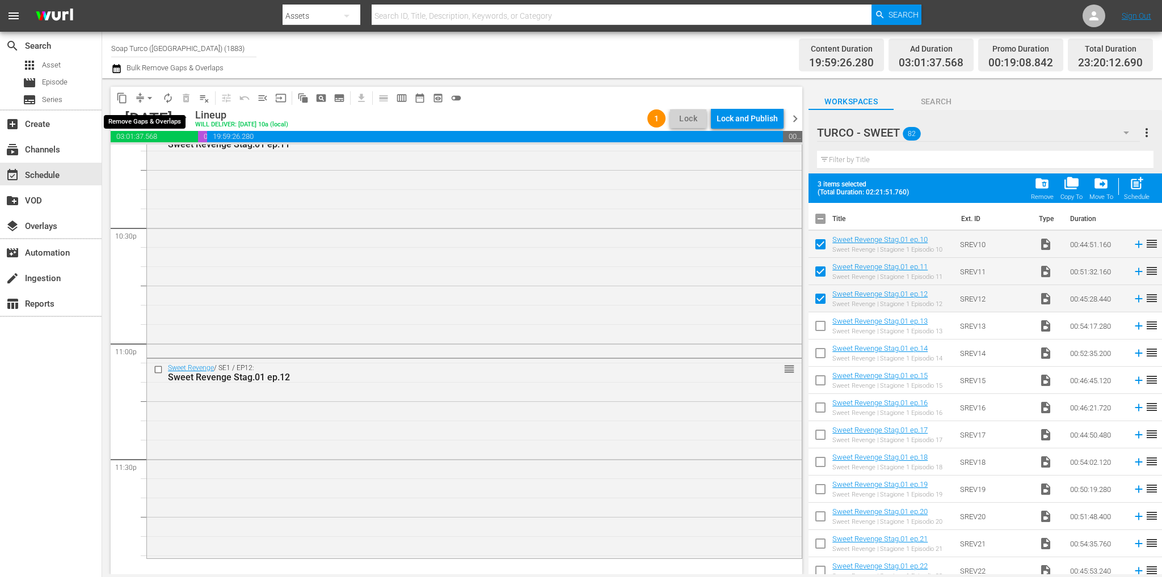
click at [148, 99] on span "arrow_drop_down" at bounding box center [149, 97] width 11 height 11
click at [157, 160] on li "Align to End of Previous Day" at bounding box center [150, 158] width 119 height 19
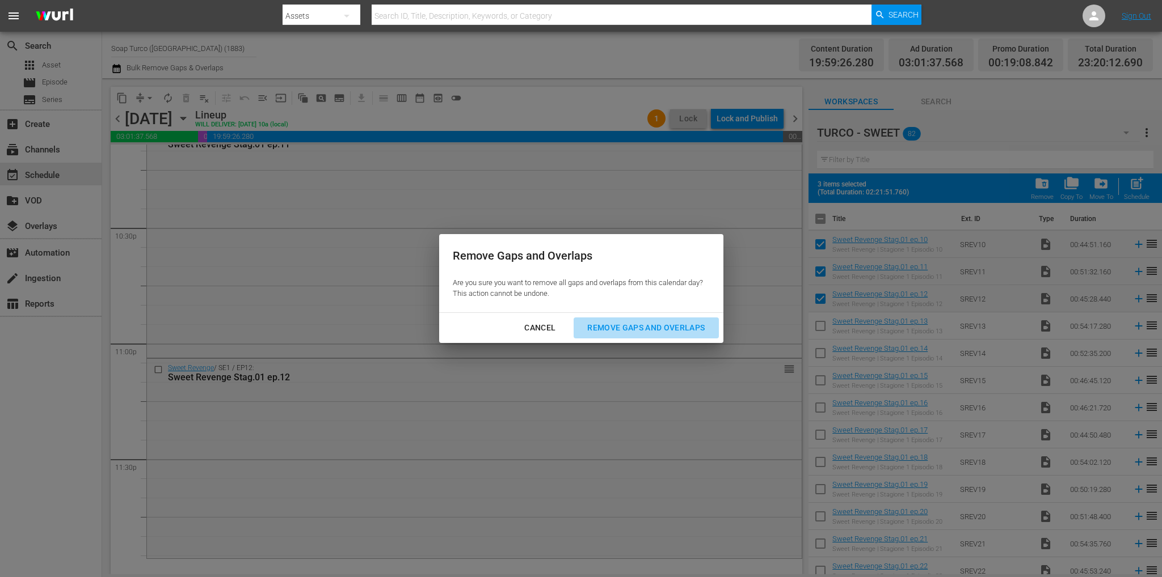
click at [681, 334] on div "Remove Gaps and Overlaps" at bounding box center [646, 328] width 136 height 14
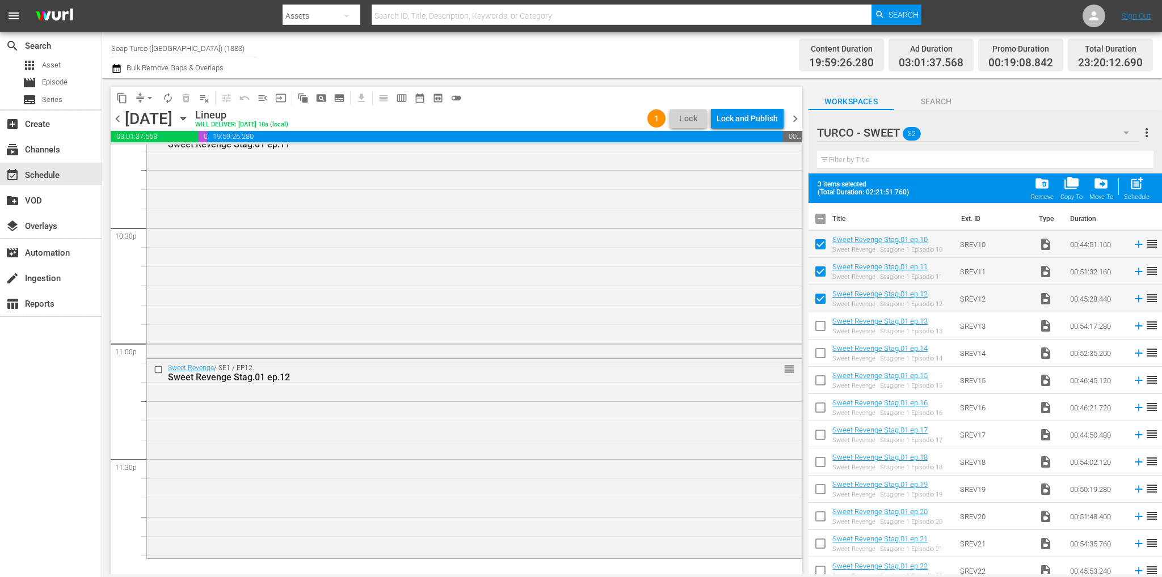
click at [579, 477] on div "Sweet Revenge / SE1 / EP12: Sweet Revenge Stag.01 ep.12 reorder" at bounding box center [474, 457] width 655 height 197
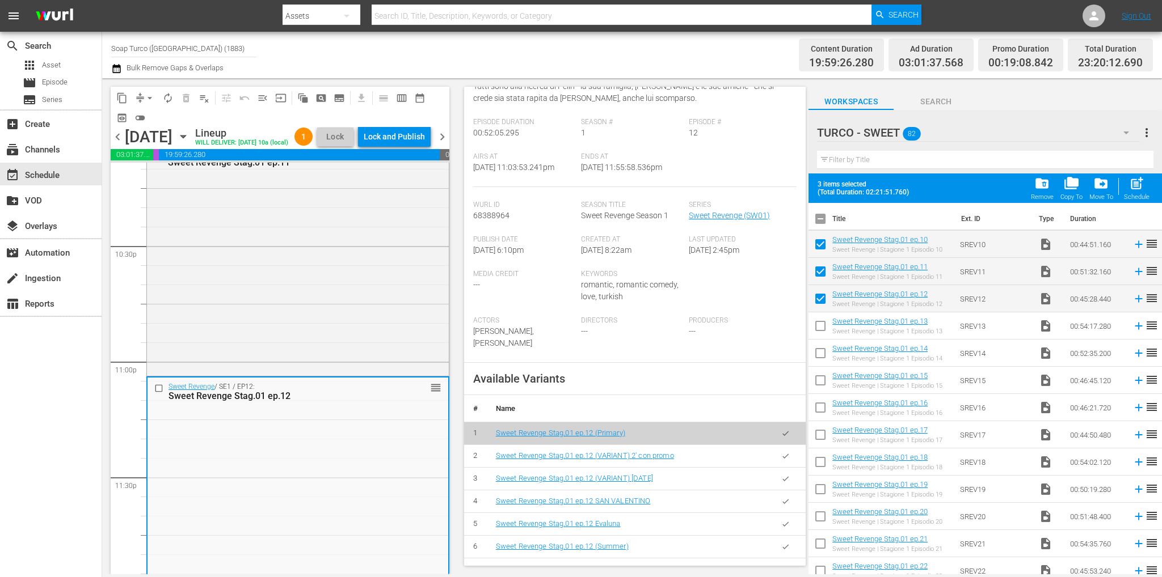
scroll to position [284, 0]
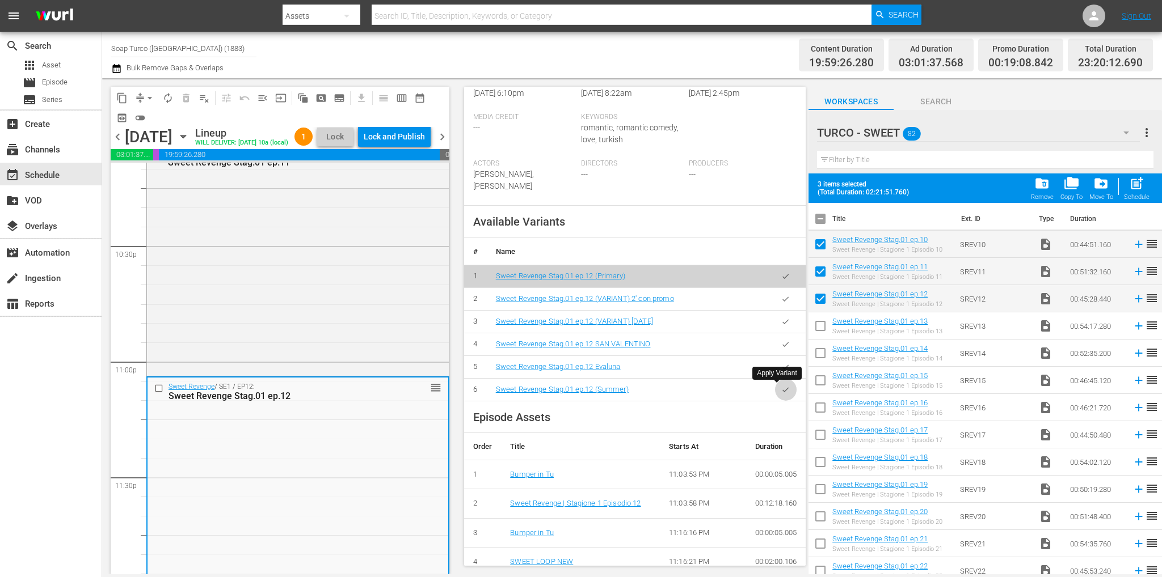
click at [781, 391] on icon "button" at bounding box center [785, 390] width 9 height 9
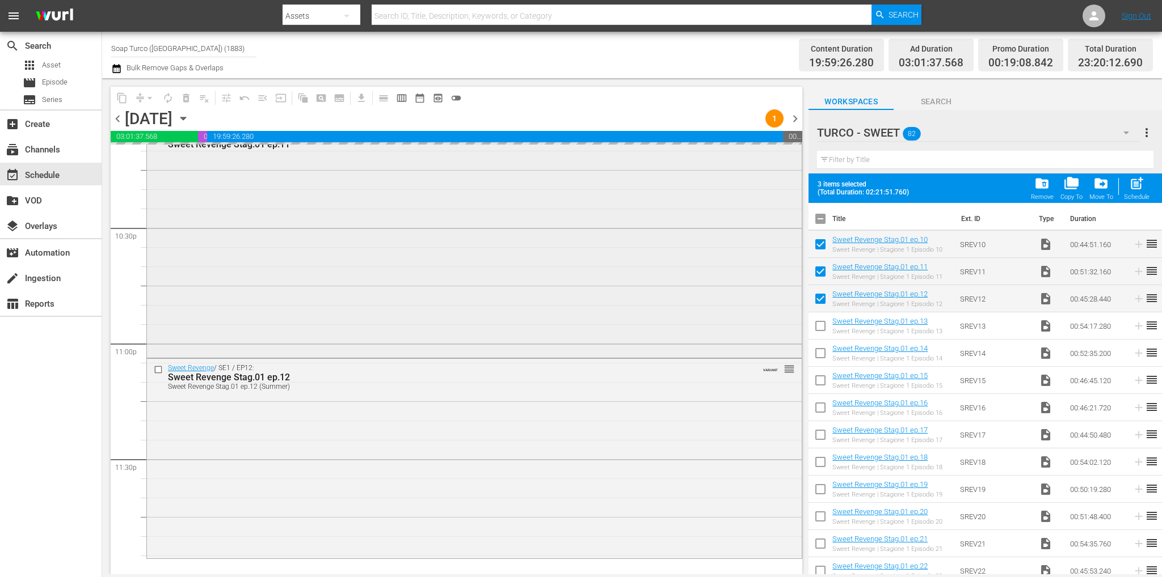
scroll to position [4897, 0]
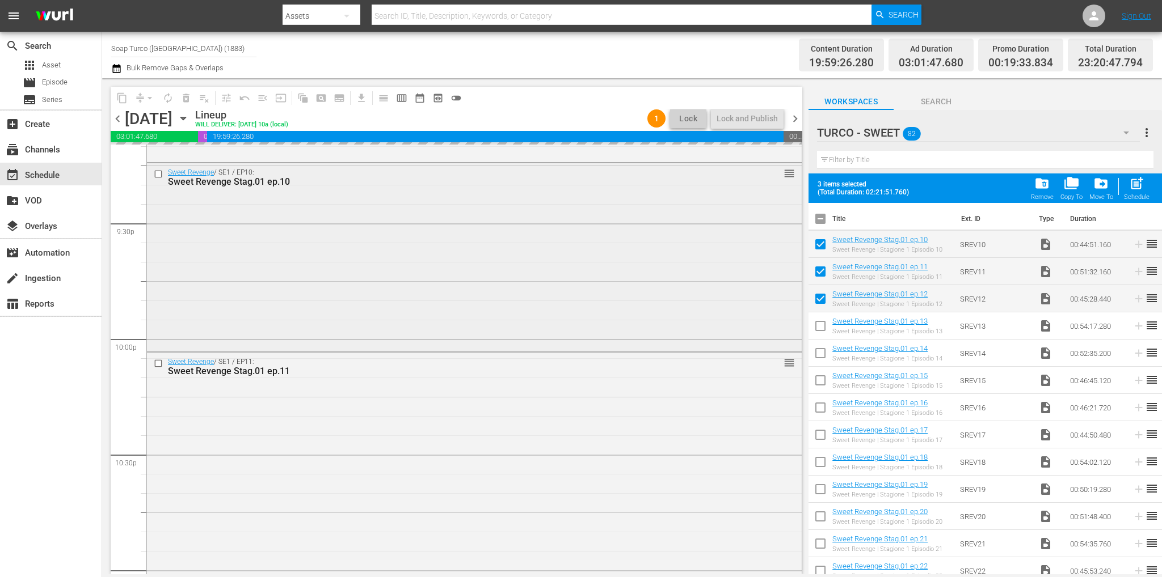
click at [362, 318] on div "Sweet Revenge / SE1 / EP10: Sweet Revenge Stag.01 ep.10 reorder" at bounding box center [474, 256] width 655 height 187
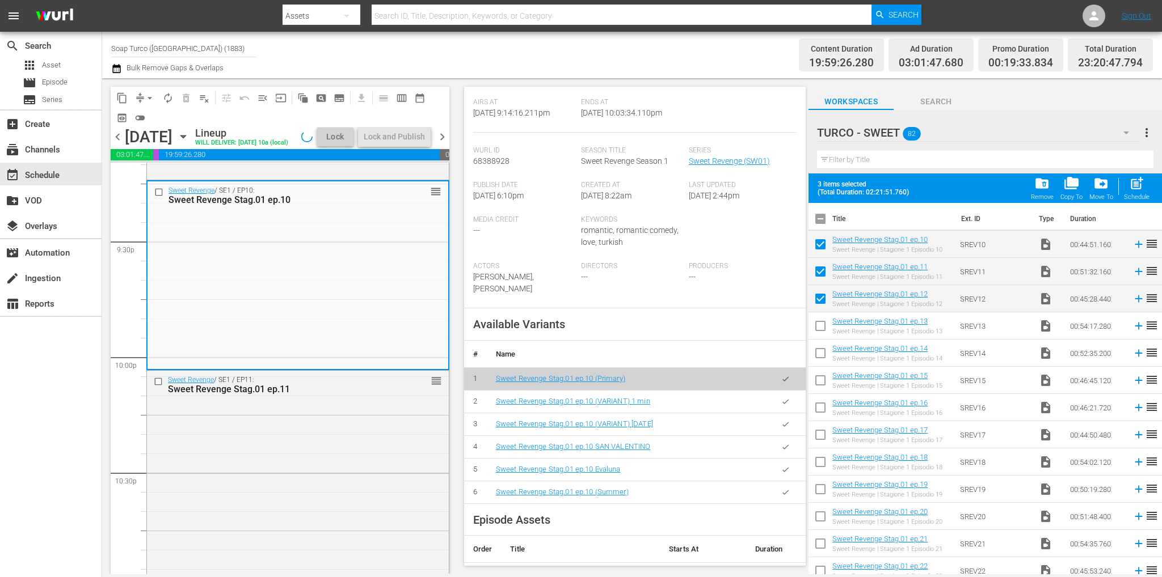
scroll to position [227, 0]
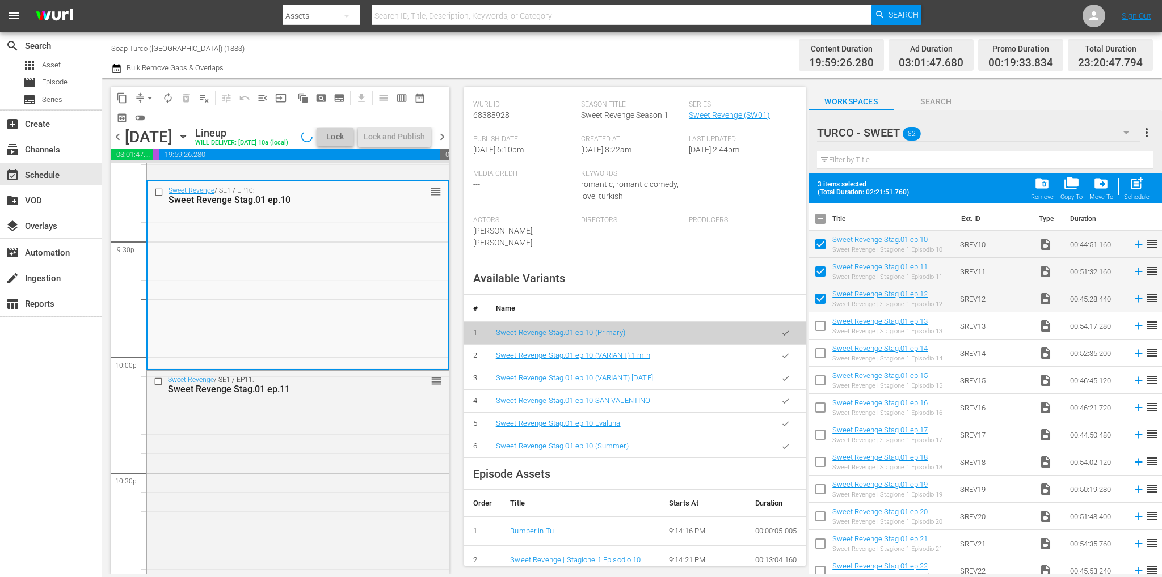
click at [781, 442] on icon "button" at bounding box center [785, 446] width 9 height 9
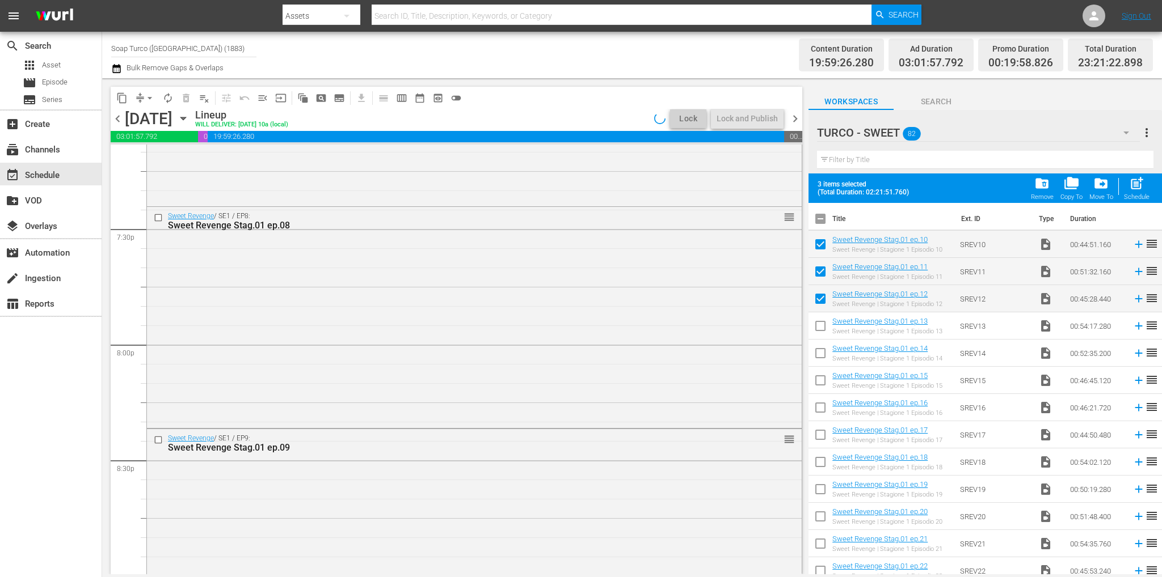
scroll to position [4330, 0]
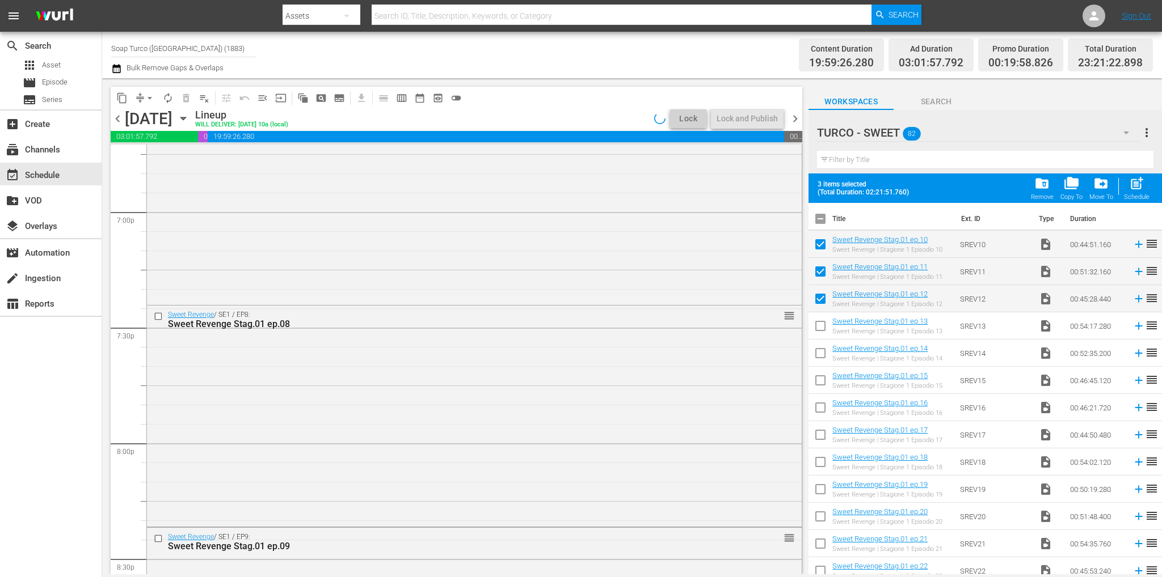
click at [356, 376] on div "Sweet Revenge / SE1 / EP8: Sweet Revenge Stag.01 ep.08 reorder" at bounding box center [474, 415] width 655 height 218
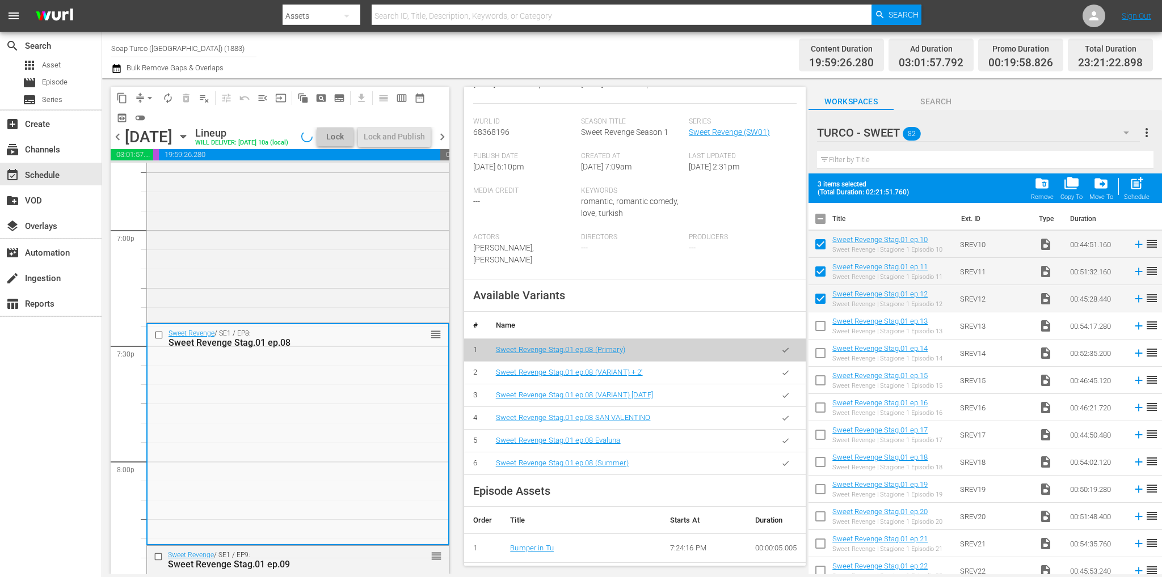
scroll to position [340, 0]
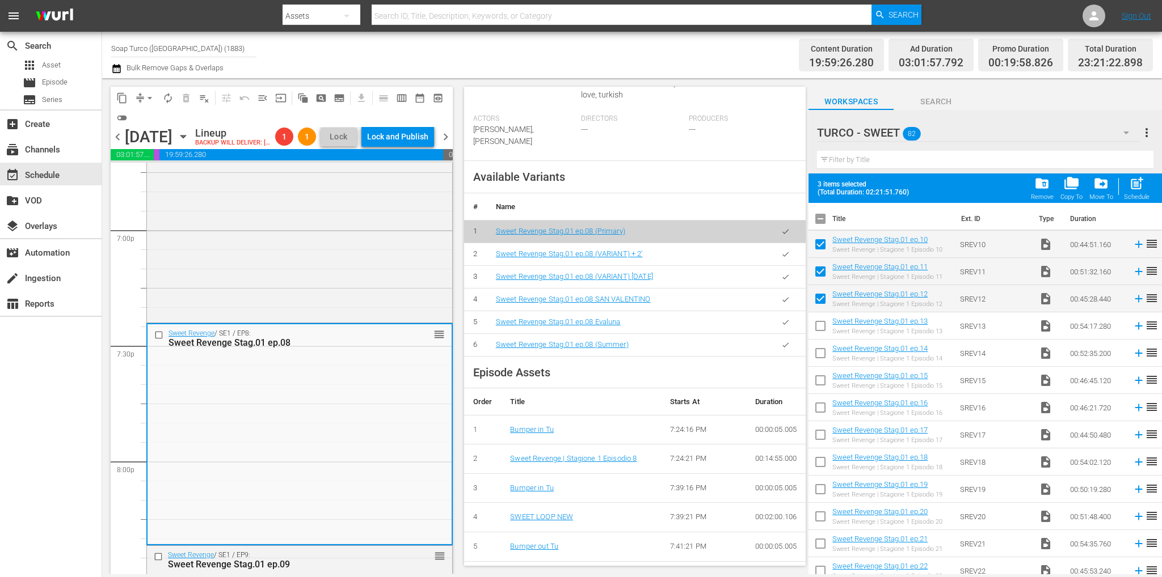
click at [779, 338] on button "button" at bounding box center [785, 345] width 22 height 22
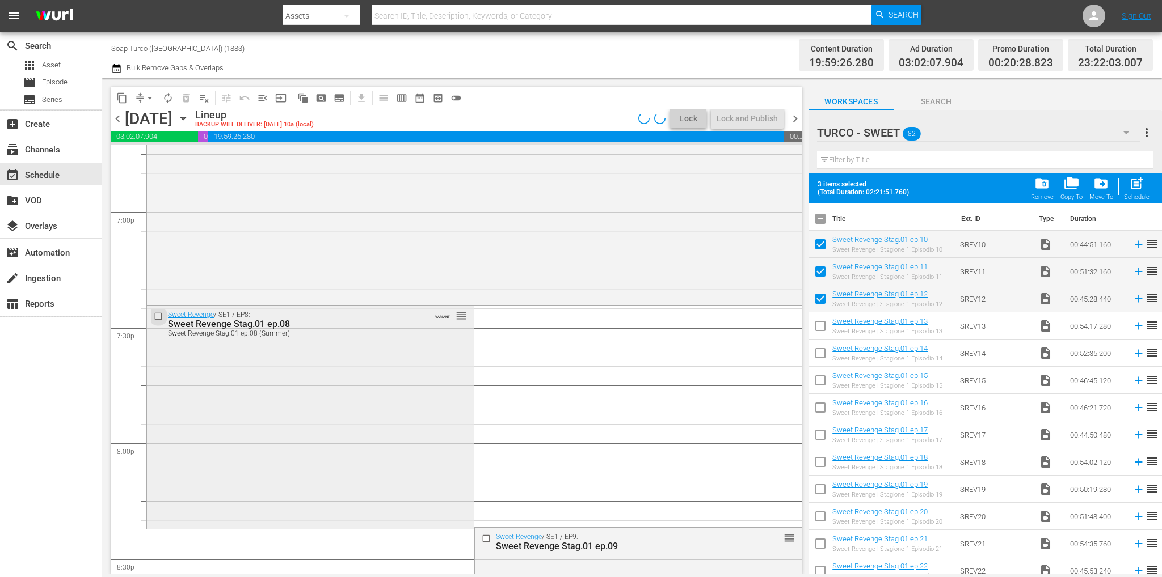
click at [160, 318] on input "checkbox" at bounding box center [160, 317] width 12 height 10
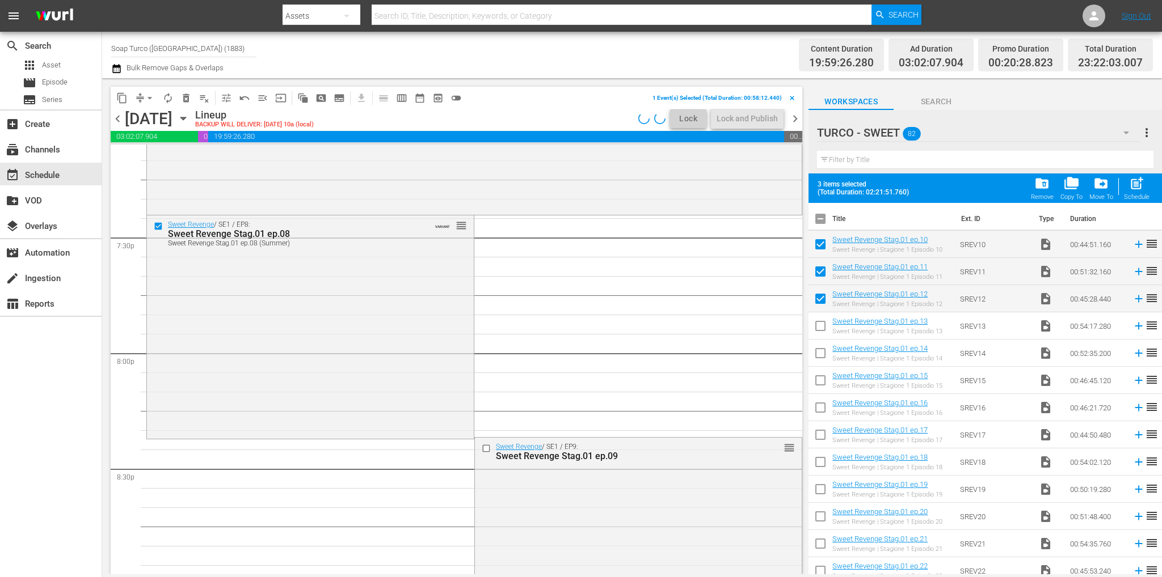
scroll to position [4557, 0]
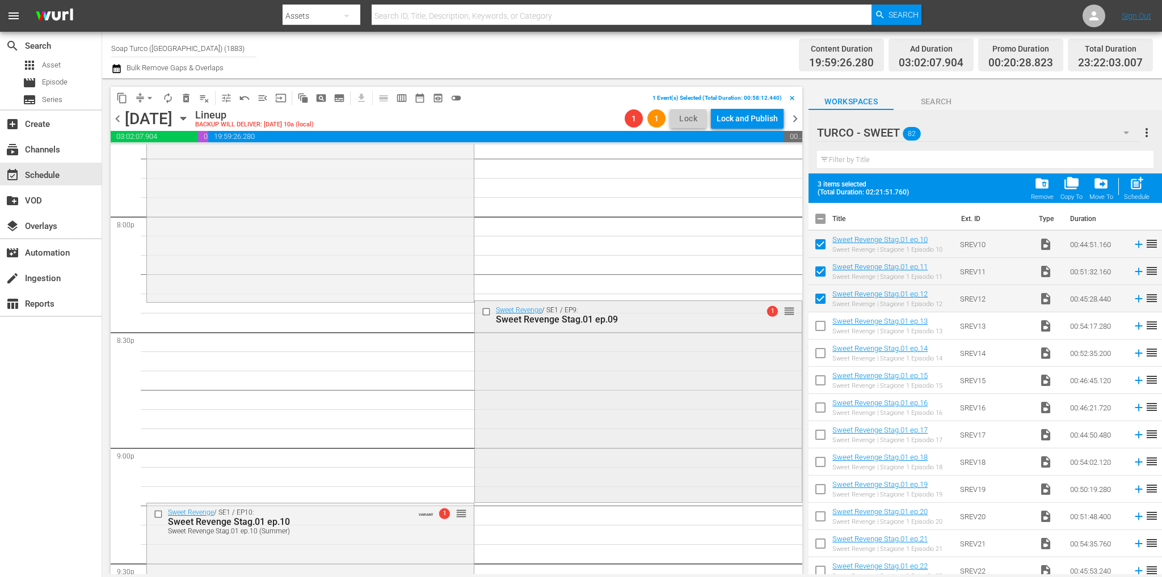
click at [483, 308] on input "checkbox" at bounding box center [488, 312] width 12 height 10
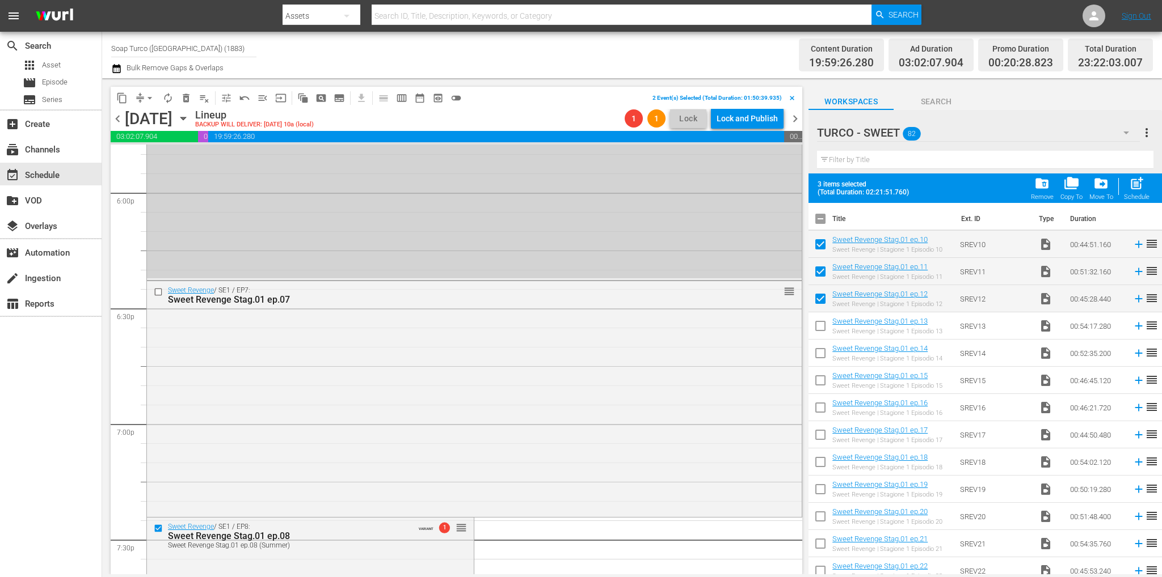
scroll to position [3990, 0]
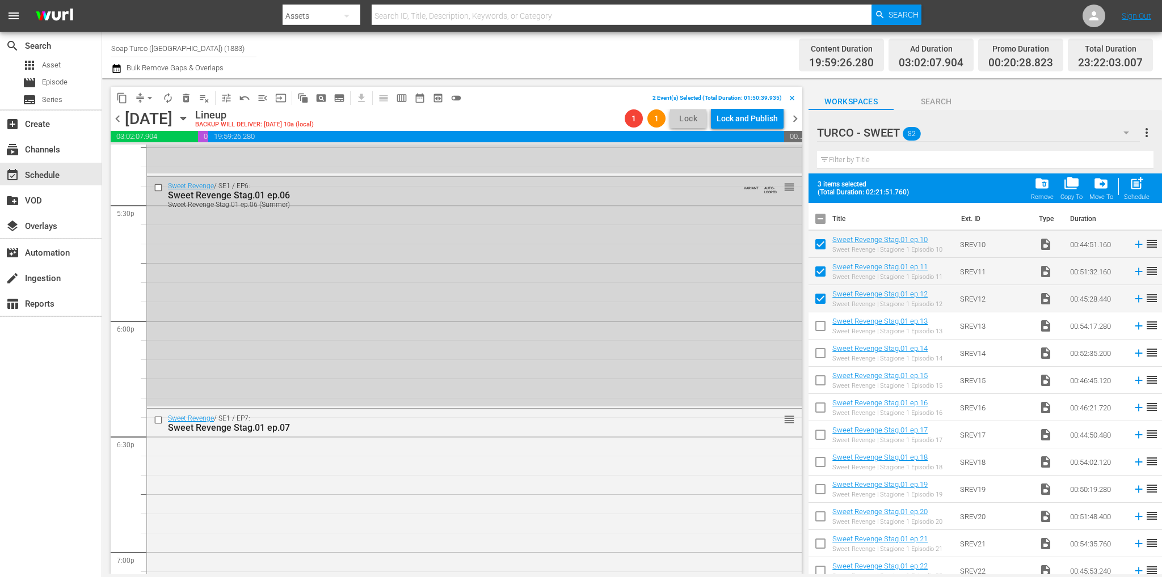
click at [821, 252] on input "checkbox" at bounding box center [820, 247] width 24 height 24
checkbox input "false"
click at [822, 272] on input "checkbox" at bounding box center [820, 274] width 24 height 24
checkbox input "false"
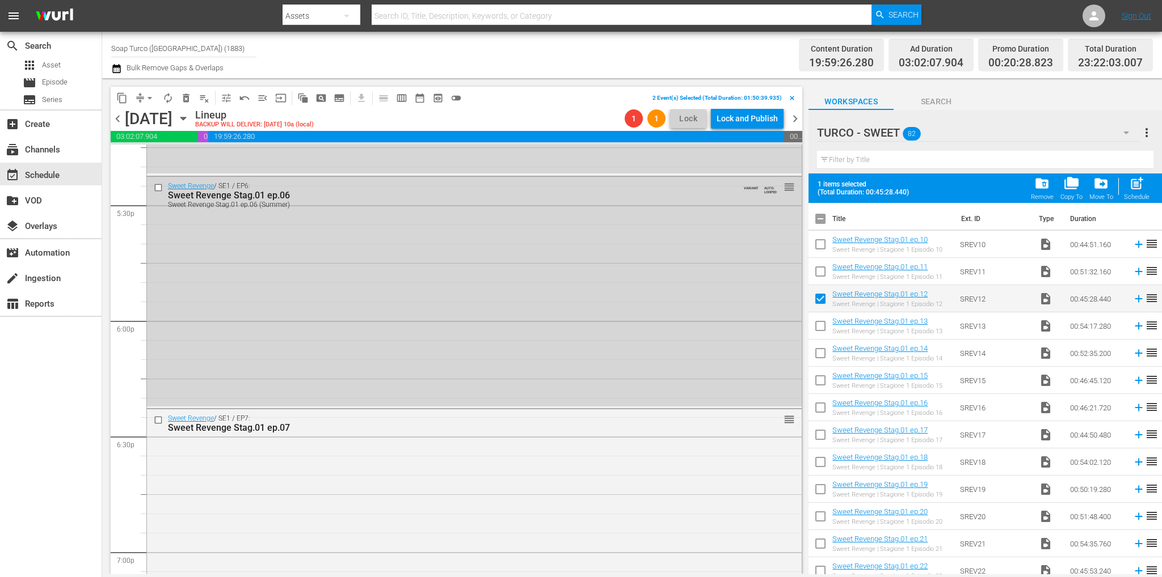
click at [821, 307] on input "checkbox" at bounding box center [820, 301] width 24 height 24
checkbox input "false"
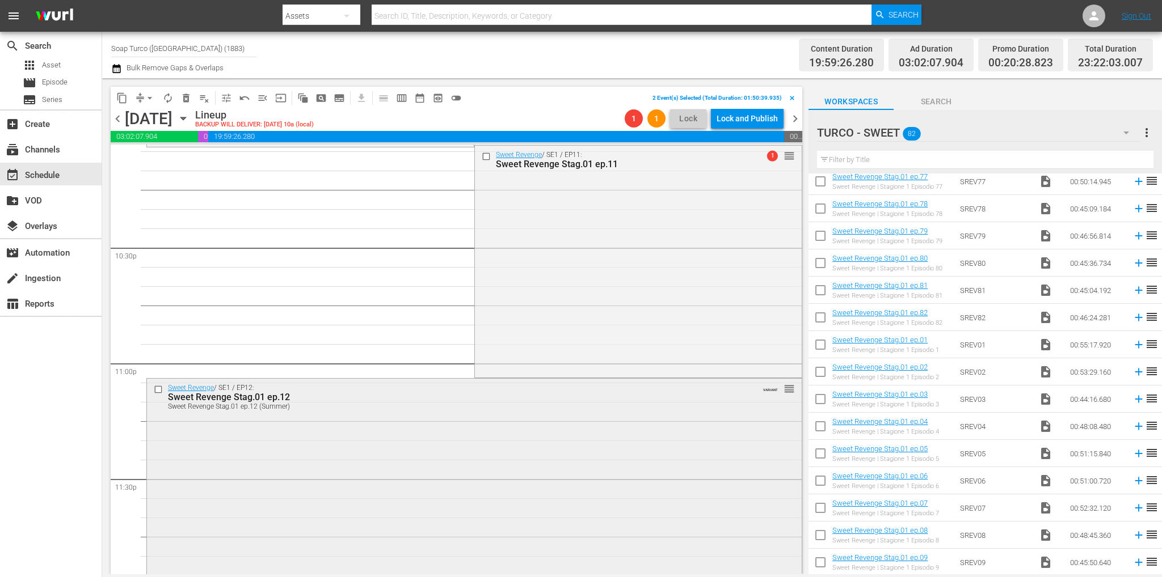
scroll to position [5124, 0]
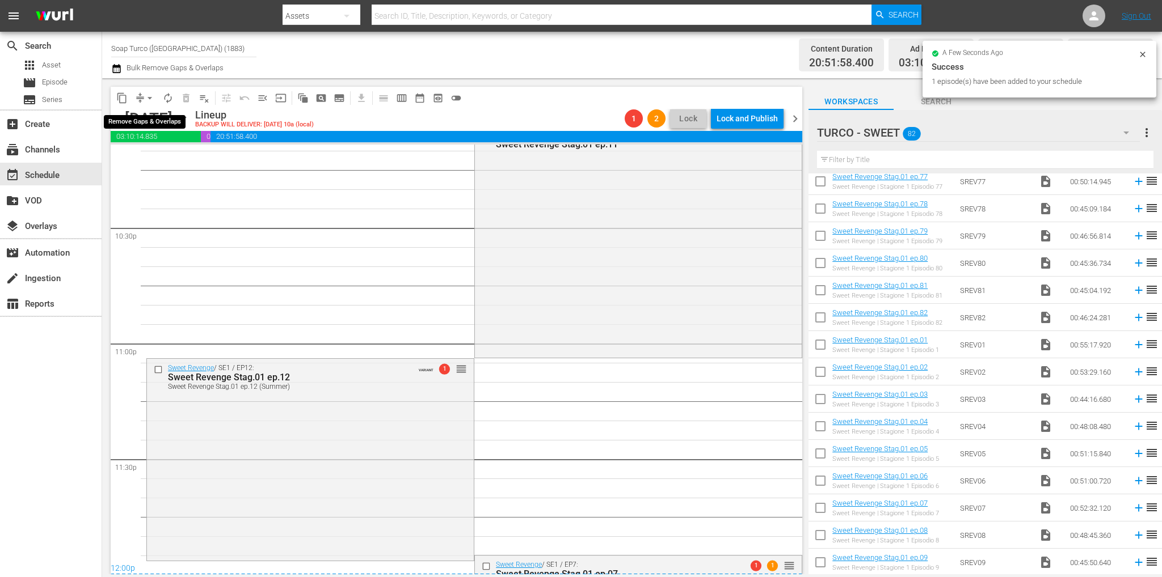
click at [145, 97] on span "arrow_drop_down" at bounding box center [149, 97] width 11 height 11
click at [161, 150] on li "Align to End of Previous Day" at bounding box center [150, 158] width 119 height 19
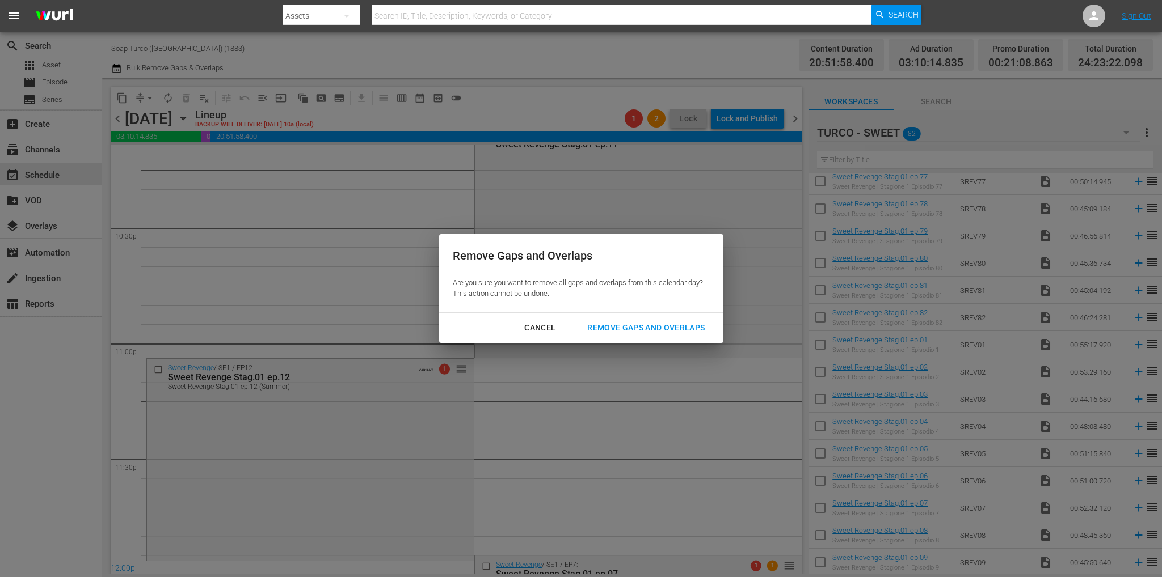
click at [626, 318] on button "Remove Gaps and Overlaps" at bounding box center [646, 328] width 145 height 21
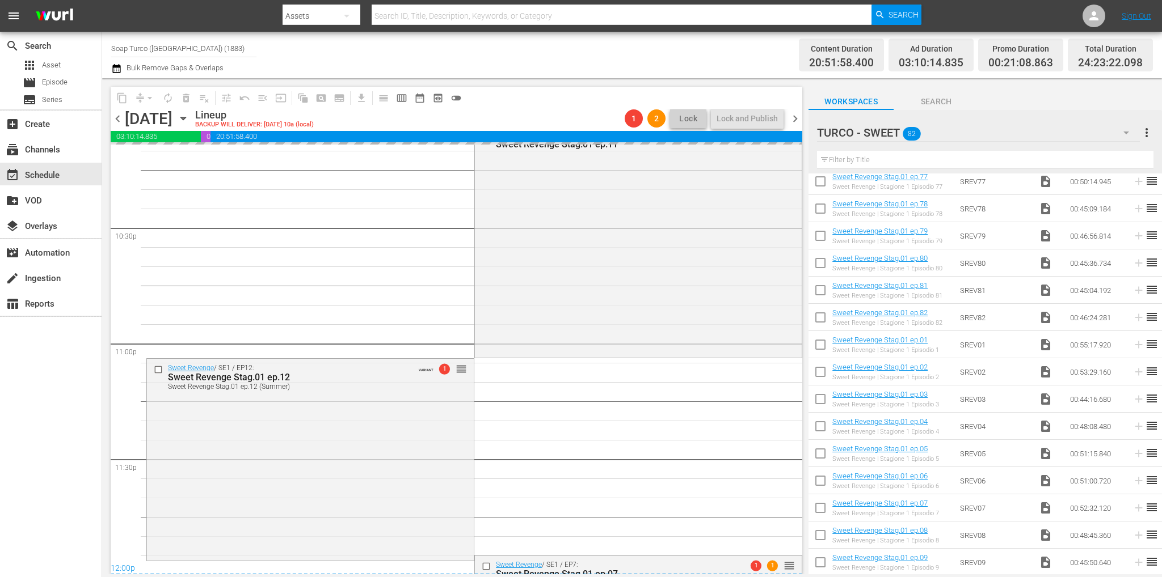
click at [796, 120] on span "chevron_right" at bounding box center [795, 119] width 14 height 14
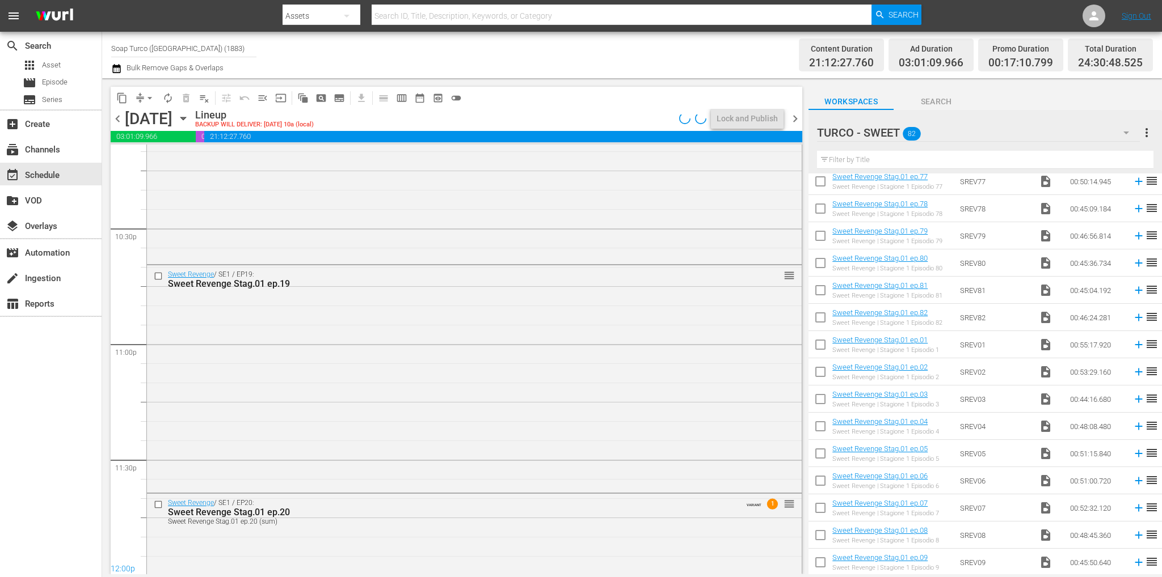
scroll to position [4853, 0]
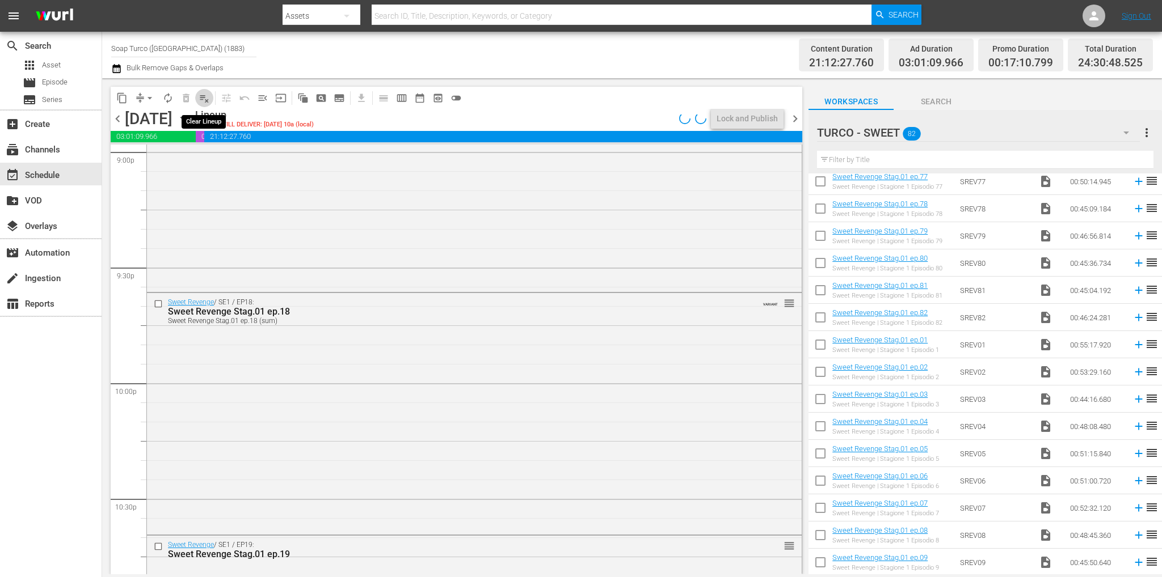
click at [201, 97] on span "playlist_remove_outlined" at bounding box center [204, 97] width 11 height 11
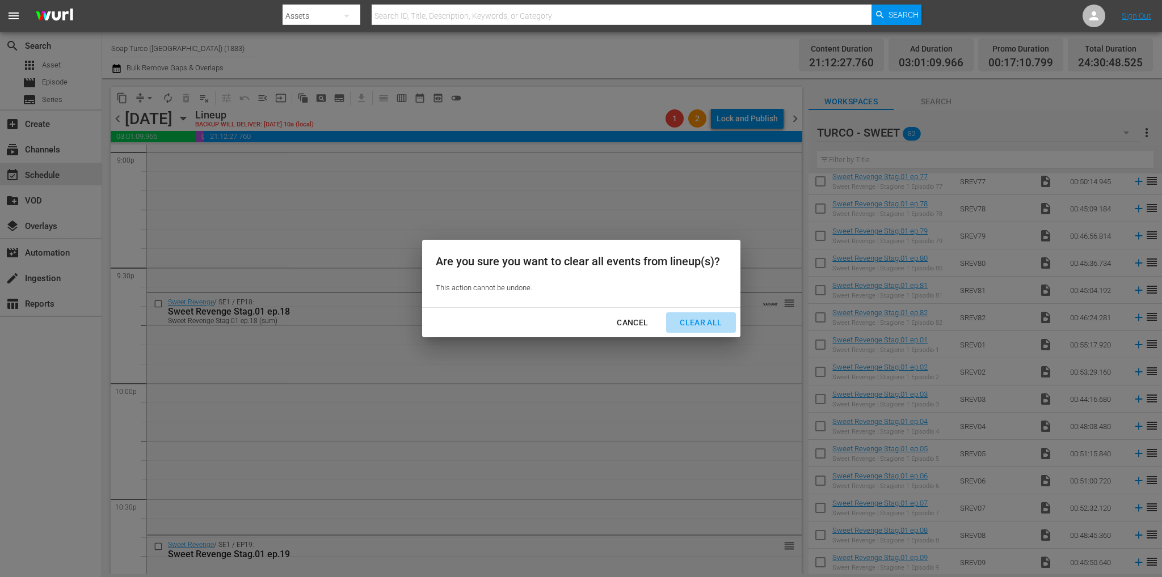
click at [715, 321] on div "Clear All" at bounding box center [701, 323] width 60 height 14
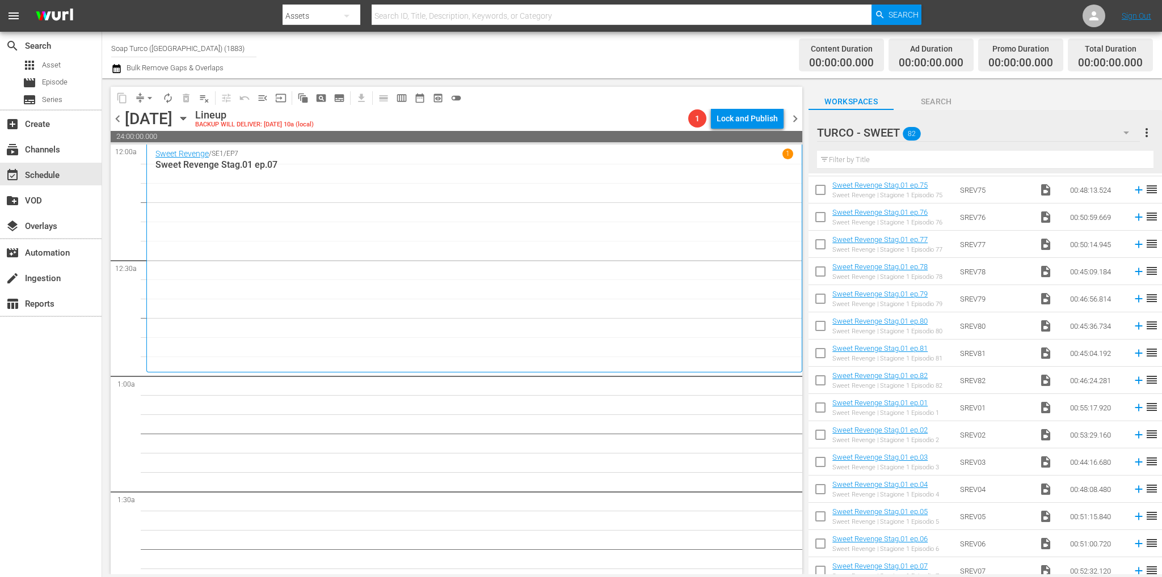
scroll to position [1858, 0]
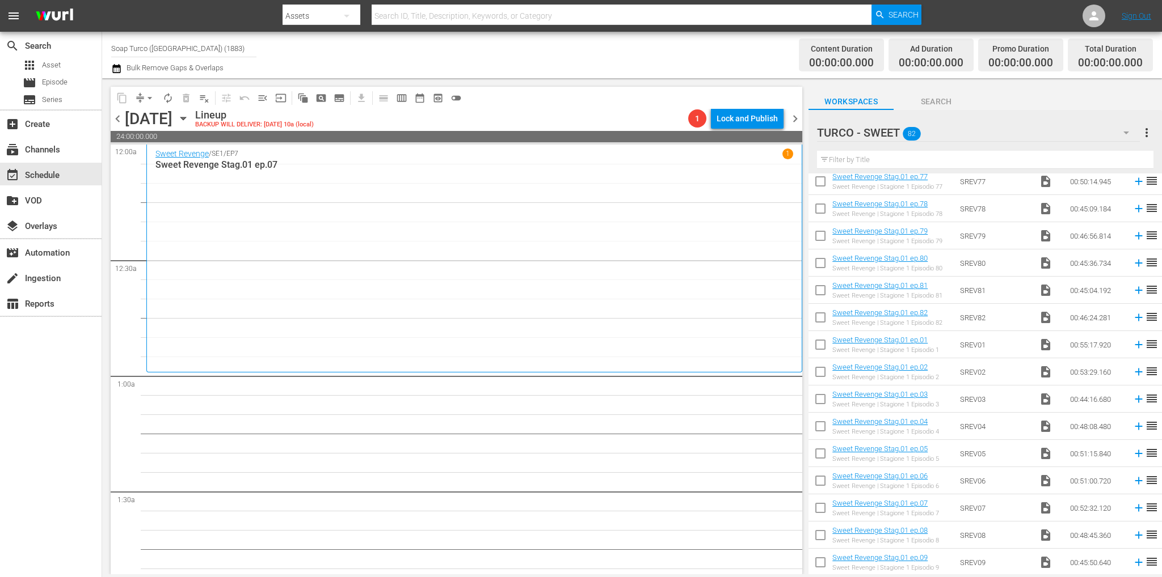
click at [821, 511] on input "checkbox" at bounding box center [820, 511] width 24 height 24
checkbox input "true"
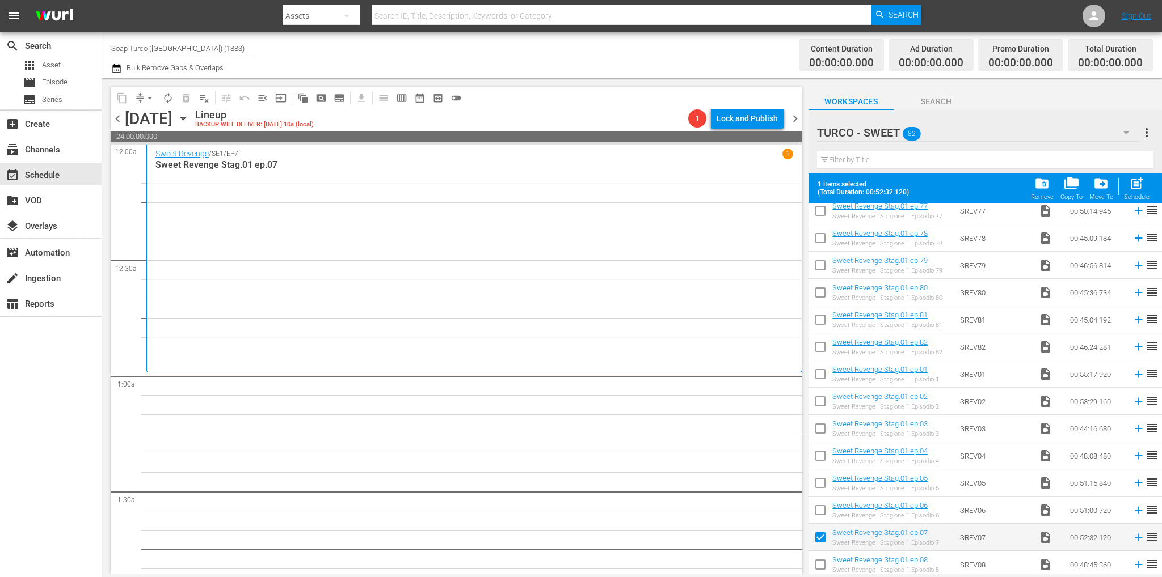
drag, startPoint x: 821, startPoint y: 559, endPoint x: 833, endPoint y: 543, distance: 20.2
click at [821, 559] on input "checkbox" at bounding box center [820, 567] width 24 height 24
checkbox input "true"
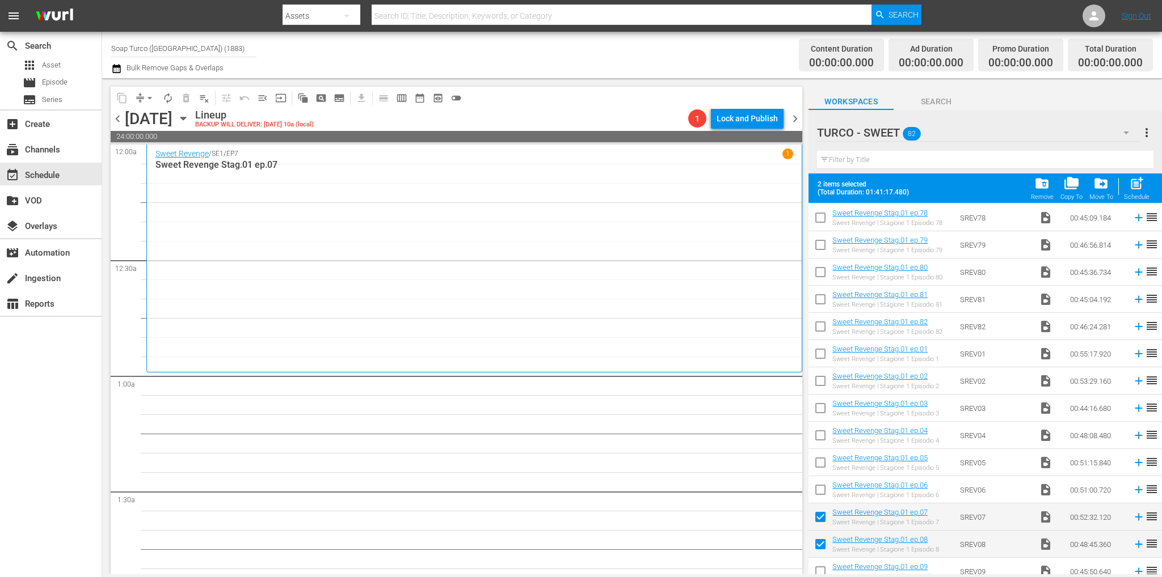
scroll to position [1887, 0]
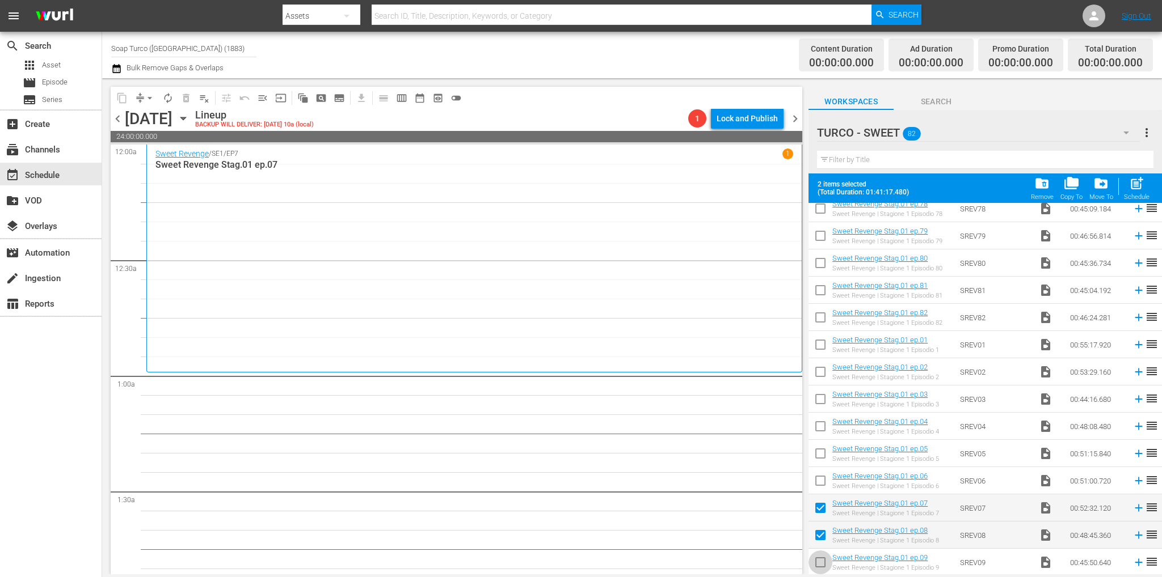
click at [826, 562] on input "checkbox" at bounding box center [820, 565] width 24 height 24
checkbox input "true"
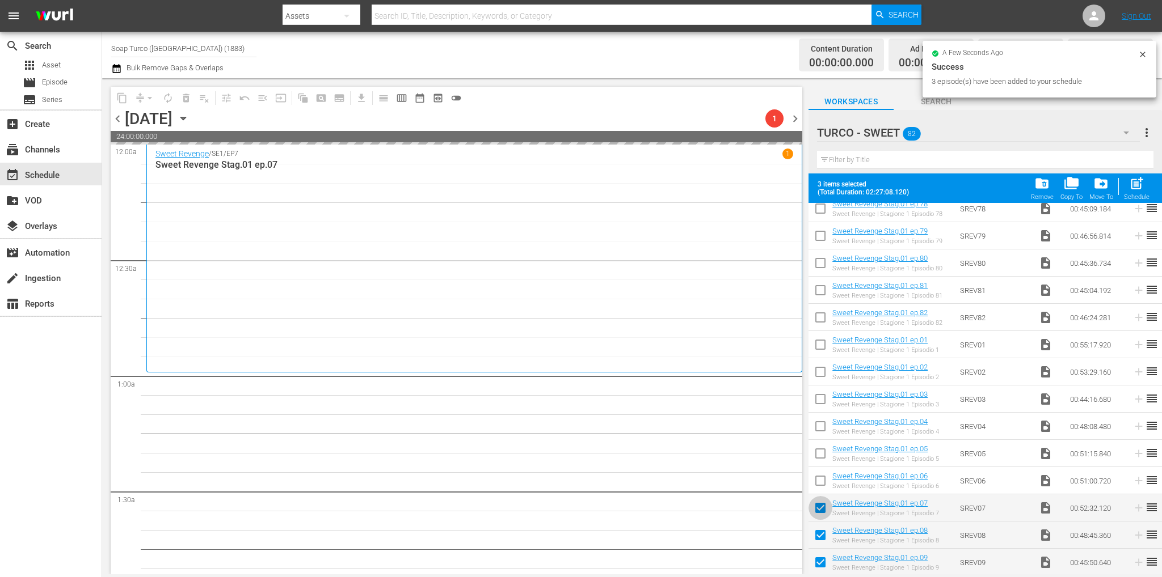
click at [813, 508] on input "checkbox" at bounding box center [820, 511] width 24 height 24
checkbox input "false"
click at [819, 535] on input "checkbox" at bounding box center [820, 538] width 24 height 24
checkbox input "false"
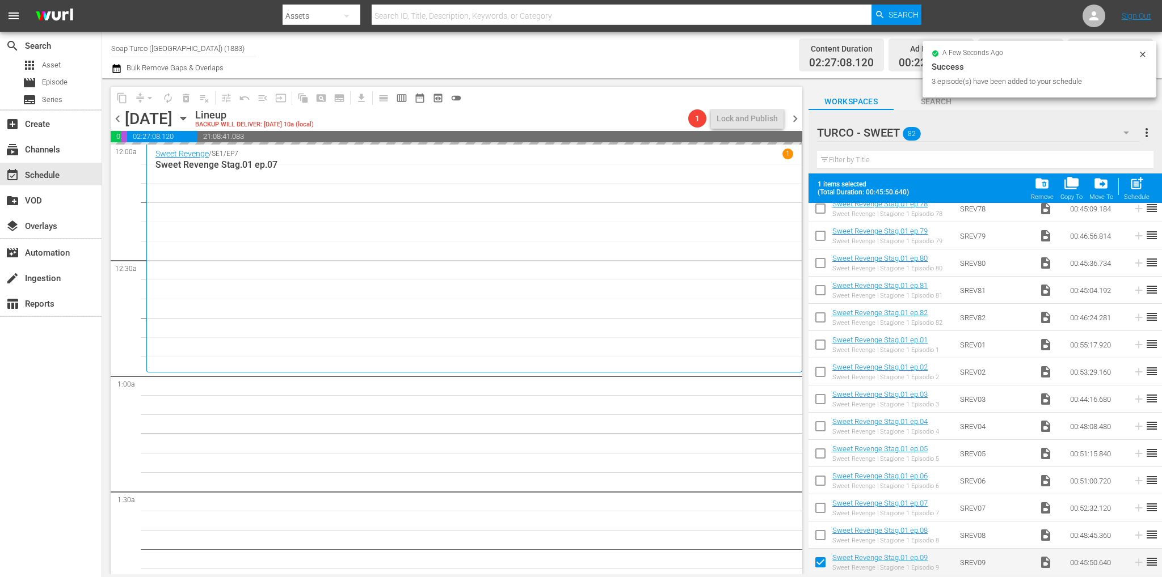
click at [825, 559] on input "checkbox" at bounding box center [820, 565] width 24 height 24
checkbox input "false"
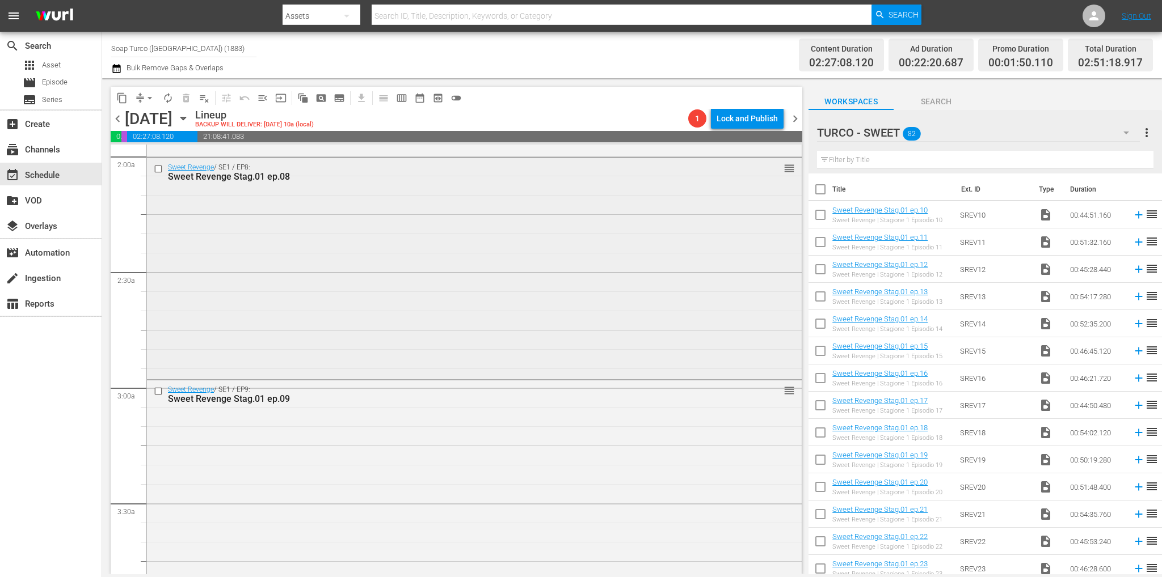
scroll to position [624, 0]
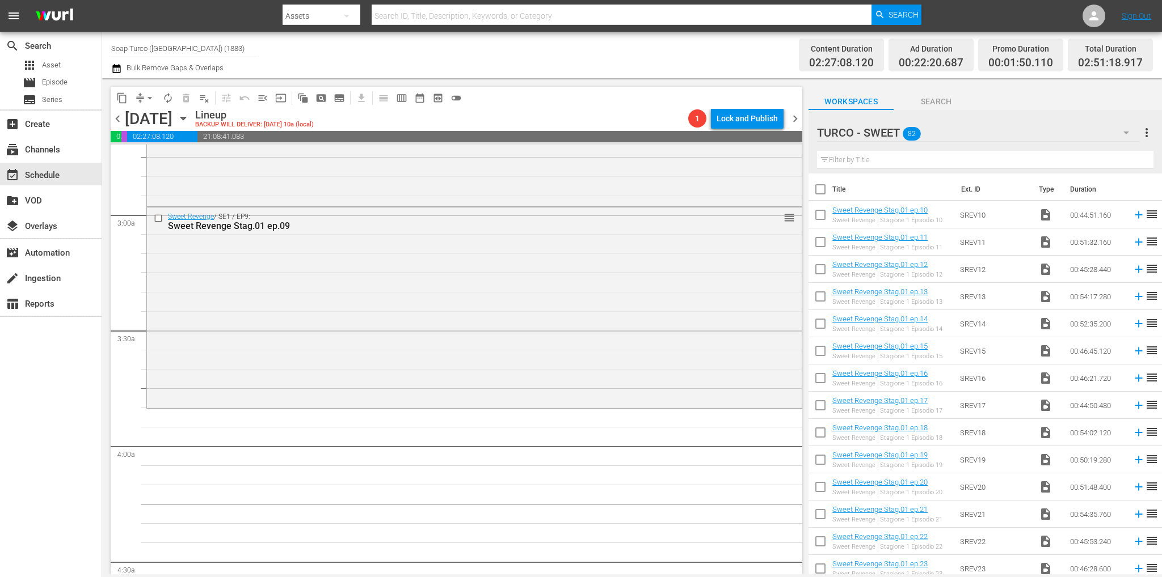
click at [819, 216] on input "checkbox" at bounding box center [820, 217] width 24 height 24
checkbox input "true"
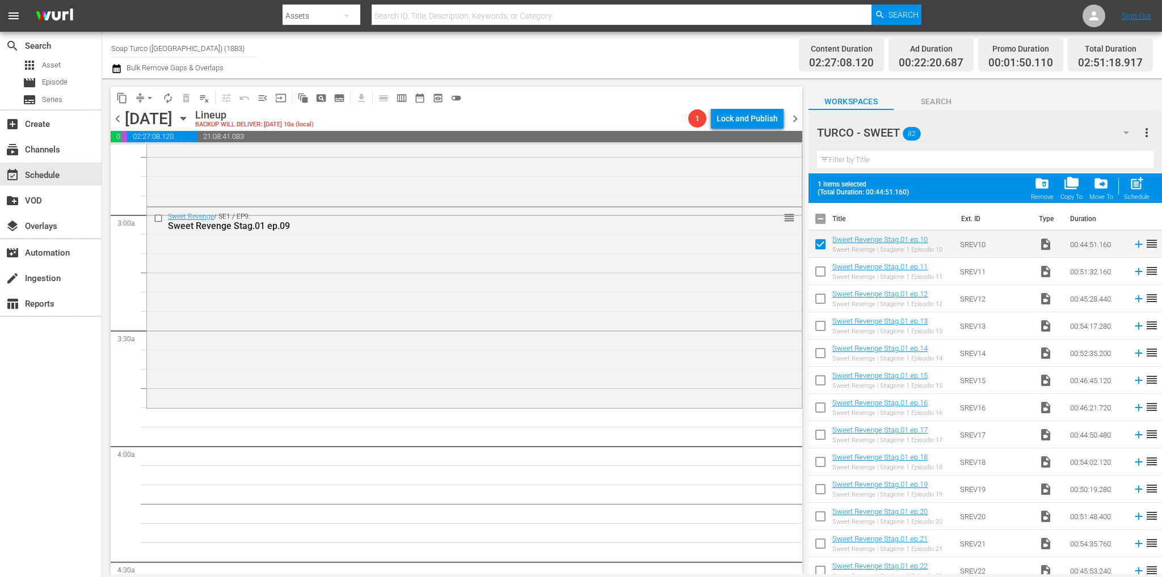
click at [817, 275] on input "checkbox" at bounding box center [820, 274] width 24 height 24
checkbox input "true"
click at [817, 301] on input "checkbox" at bounding box center [820, 301] width 24 height 24
checkbox input "true"
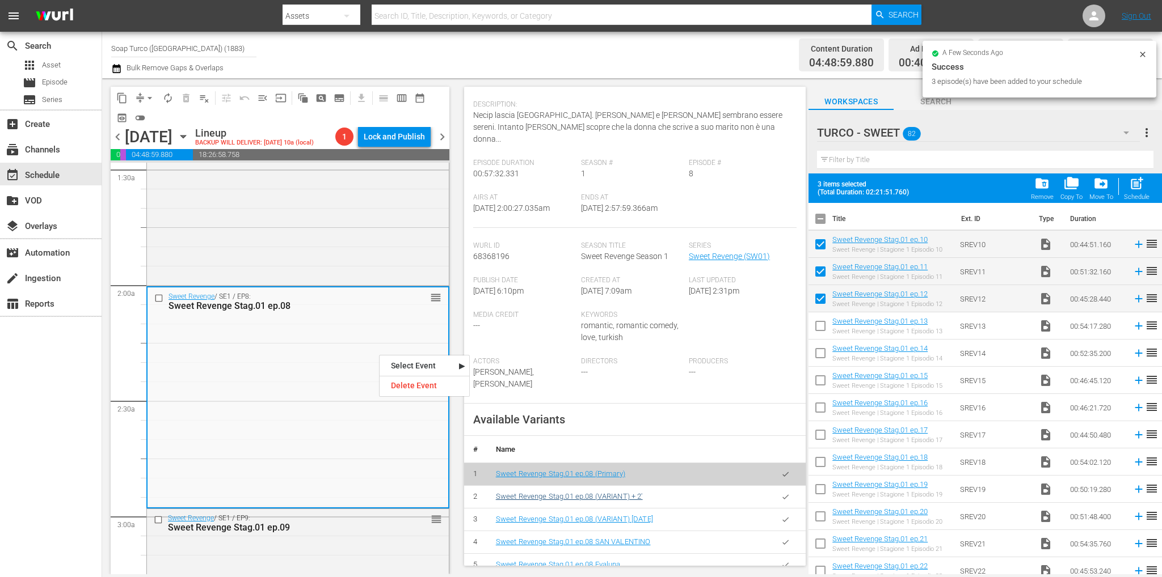
scroll to position [170, 0]
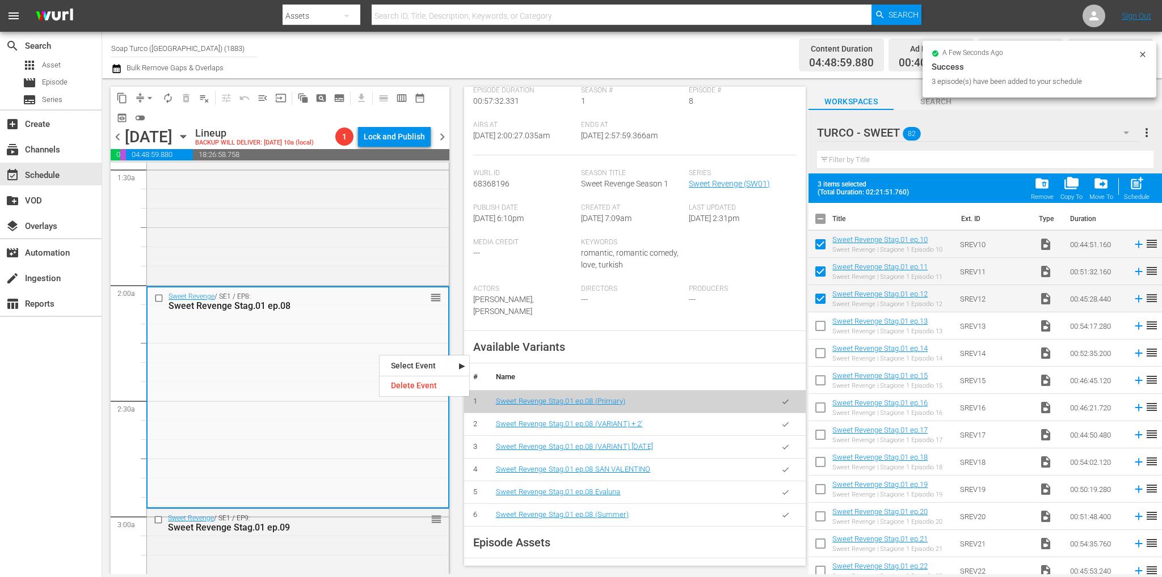
drag, startPoint x: 778, startPoint y: 504, endPoint x: 752, endPoint y: 501, distance: 26.3
click at [781, 511] on icon "button" at bounding box center [785, 515] width 9 height 9
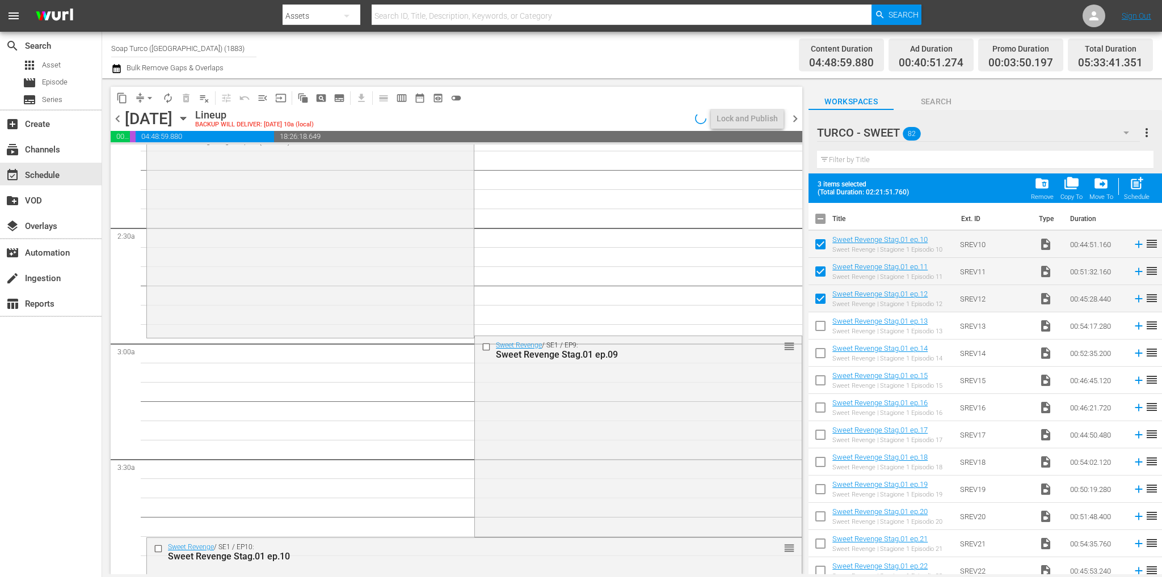
scroll to position [624, 0]
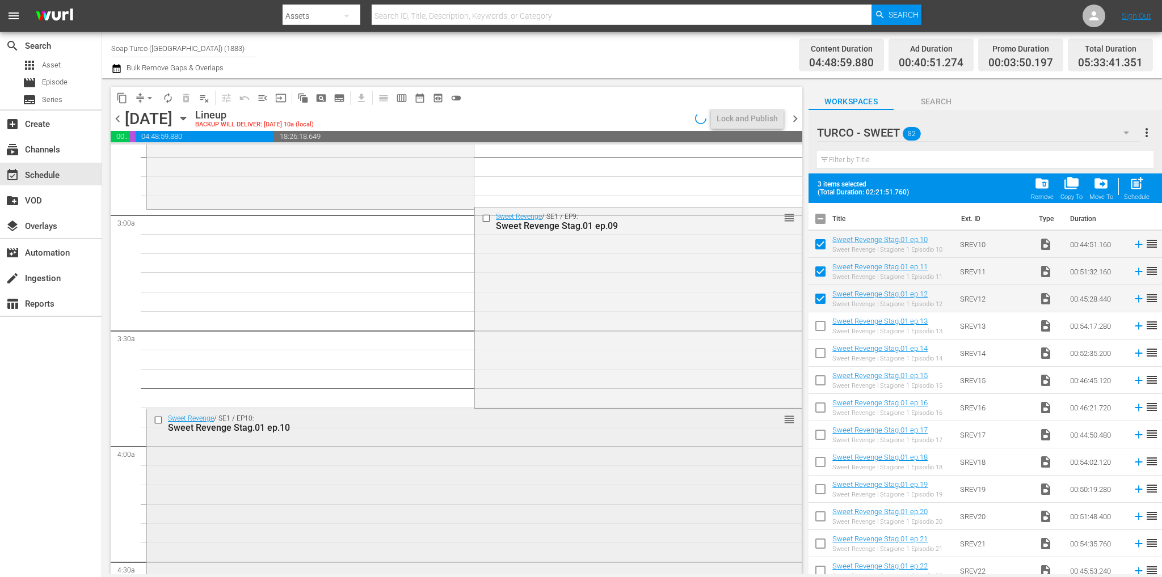
click at [315, 429] on div "Sweet Revenge Stag.01 ep.10" at bounding box center [453, 428] width 570 height 11
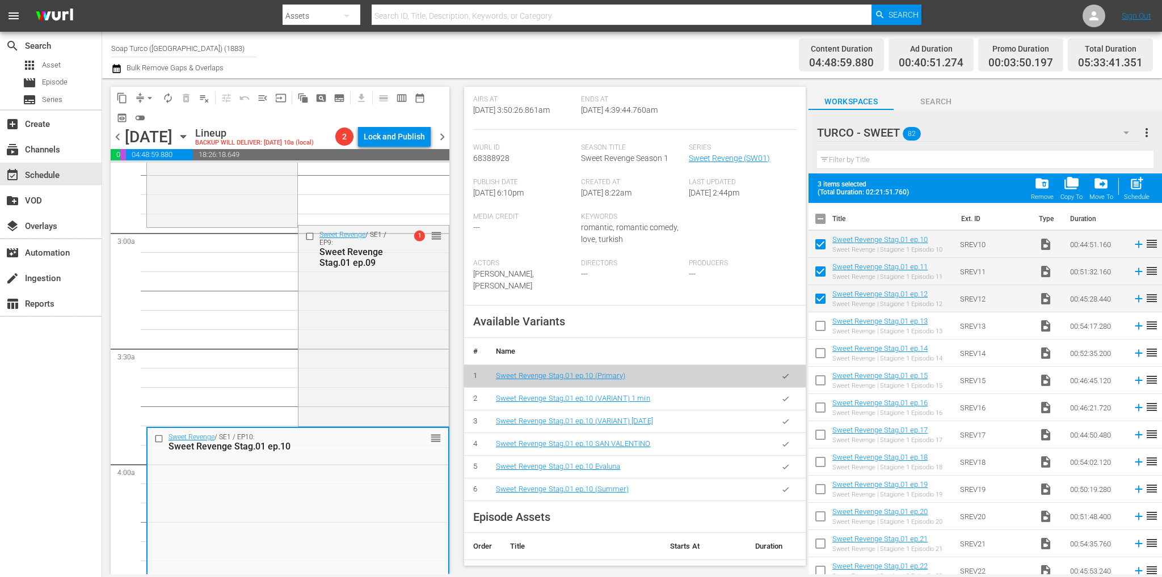
scroll to position [284, 0]
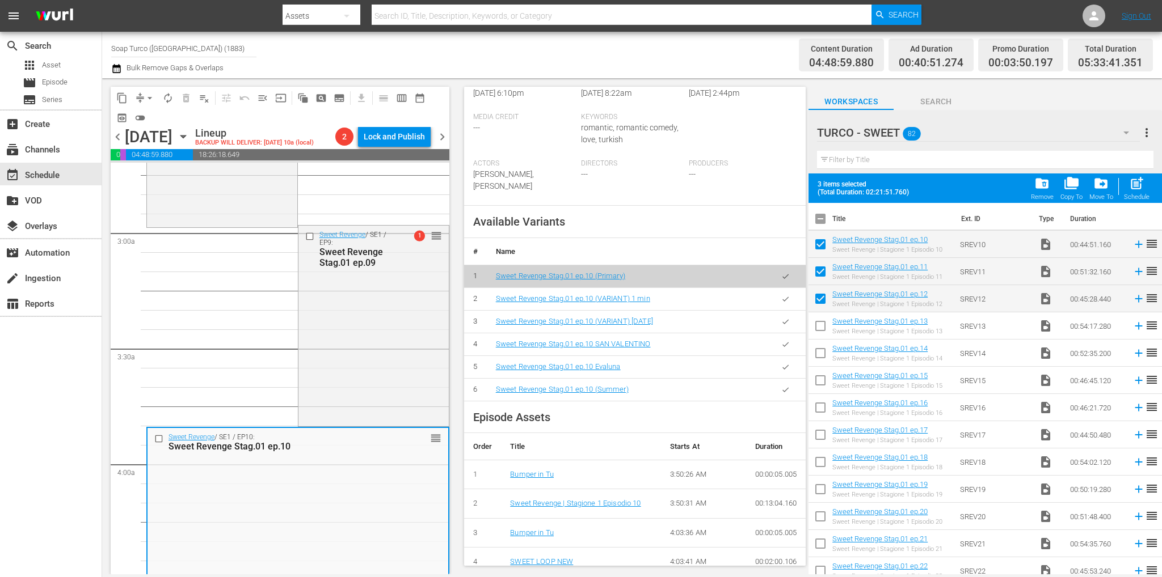
click at [782, 391] on icon "button" at bounding box center [785, 389] width 6 height 5
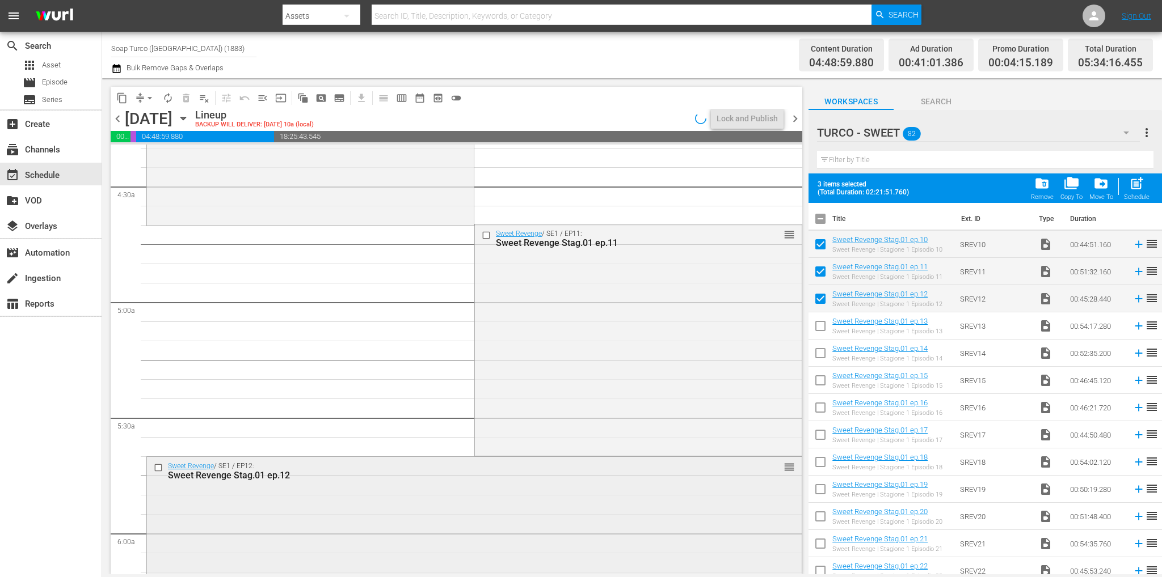
scroll to position [1135, 0]
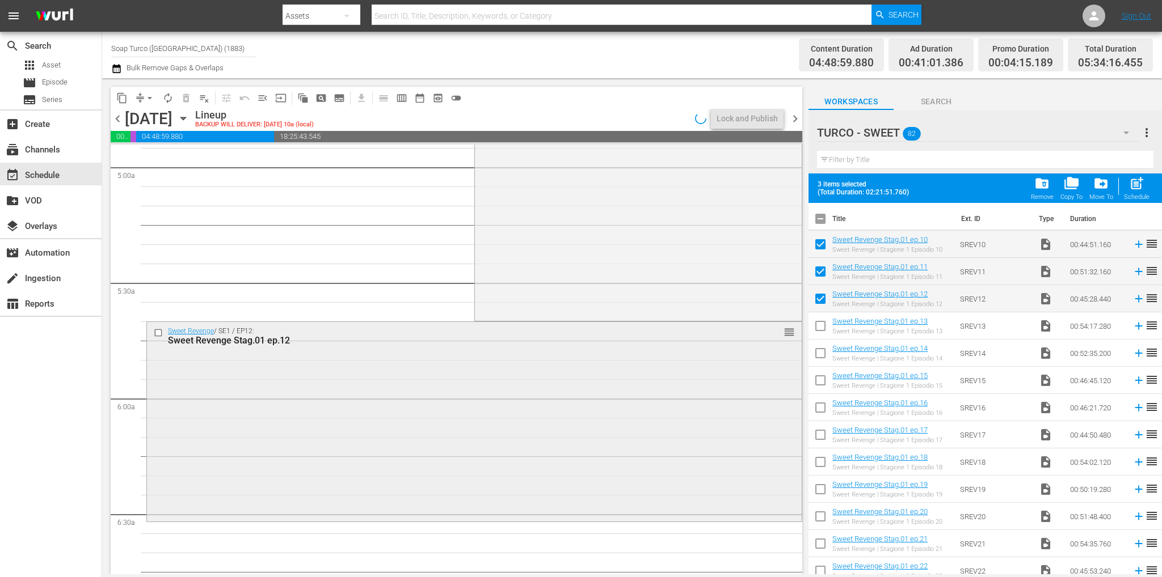
click at [331, 438] on div "Sweet Revenge / SE1 / EP12: Sweet Revenge Stag.01 ep.12 reorder" at bounding box center [474, 420] width 655 height 197
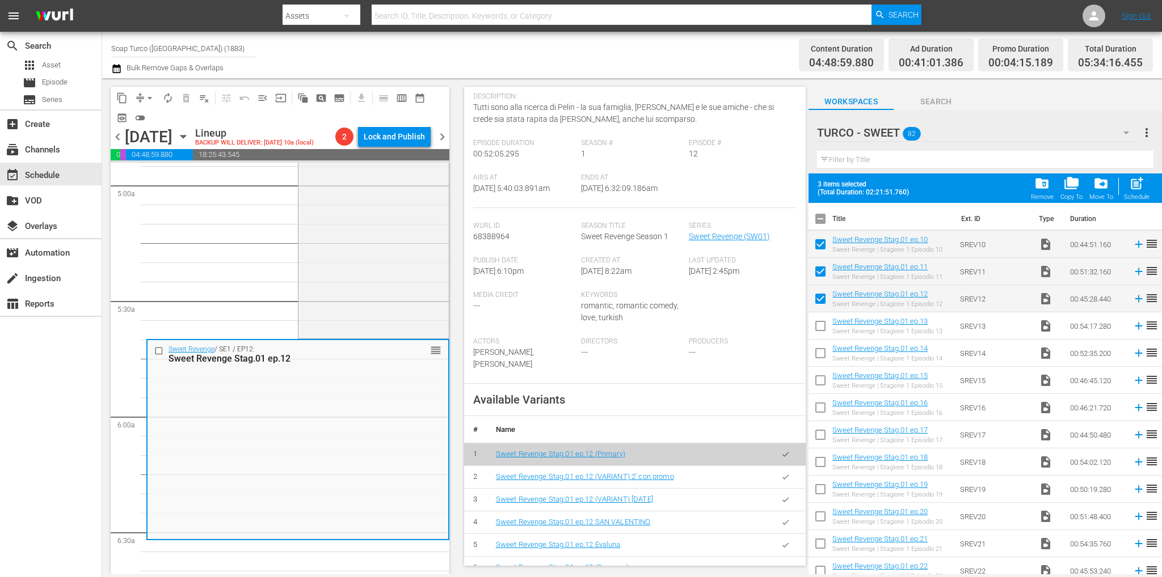
scroll to position [227, 0]
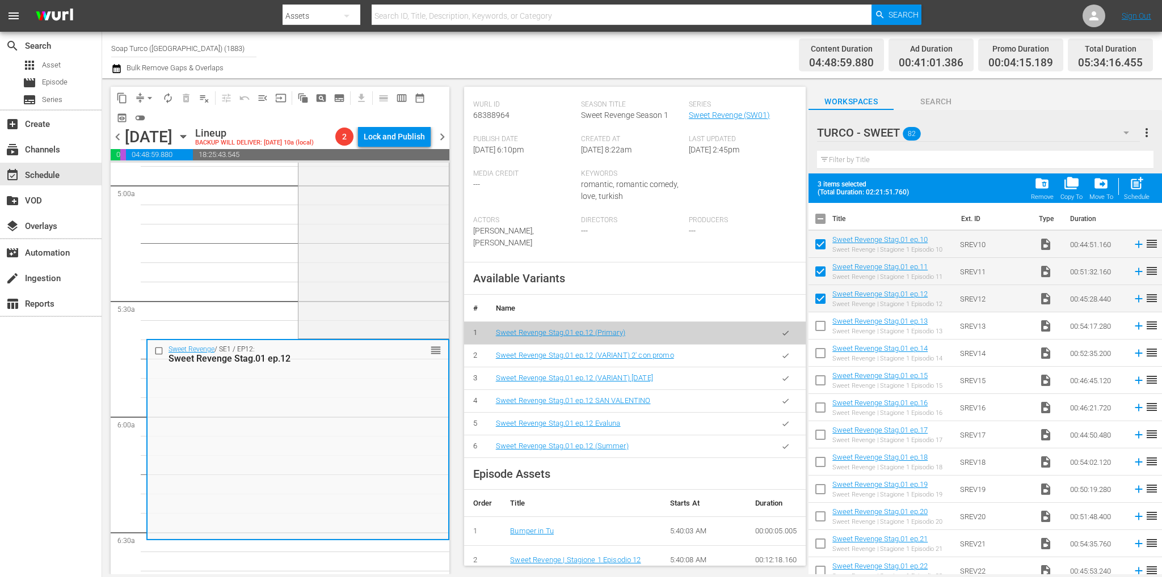
click at [781, 444] on icon "button" at bounding box center [785, 446] width 9 height 9
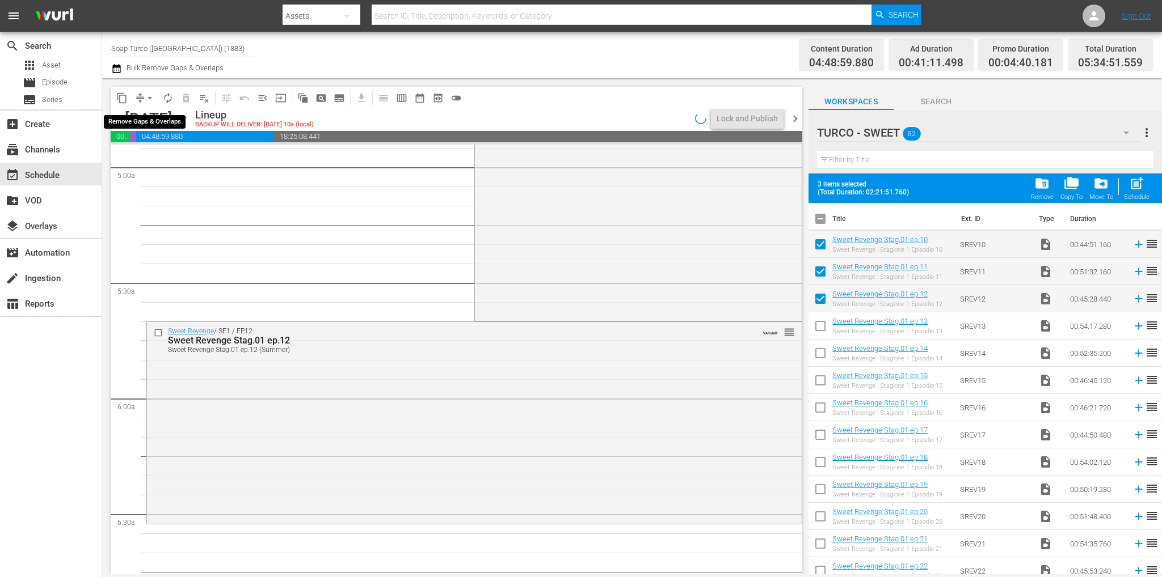
click at [151, 96] on span "arrow_drop_down" at bounding box center [149, 97] width 11 height 11
click at [191, 162] on li "Align to End of Previous Day" at bounding box center [150, 158] width 119 height 19
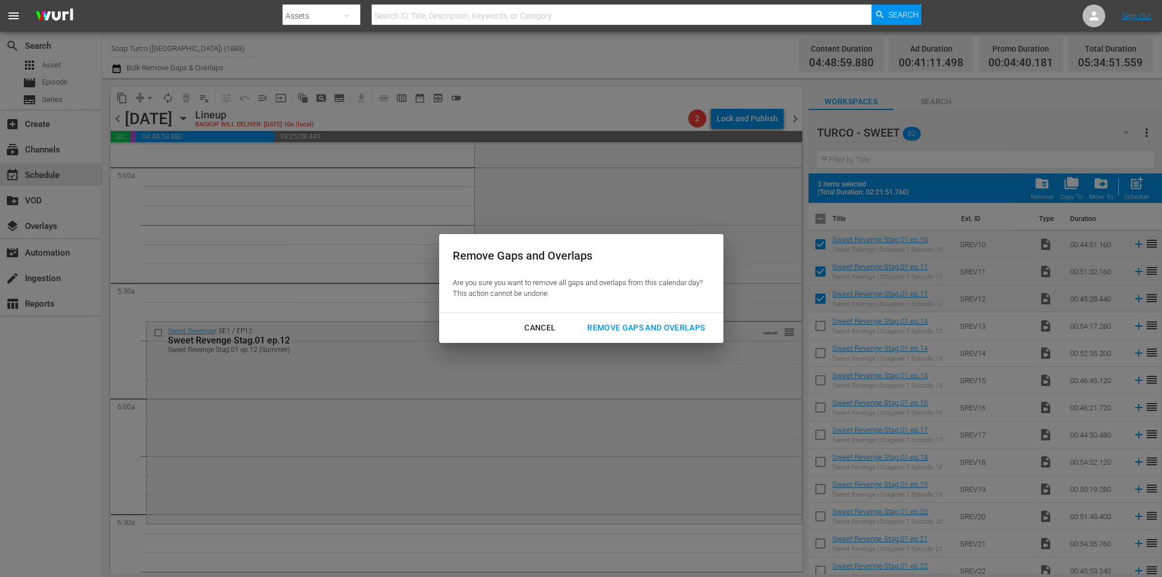
click at [626, 315] on div "Cancel Remove Gaps and Overlaps" at bounding box center [581, 328] width 284 height 30
click at [625, 318] on button "Remove Gaps and Overlaps" at bounding box center [646, 328] width 145 height 21
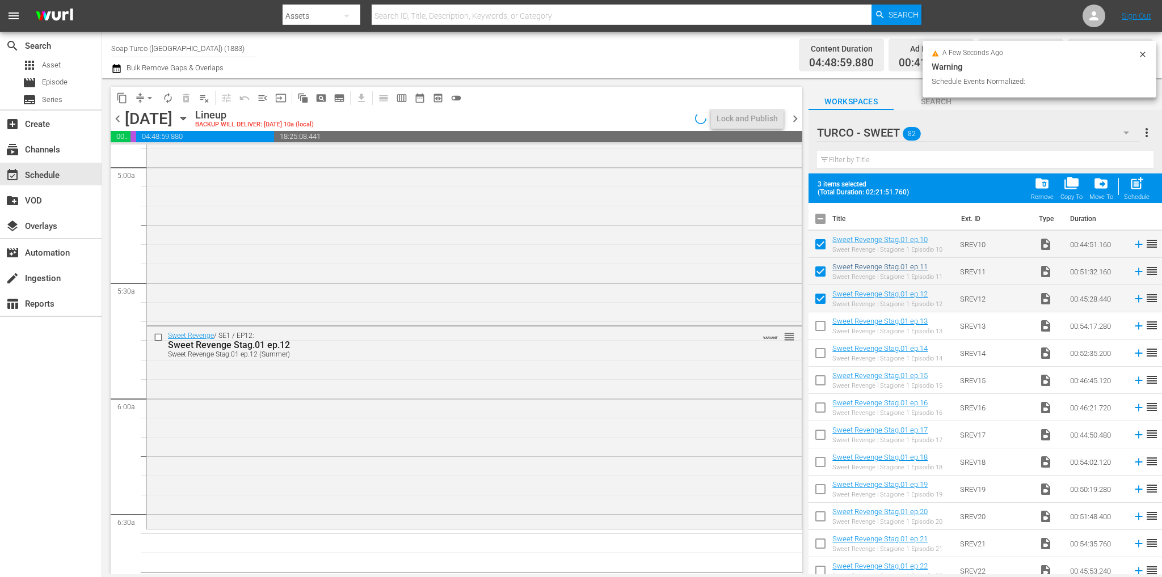
scroll to position [1115, 0]
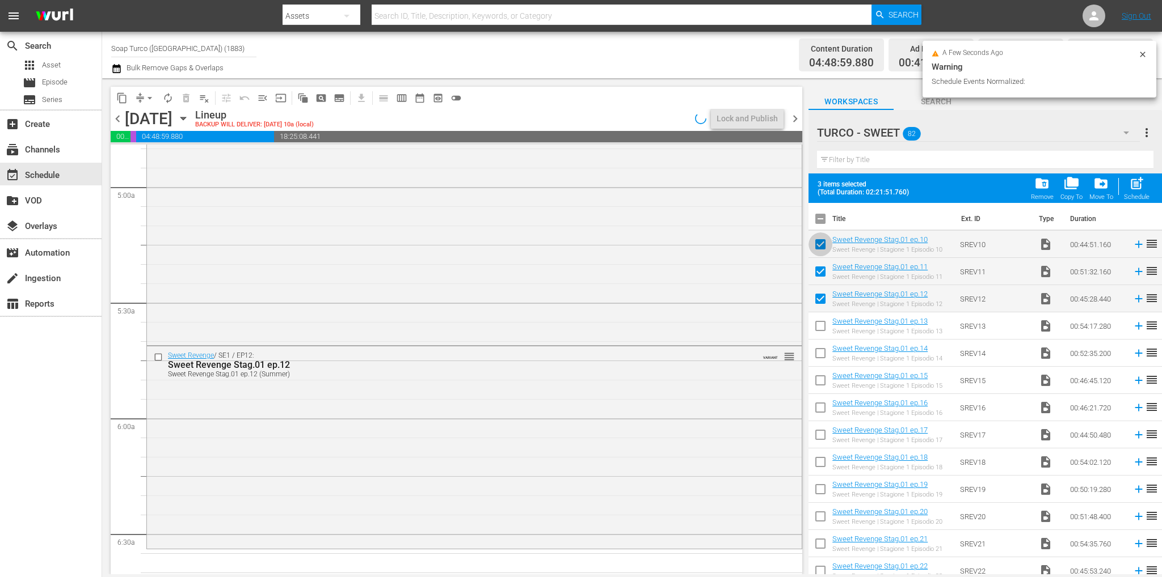
click at [823, 241] on input "checkbox" at bounding box center [820, 247] width 24 height 24
checkbox input "false"
click at [821, 275] on input "checkbox" at bounding box center [820, 274] width 24 height 24
checkbox input "false"
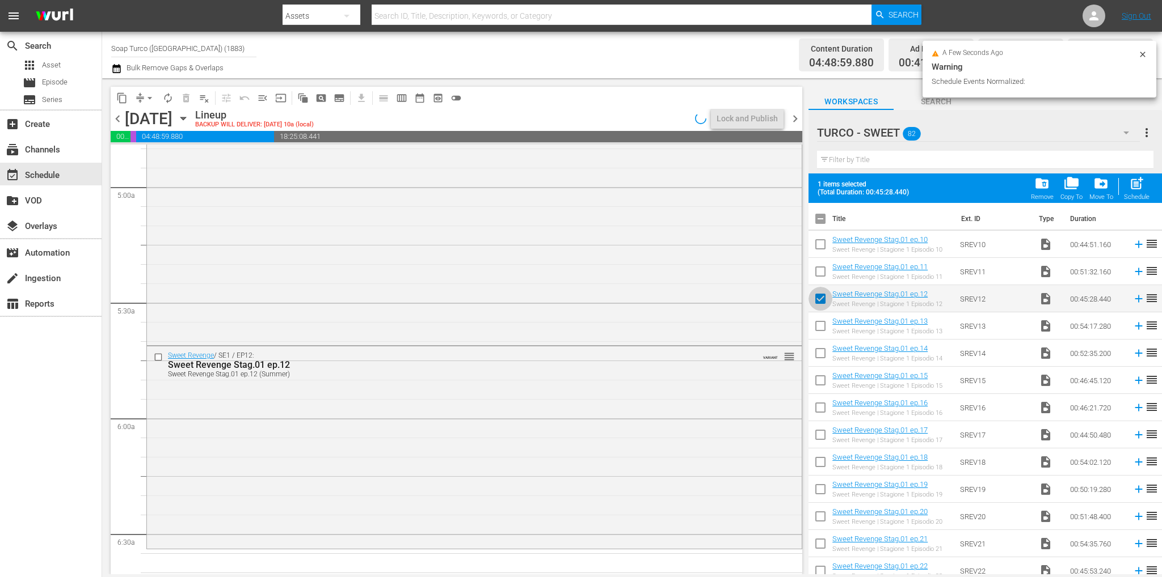
click at [821, 303] on input "checkbox" at bounding box center [820, 301] width 24 height 24
checkbox input "false"
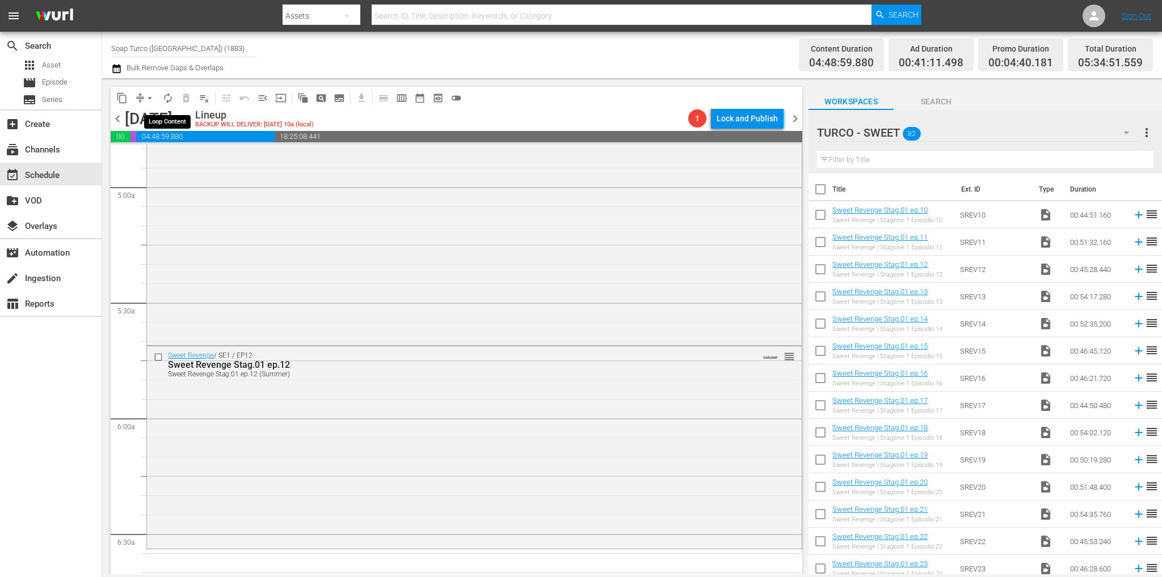
click at [172, 98] on span "autorenew_outlined" at bounding box center [167, 97] width 11 height 11
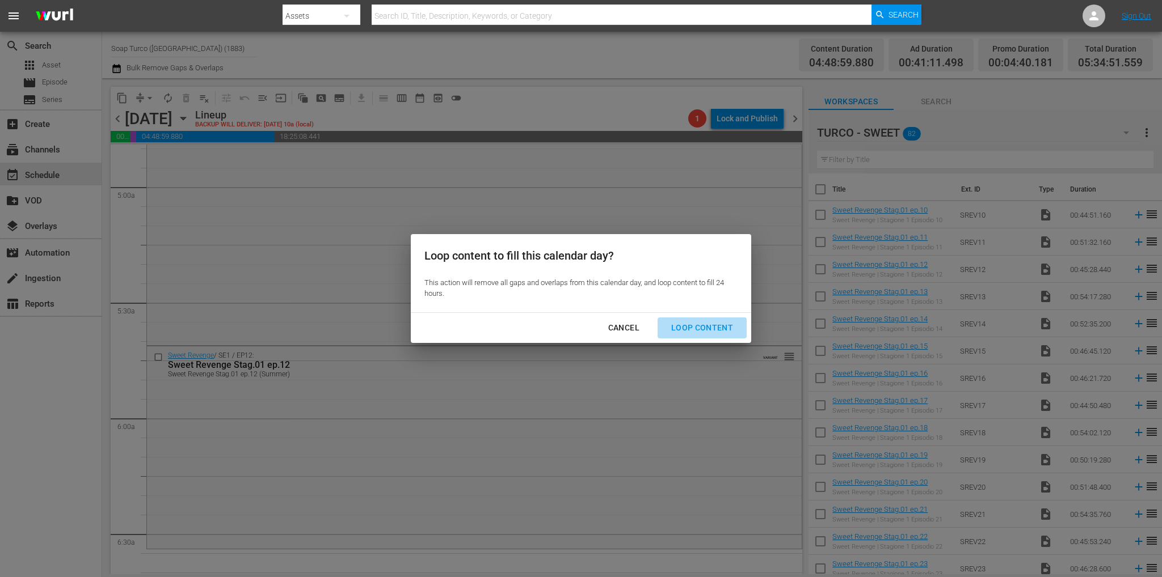
click at [720, 328] on div "Loop Content" at bounding box center [702, 328] width 80 height 14
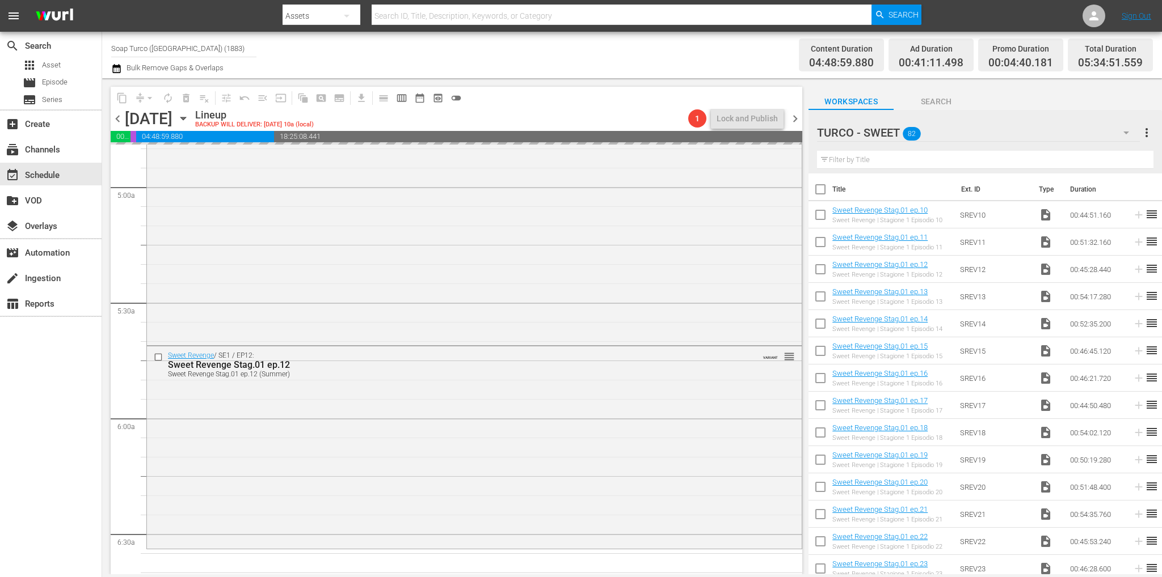
scroll to position [0, 0]
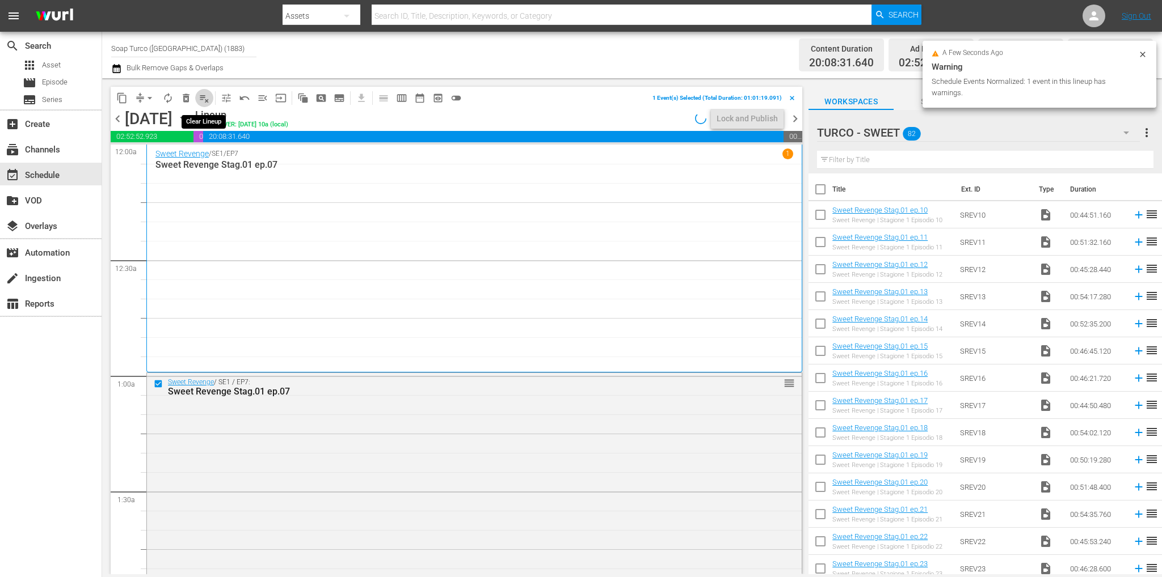
click at [196, 93] on button "playlist_remove_outlined" at bounding box center [204, 98] width 18 height 18
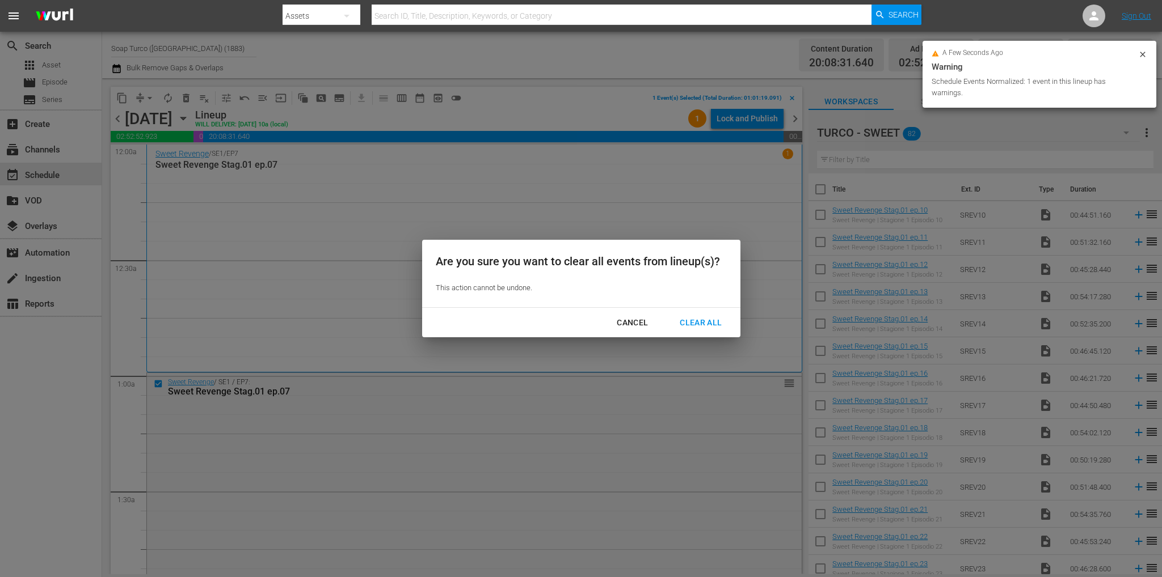
click at [640, 319] on div "Cancel" at bounding box center [632, 323] width 49 height 14
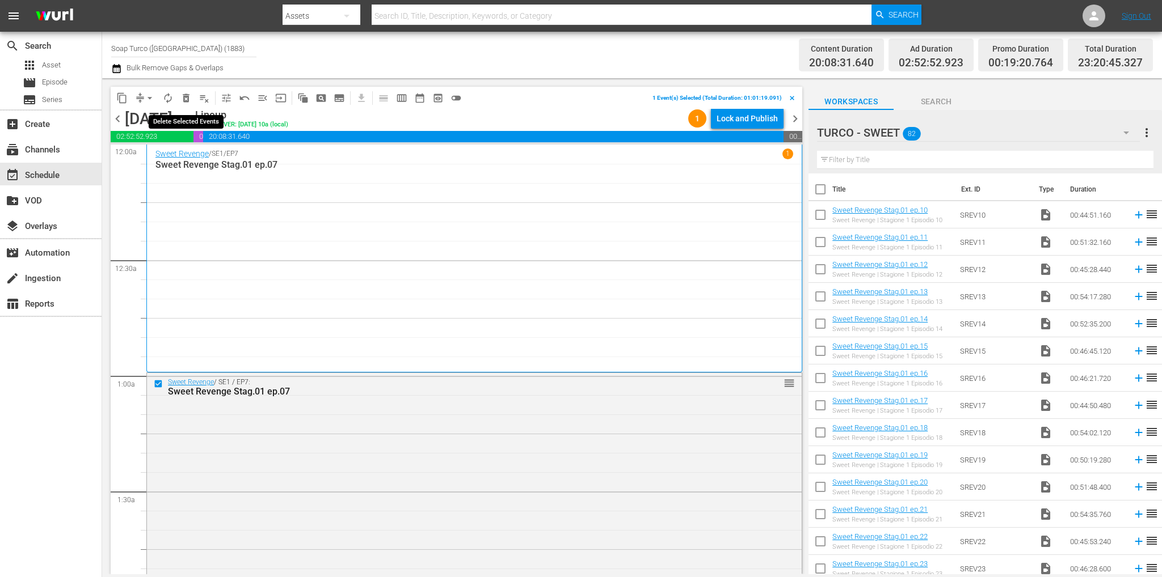
click at [187, 96] on span "delete_forever_outlined" at bounding box center [185, 97] width 11 height 11
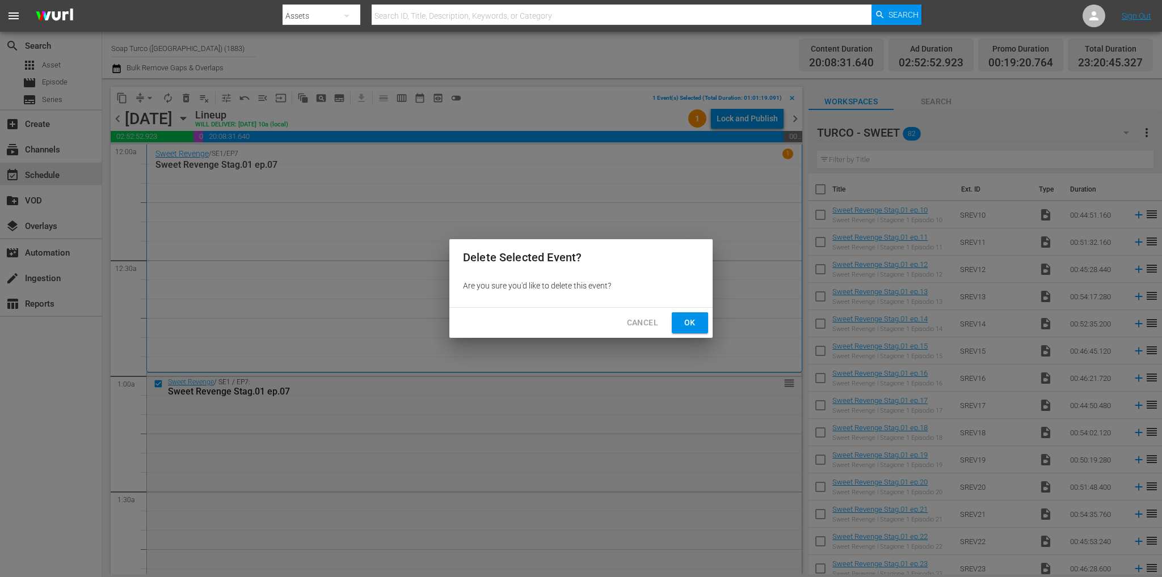
drag, startPoint x: 688, startPoint y: 324, endPoint x: 715, endPoint y: 306, distance: 32.7
click at [689, 324] on span "Ok" at bounding box center [690, 323] width 18 height 14
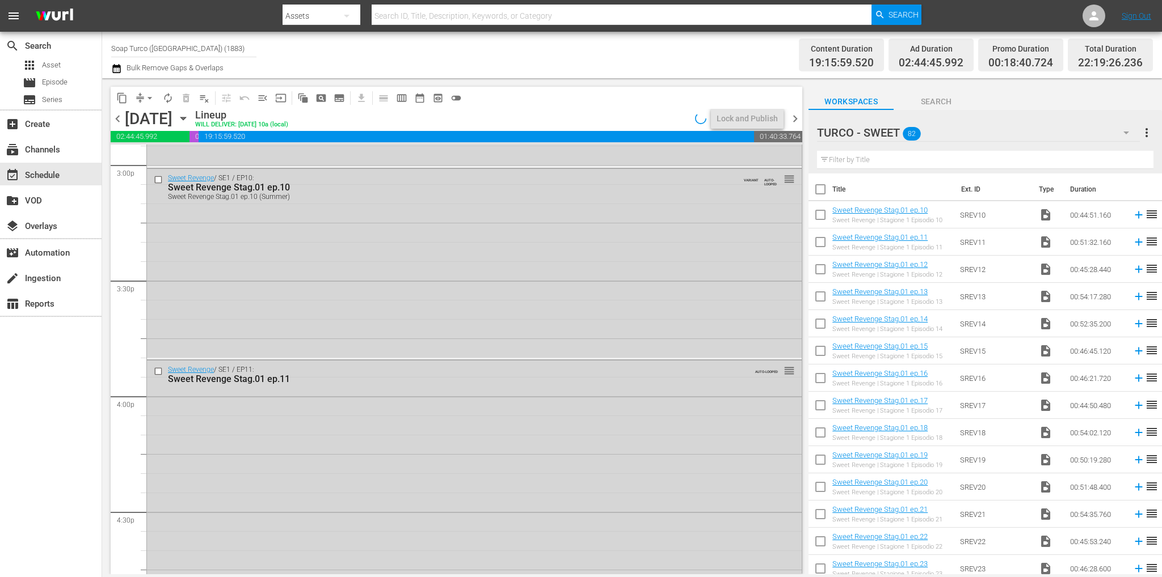
scroll to position [5201, 0]
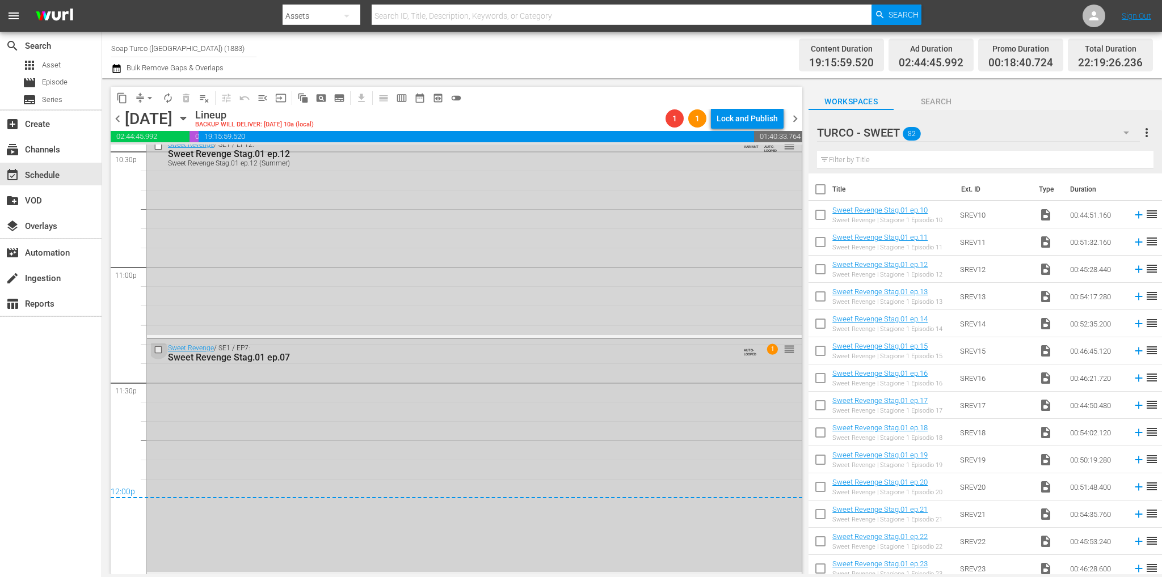
click at [159, 352] on input "checkbox" at bounding box center [160, 350] width 12 height 10
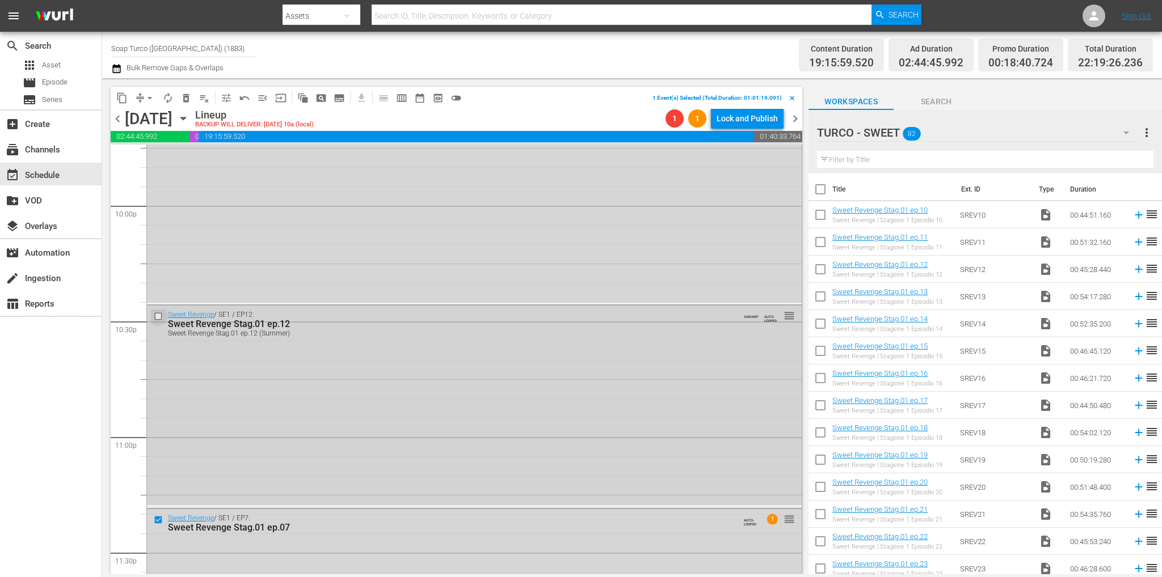
click at [159, 317] on input "checkbox" at bounding box center [160, 317] width 12 height 10
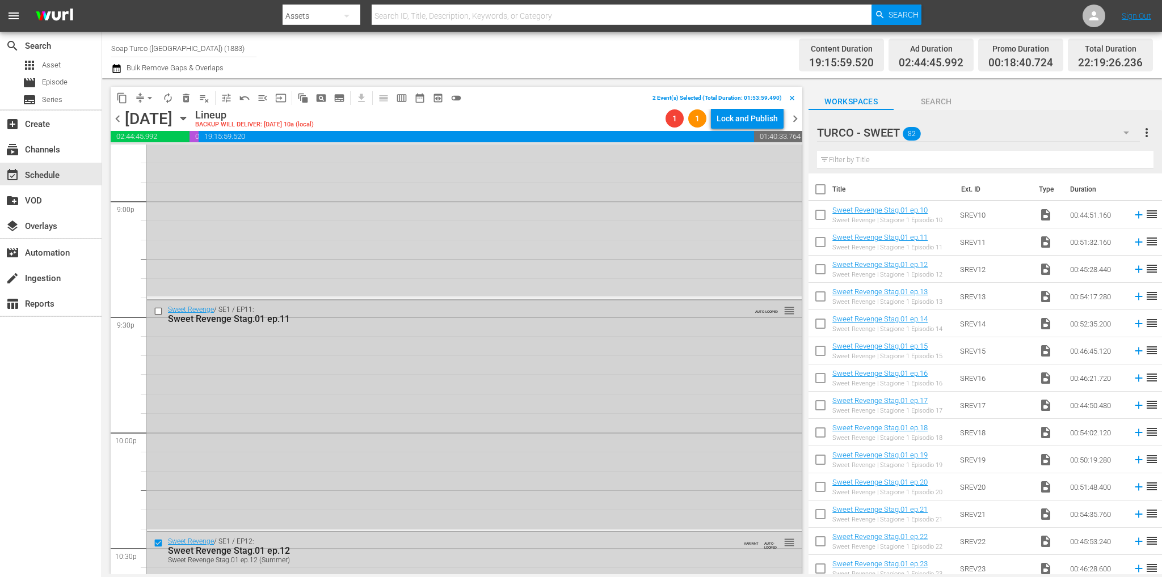
click at [157, 309] on input "checkbox" at bounding box center [160, 312] width 12 height 10
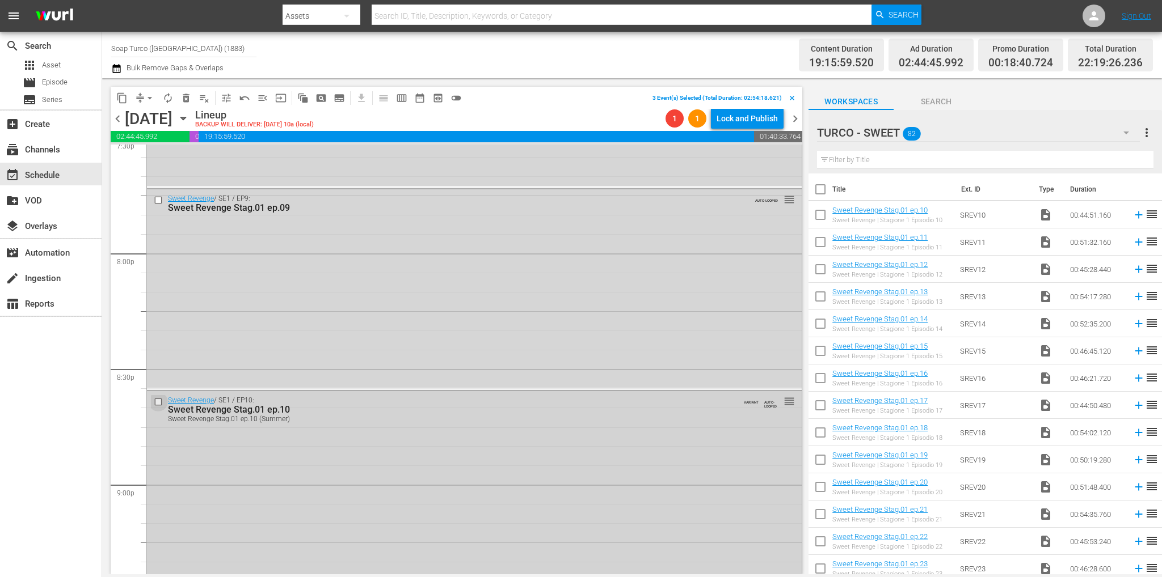
click at [158, 398] on input "checkbox" at bounding box center [160, 403] width 12 height 10
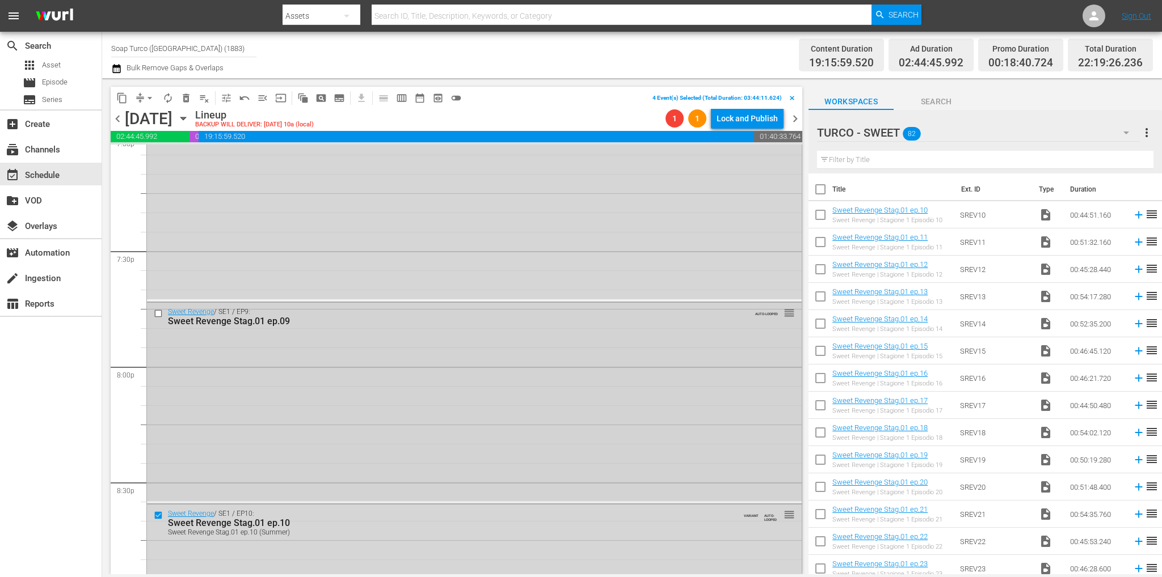
click at [161, 313] on input "checkbox" at bounding box center [160, 314] width 12 height 10
click at [161, 314] on input "checkbox" at bounding box center [160, 316] width 12 height 10
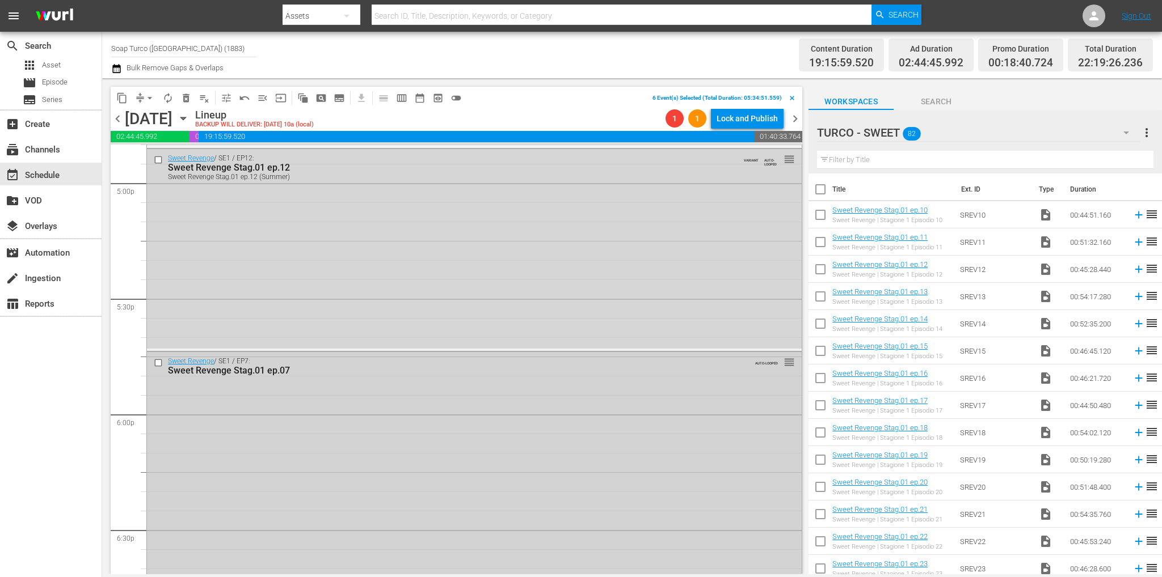
click at [161, 364] on input "checkbox" at bounding box center [160, 364] width 12 height 10
click at [186, 98] on span "delete_forever_outlined" at bounding box center [185, 97] width 11 height 11
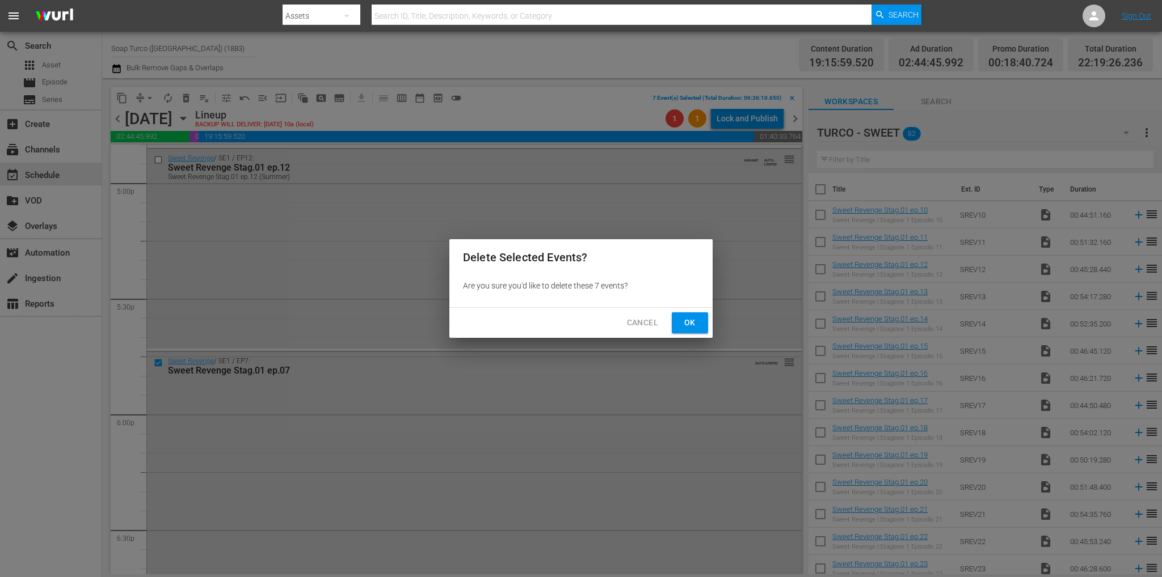
click at [684, 325] on span "Ok" at bounding box center [690, 323] width 18 height 14
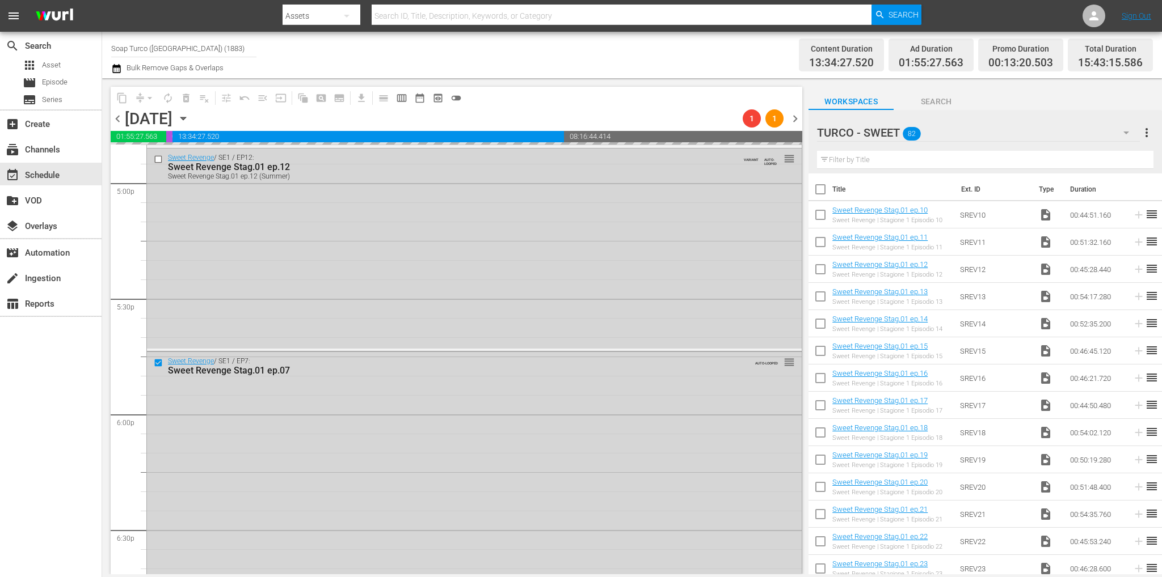
scroll to position [57, 0]
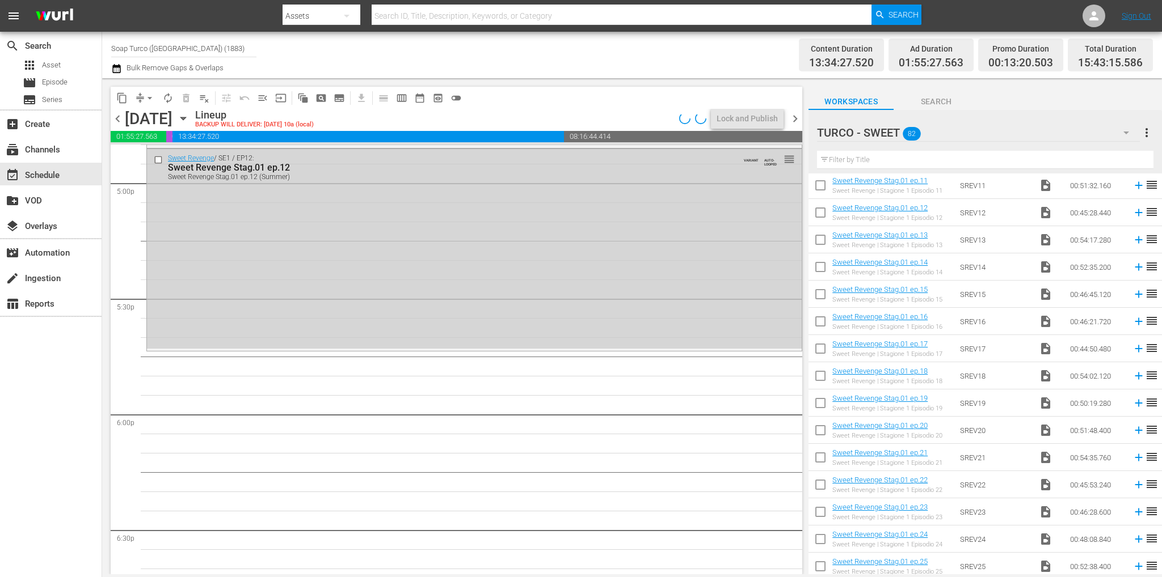
click at [827, 244] on input "checkbox" at bounding box center [820, 242] width 24 height 24
checkbox input "true"
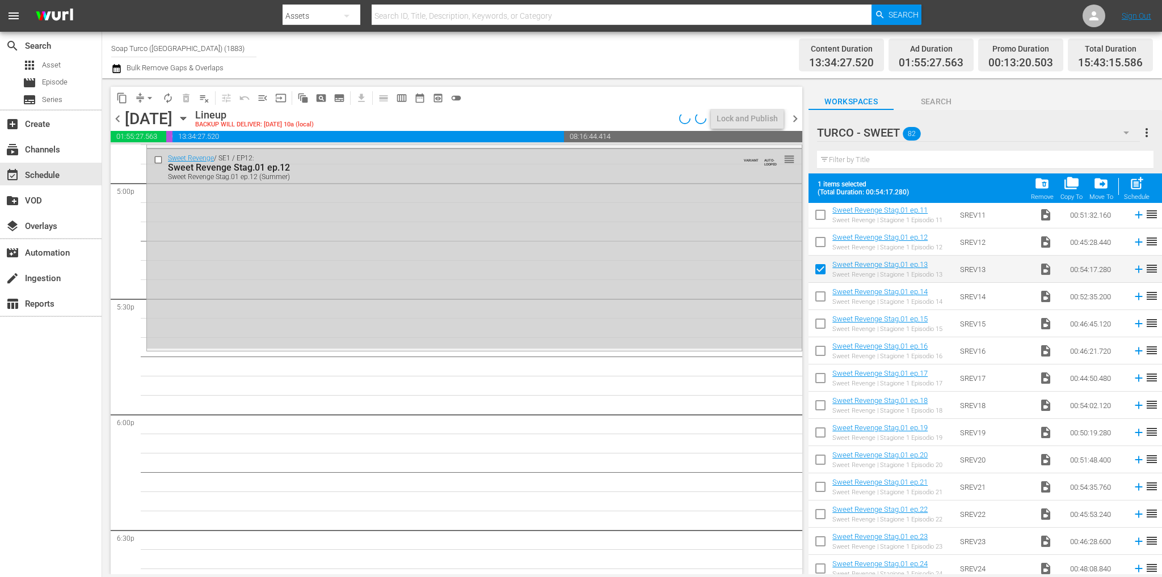
click at [828, 294] on input "checkbox" at bounding box center [820, 299] width 24 height 24
checkbox input "true"
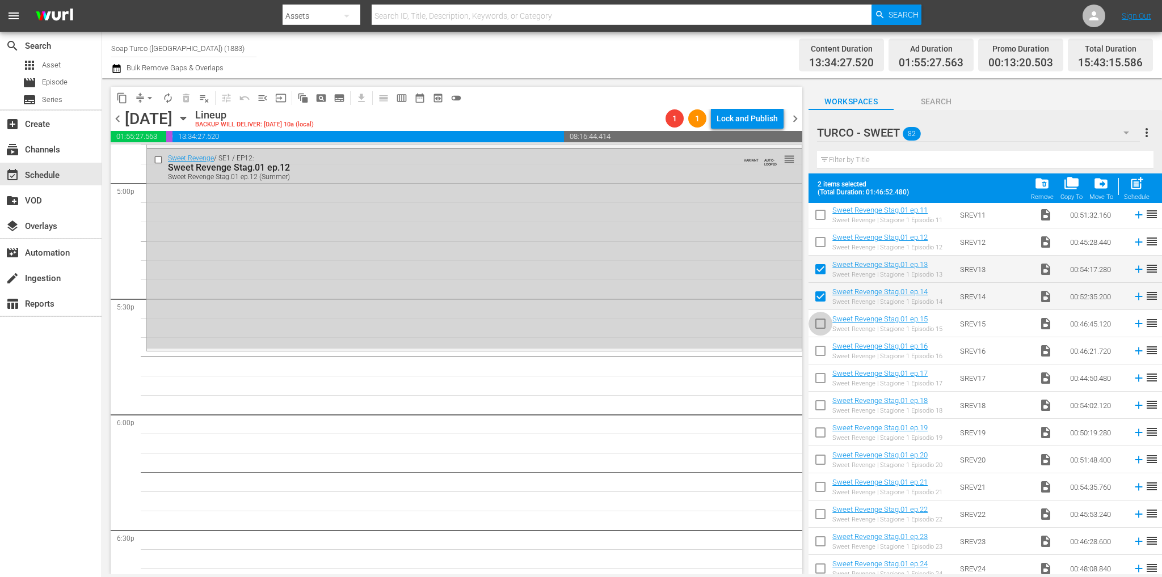
click at [823, 328] on input "checkbox" at bounding box center [820, 326] width 24 height 24
checkbox input "true"
click at [823, 349] on input "checkbox" at bounding box center [820, 353] width 24 height 24
checkbox input "true"
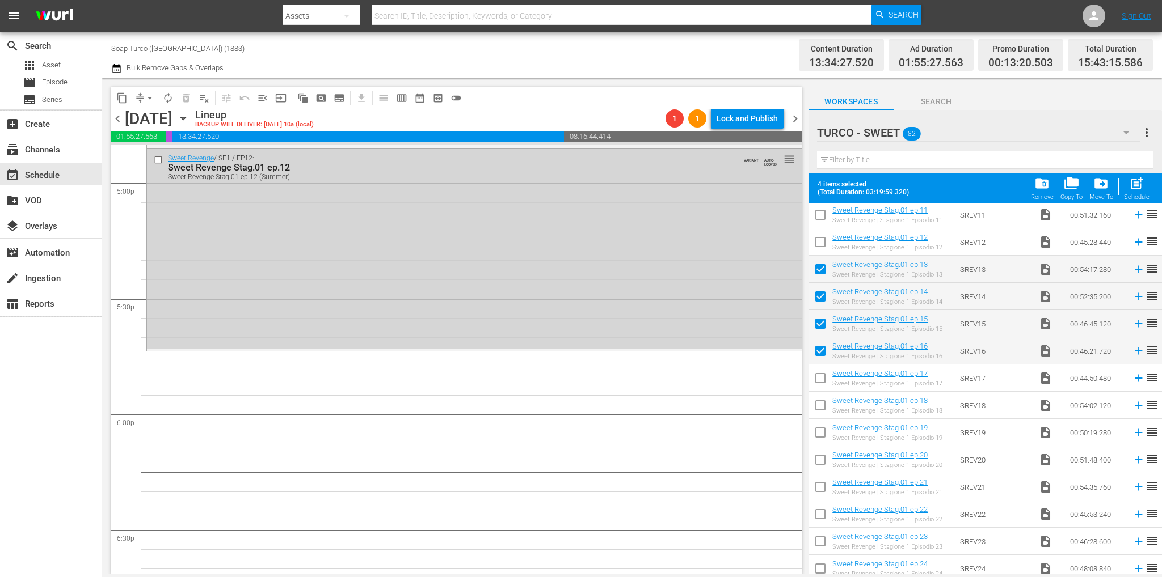
click at [823, 375] on input "checkbox" at bounding box center [820, 381] width 24 height 24
checkbox input "true"
click at [822, 396] on input "checkbox" at bounding box center [820, 408] width 24 height 24
checkbox input "true"
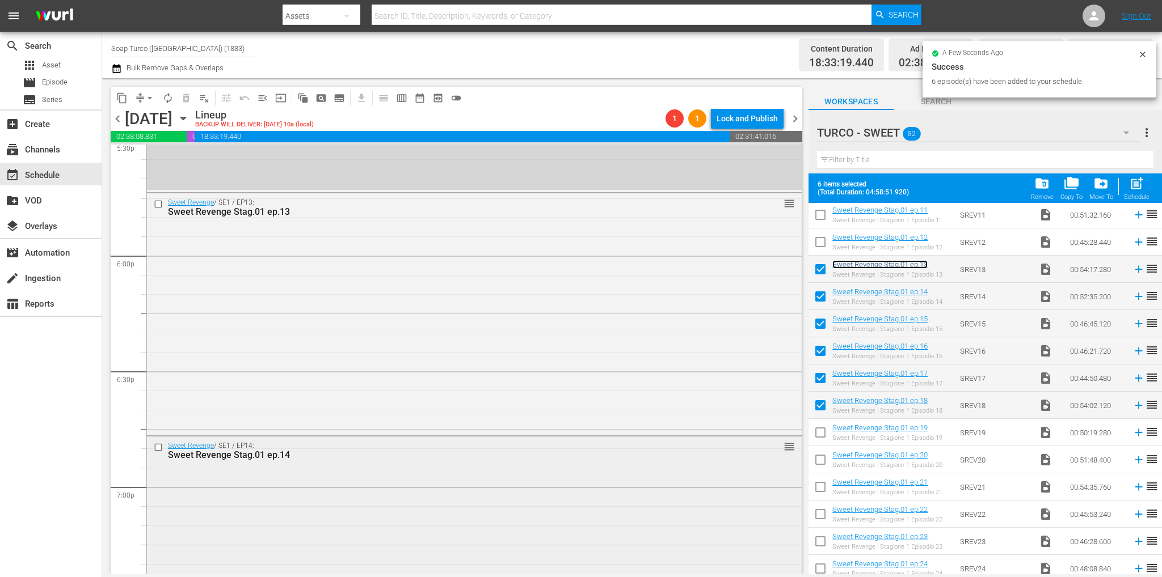
scroll to position [4180, 0]
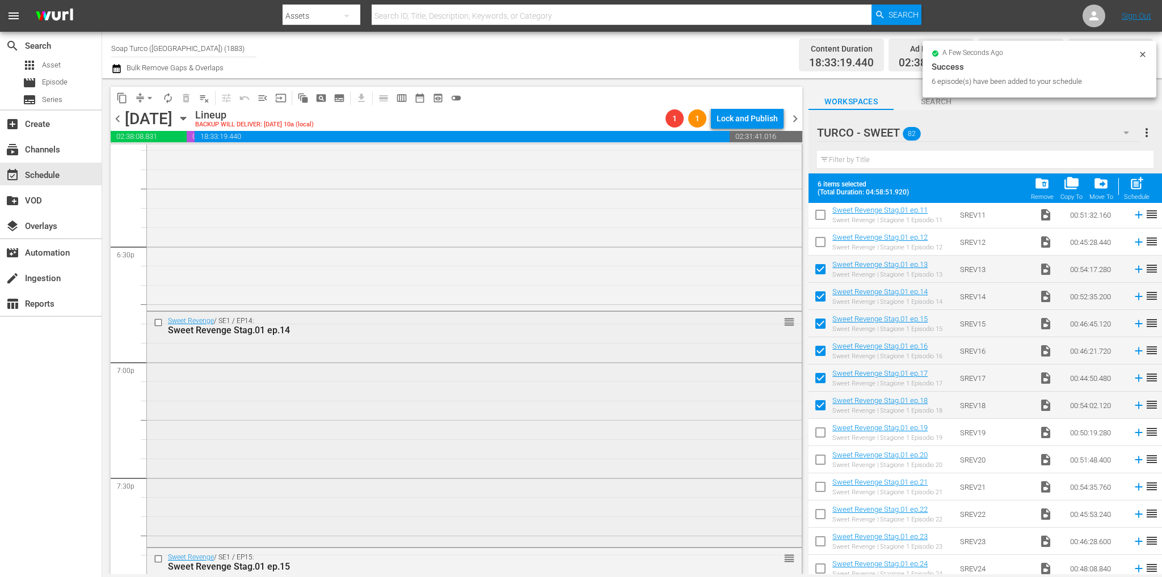
click at [454, 379] on div "Sweet Revenge / SE1 / EP14: Sweet Revenge Stag.01 ep.14 reorder" at bounding box center [474, 428] width 655 height 233
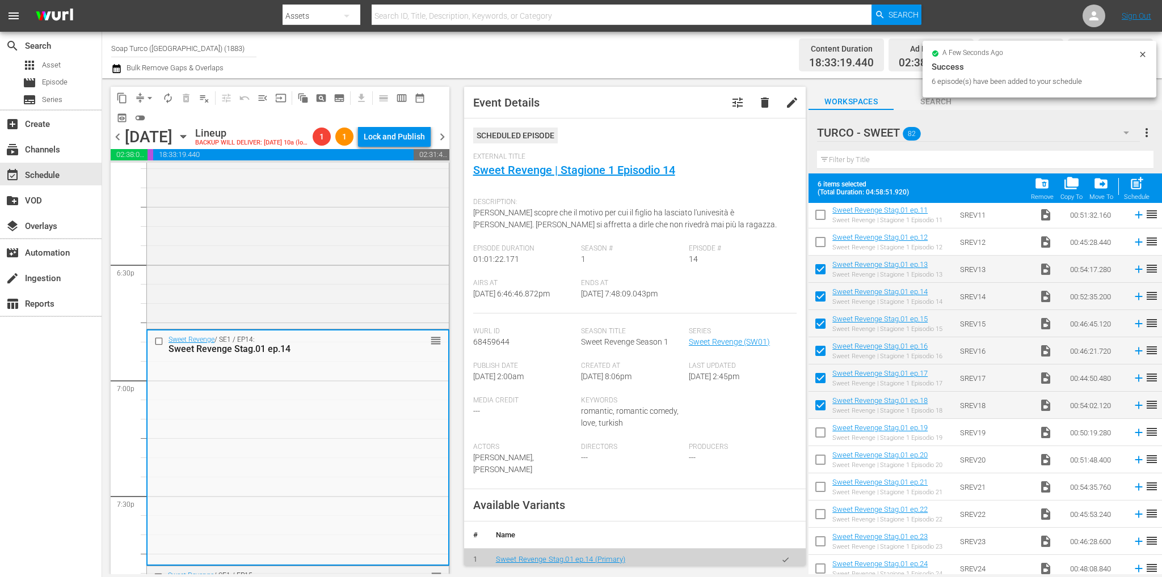
scroll to position [170, 0]
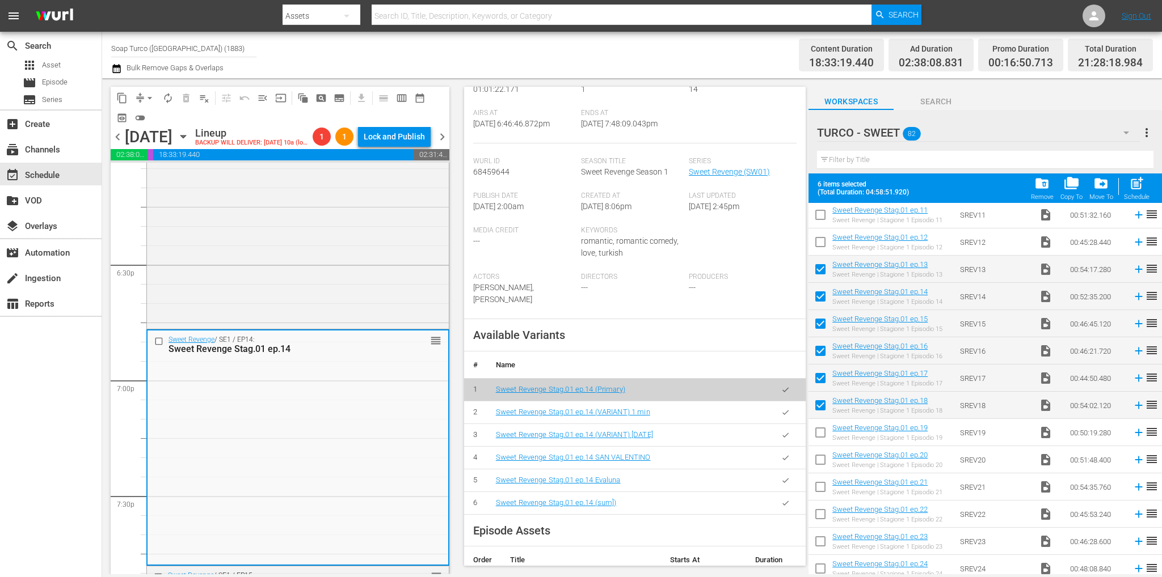
click at [775, 497] on button "button" at bounding box center [785, 503] width 22 height 22
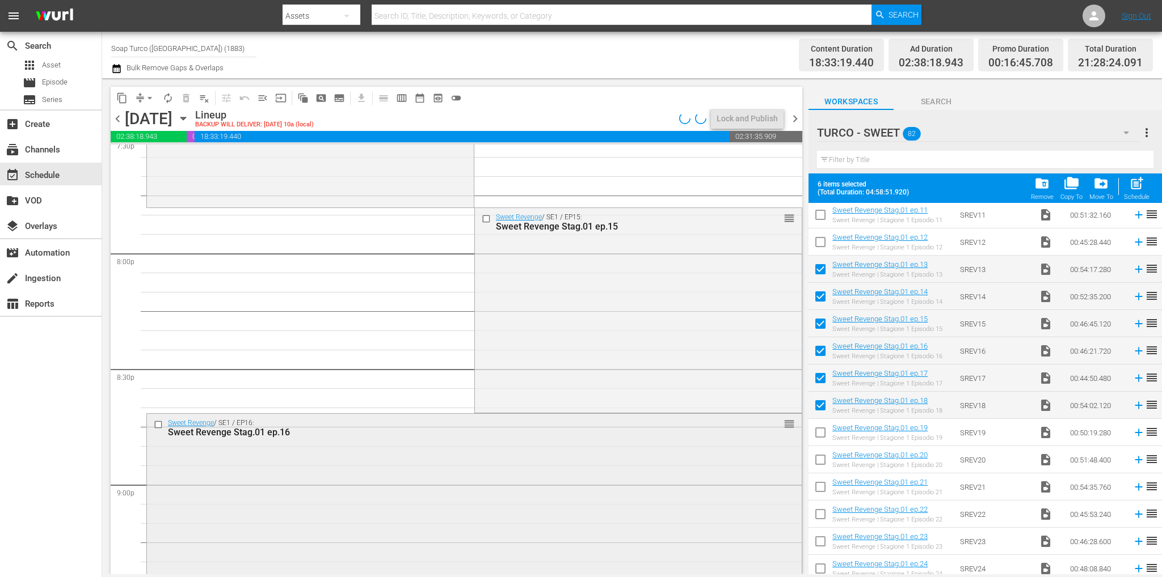
scroll to position [4633, 0]
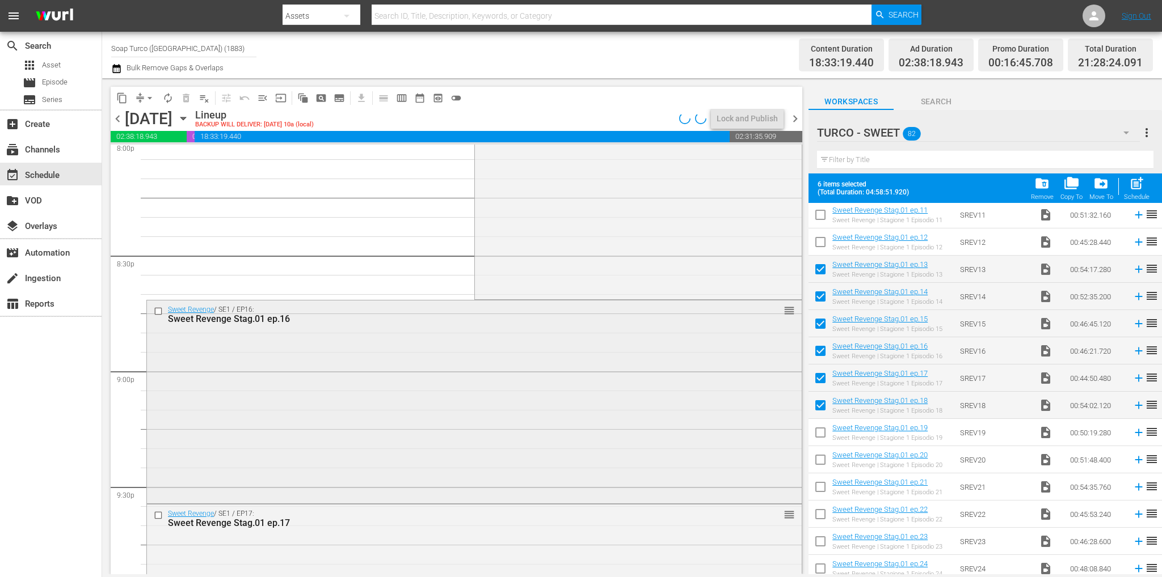
click at [355, 391] on div "Sweet Revenge / SE1 / EP16: Sweet Revenge Stag.01 ep.16 reorder" at bounding box center [474, 401] width 655 height 201
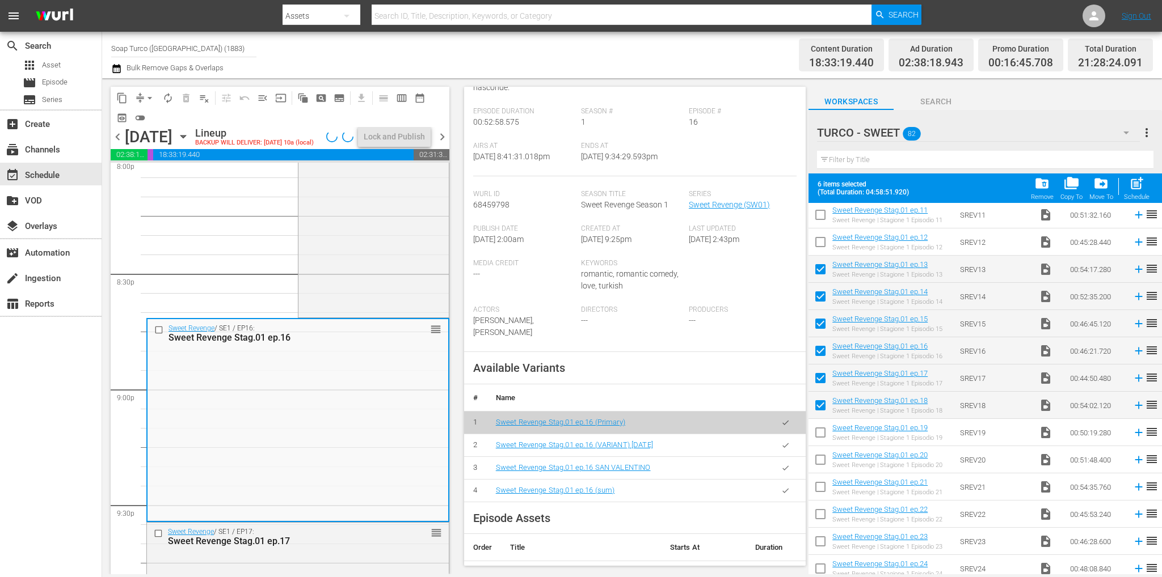
scroll to position [284, 0]
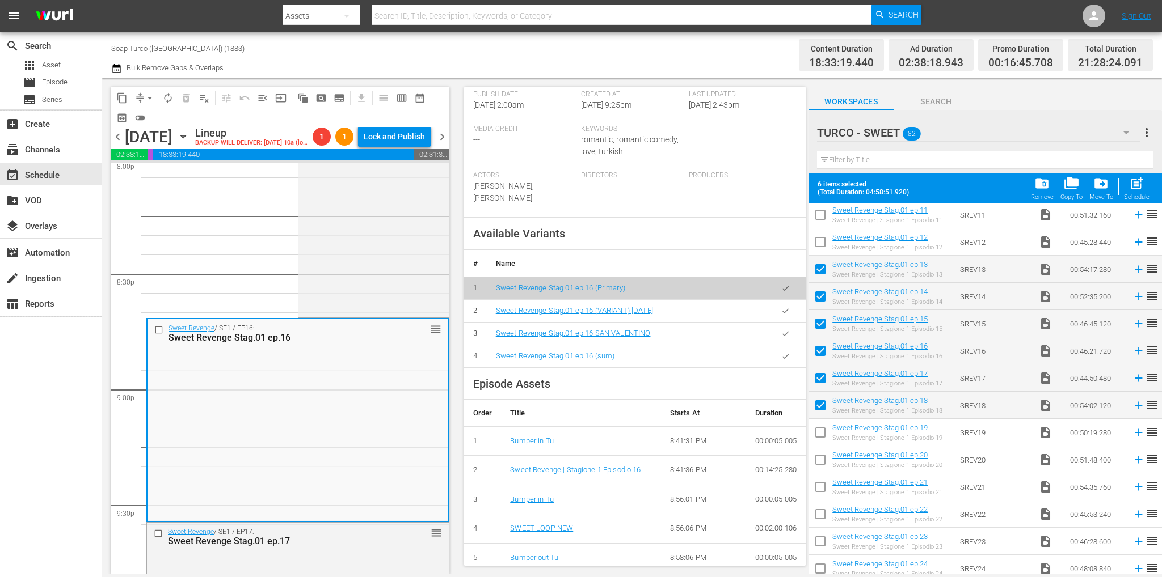
click at [780, 348] on button "button" at bounding box center [785, 356] width 22 height 22
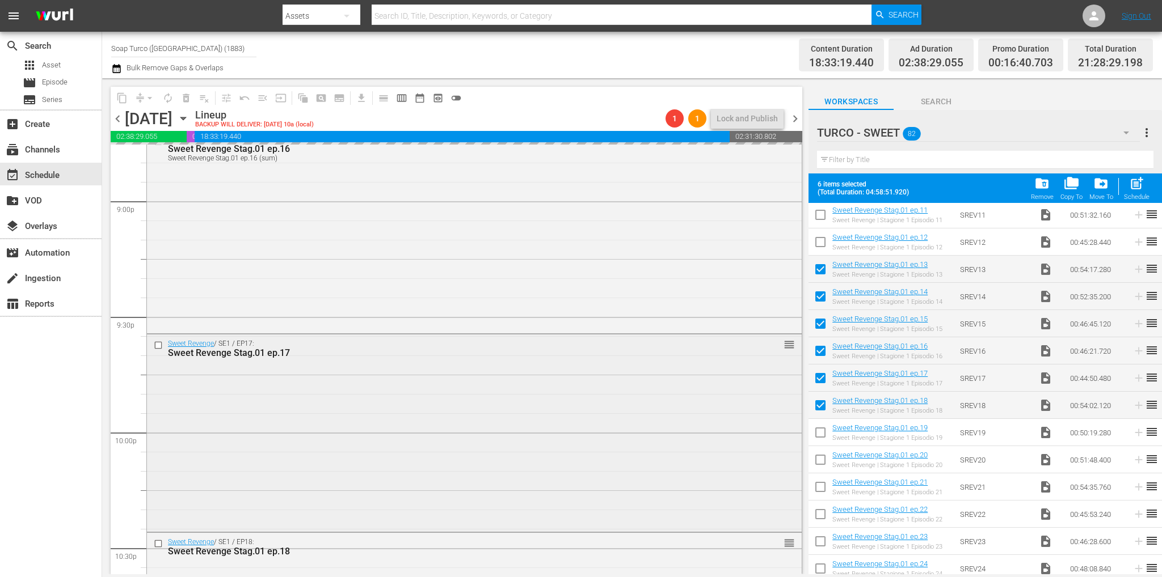
scroll to position [4974, 0]
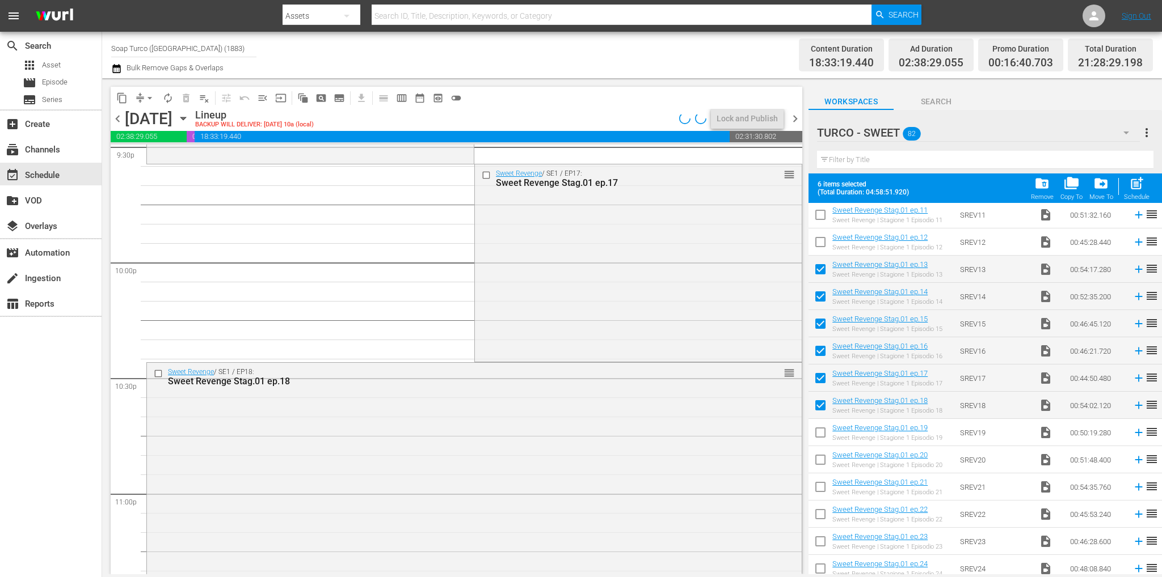
click at [356, 455] on div "Sweet Revenge / SE1 / EP18: Sweet Revenge Stag.01 ep.18 reorder" at bounding box center [474, 482] width 655 height 239
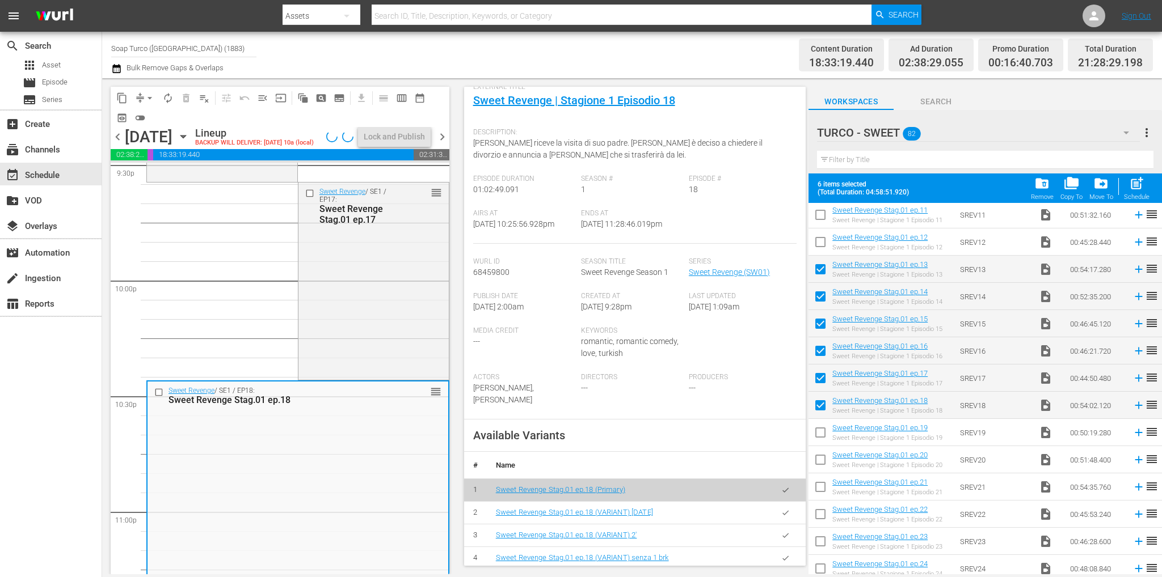
scroll to position [227, 0]
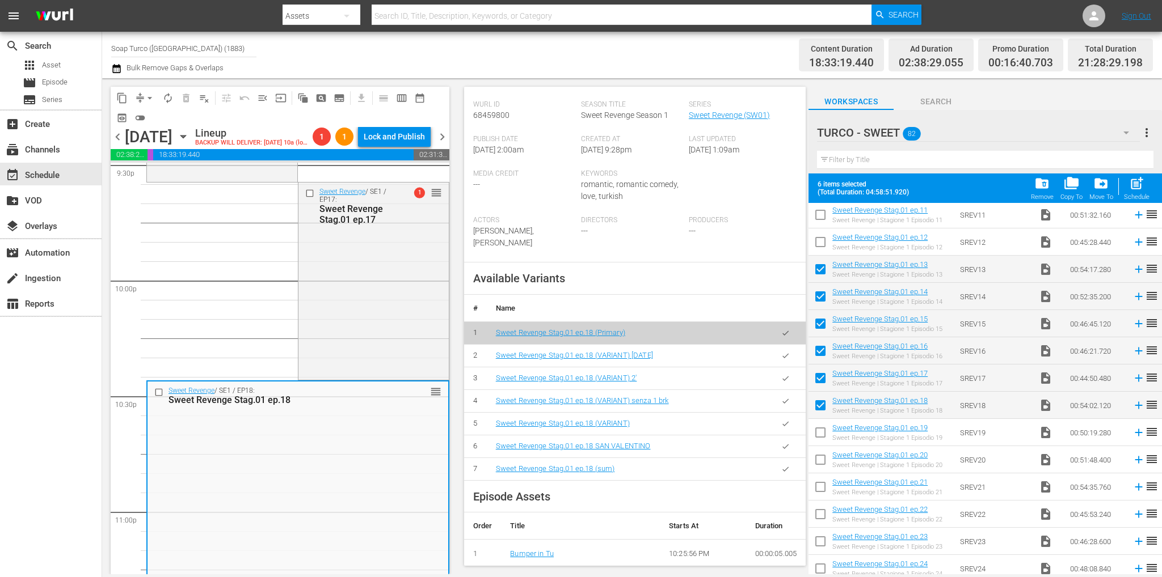
click at [774, 469] on button "button" at bounding box center [785, 469] width 22 height 22
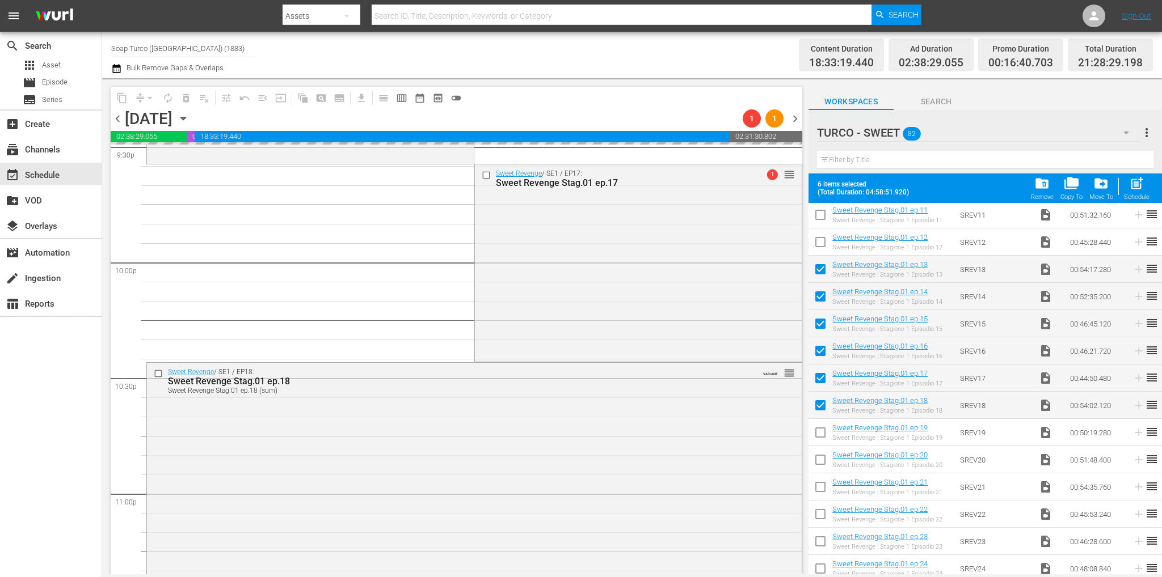
scroll to position [5124, 0]
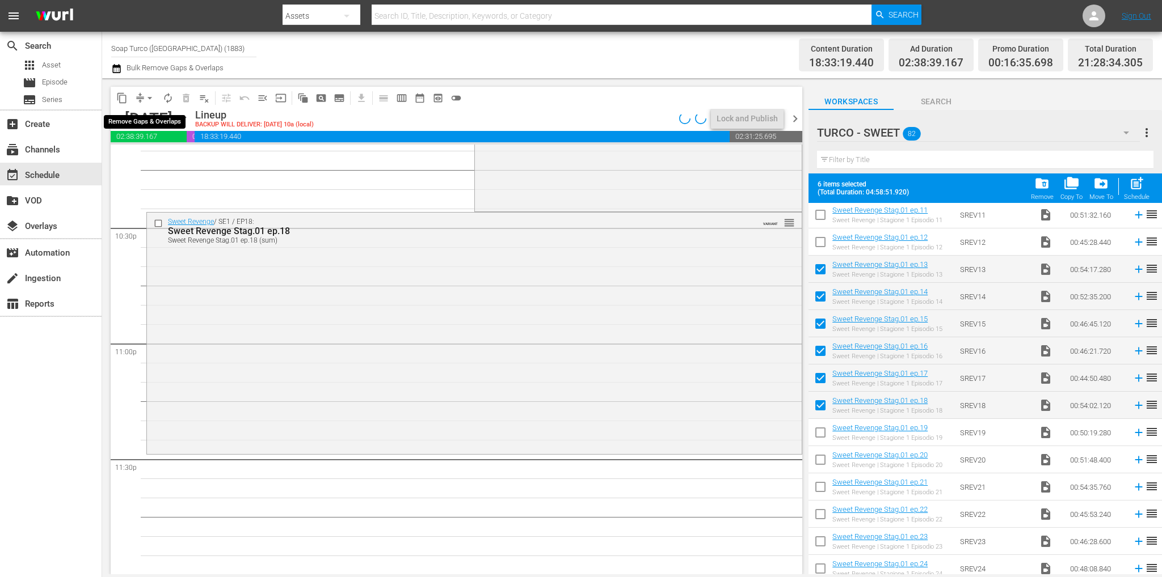
click at [153, 93] on span "arrow_drop_down" at bounding box center [149, 97] width 11 height 11
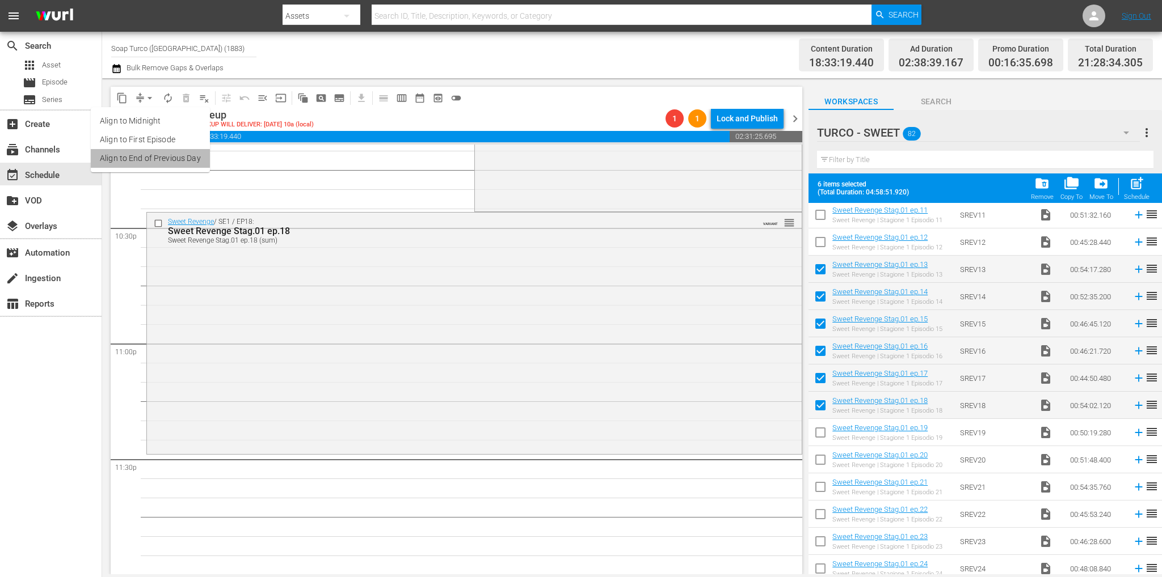
click at [186, 164] on li "Align to End of Previous Day" at bounding box center [150, 158] width 119 height 19
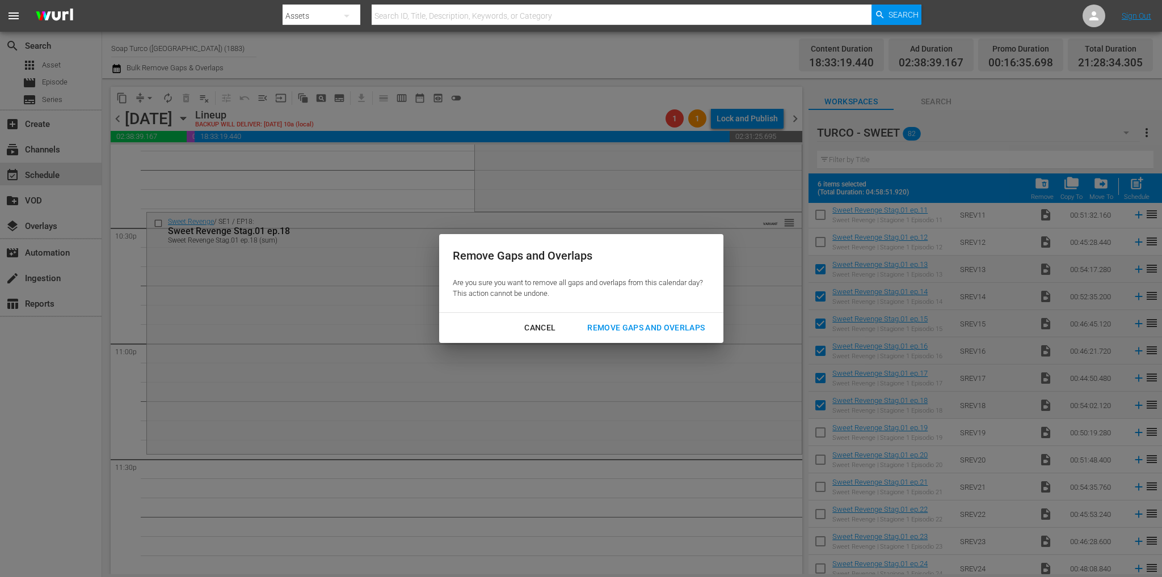
click at [619, 330] on div "Remove Gaps and Overlaps" at bounding box center [646, 328] width 136 height 14
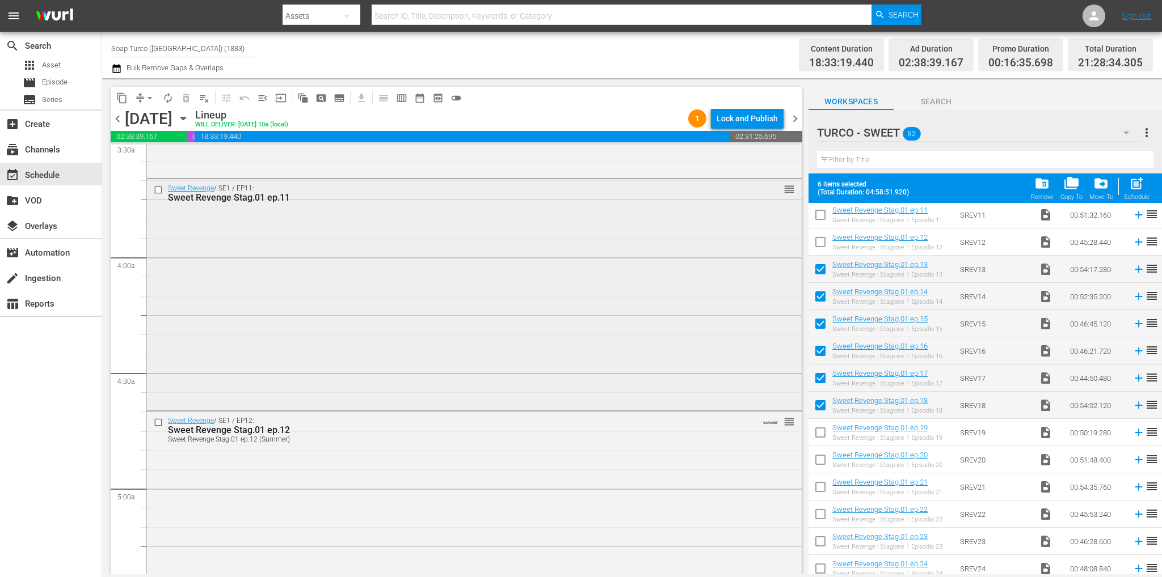
scroll to position [908, 0]
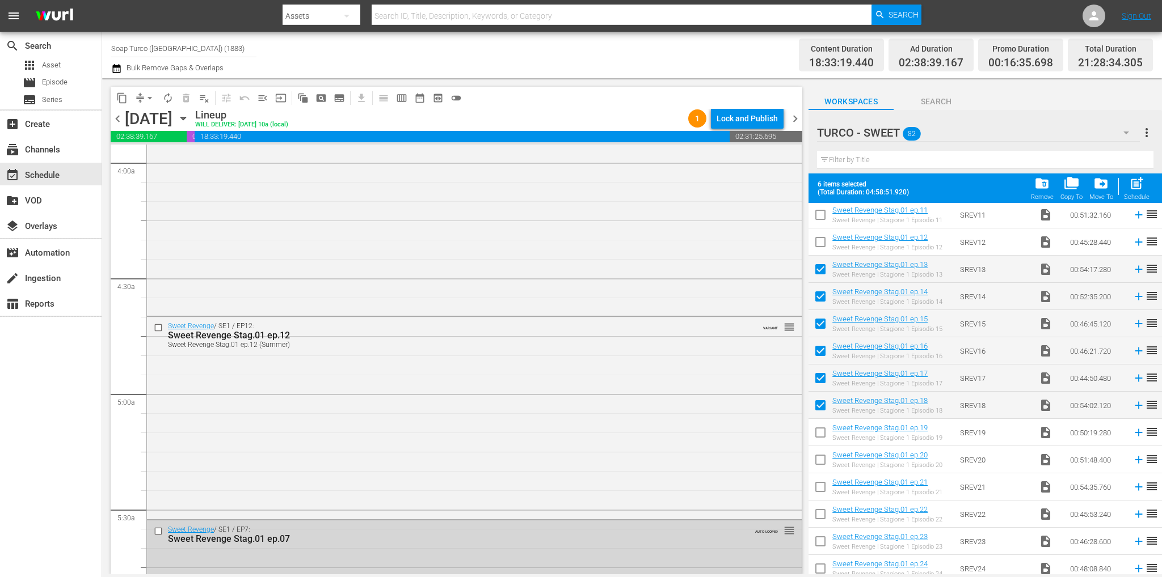
click at [828, 268] on input "checkbox" at bounding box center [820, 272] width 24 height 24
checkbox input "false"
click at [819, 305] on input "checkbox" at bounding box center [820, 299] width 24 height 24
checkbox input "false"
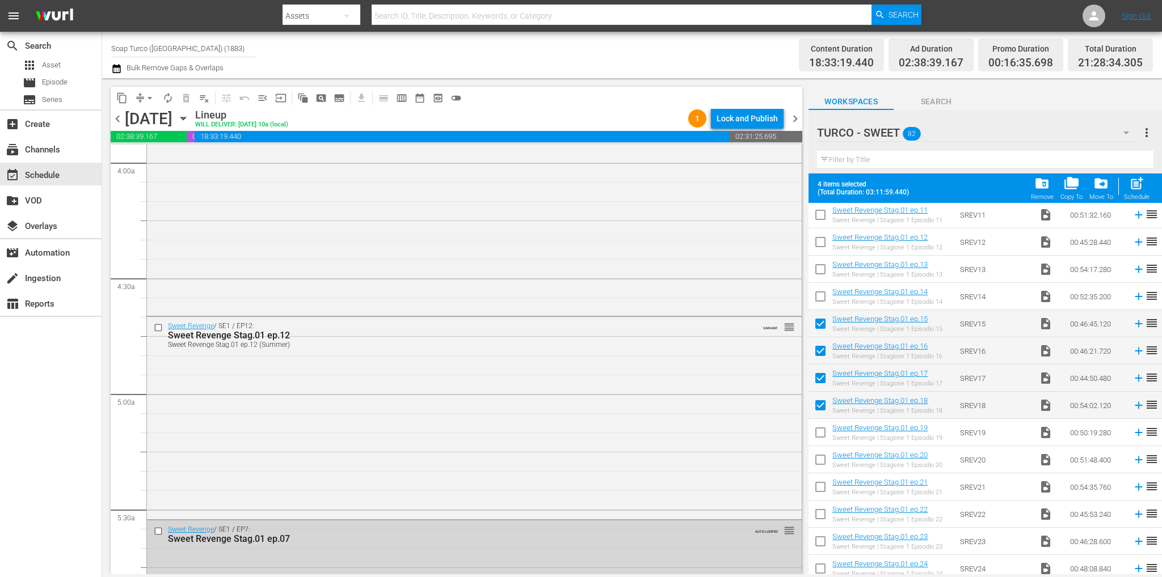
click at [820, 327] on input "checkbox" at bounding box center [820, 326] width 24 height 24
checkbox input "false"
click at [823, 350] on input "checkbox" at bounding box center [820, 353] width 24 height 24
checkbox input "false"
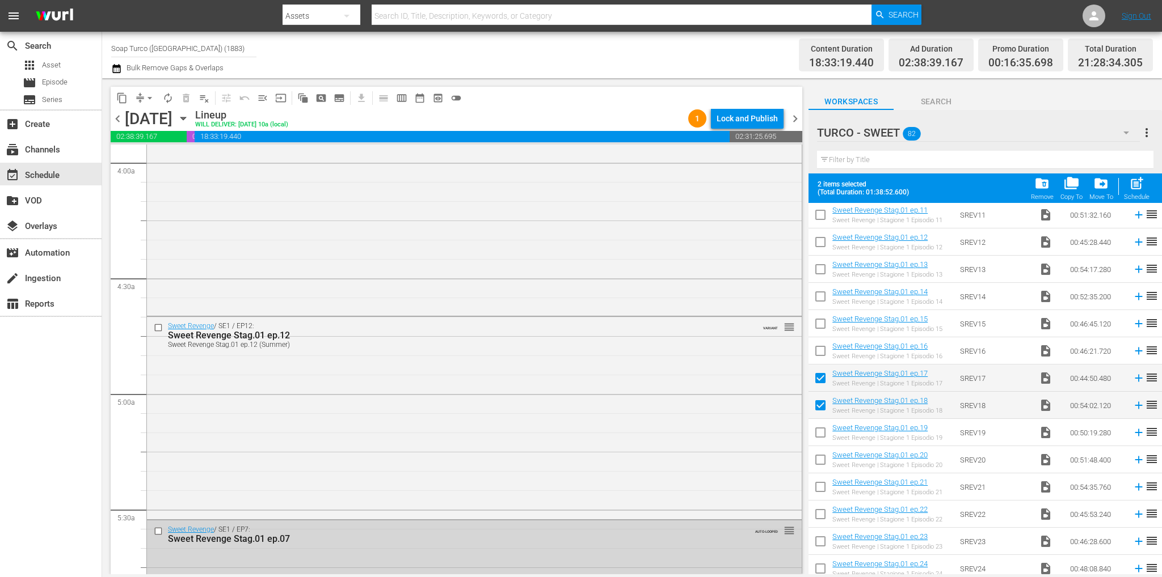
click at [823, 373] on input "checkbox" at bounding box center [820, 381] width 24 height 24
checkbox input "false"
click at [824, 408] on input "checkbox" at bounding box center [820, 408] width 24 height 24
checkbox input "false"
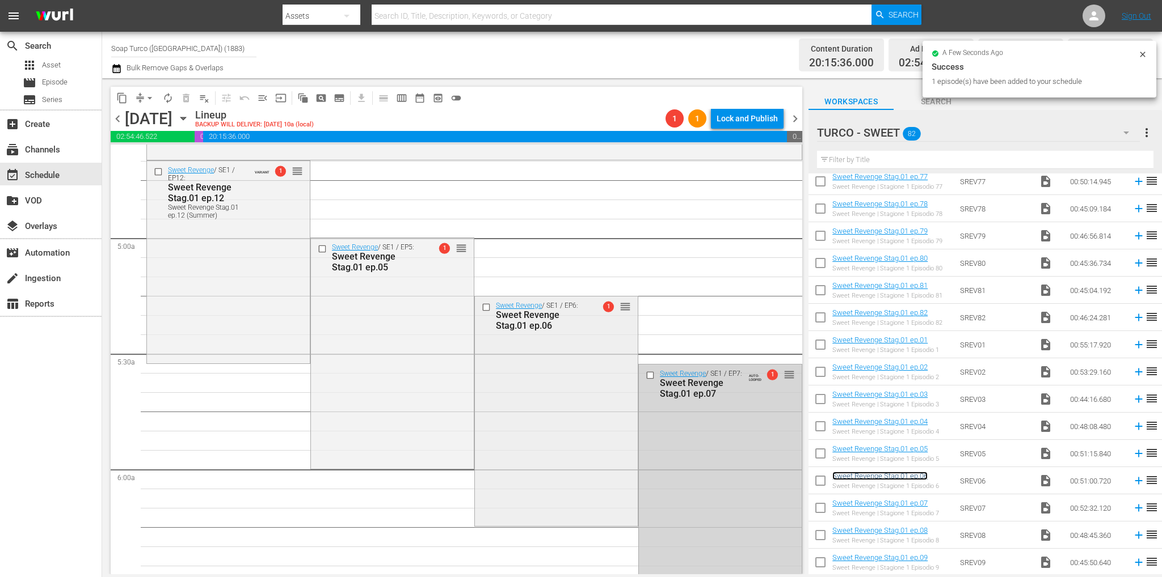
scroll to position [1078, 0]
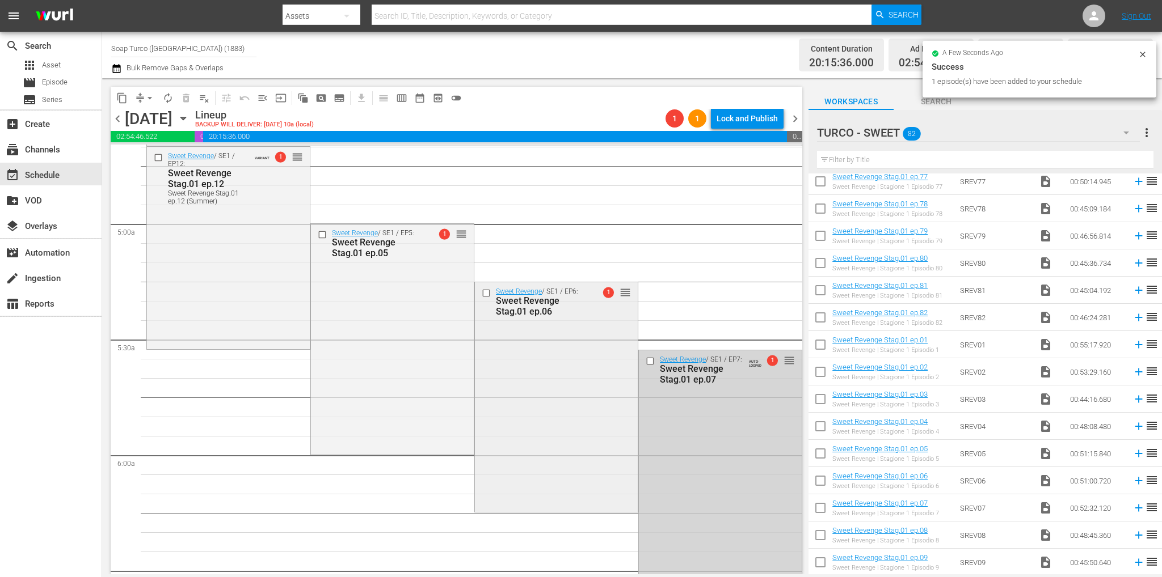
click at [545, 380] on div "Sweet Revenge / SE1 / EP6: Sweet Revenge Stag.01 ep.06 1 reorder" at bounding box center [556, 395] width 163 height 227
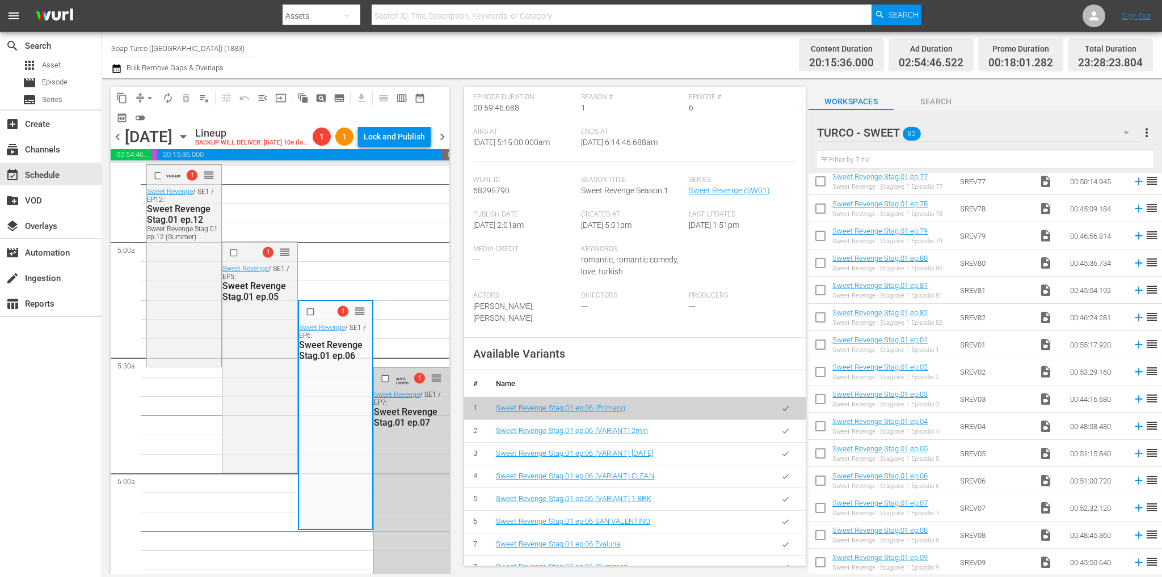
scroll to position [284, 0]
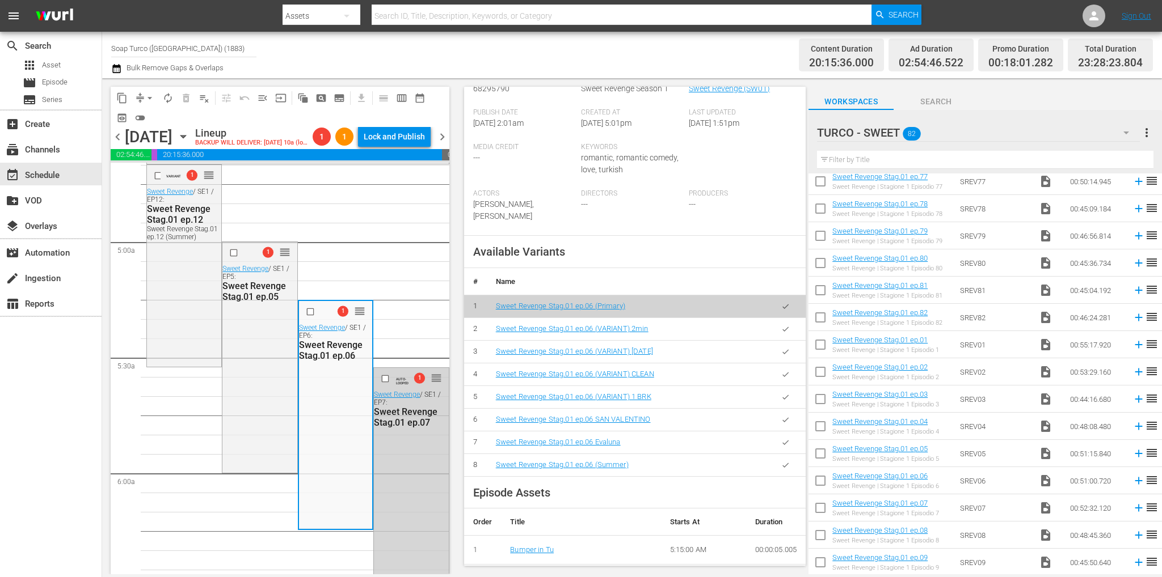
click at [781, 476] on button "button" at bounding box center [785, 465] width 22 height 22
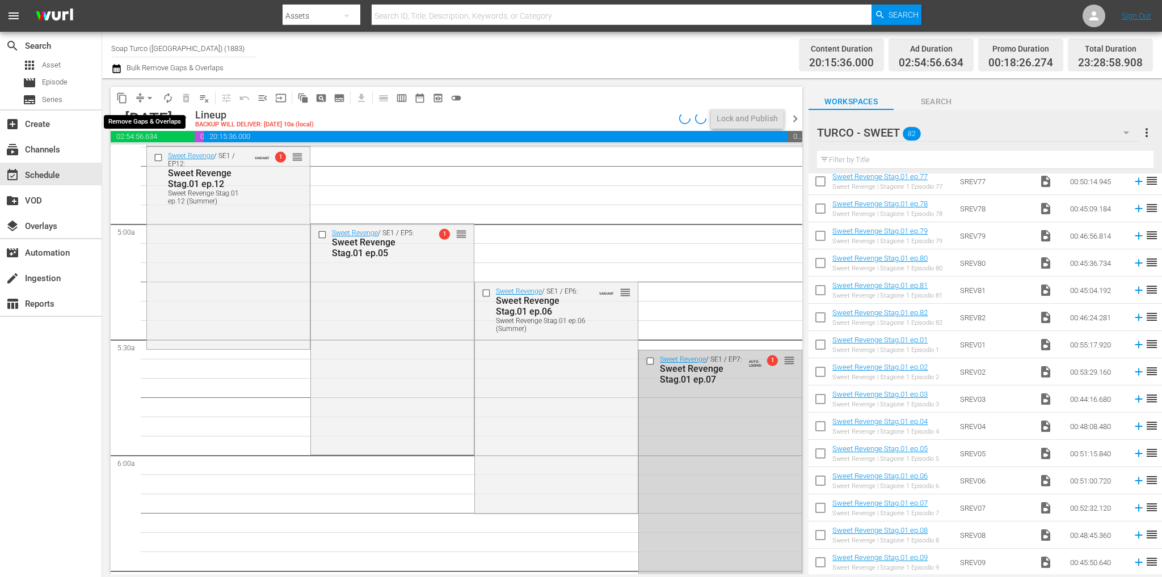
click at [147, 97] on span "arrow_drop_down" at bounding box center [149, 97] width 11 height 11
click at [159, 154] on li "Align to End of Previous Day" at bounding box center [150, 158] width 119 height 19
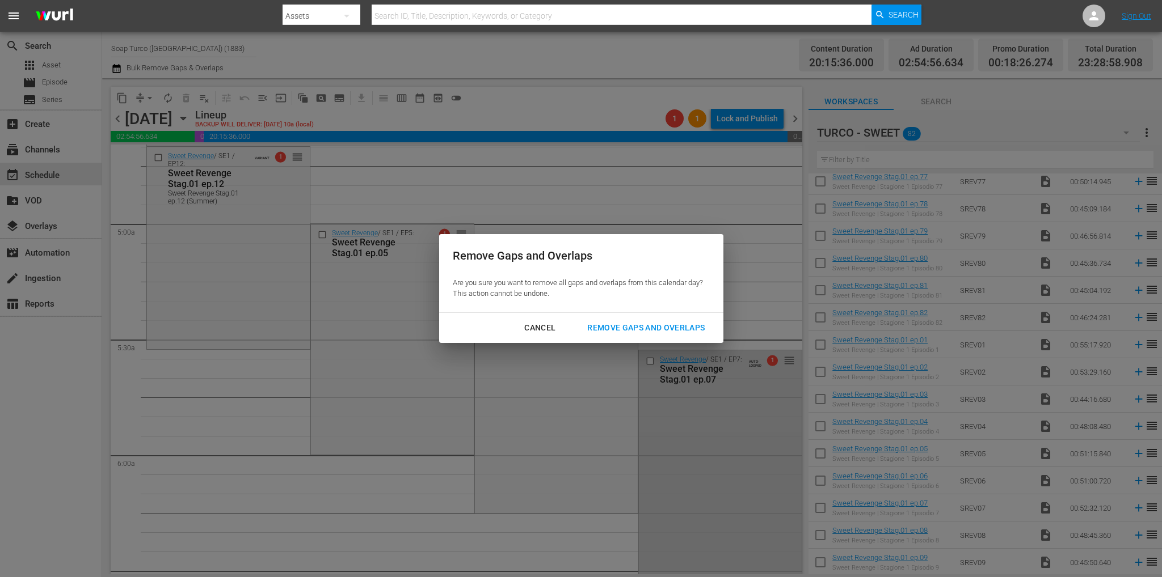
click at [606, 322] on div "Remove Gaps and Overlaps" at bounding box center [646, 328] width 136 height 14
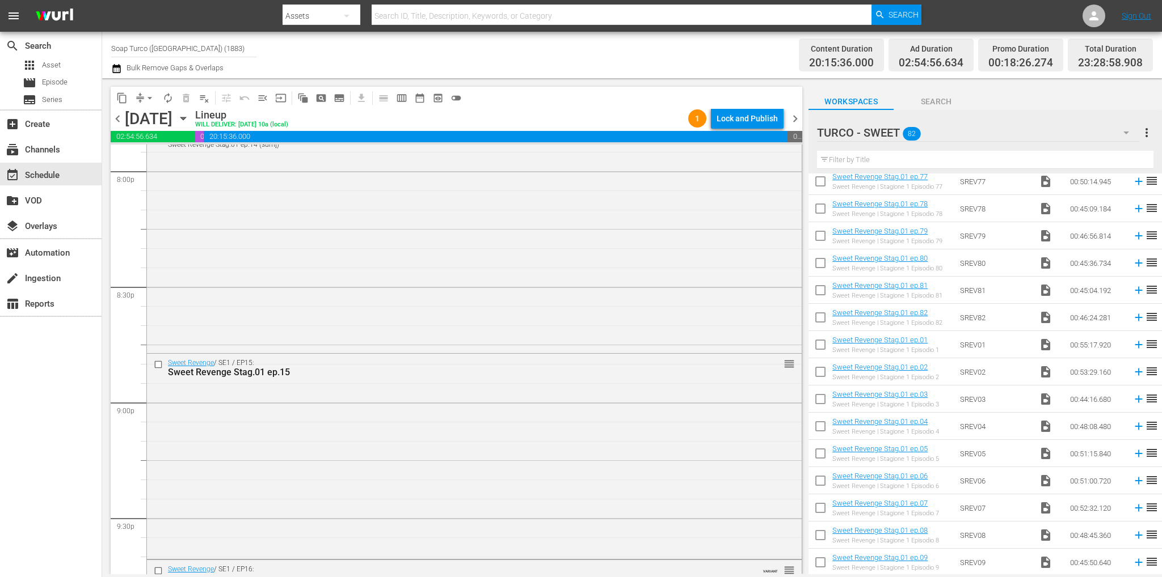
scroll to position [5232, 0]
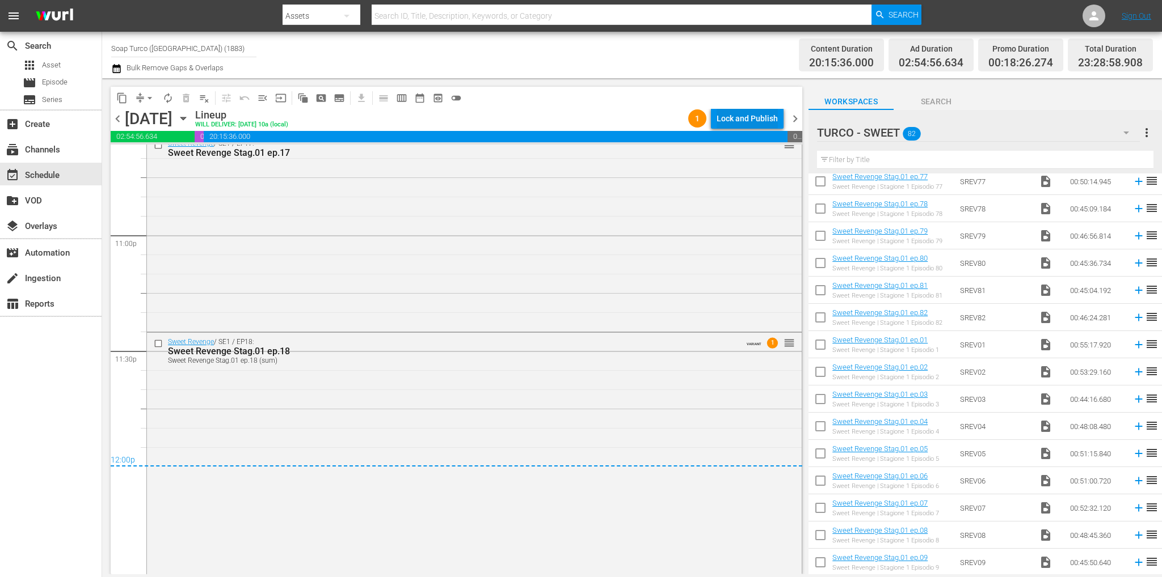
click at [760, 118] on div "Lock and Publish" at bounding box center [746, 118] width 61 height 20
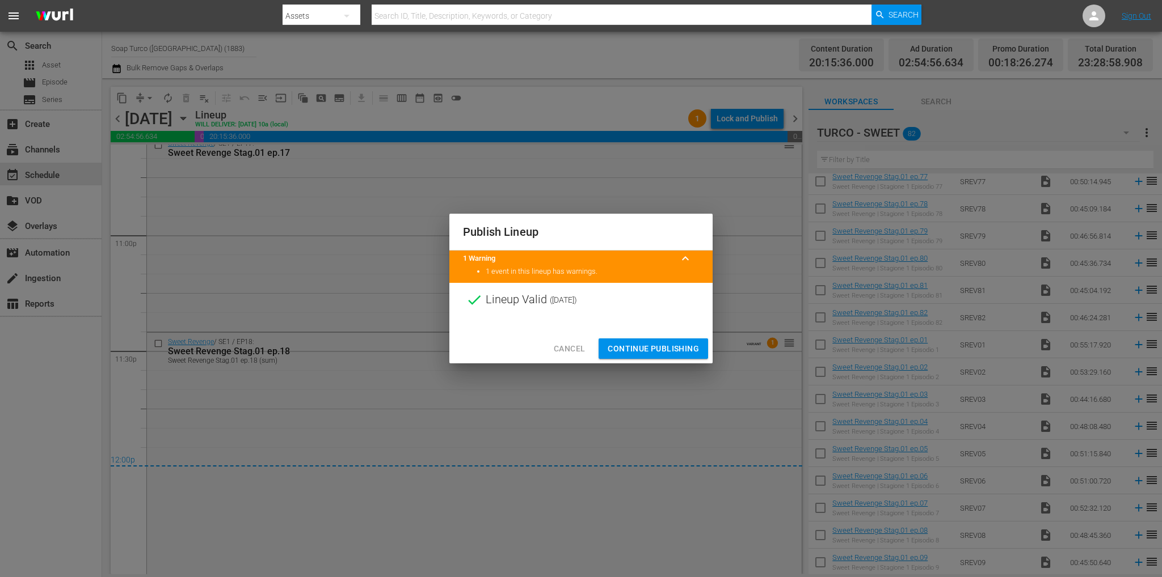
click at [663, 349] on span "Continue Publishing" at bounding box center [653, 349] width 91 height 14
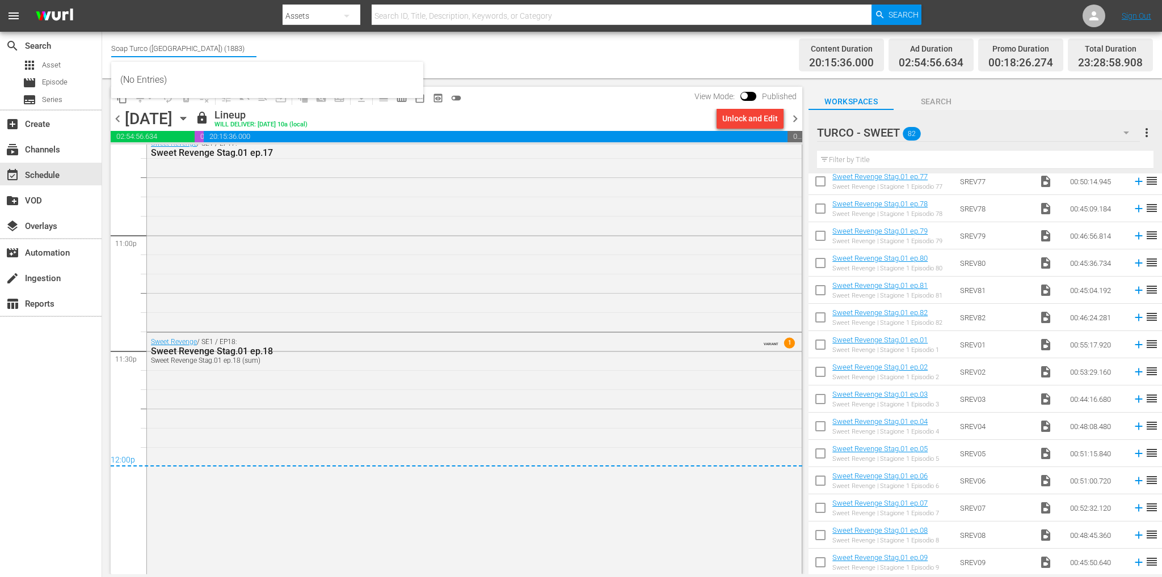
click at [168, 48] on input "Soap Turco ([GEOGRAPHIC_DATA]) (1883)" at bounding box center [183, 48] width 145 height 27
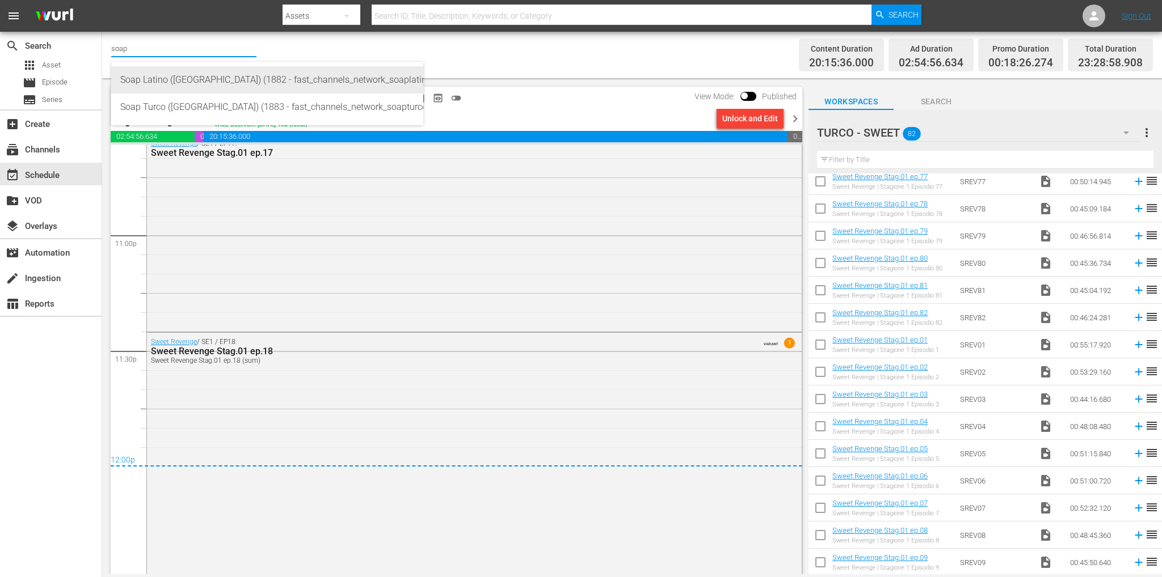
click at [139, 78] on div "Soap Latino ([GEOGRAPHIC_DATA]) (1882 - fast_channels_network_soaplatino_1)" at bounding box center [267, 79] width 294 height 27
type input "Soap Latino ([GEOGRAPHIC_DATA]) (1882 - fast_channels_network_soaplatino_1)"
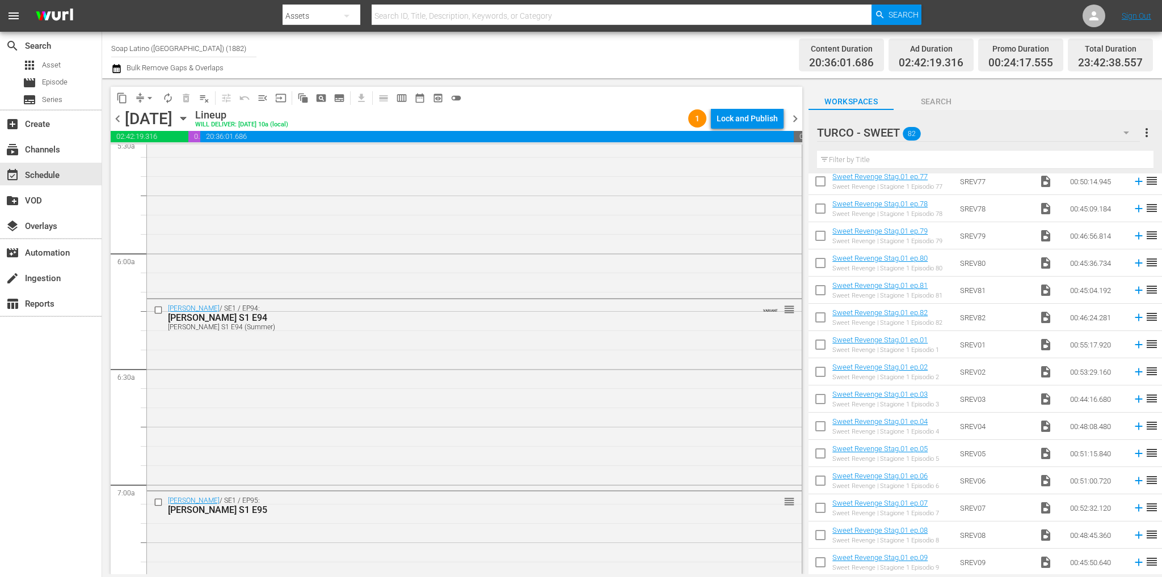
scroll to position [281, 0]
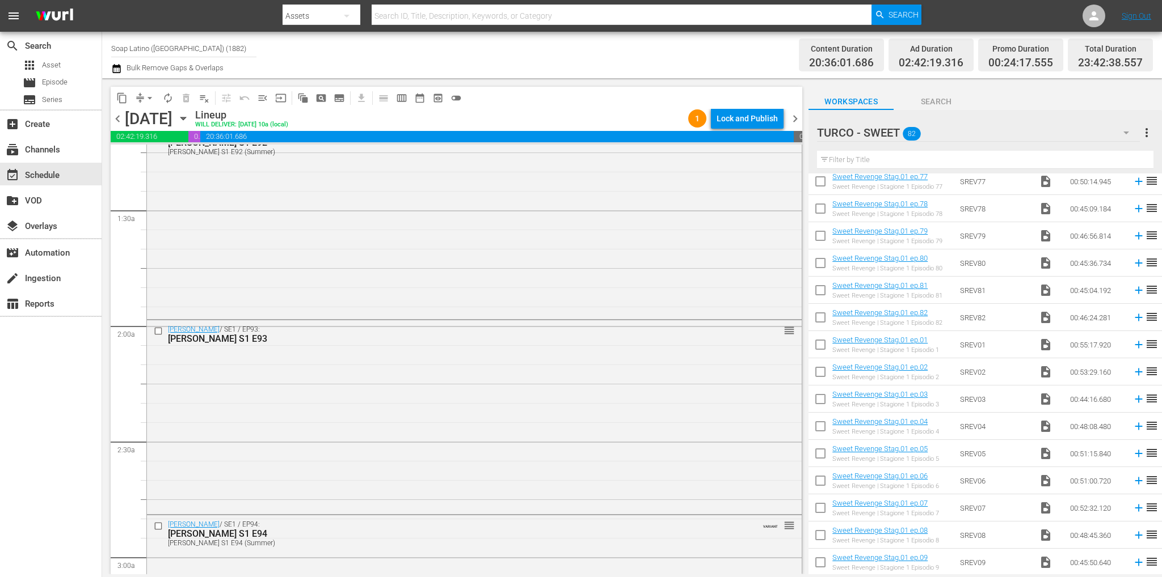
click at [780, 181] on div "[PERSON_NAME] / SE1 / EP92: [PERSON_NAME] S1 E92 [PERSON_NAME] S1 E92 (Summer) …" at bounding box center [474, 220] width 655 height 193
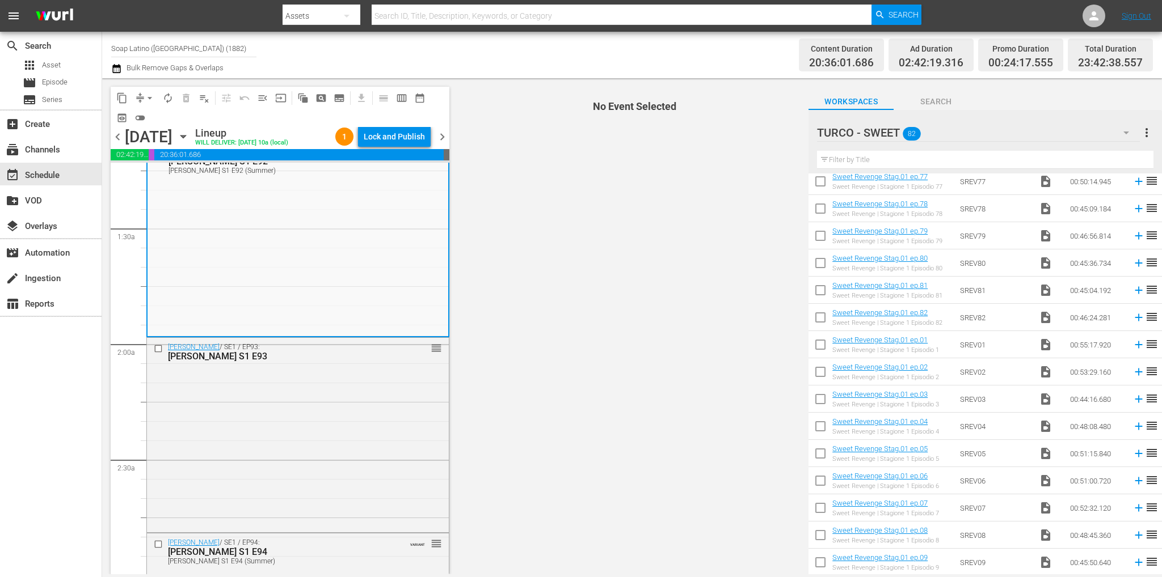
click at [780, 165] on span "No Event Selected" at bounding box center [632, 326] width 353 height 496
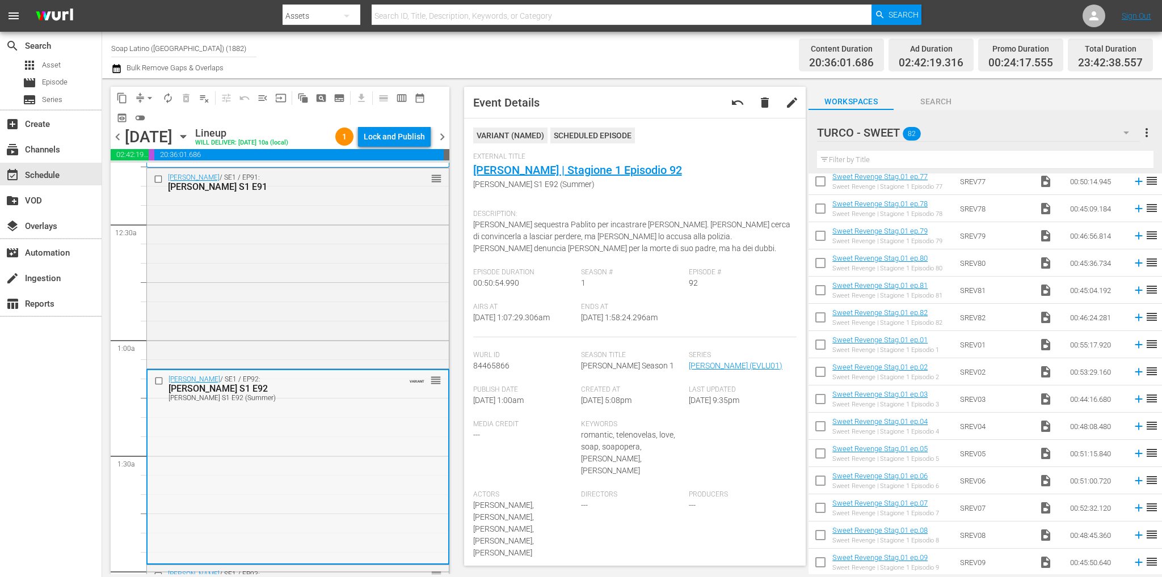
scroll to position [0, 0]
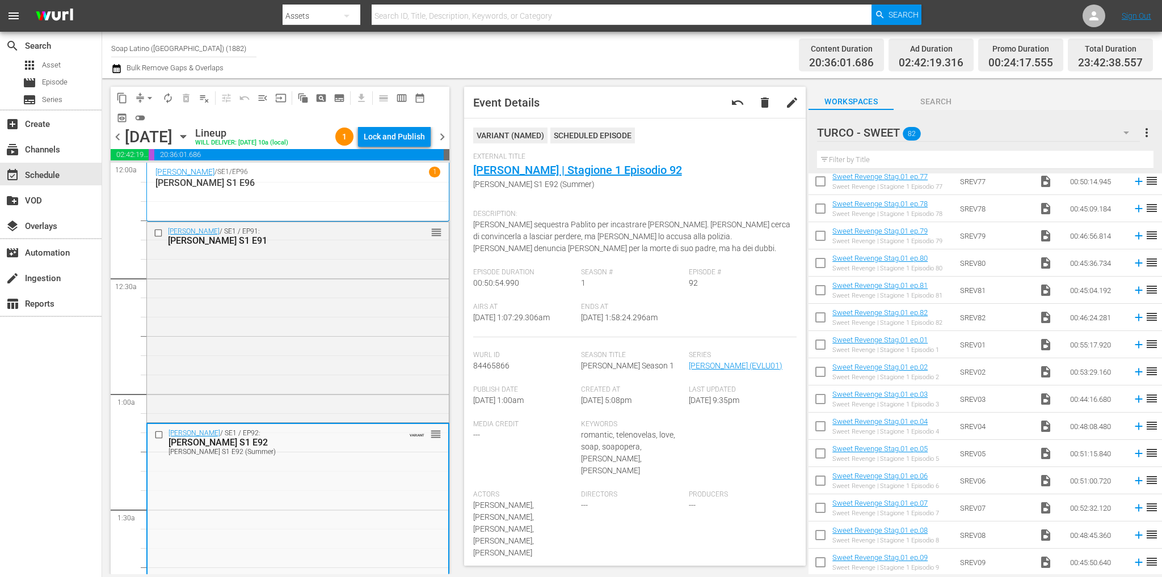
click at [988, 162] on input "text" at bounding box center [985, 160] width 336 height 18
click at [968, 136] on div "TURCO - SWEET 82" at bounding box center [978, 133] width 323 height 32
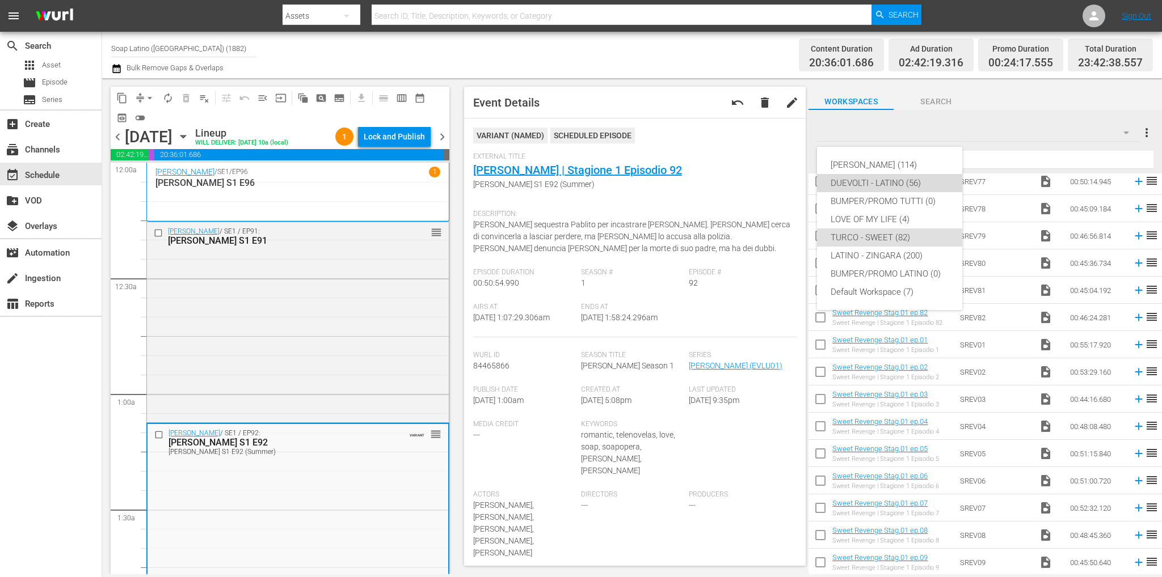
click at [905, 180] on div "DUEVOLTI - LATINO (56)" at bounding box center [889, 183] width 118 height 18
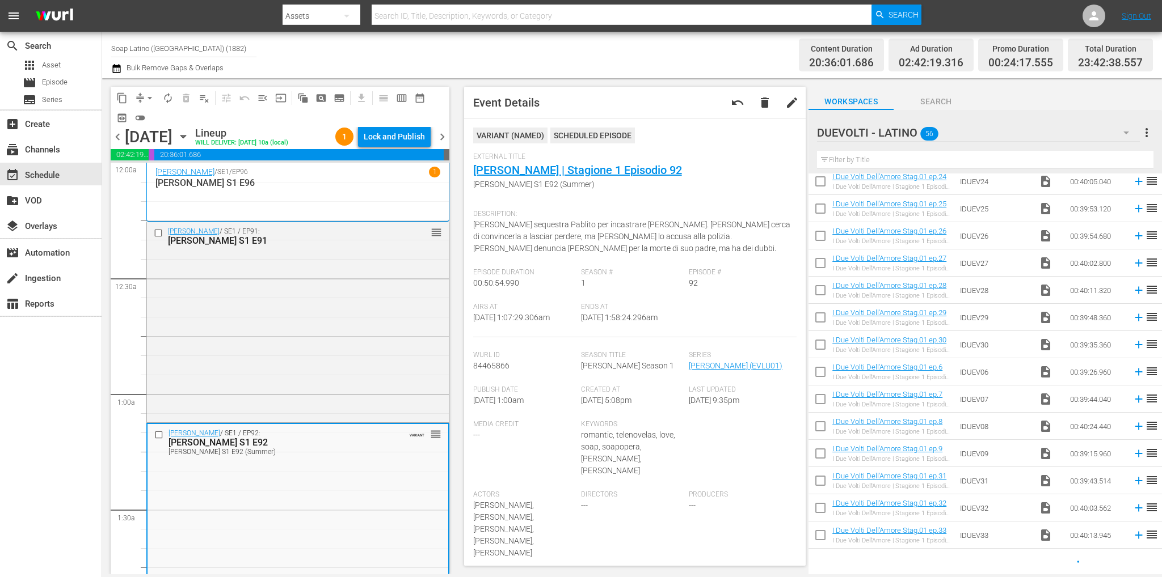
scroll to position [1150, 0]
click at [937, 140] on div at bounding box center [879, 133] width 125 height 28
click at [1079, 140] on input "DUEVOLTI - LATINO" at bounding box center [980, 132] width 326 height 27
click at [1104, 156] on input "text" at bounding box center [985, 160] width 336 height 18
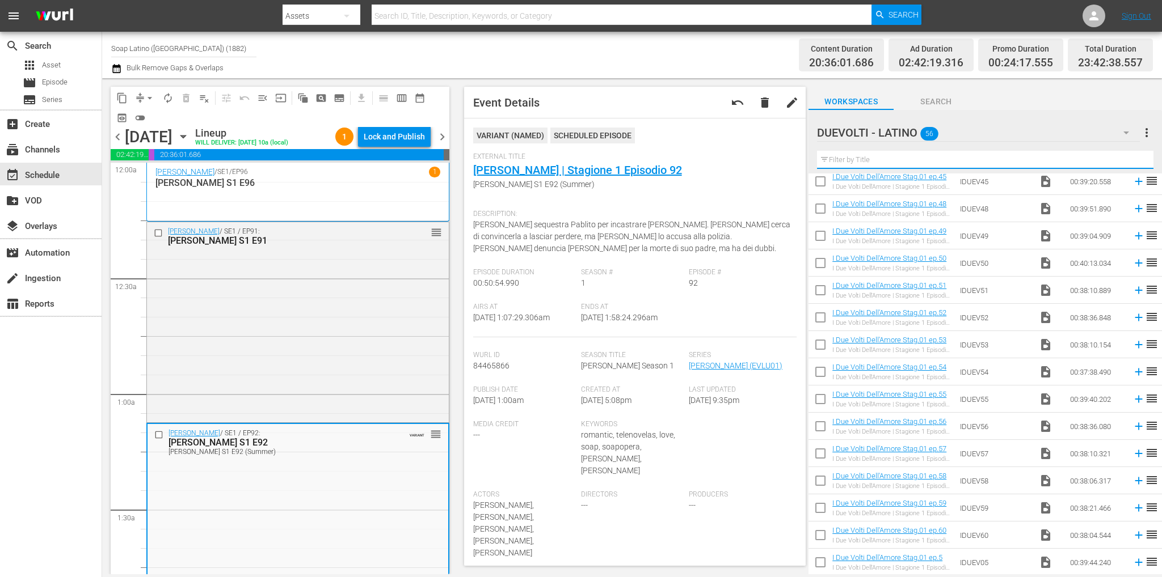
click at [1115, 130] on button "button" at bounding box center [1125, 132] width 27 height 27
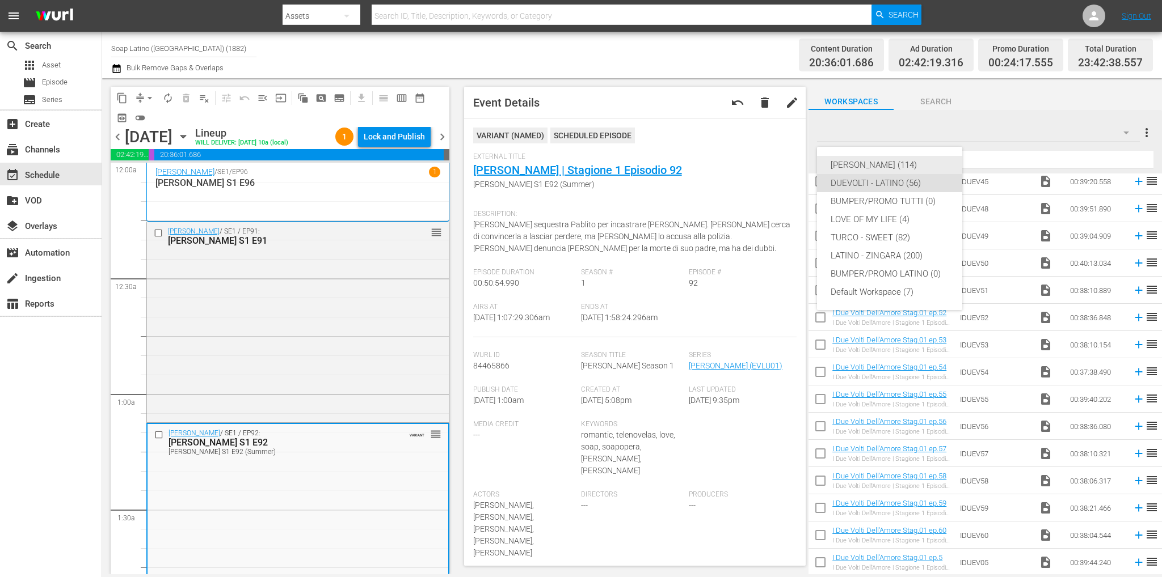
click at [874, 168] on div "[PERSON_NAME] (114)" at bounding box center [889, 165] width 118 height 18
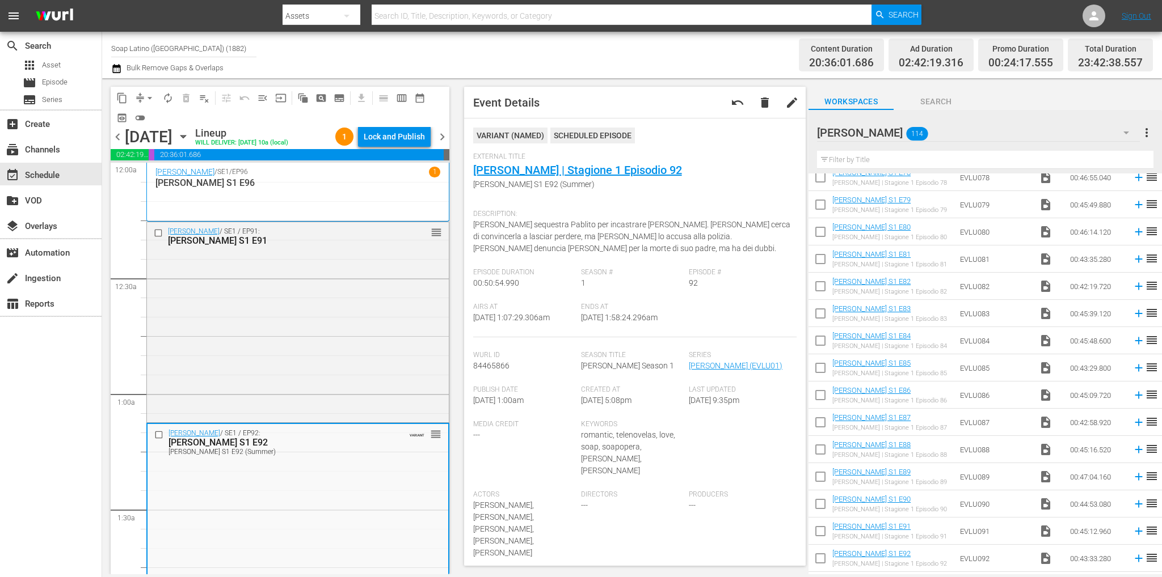
scroll to position [2160, 0]
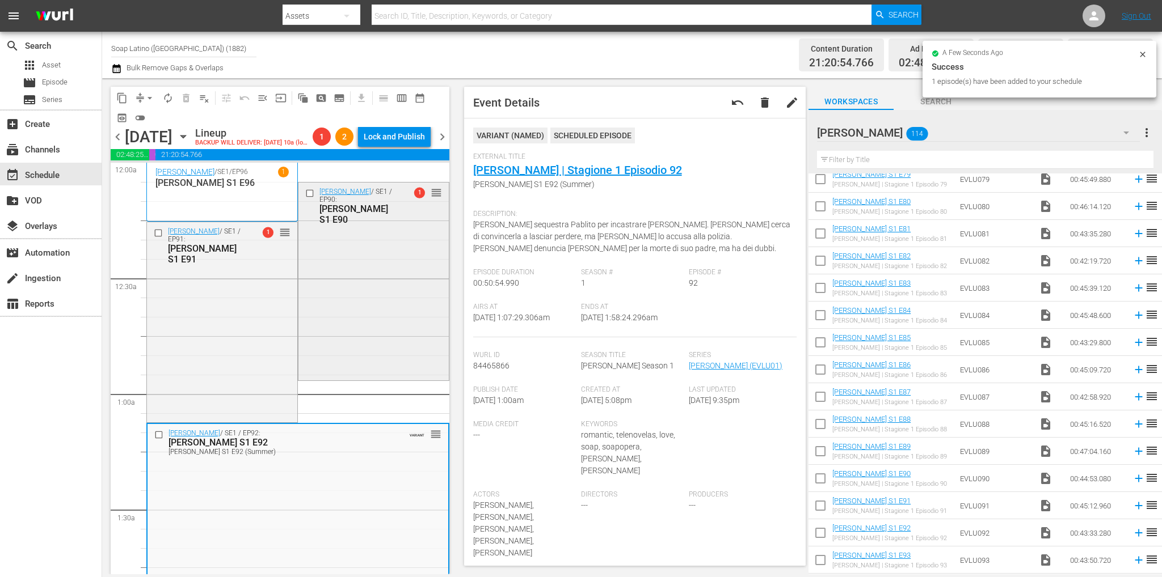
click at [322, 256] on div "[PERSON_NAME] / SE1 / EP90: [PERSON_NAME] S1 E90 1 reorder" at bounding box center [373, 281] width 150 height 196
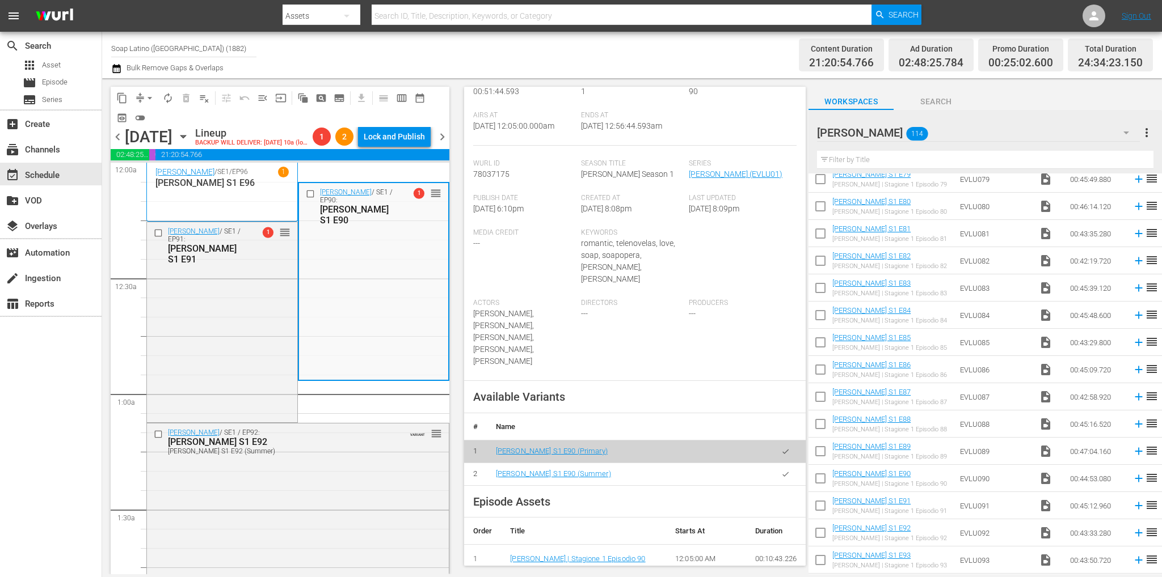
scroll to position [229, 0]
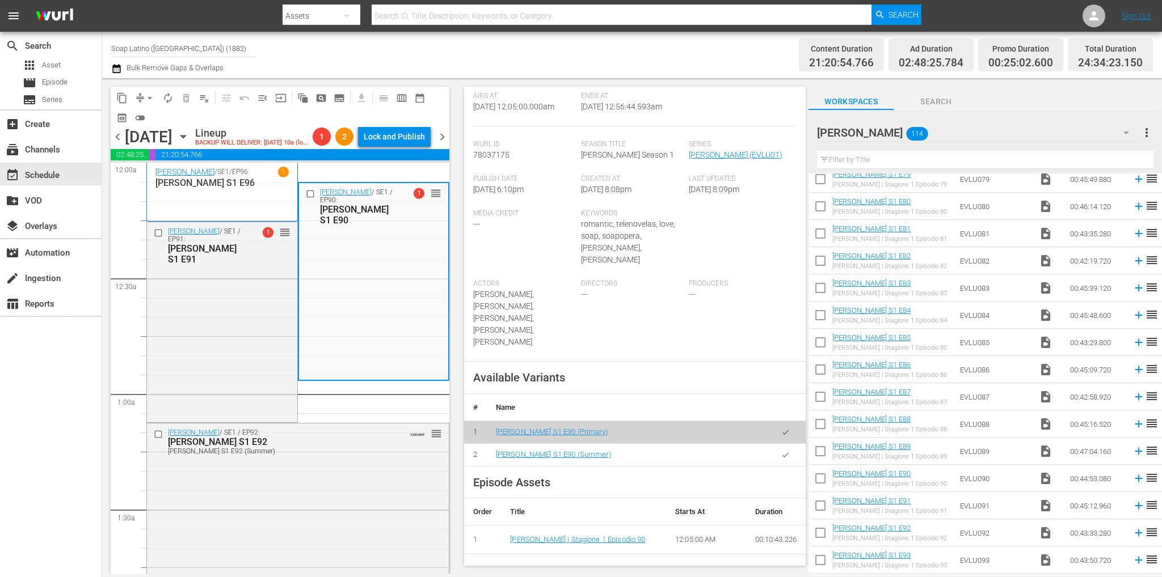
click at [781, 451] on icon "button" at bounding box center [785, 455] width 9 height 9
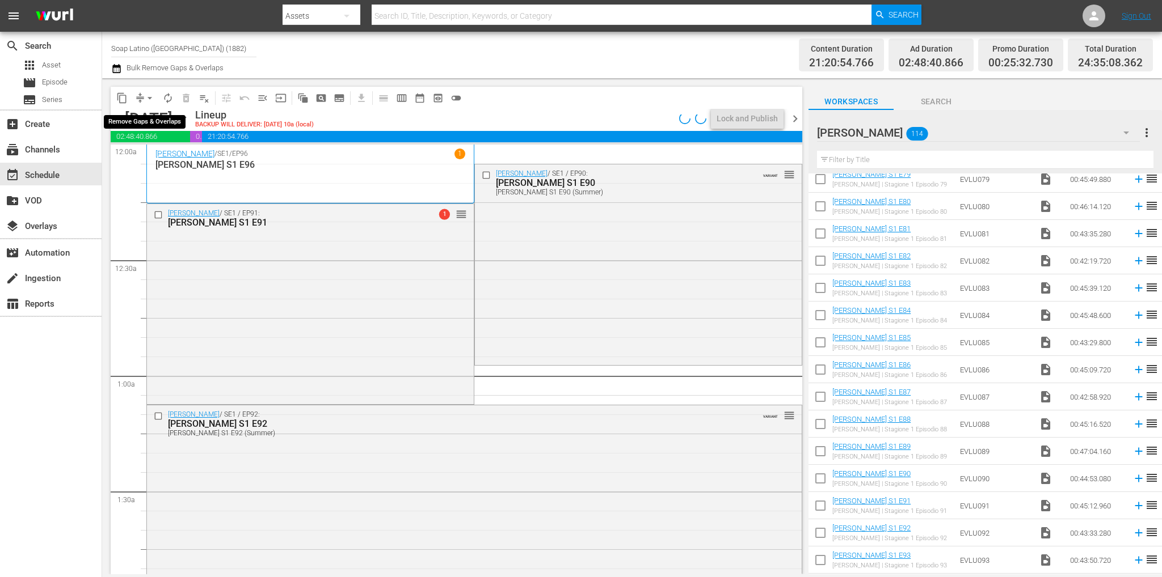
click at [149, 100] on span "arrow_drop_down" at bounding box center [149, 97] width 11 height 11
click at [178, 153] on li "Align to End of Previous Day" at bounding box center [150, 158] width 119 height 19
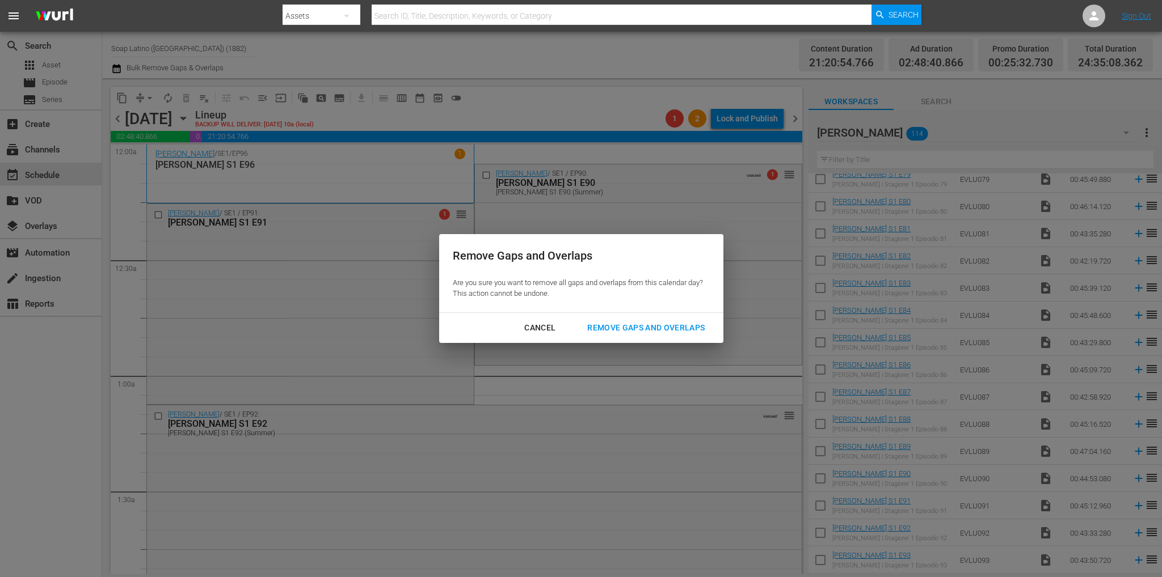
click at [642, 323] on div "Remove Gaps and Overlaps" at bounding box center [646, 328] width 136 height 14
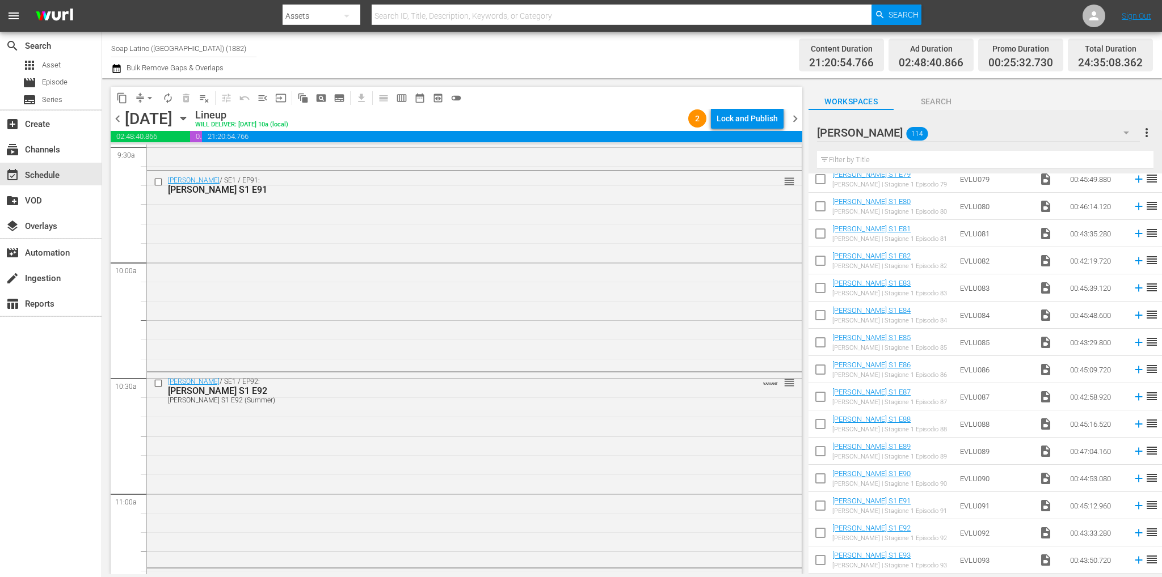
scroll to position [5319, 0]
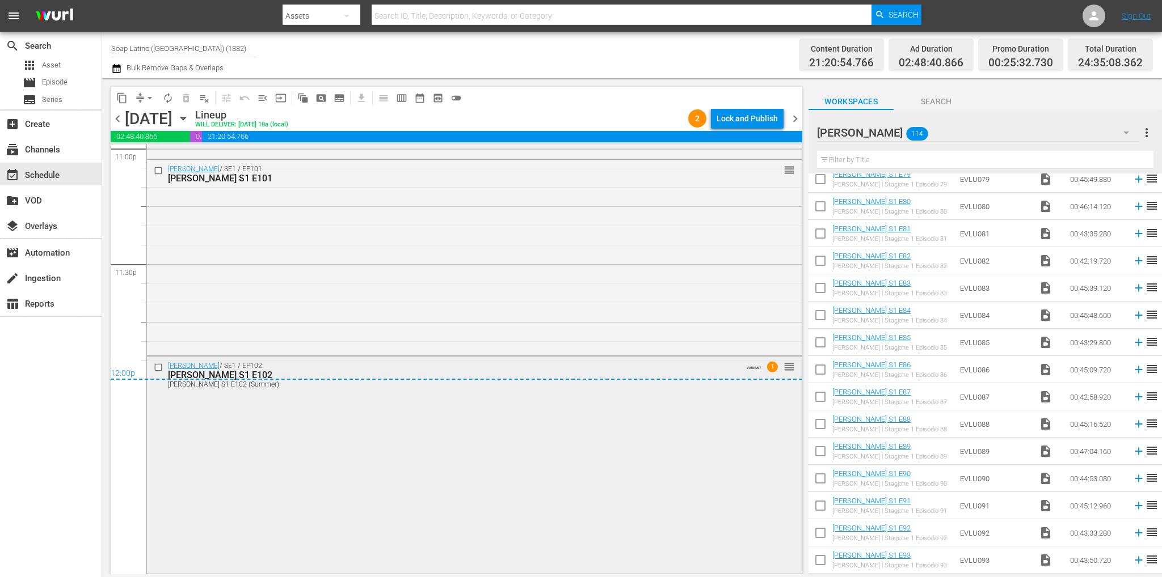
click at [355, 418] on div "[PERSON_NAME] / SE1 / EP102: [PERSON_NAME] S1 E102 [PERSON_NAME] S1 E102 (Summe…" at bounding box center [474, 465] width 655 height 216
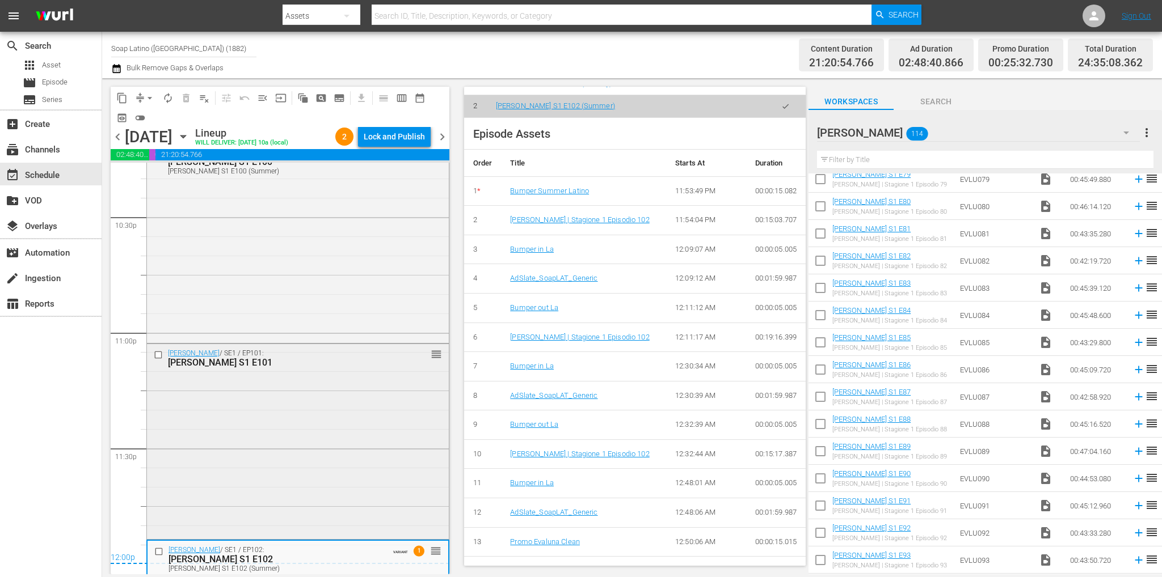
scroll to position [5149, 0]
click at [120, 134] on span "chevron_left" at bounding box center [118, 137] width 14 height 14
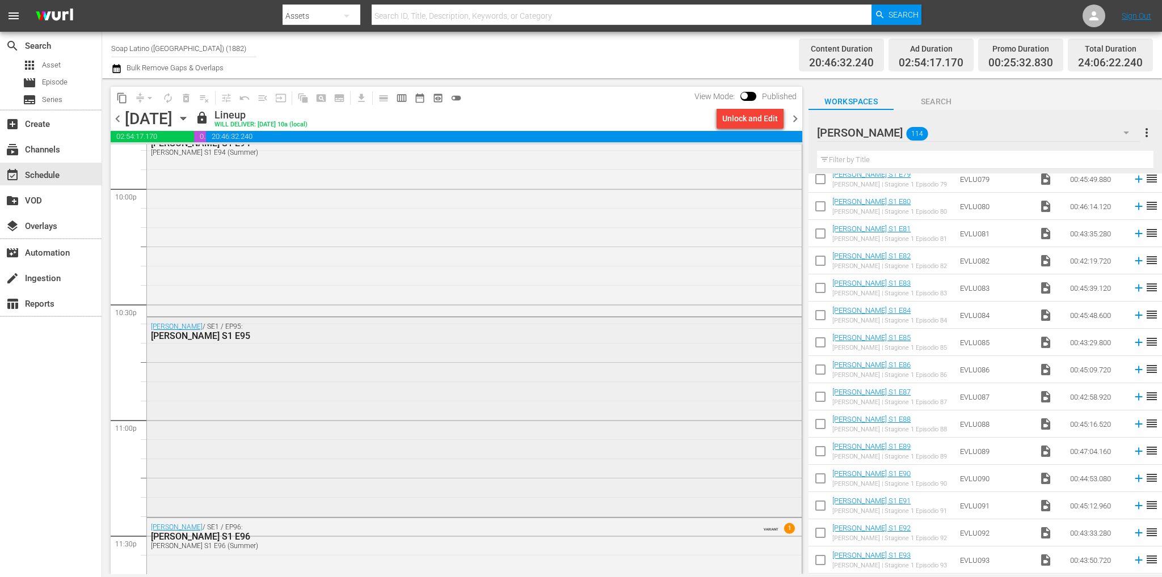
scroll to position [5184, 0]
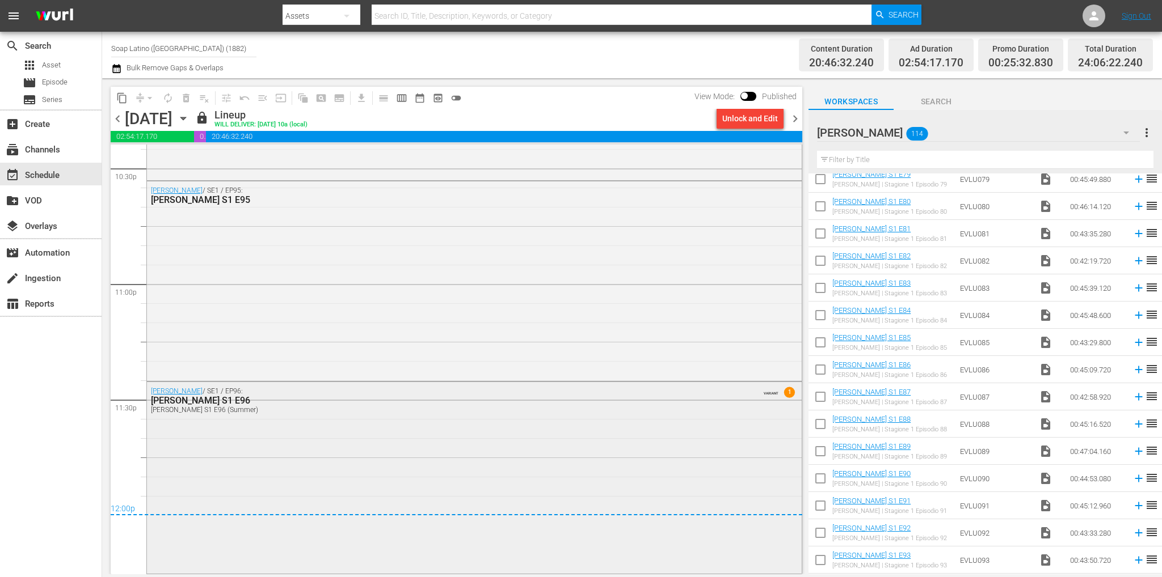
click at [349, 433] on div "[PERSON_NAME] / SE1 / EP96: [PERSON_NAME] S1 E96 [PERSON_NAME] S1 E96 (Summer) …" at bounding box center [474, 477] width 655 height 190
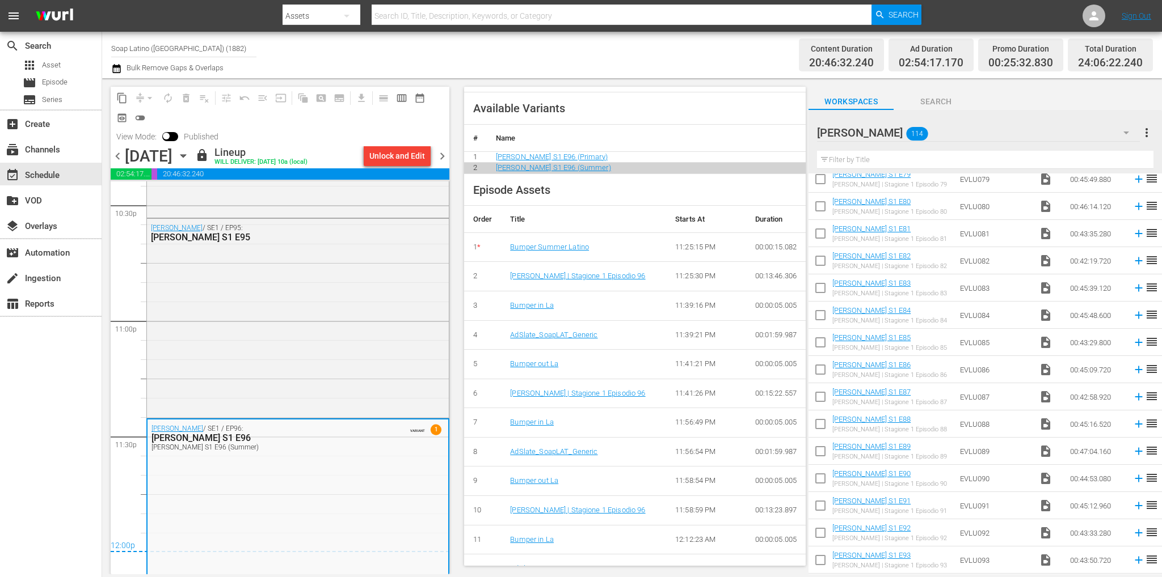
scroll to position [584, 0]
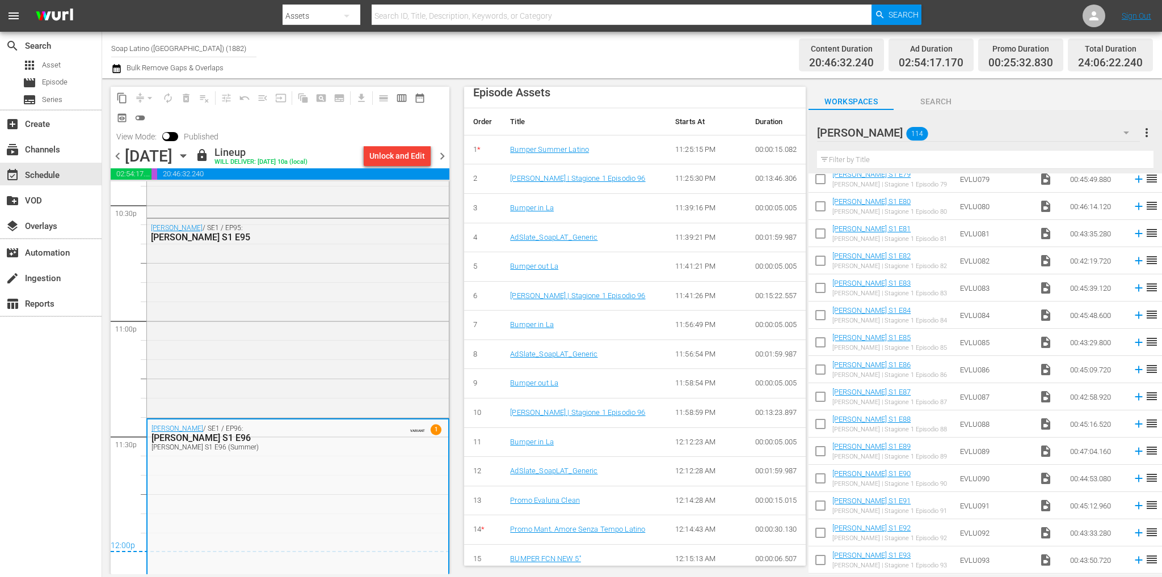
click at [444, 154] on span "chevron_right" at bounding box center [442, 156] width 14 height 14
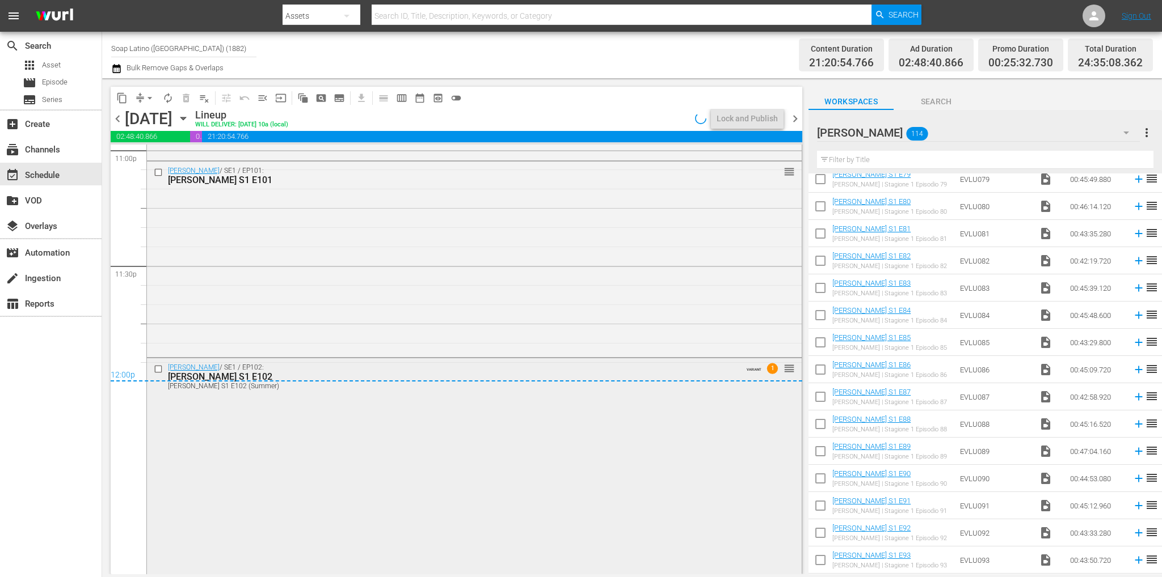
scroll to position [5319, 0]
click at [345, 416] on div "[PERSON_NAME] / SE1 / EP102: [PERSON_NAME] S1 E102 [PERSON_NAME] S1 E102 (Summe…" at bounding box center [474, 465] width 655 height 216
